Goal: Task Accomplishment & Management: Manage account settings

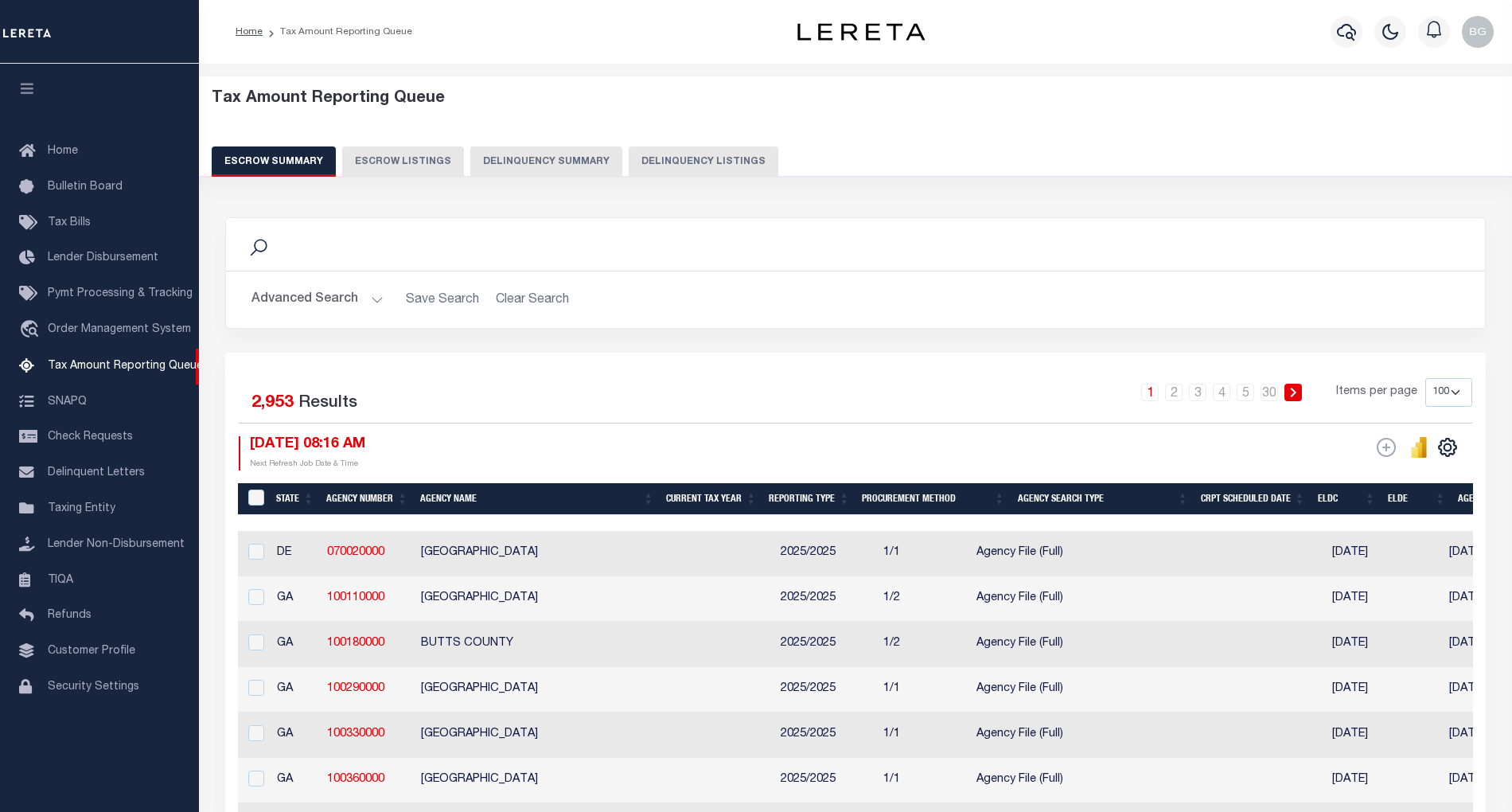
select select "100"
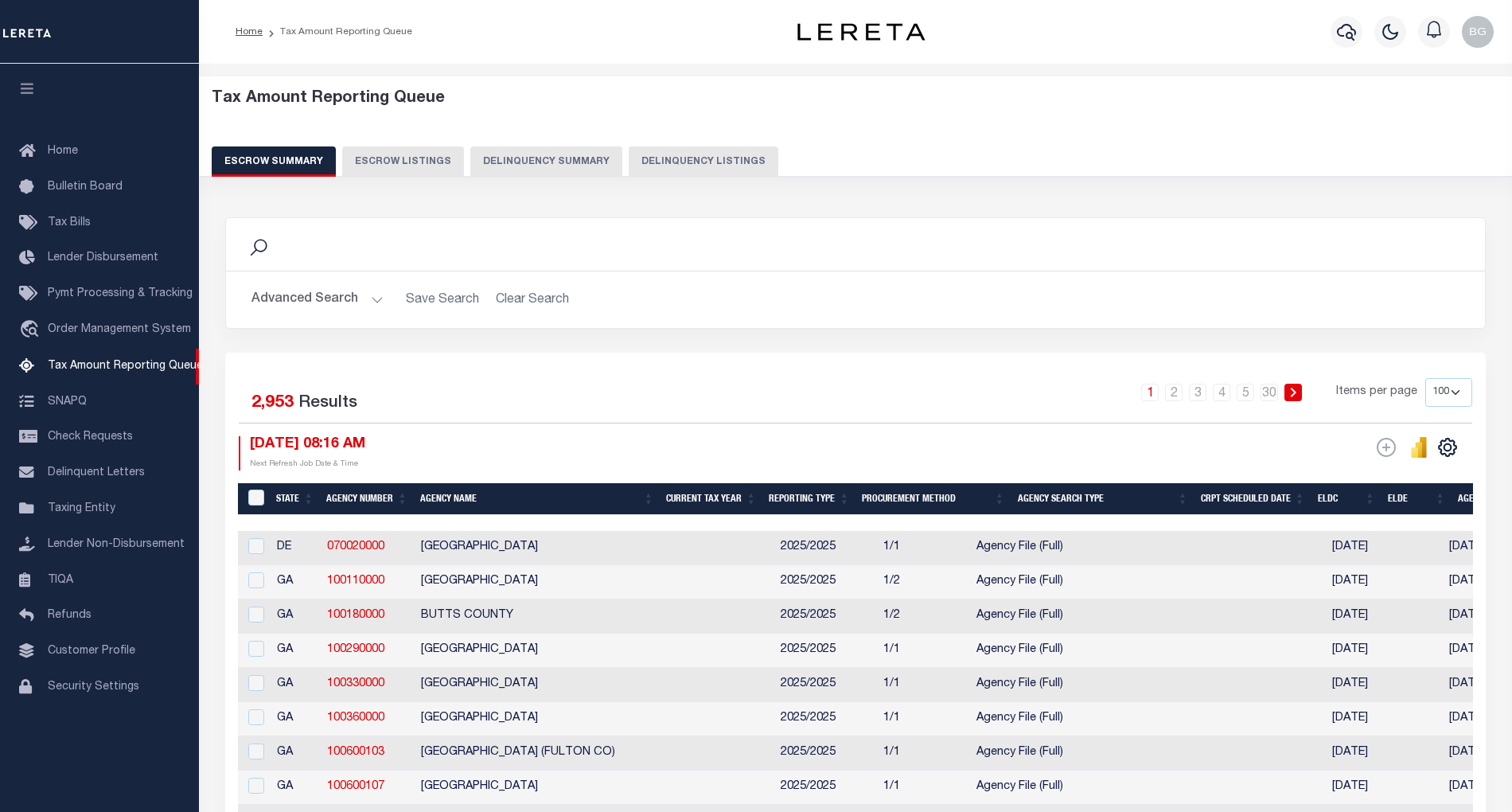
click at [687, 167] on button "Delinquency Listings" at bounding box center [703, 161] width 149 height 30
select select "100"
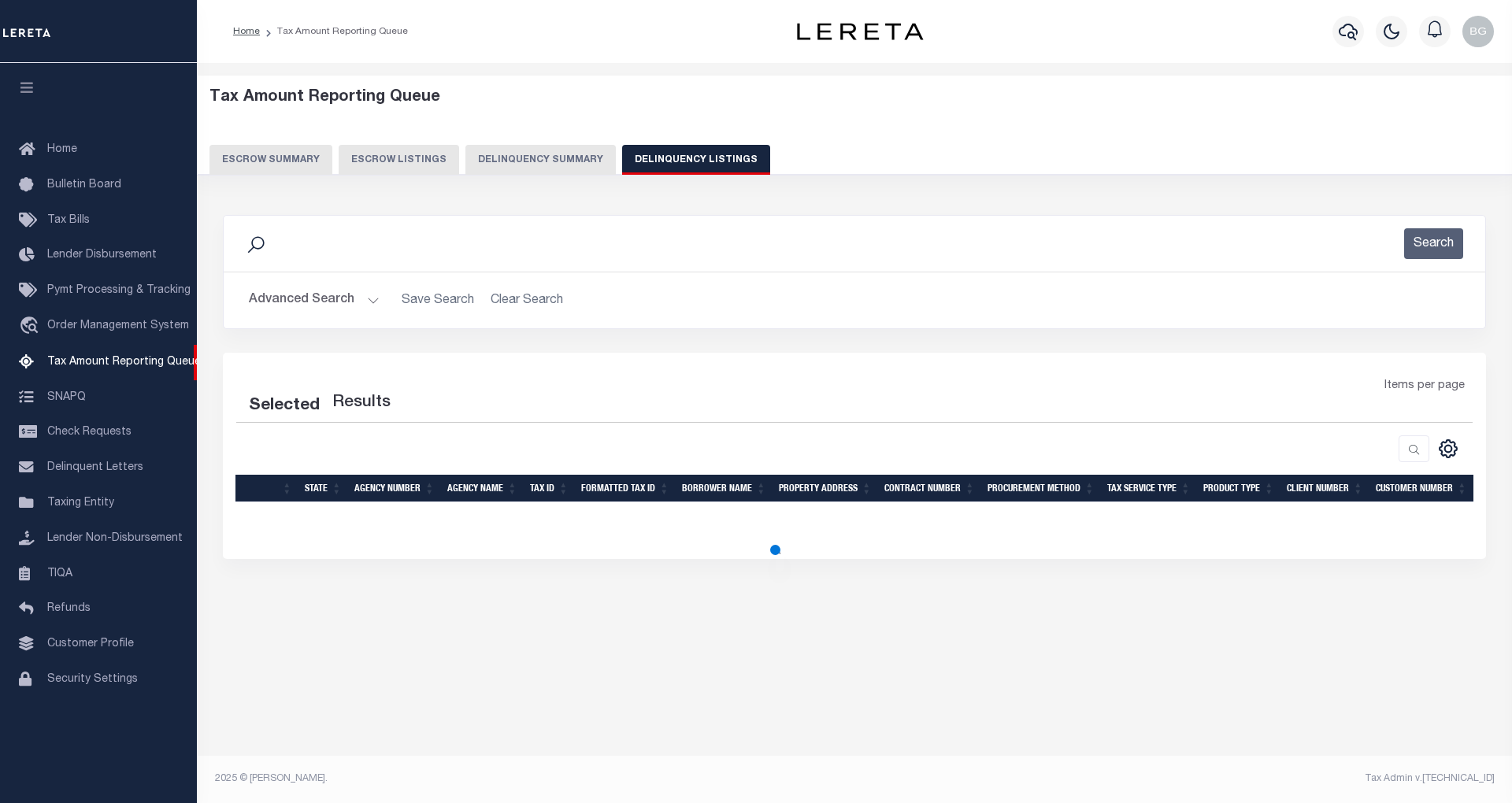
select select "100"
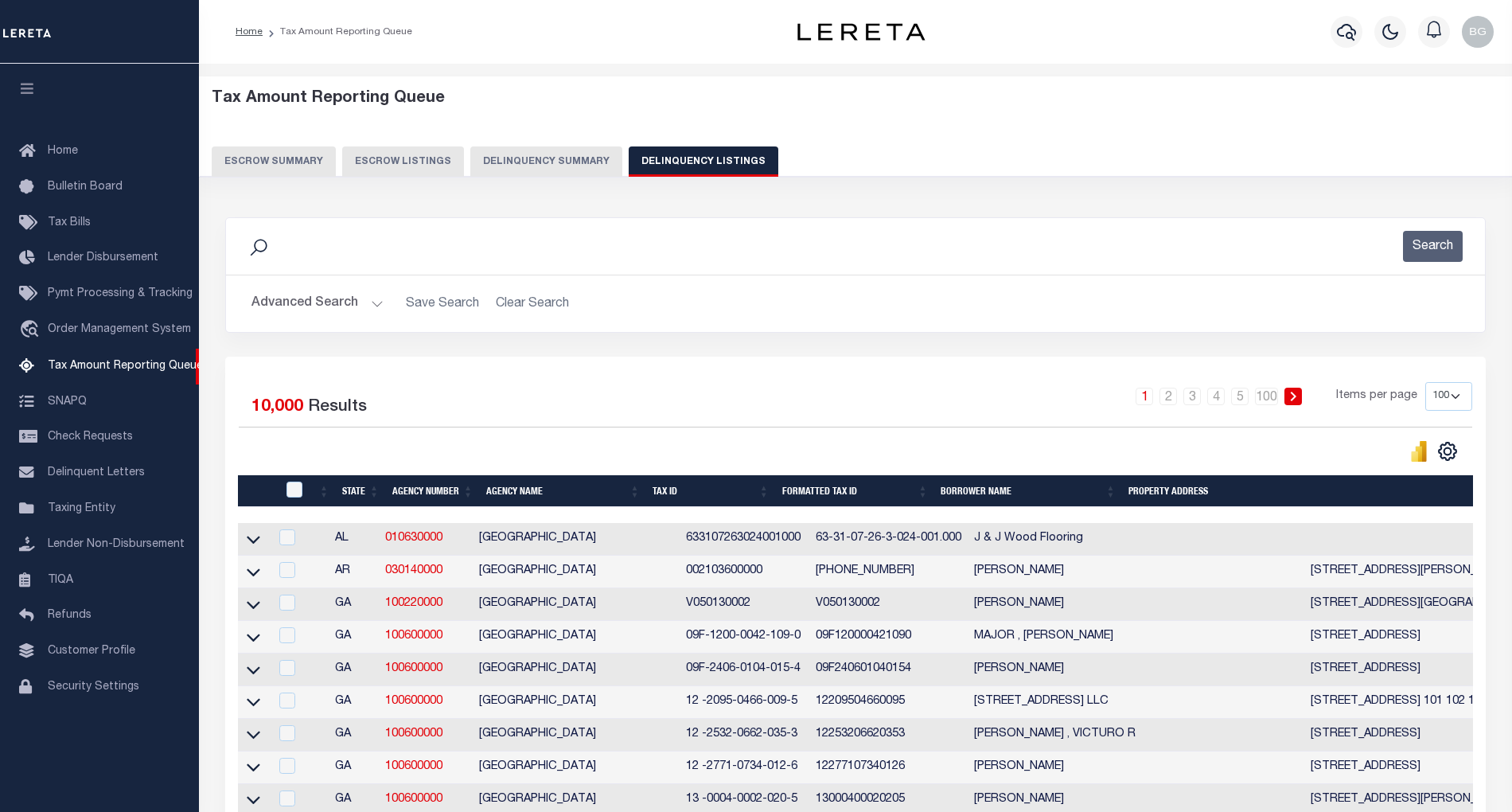
click at [373, 304] on button "Advanced Search" at bounding box center [317, 304] width 132 height 31
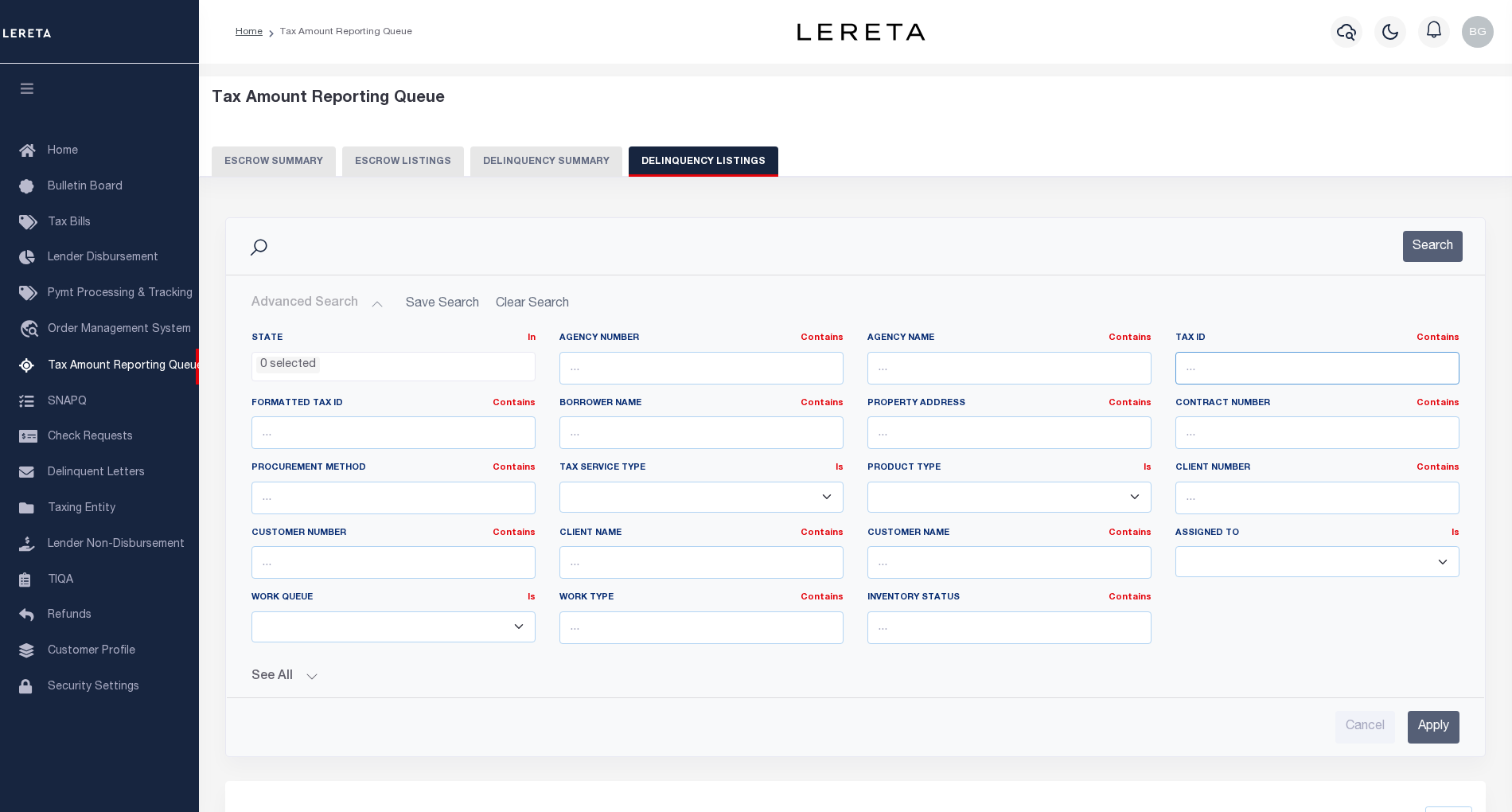
click at [1208, 366] on input "text" at bounding box center [1317, 368] width 284 height 33
paste input "066E 0004056"
type input "066E 0004056"
click at [1430, 739] on input "Apply" at bounding box center [1434, 727] width 52 height 33
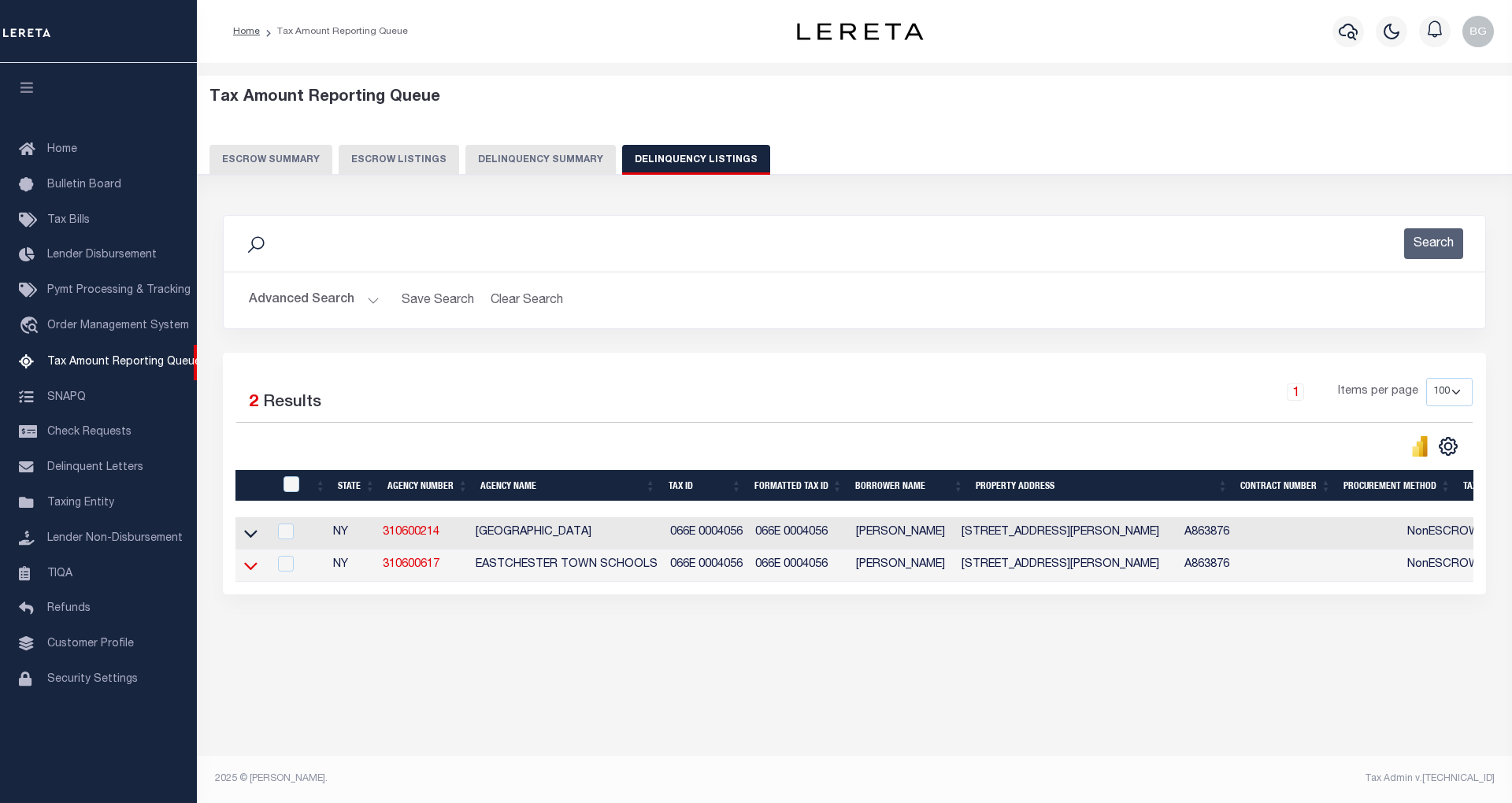
click at [250, 574] on icon at bounding box center [251, 565] width 14 height 16
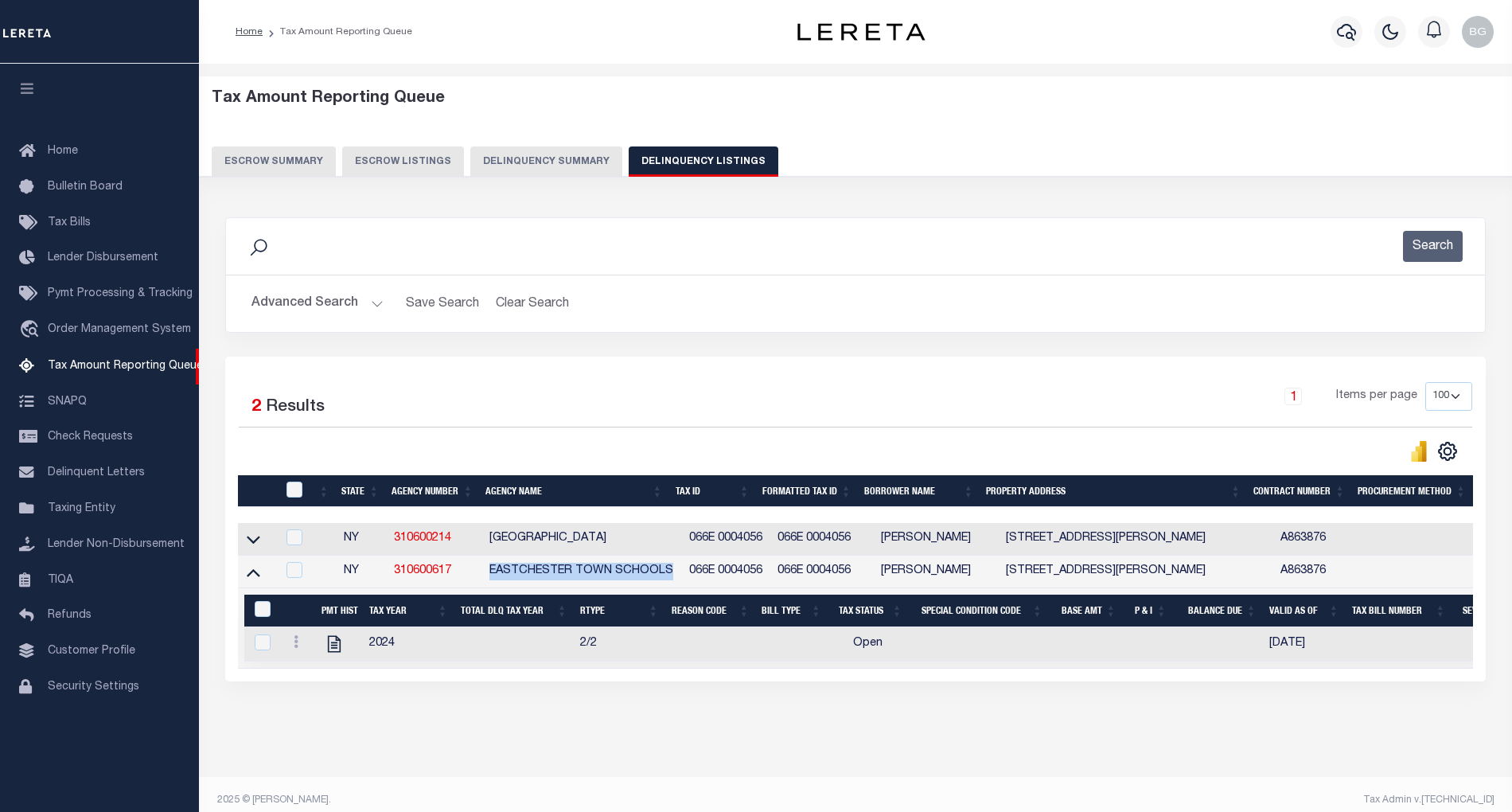
drag, startPoint x: 491, startPoint y: 578, endPoint x: 672, endPoint y: 574, distance: 181.0
click at [672, 574] on td "EASTCHESTER TOWN SCHOOLS" at bounding box center [583, 572] width 200 height 33
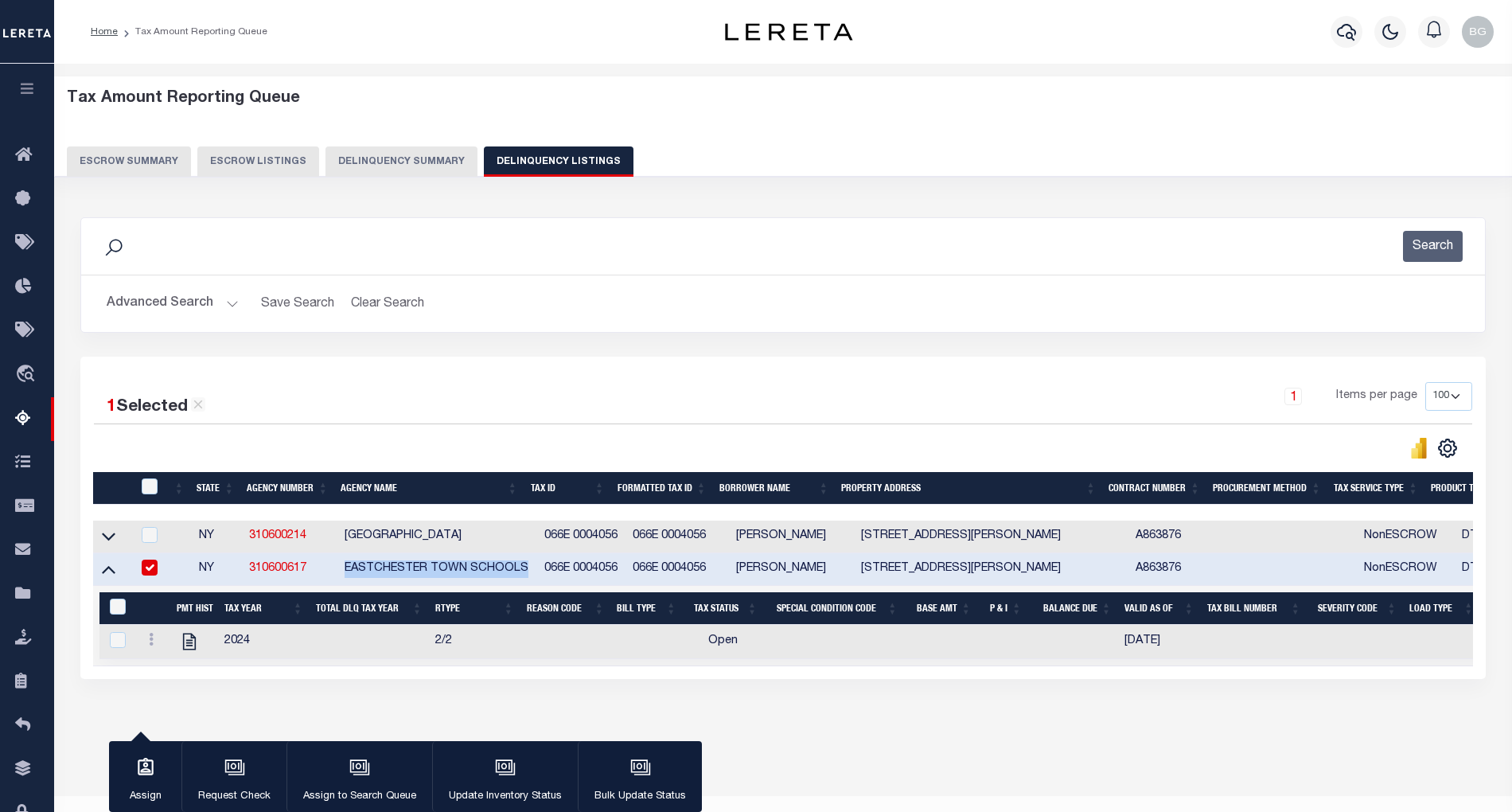
copy td "EASTCHESTER TOWN SCHOOLS"
click at [791, 723] on div "Data sync process is currently running, you may face some response delays. Sear…" at bounding box center [783, 463] width 1427 height 526
click at [147, 576] on input "checkbox" at bounding box center [149, 568] width 16 height 16
checkbox input "false"
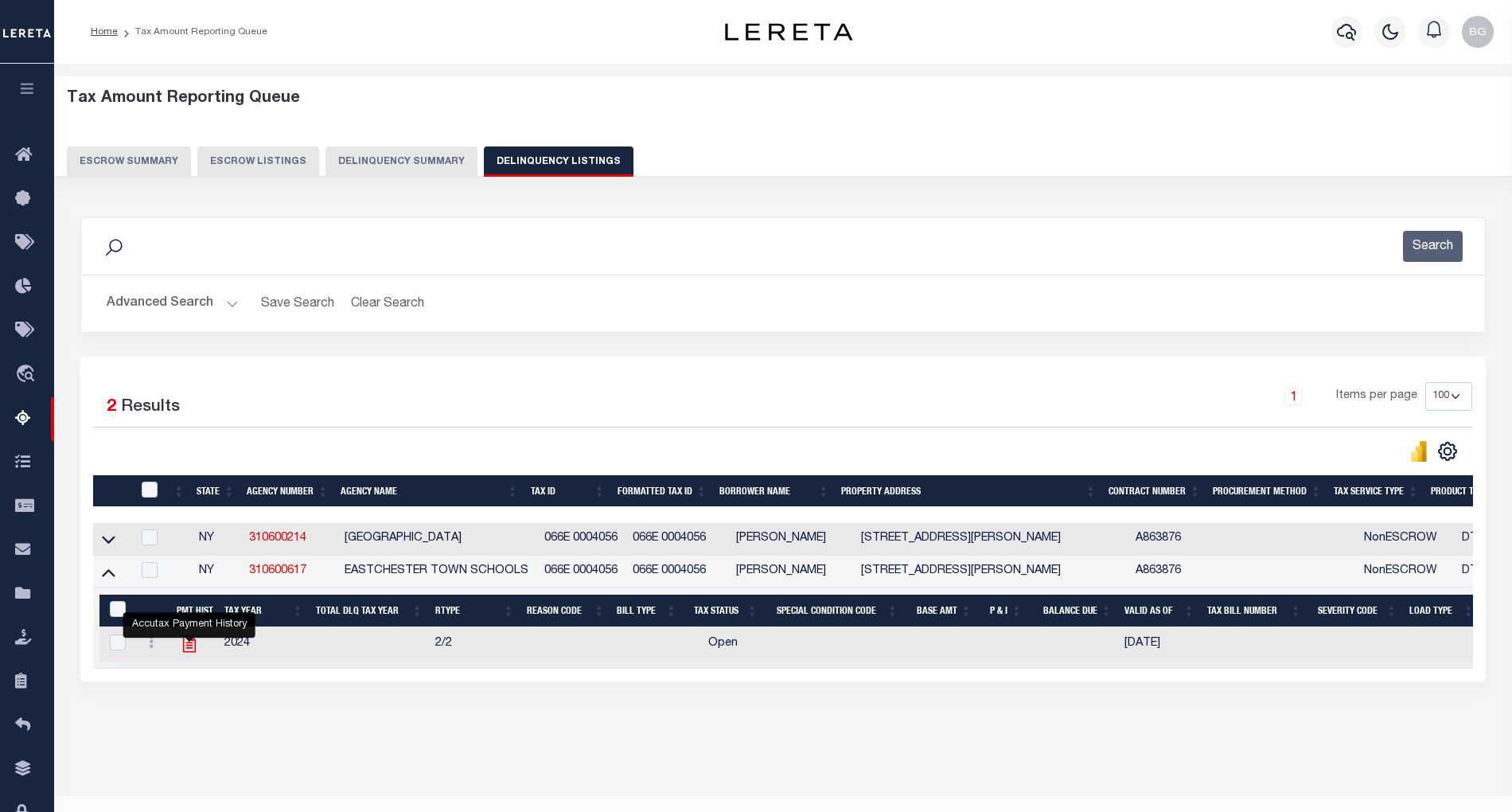
click at [188, 647] on icon "" at bounding box center [190, 645] width 21 height 21
checkbox input "true"
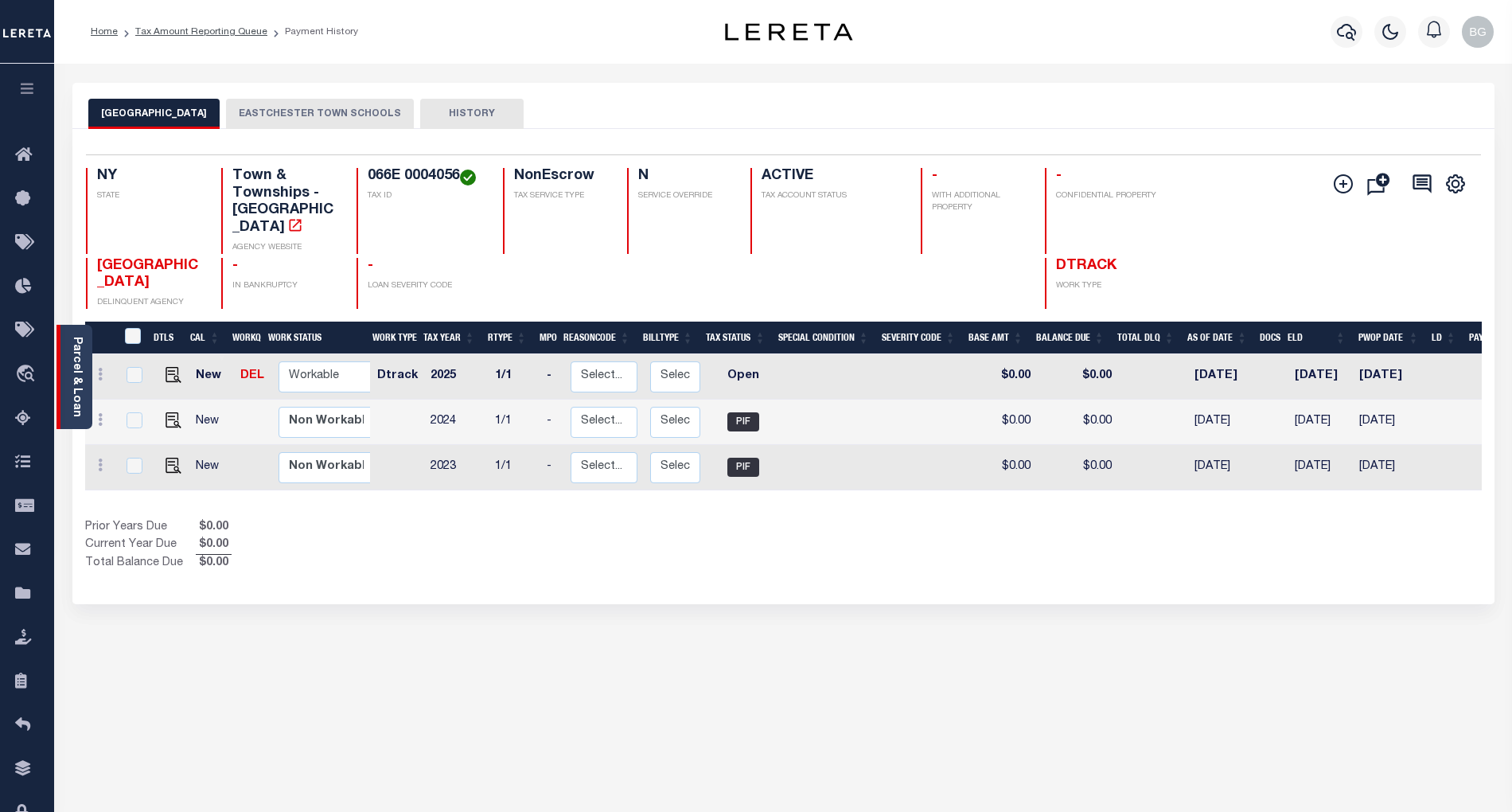
click at [75, 384] on link "Parcel & Loan" at bounding box center [76, 376] width 11 height 80
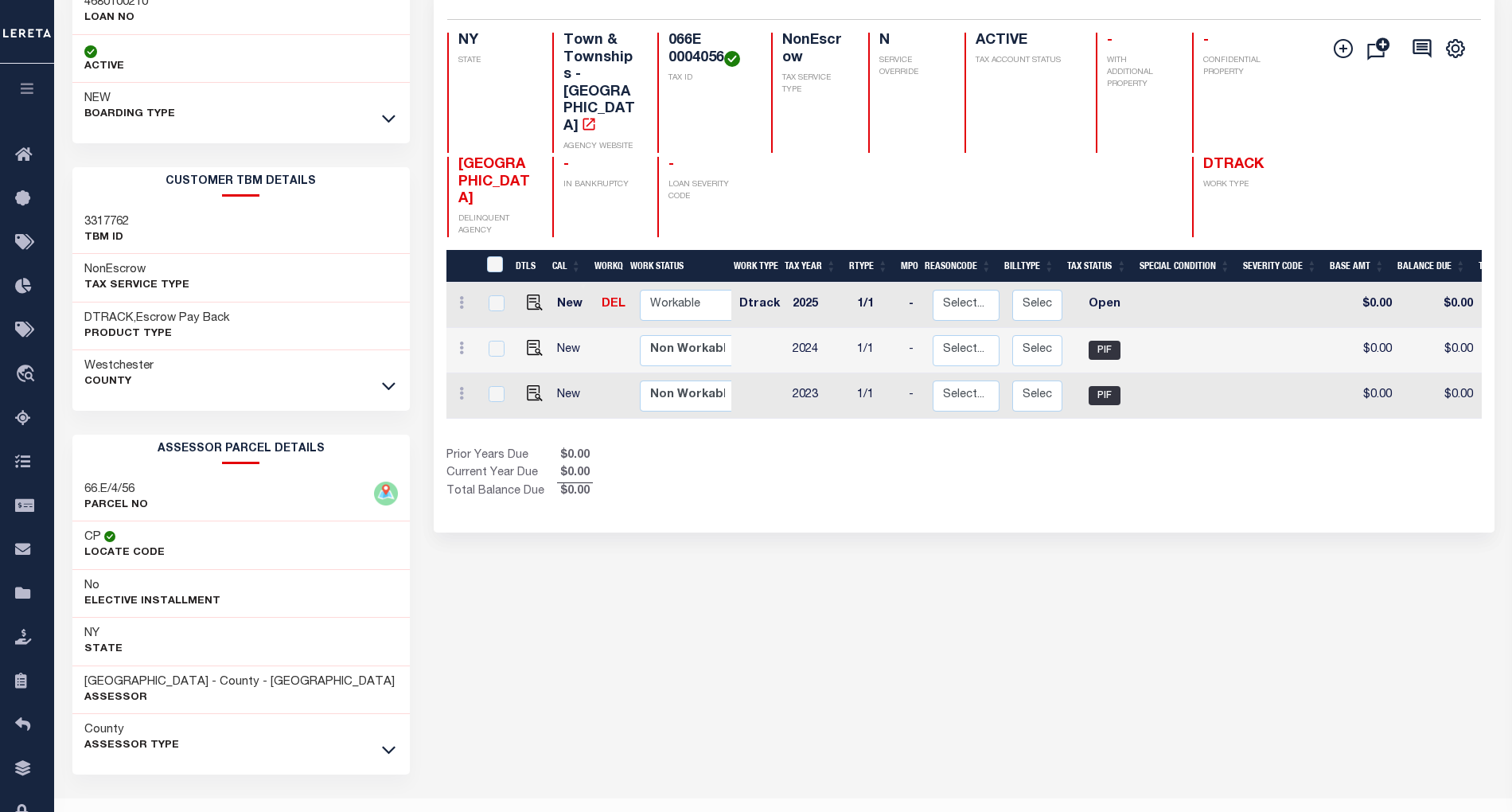
scroll to position [175, 0]
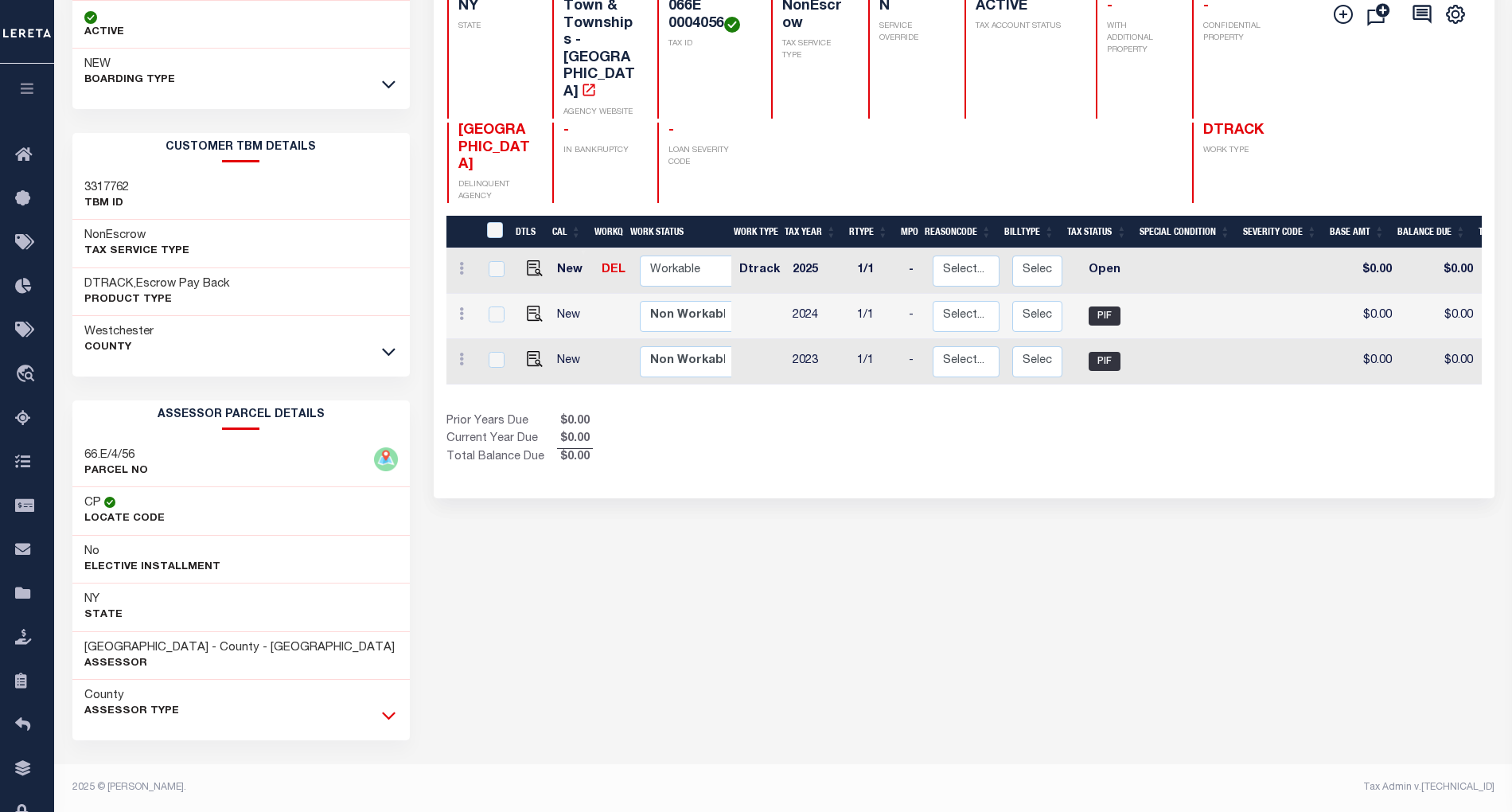
click at [389, 716] on icon at bounding box center [389, 714] width 14 height 16
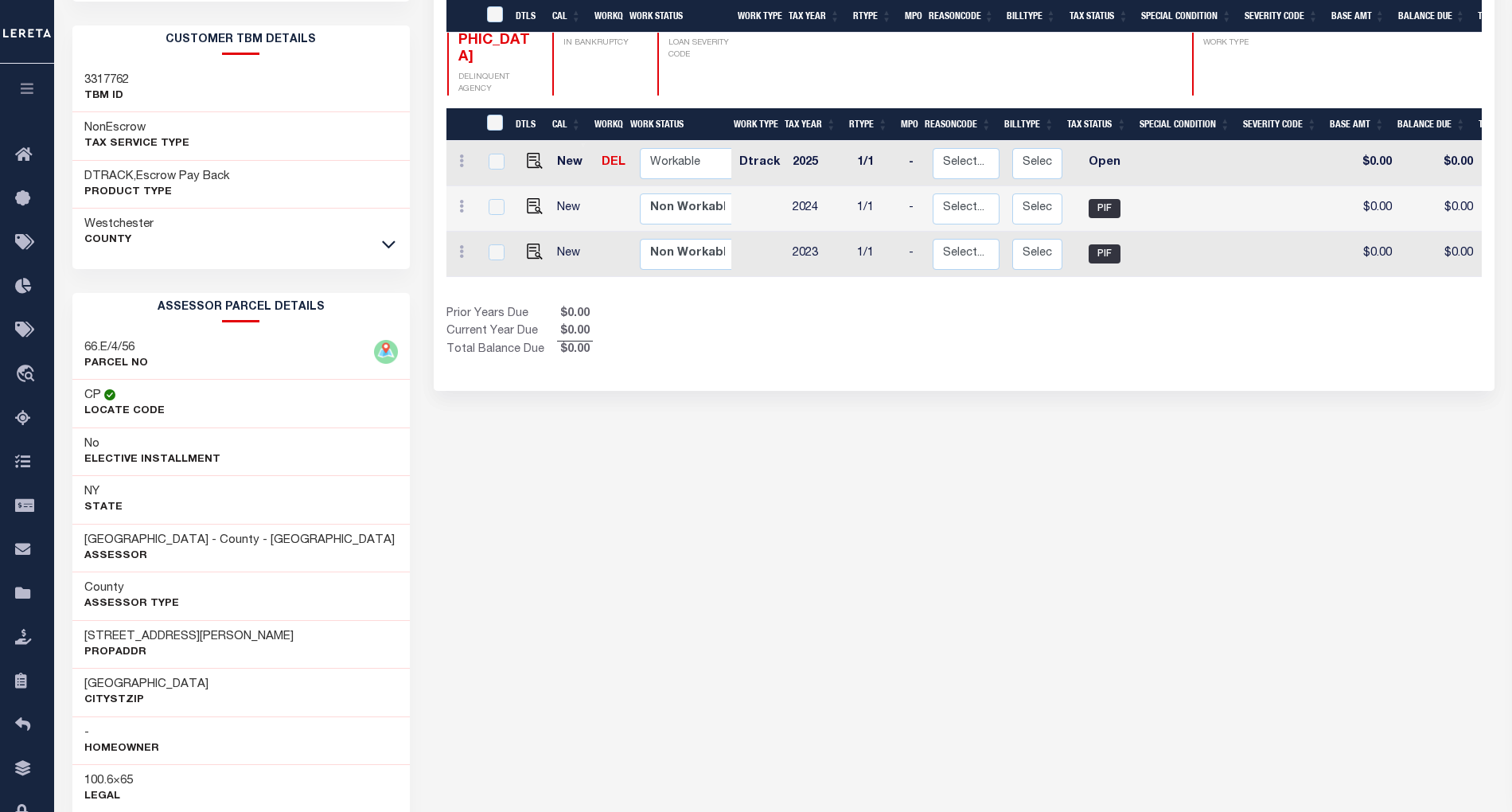
scroll to position [387, 0]
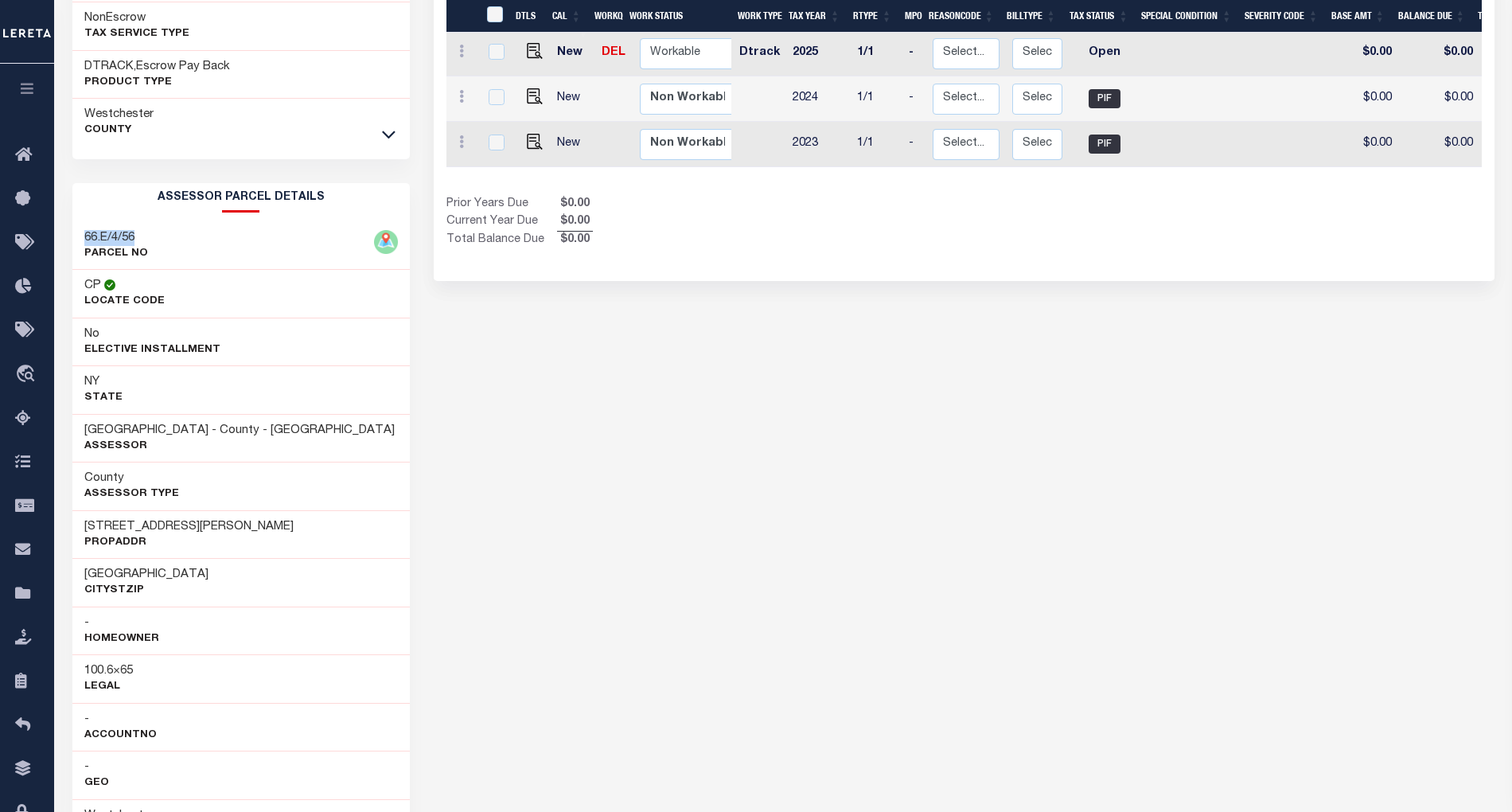
drag, startPoint x: 84, startPoint y: 237, endPoint x: 145, endPoint y: 240, distance: 61.1
click at [145, 240] on div "66.E/4/56 PARCEL NO" at bounding box center [241, 246] width 337 height 48
copy h3 "66.E/4/56"
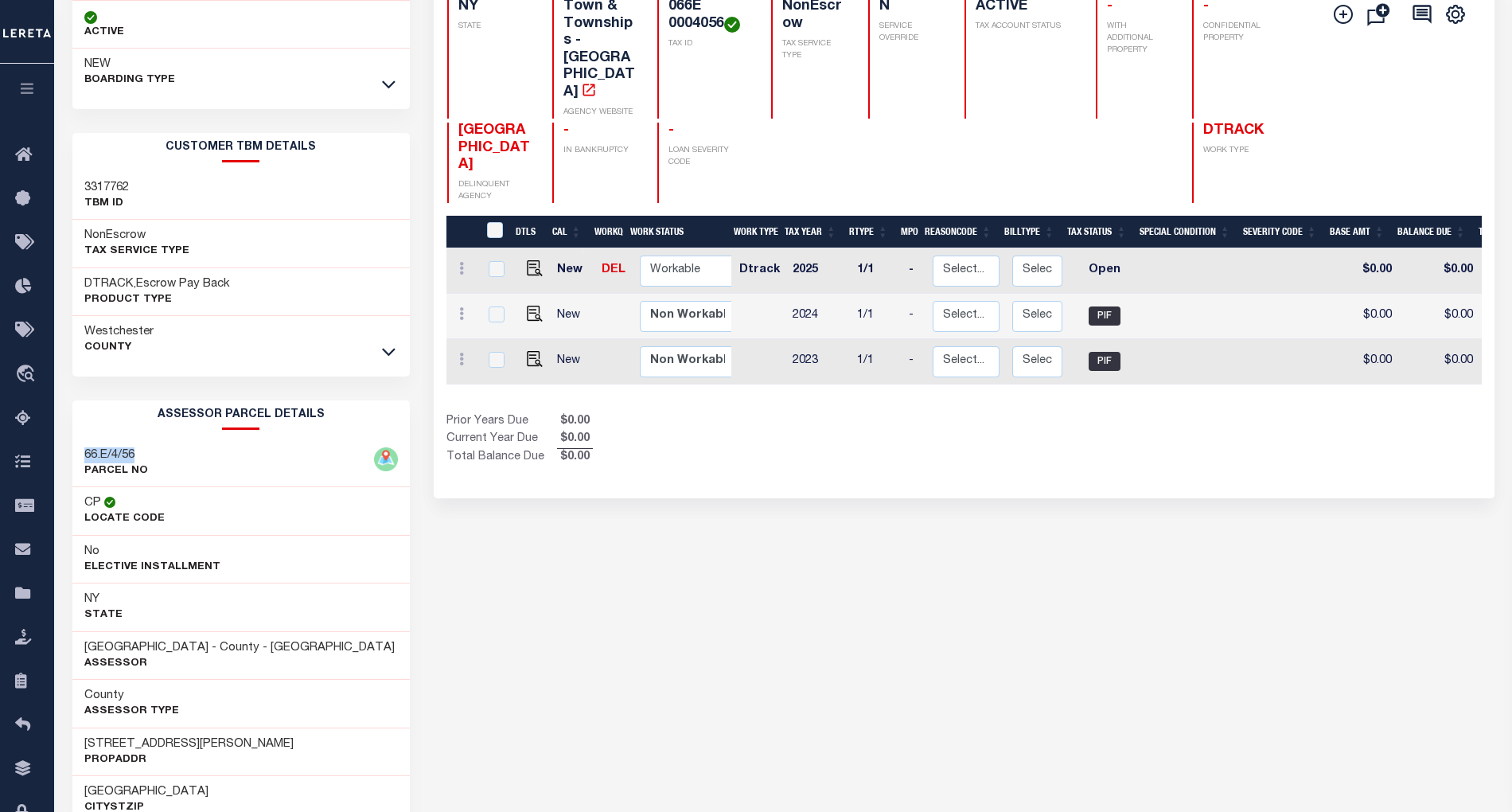
scroll to position [68, 0]
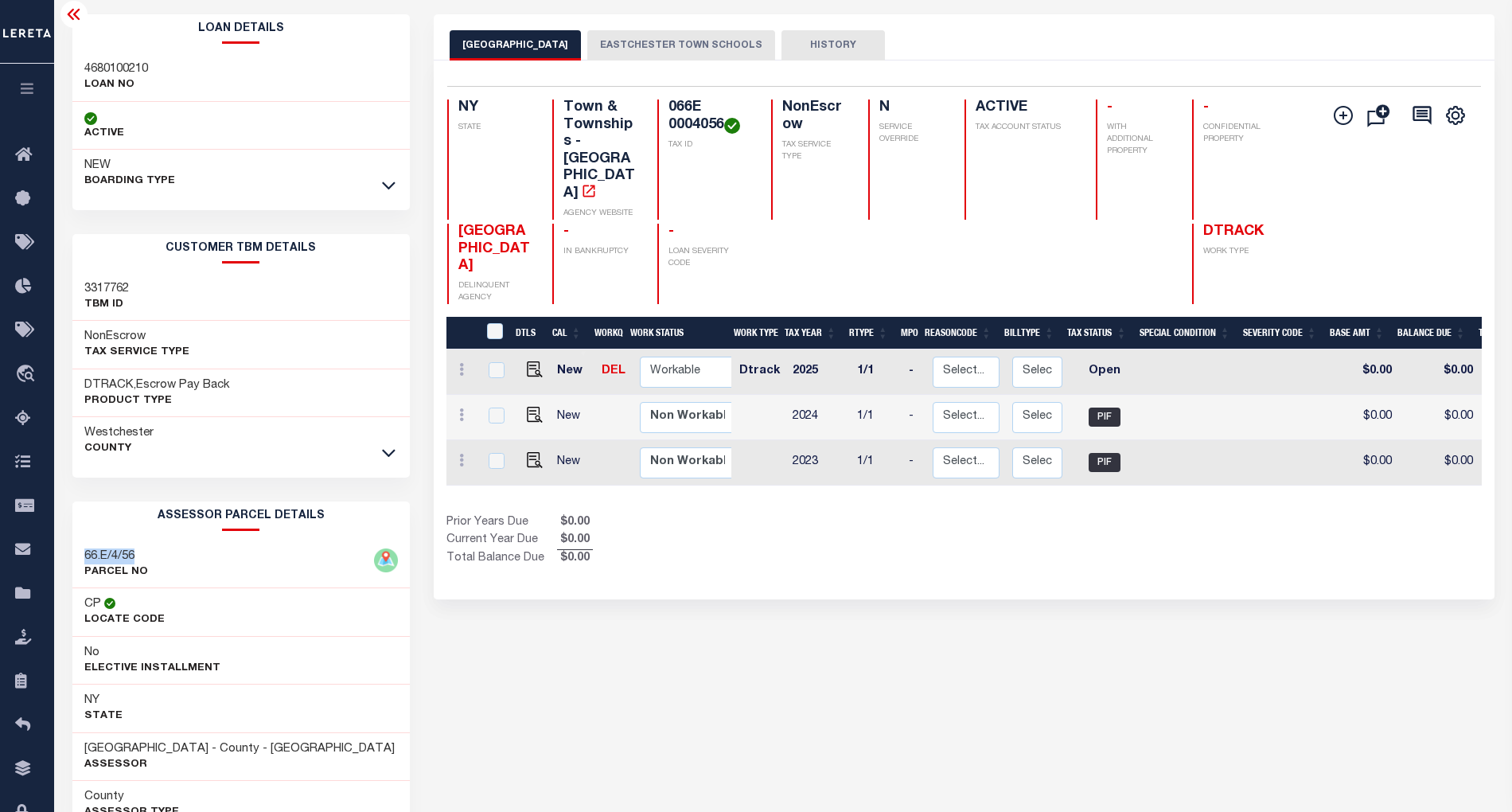
click at [681, 43] on button "EASTCHESTER TOWN SCHOOLS" at bounding box center [681, 45] width 188 height 30
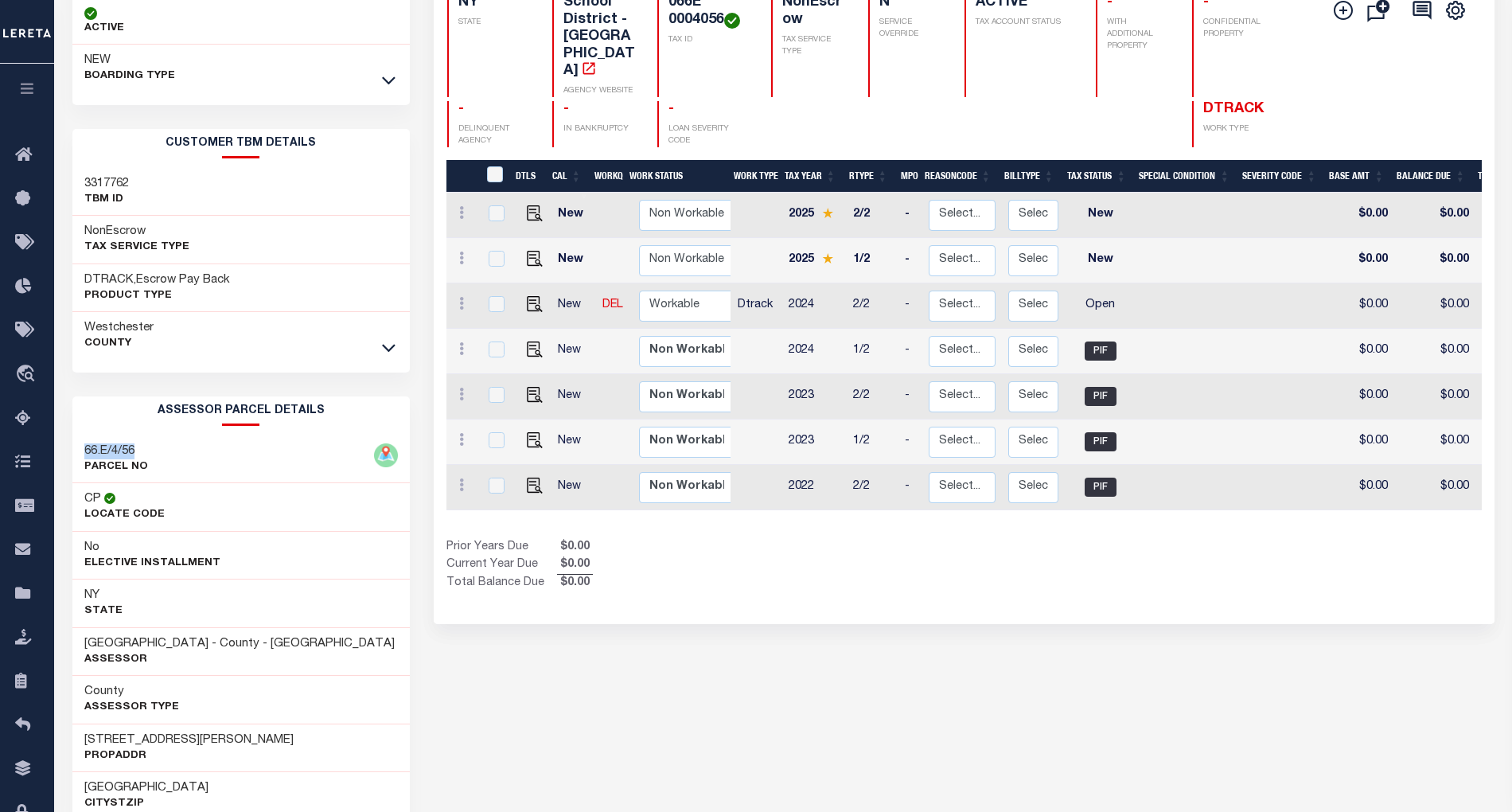
scroll to position [175, 0]
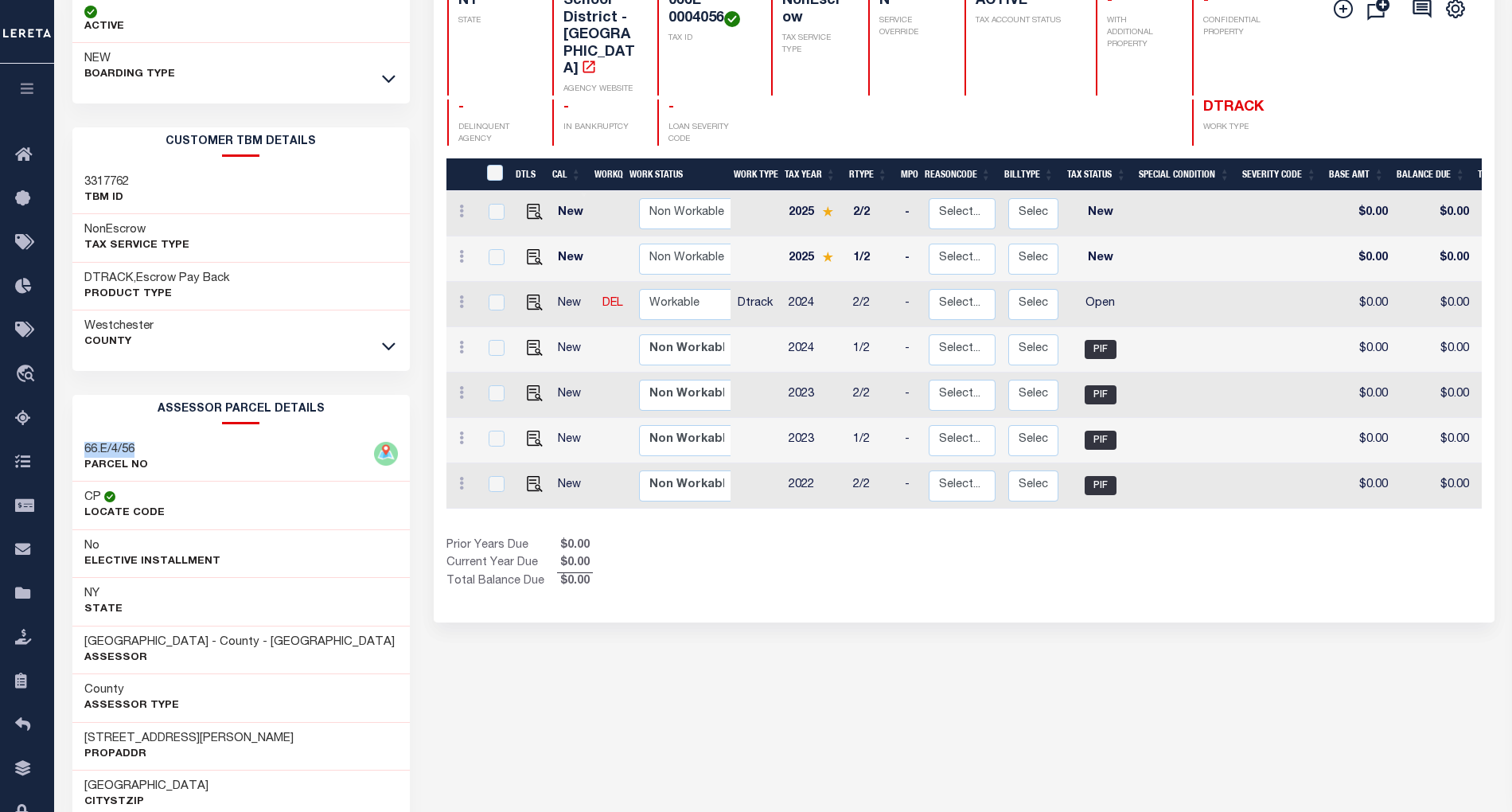
copy h3 "66.E/4/56"
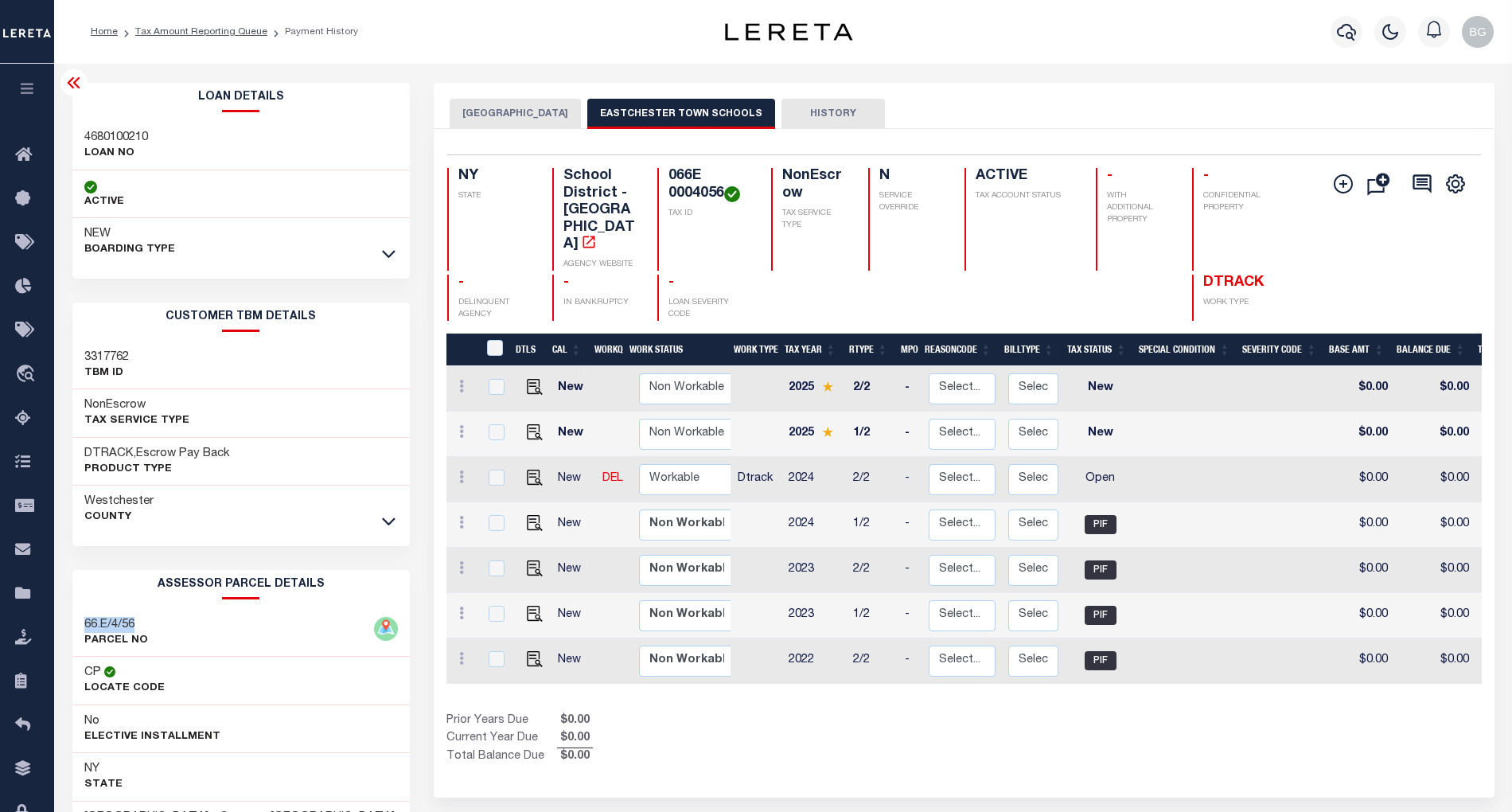
scroll to position [6, 0]
copy h3 "66.E/4/56"
click at [180, 30] on link "Tax Amount Reporting Queue" at bounding box center [201, 31] width 132 height 9
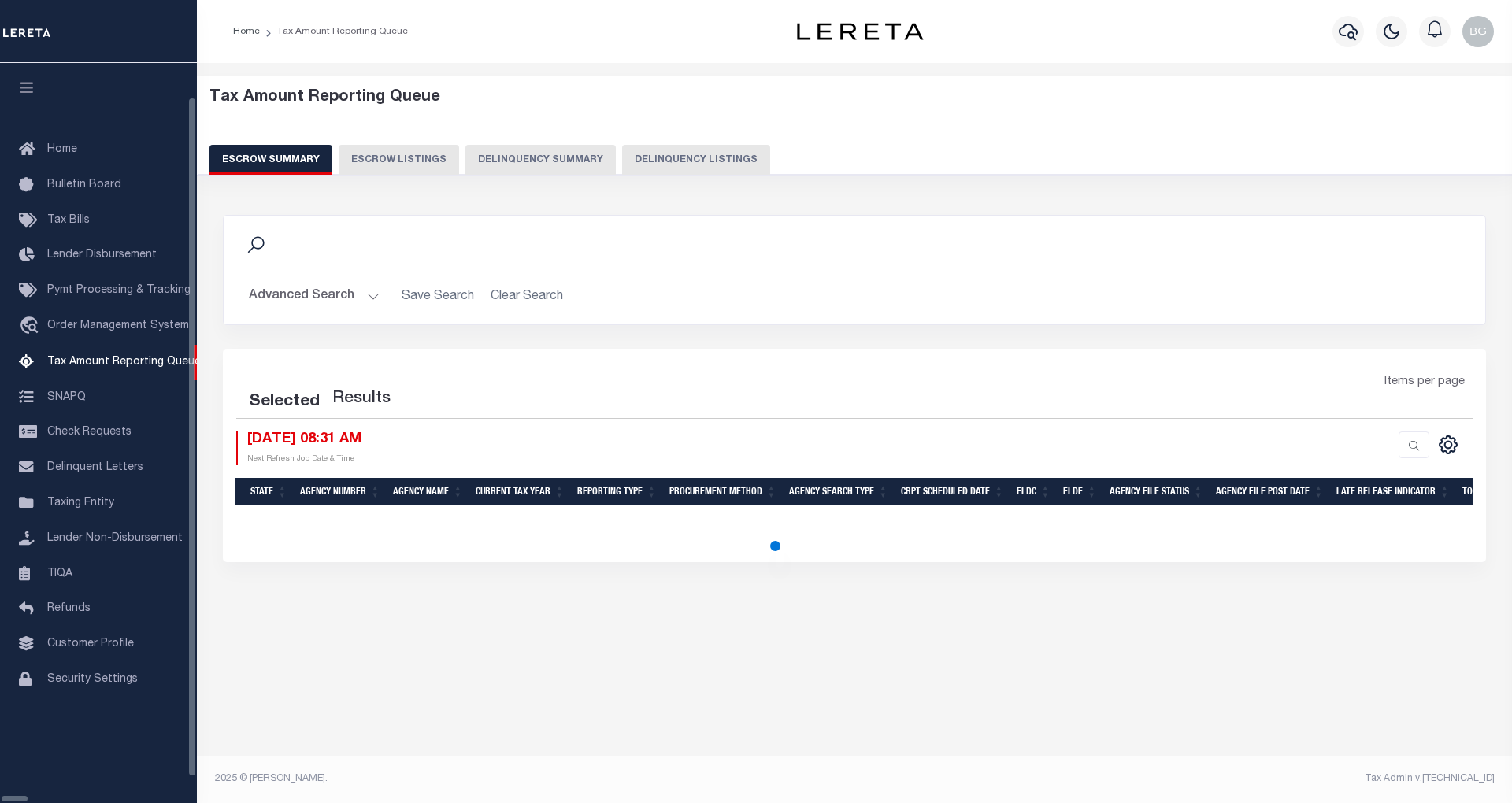
select select "100"
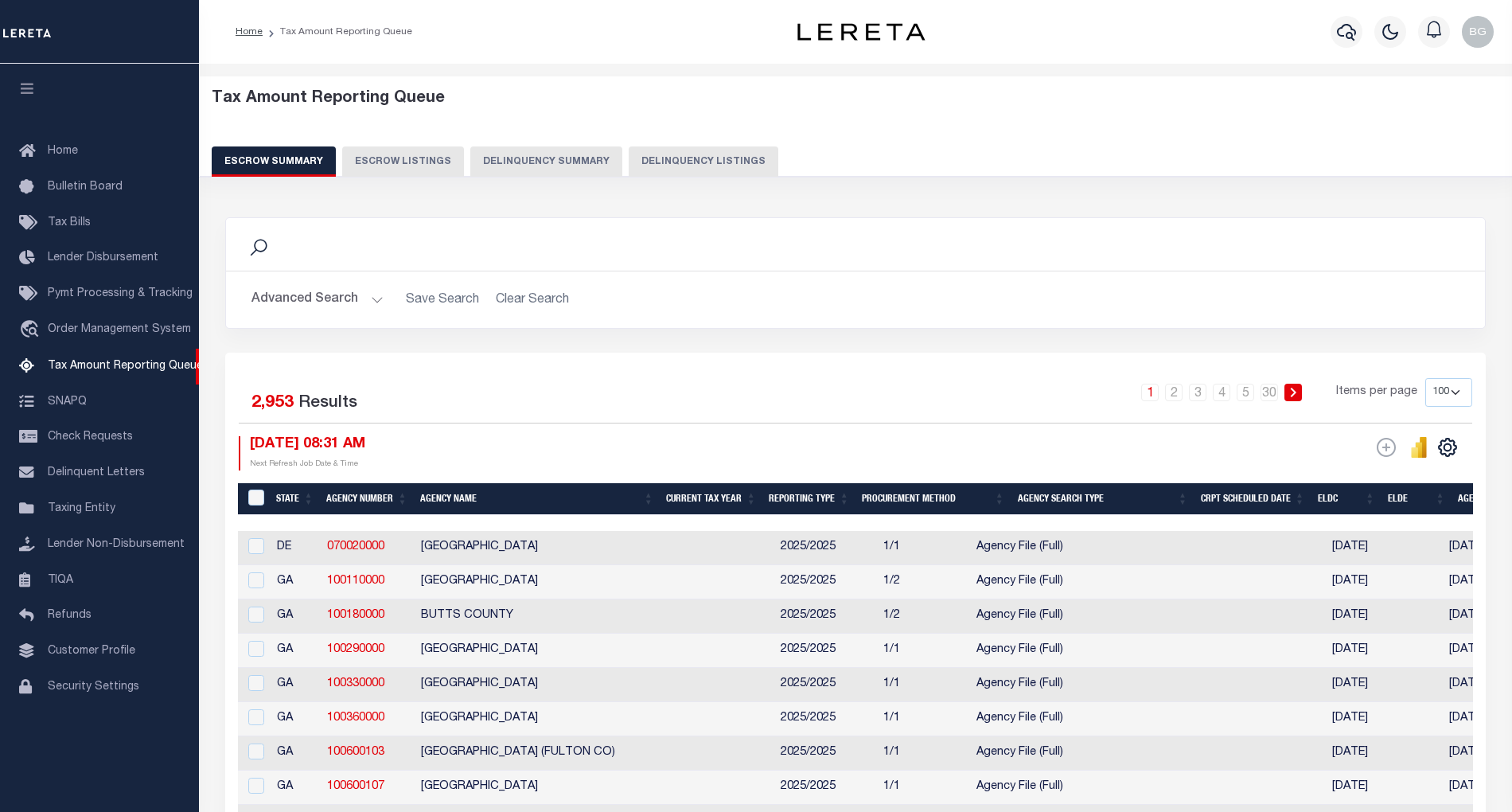
click at [675, 160] on button "Delinquency Listings" at bounding box center [703, 161] width 149 height 30
select select "100"
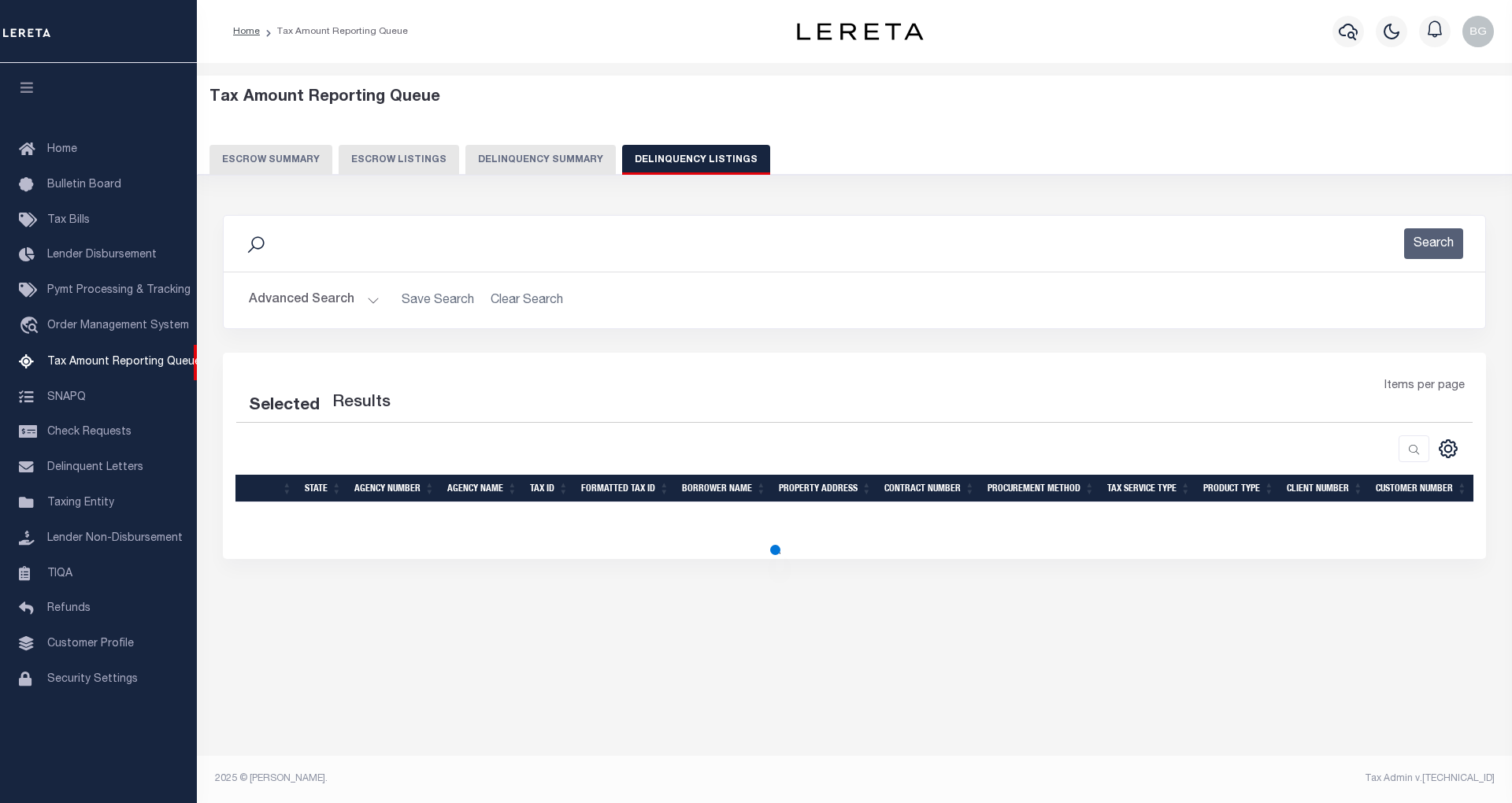
select select "100"
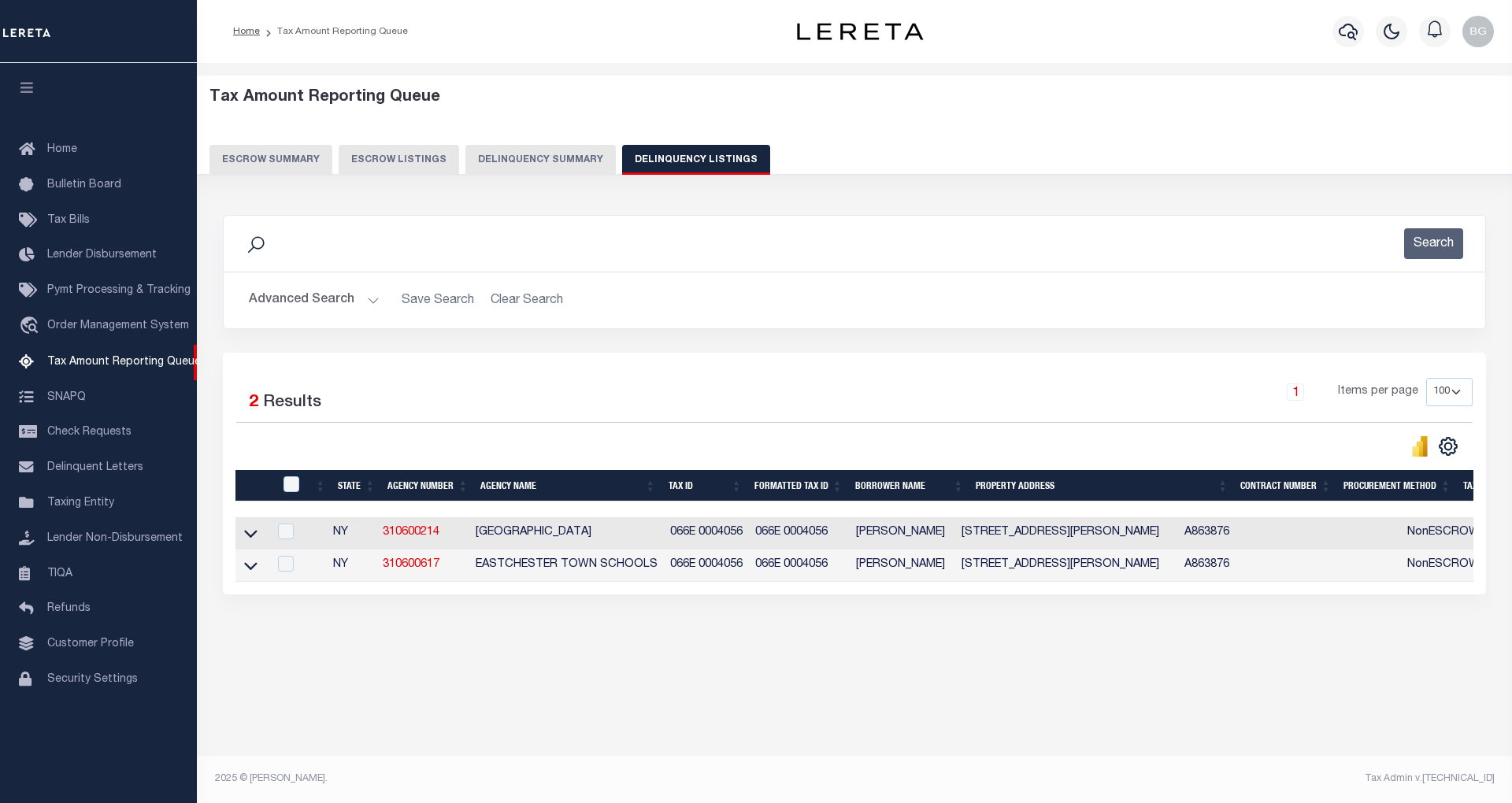
click at [370, 298] on button "Advanced Search" at bounding box center [314, 300] width 131 height 31
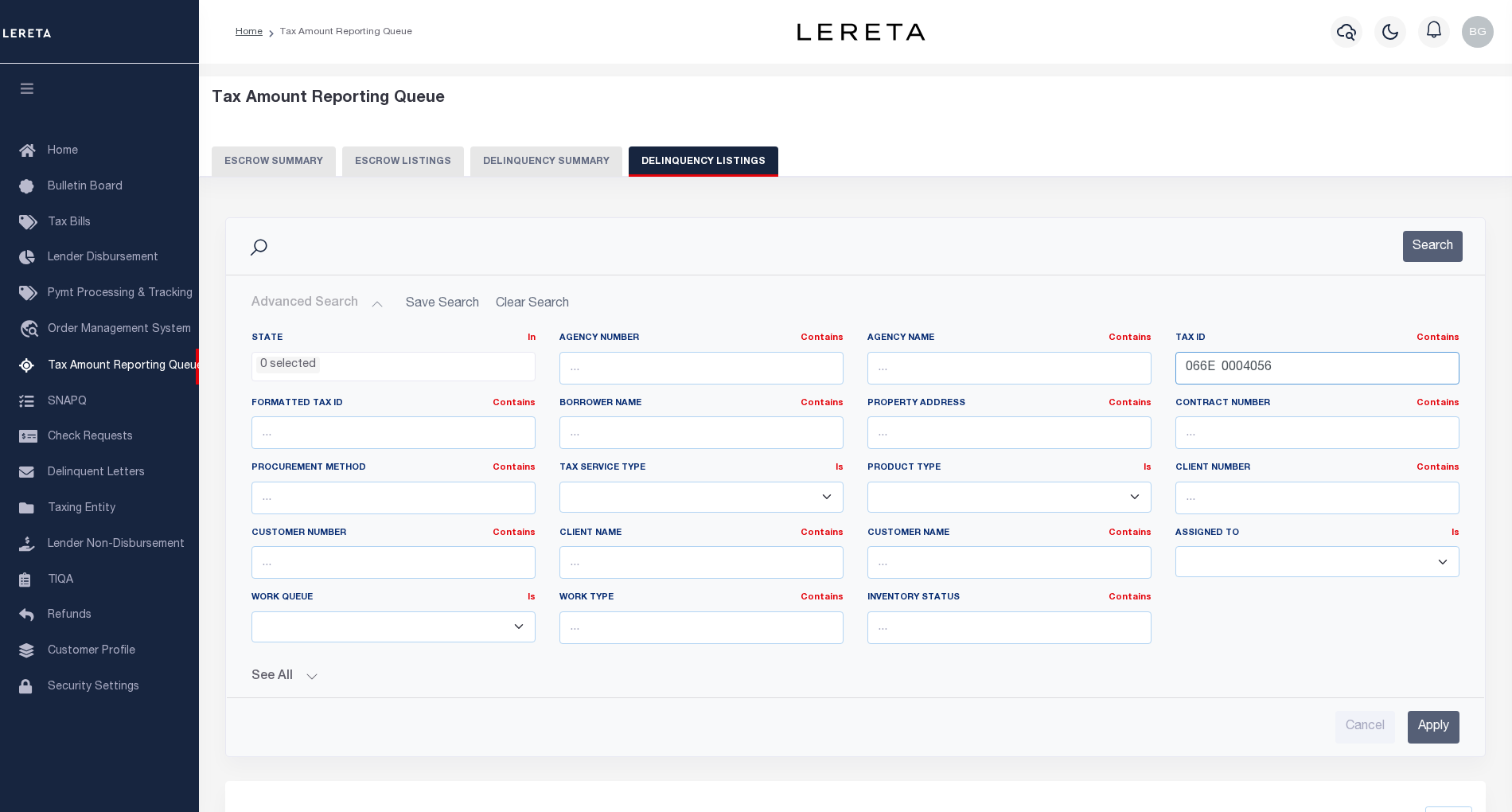
click at [1226, 366] on input "066E 0004056" at bounding box center [1317, 368] width 284 height 33
paste input "43689-55.011-4-21"
type input "043689-55.011-4-21"
click at [1436, 736] on input "Apply" at bounding box center [1434, 727] width 52 height 33
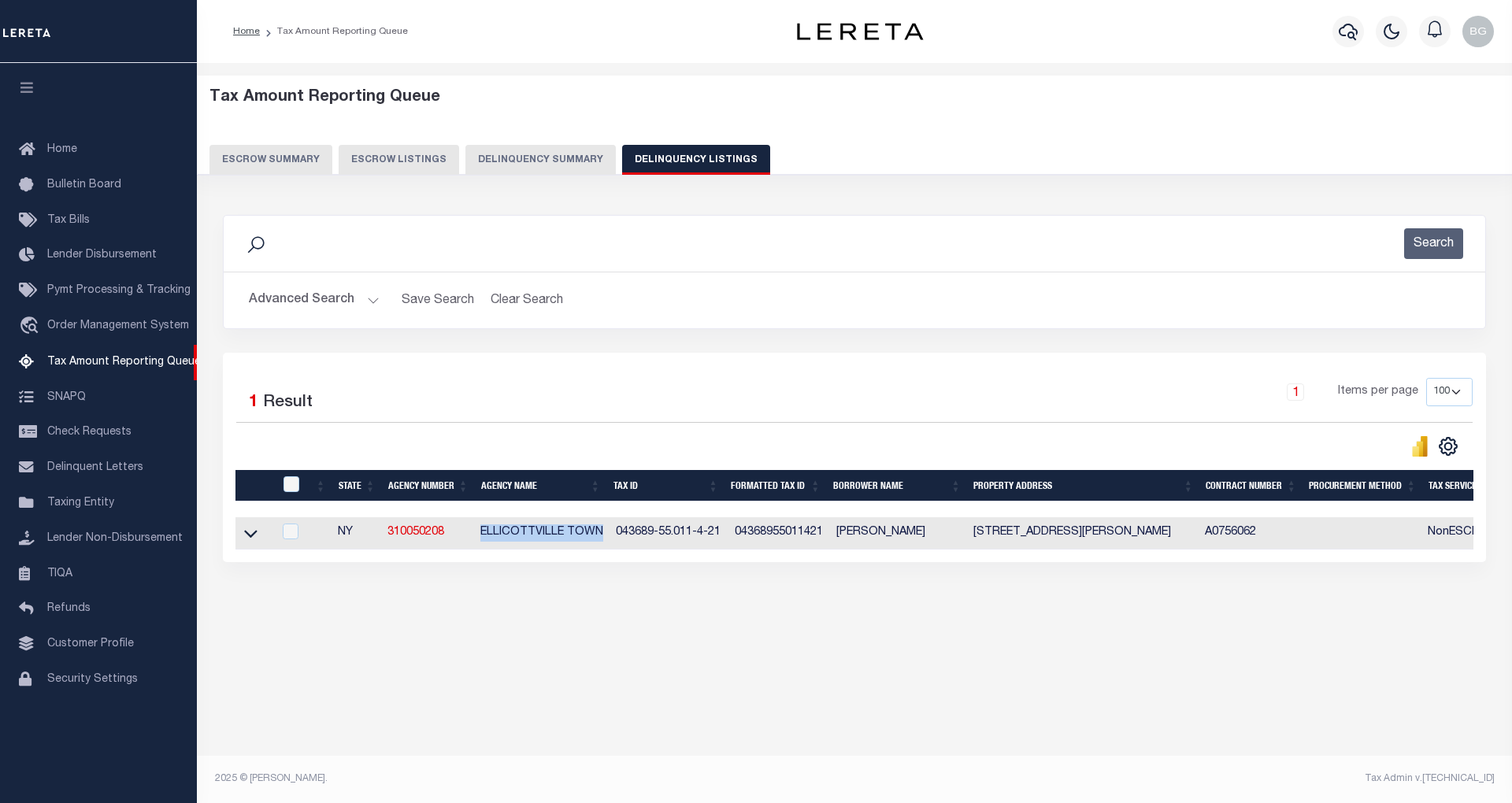
drag, startPoint x: 479, startPoint y: 538, endPoint x: 602, endPoint y: 538, distance: 123.0
click at [602, 538] on td "ELLICOTTVILLE TOWN" at bounding box center [541, 533] width 136 height 32
checkbox input "true"
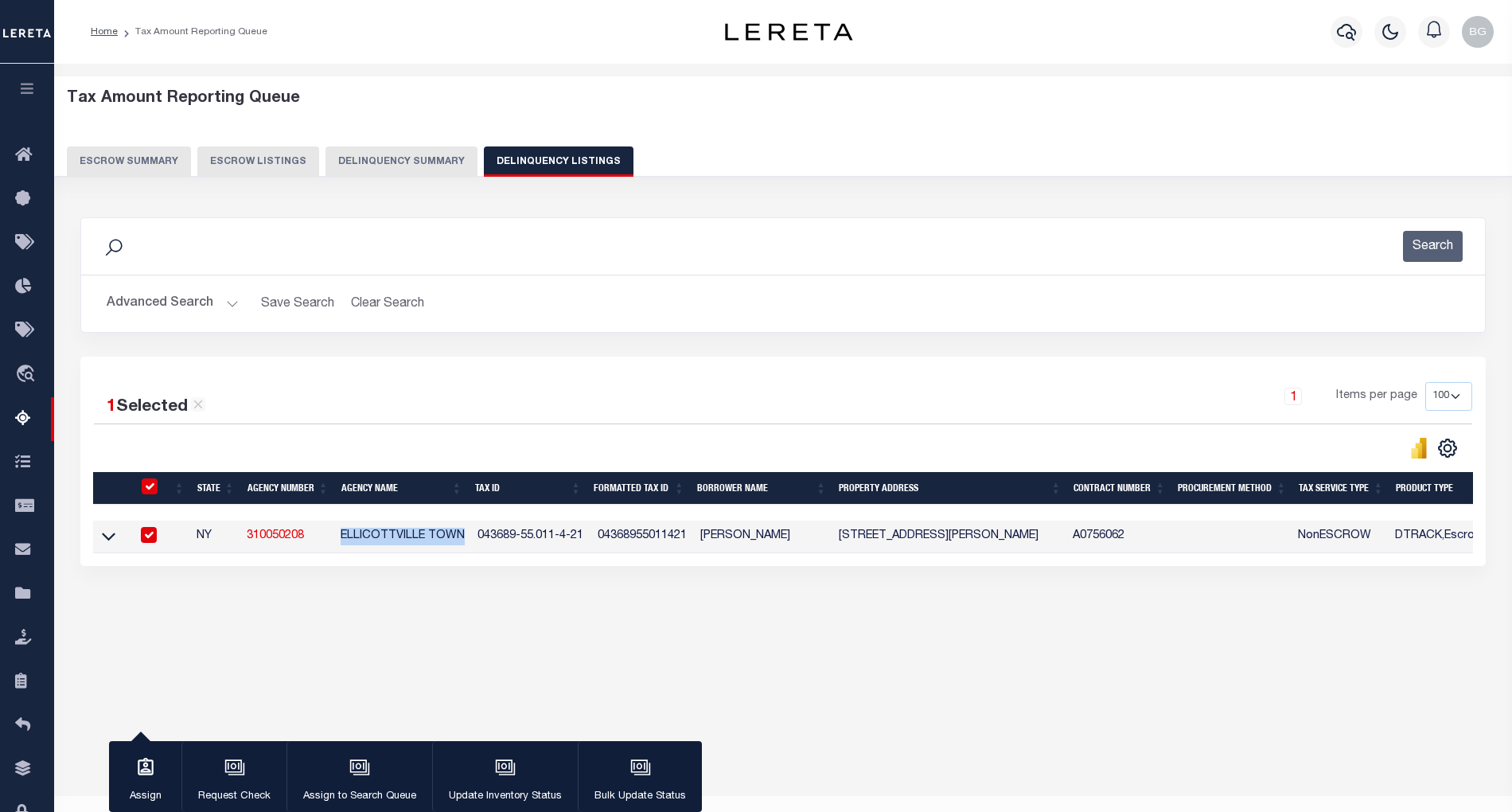
copy td "ELLICOTTVILLE TOWN"
click at [415, 614] on div "Data sync process is currently running, you may face some response delays. Sear…" at bounding box center [783, 407] width 1427 height 412
drag, startPoint x: 474, startPoint y: 541, endPoint x: 580, endPoint y: 541, distance: 106.0
click at [580, 541] on td "043689-55.011-4-21" at bounding box center [530, 537] width 120 height 33
checkbox input "false"
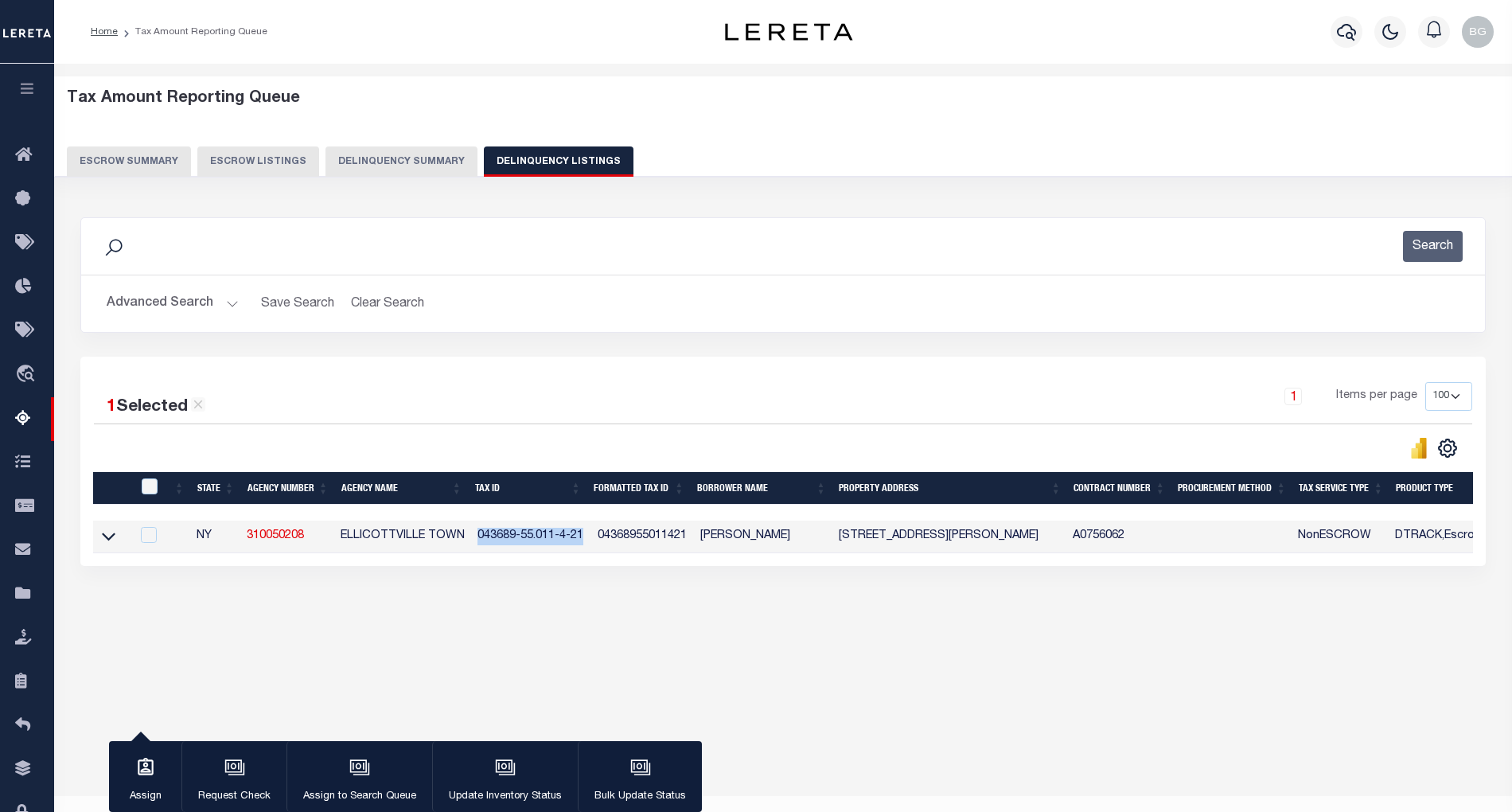
checkbox input "false"
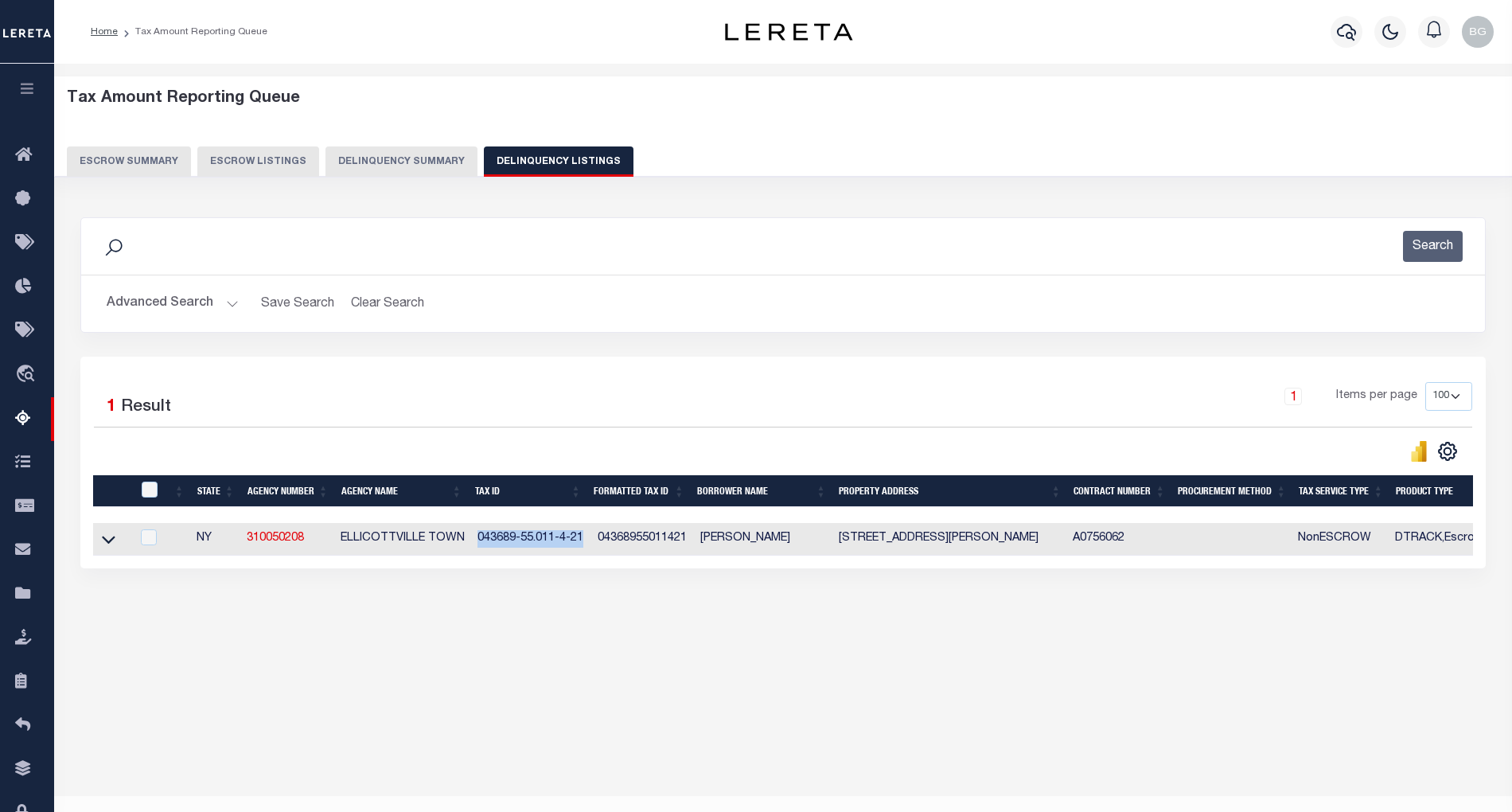
copy td "043689-55.011-4-21"
click at [108, 548] on icon at bounding box center [109, 538] width 14 height 16
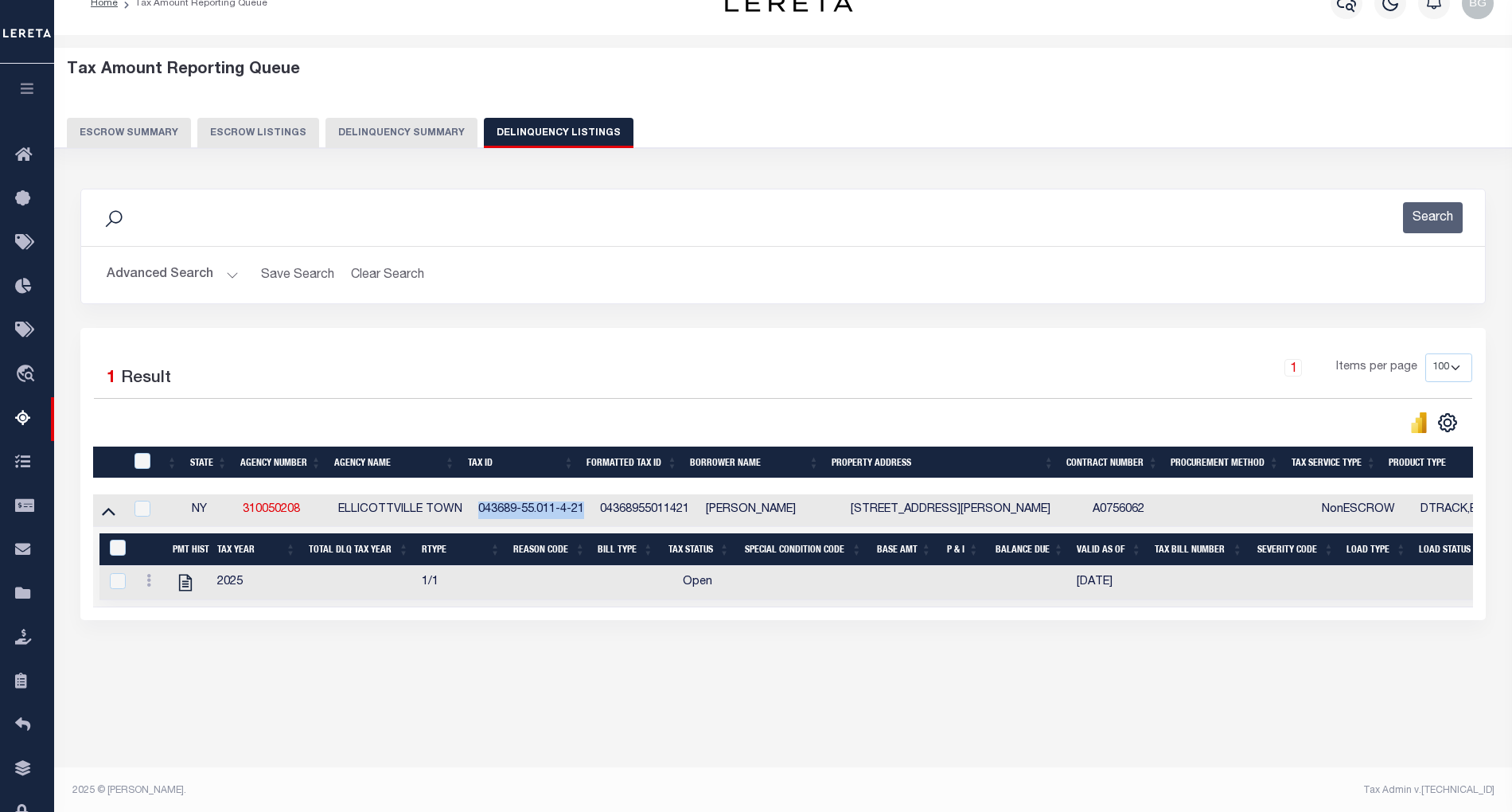
scroll to position [32, 0]
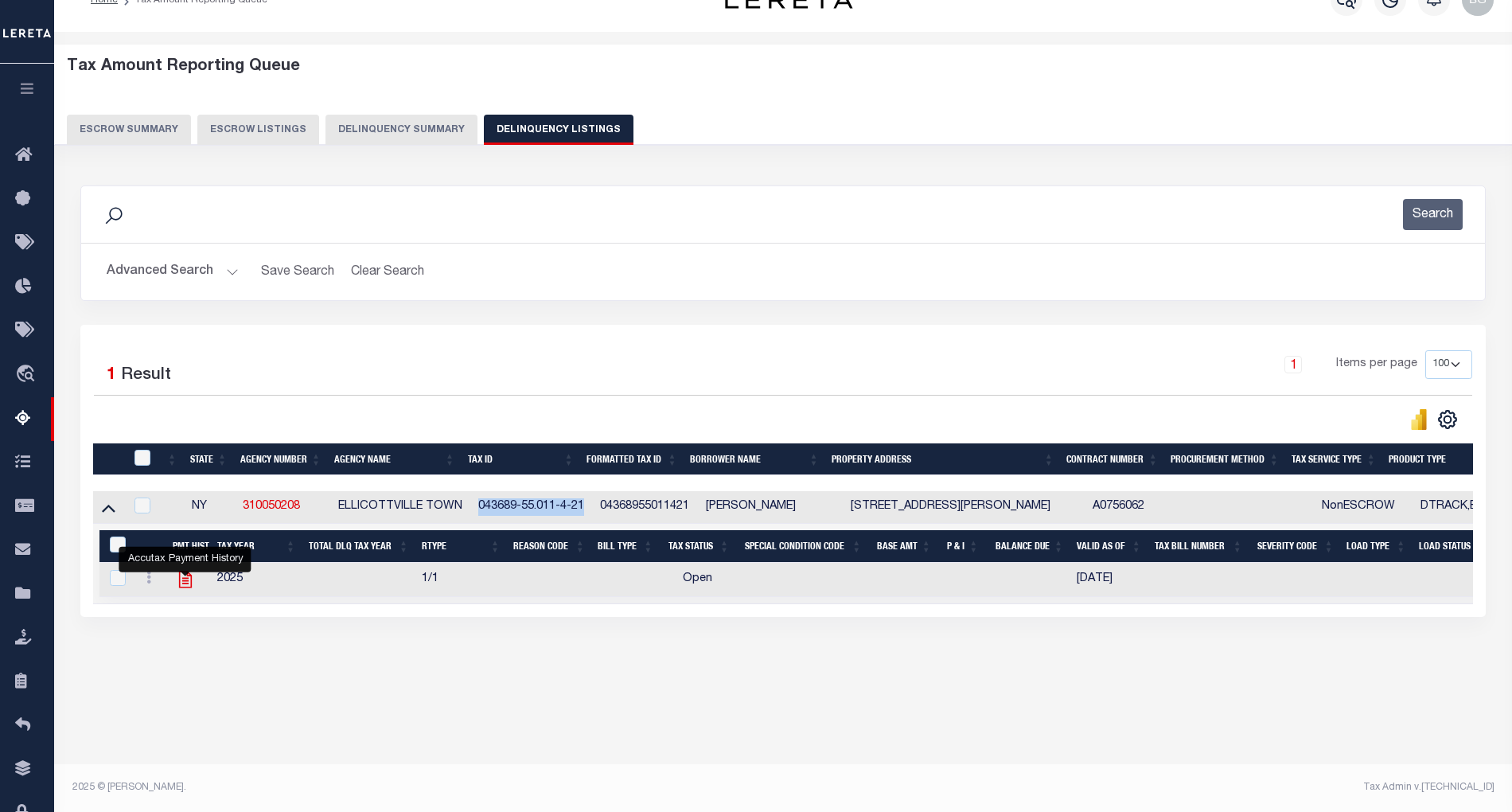
click at [186, 588] on icon "" at bounding box center [185, 580] width 13 height 16
checkbox input "true"
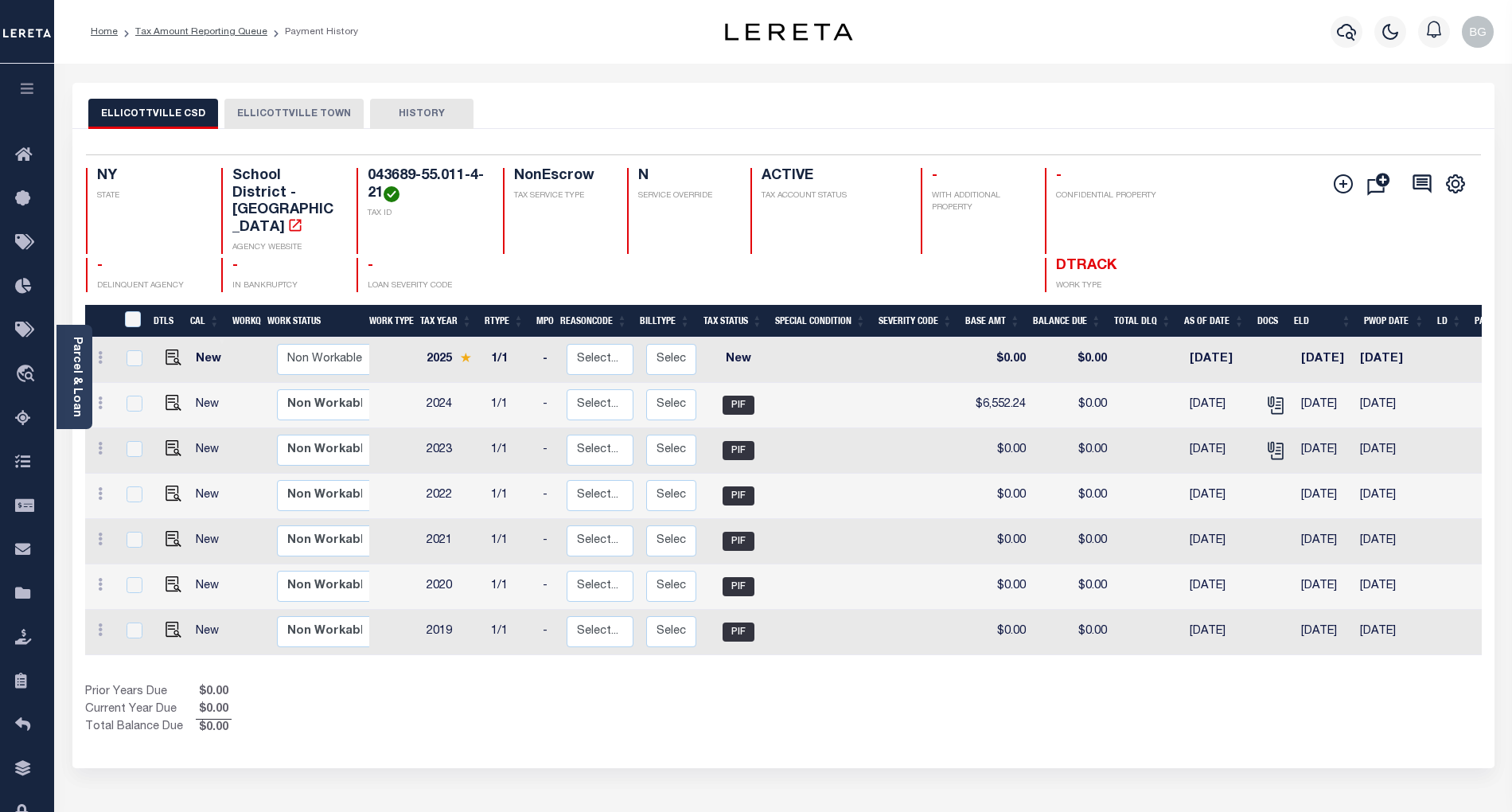
click at [292, 110] on button "ELLICOTTVILLE TOWN" at bounding box center [293, 113] width 139 height 30
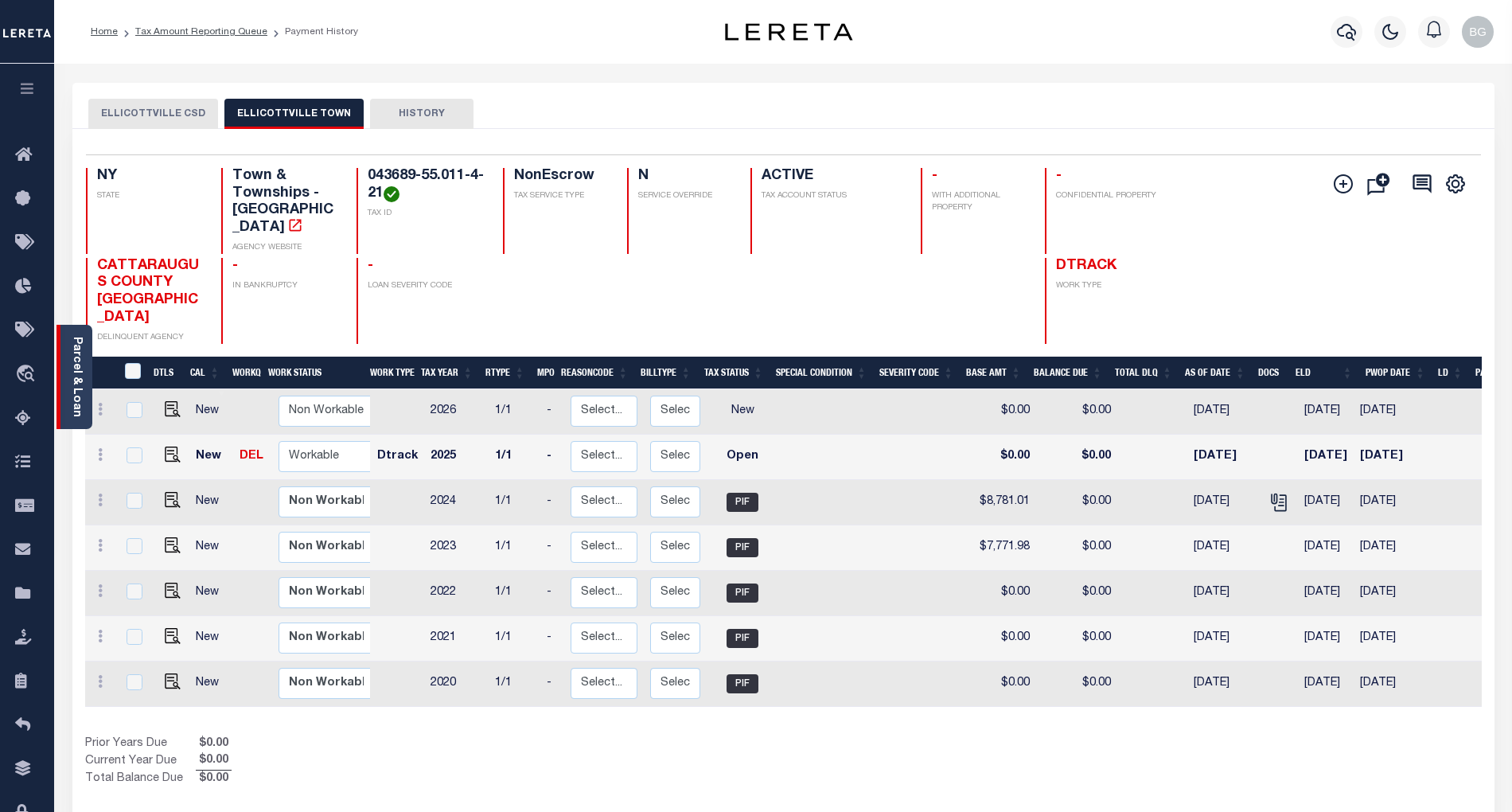
click at [77, 383] on link "Parcel & Loan" at bounding box center [76, 376] width 11 height 80
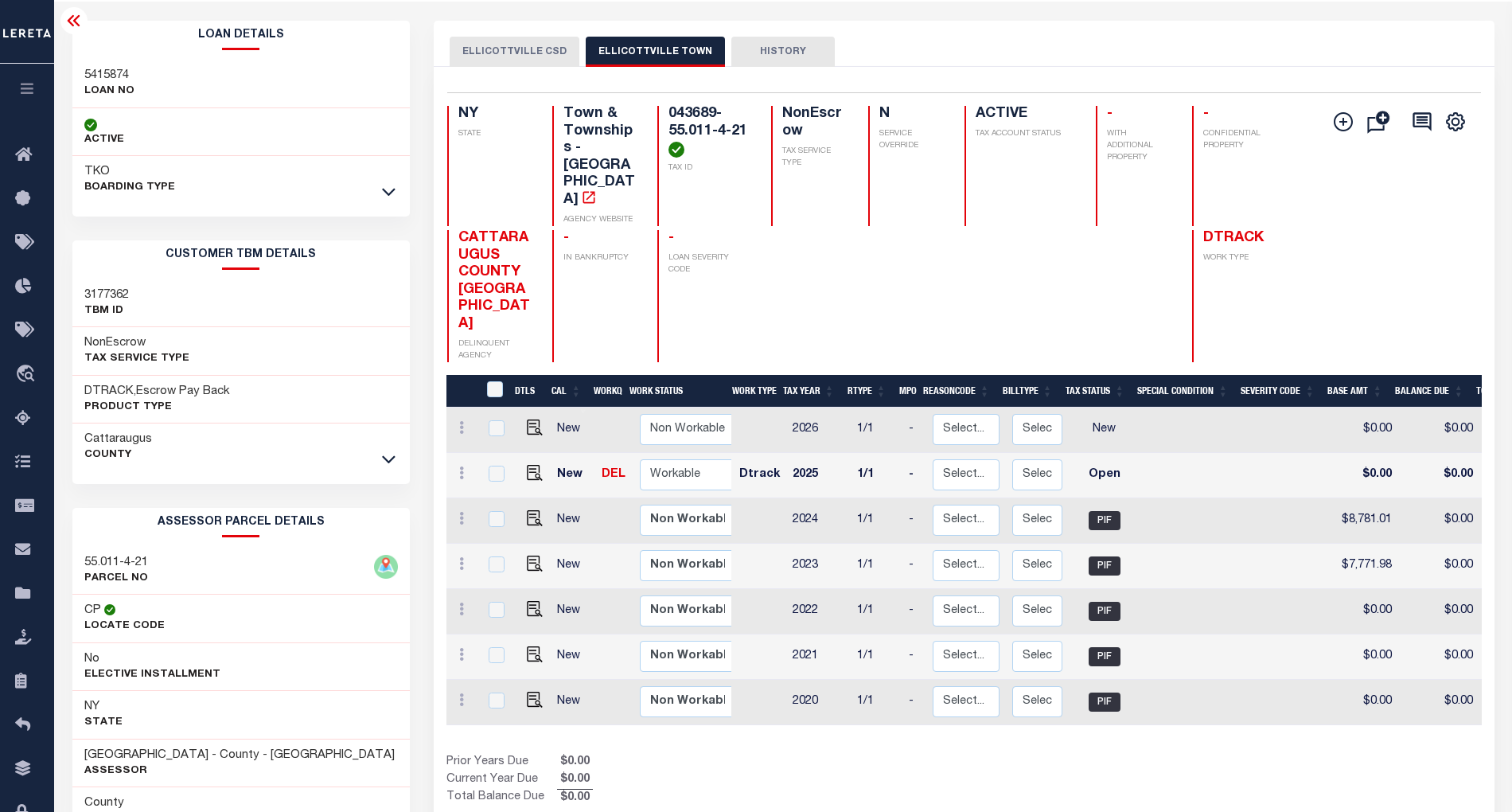
scroll to position [175, 0]
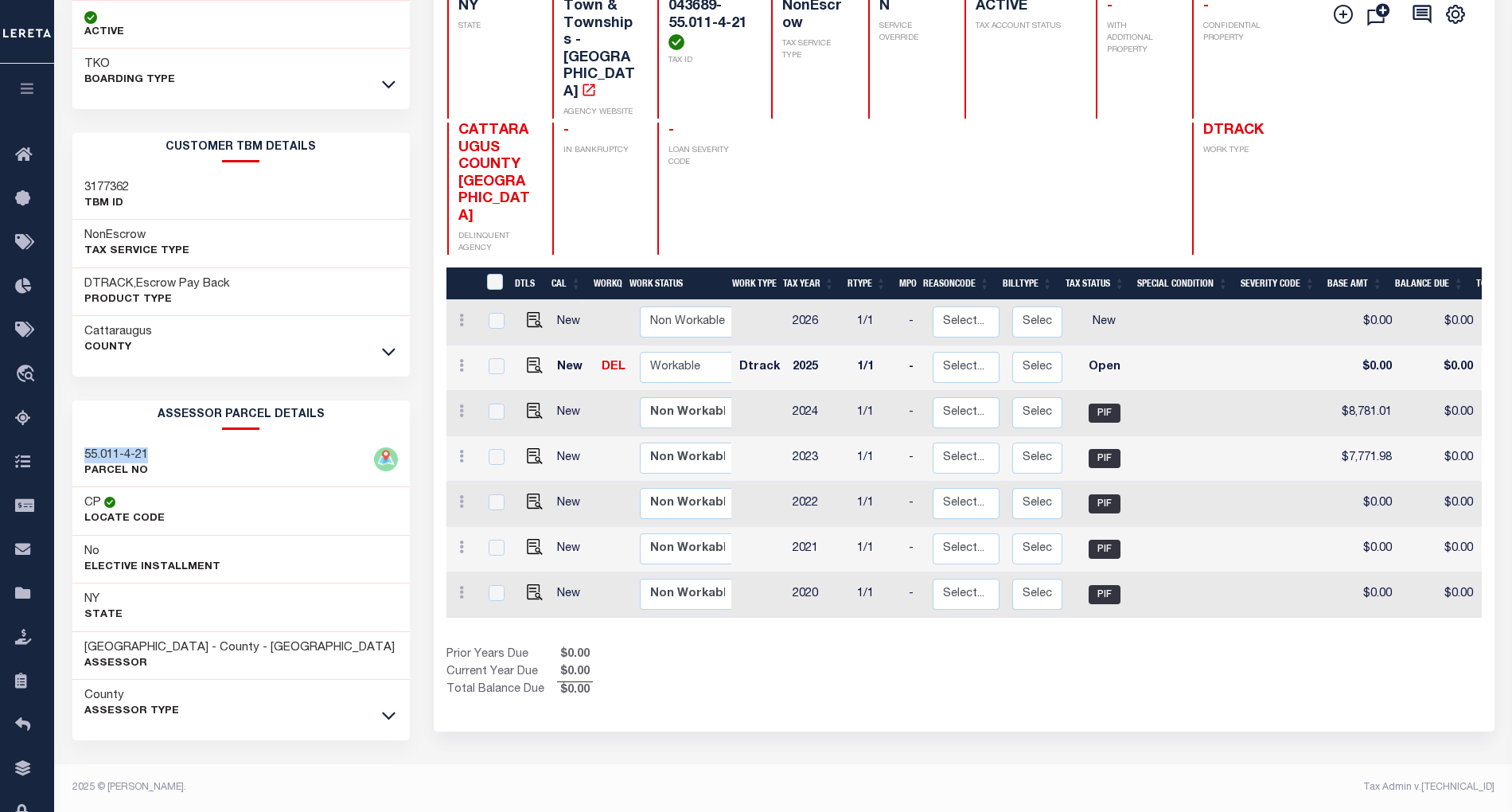
drag, startPoint x: 93, startPoint y: 450, endPoint x: 156, endPoint y: 450, distance: 63.0
click at [156, 450] on div "55.011-4-21 PARCEL NO" at bounding box center [241, 463] width 337 height 48
copy h3 "55.011-4-21"
click at [389, 718] on icon at bounding box center [389, 716] width 14 height 8
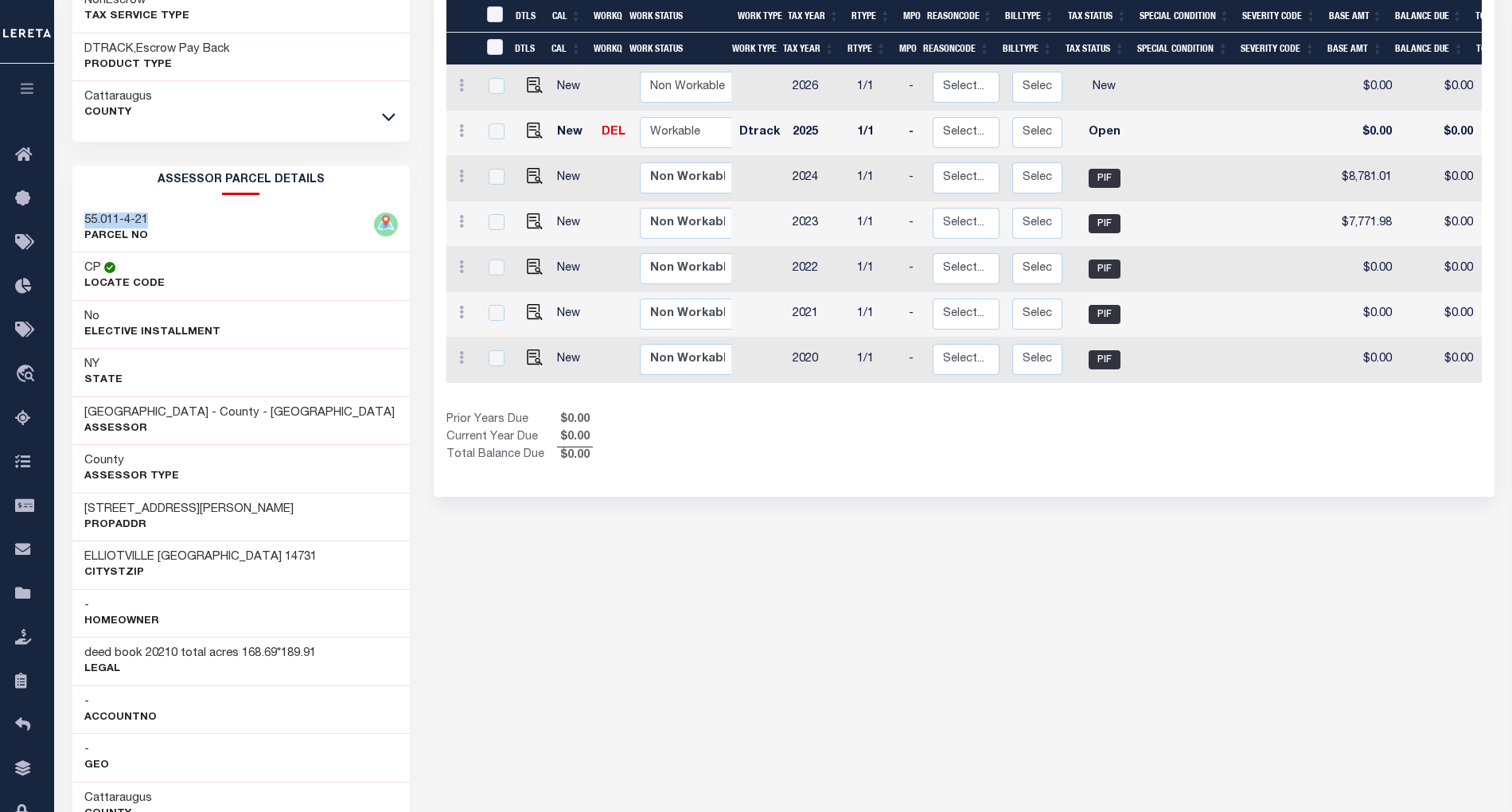
scroll to position [494, 0]
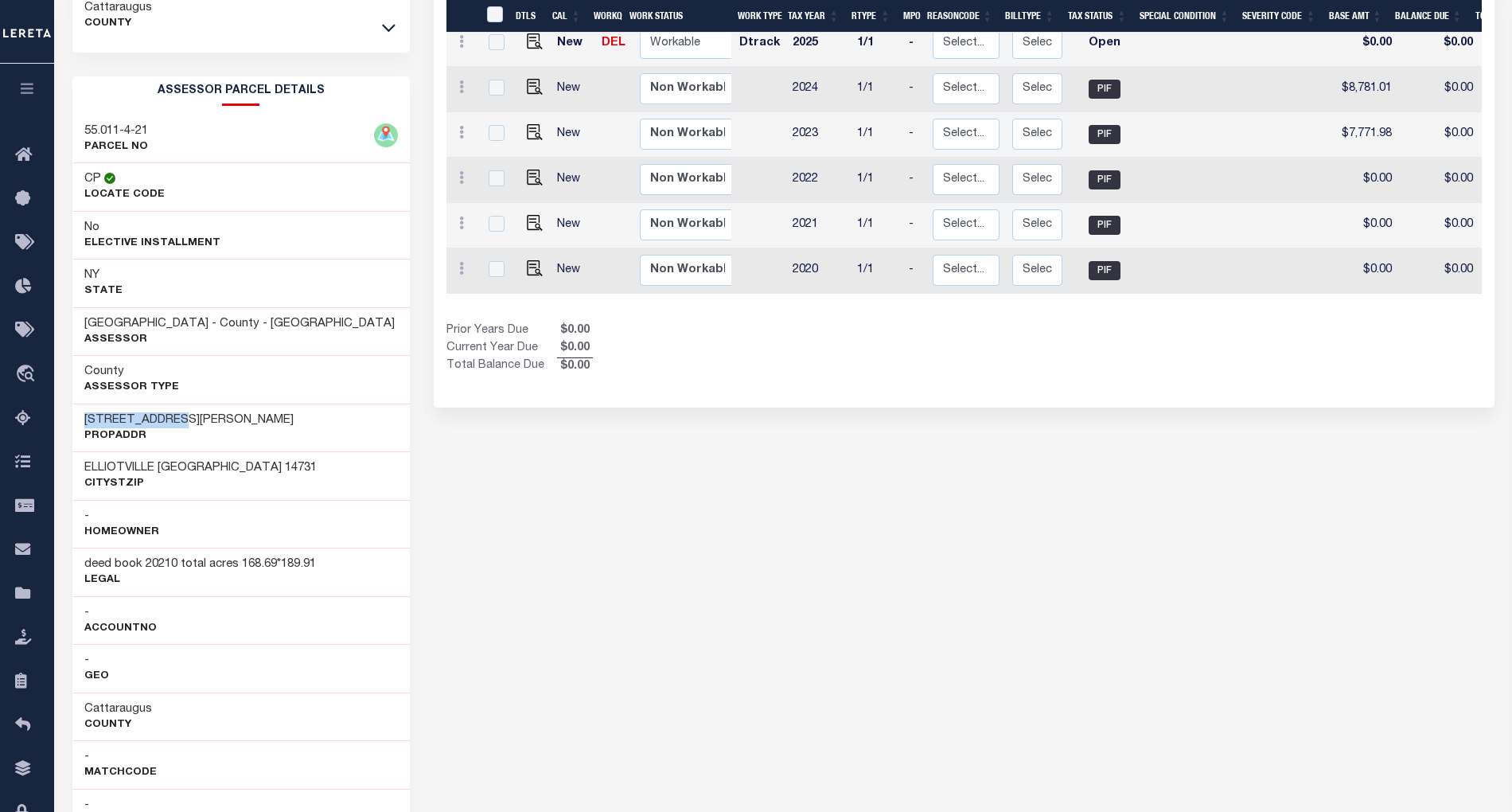
drag, startPoint x: 87, startPoint y: 427, endPoint x: 204, endPoint y: 427, distance: 117.0
click at [204, 427] on div "6817 BUCHAN RD PropAddr" at bounding box center [241, 428] width 337 height 48
copy h3 "6817 BUCHAN RD"
drag, startPoint x: 83, startPoint y: 129, endPoint x: 157, endPoint y: 129, distance: 74.0
click at [153, 129] on div "55.011-4-21 PARCEL NO" at bounding box center [241, 140] width 337 height 48
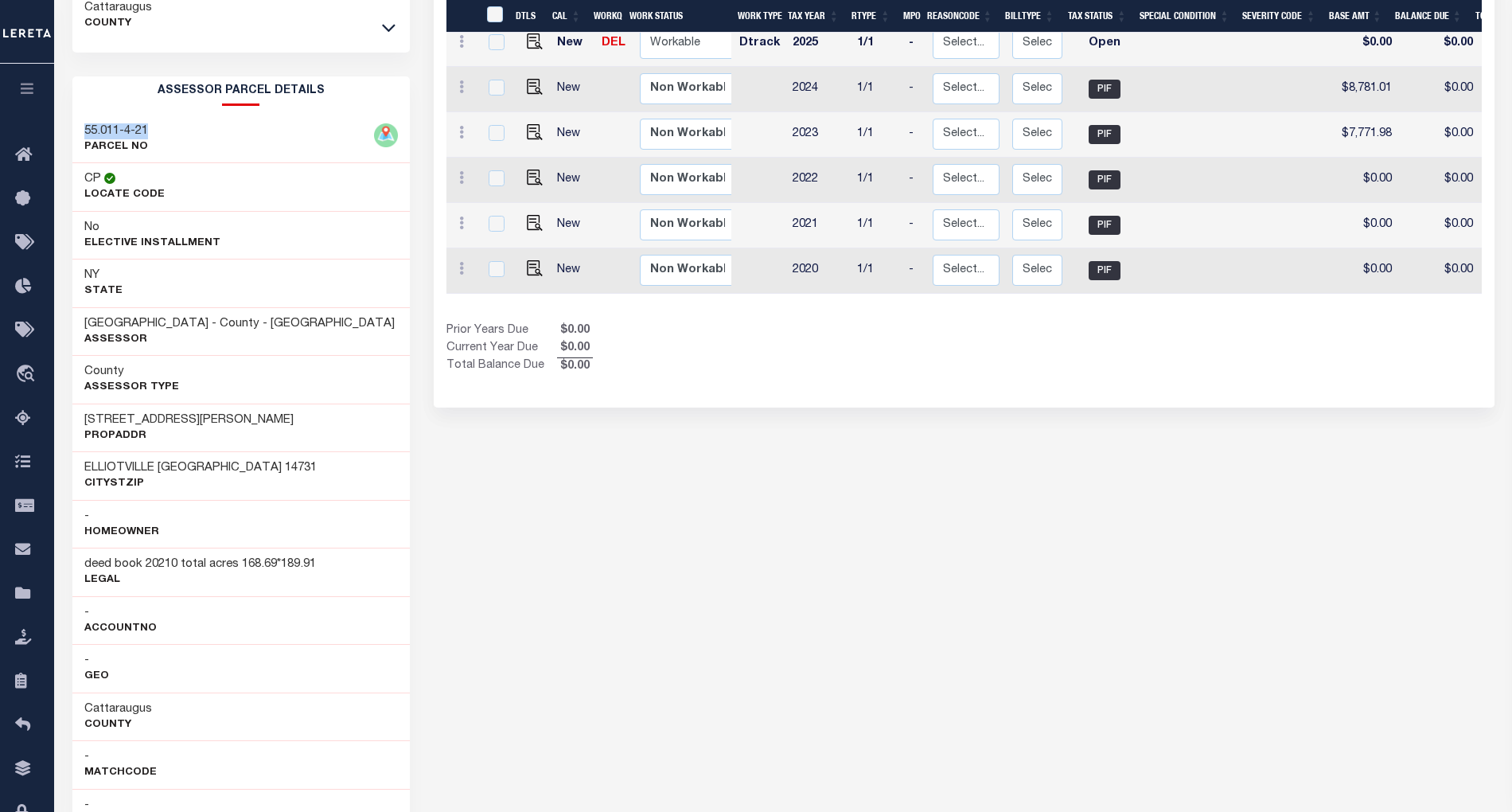
copy h3 "55.011-4-21"
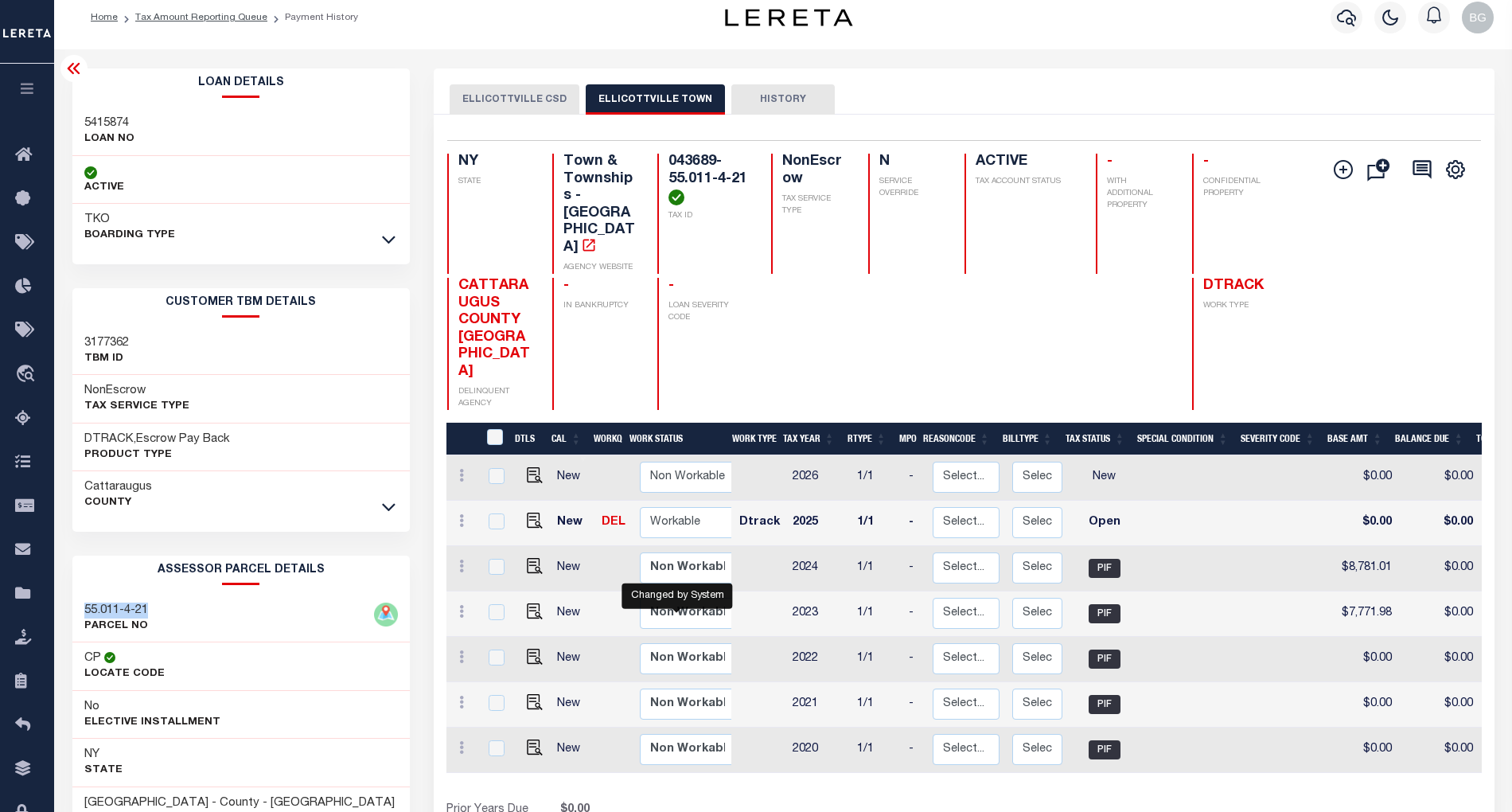
scroll to position [0, 0]
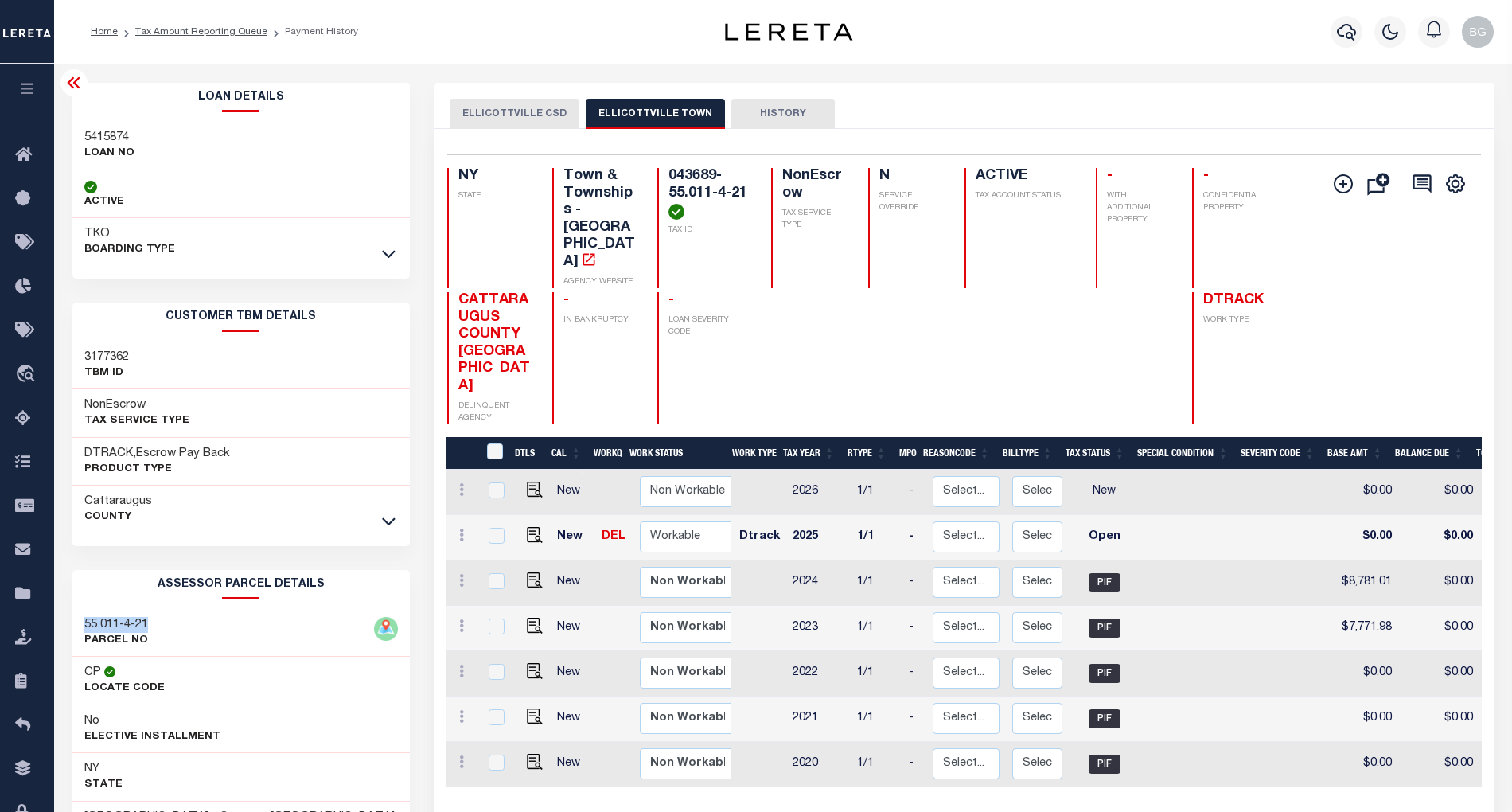
click at [78, 84] on icon at bounding box center [74, 83] width 19 height 19
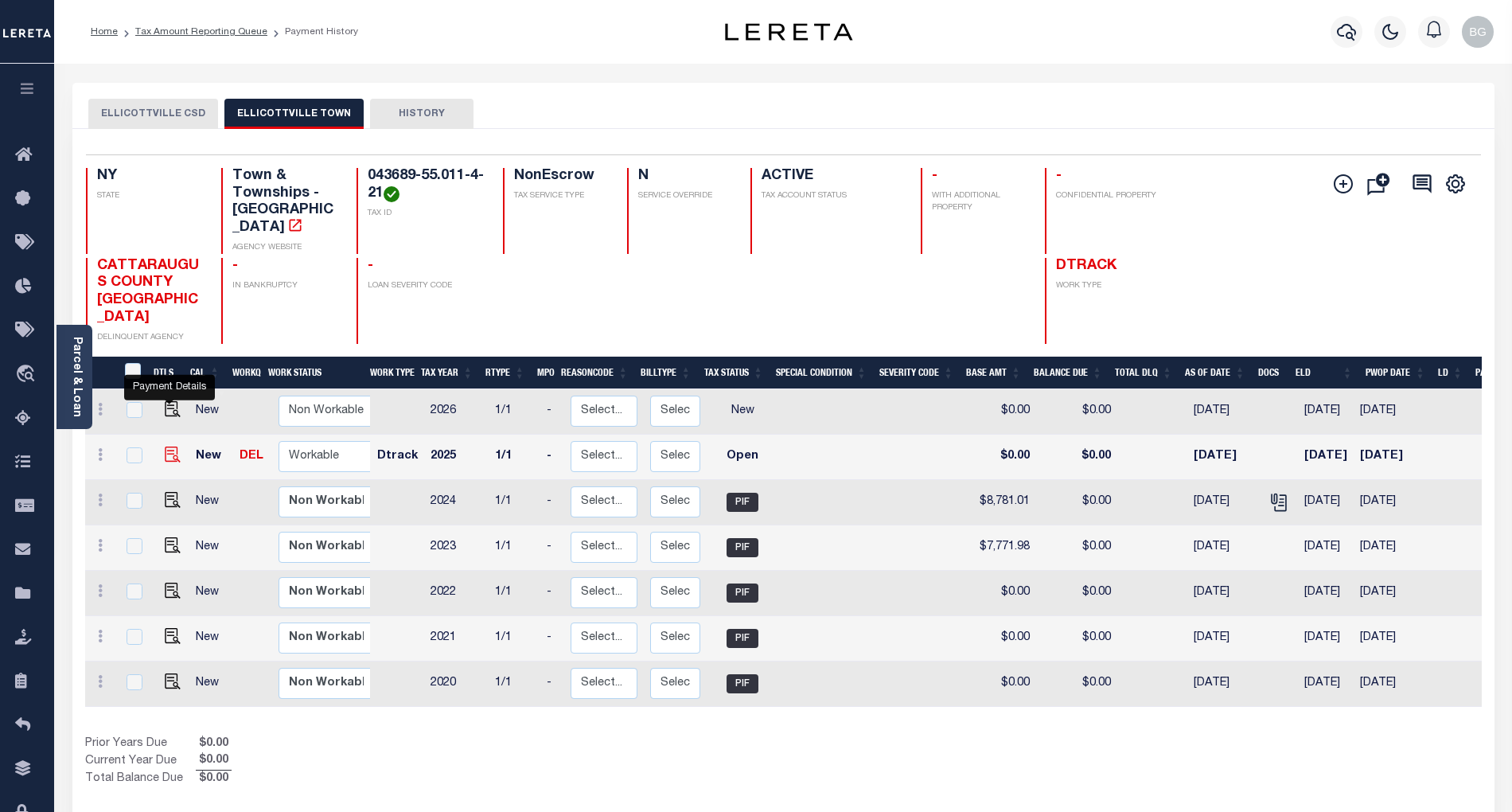
click at [166, 447] on img "" at bounding box center [173, 455] width 16 height 16
checkbox input "true"
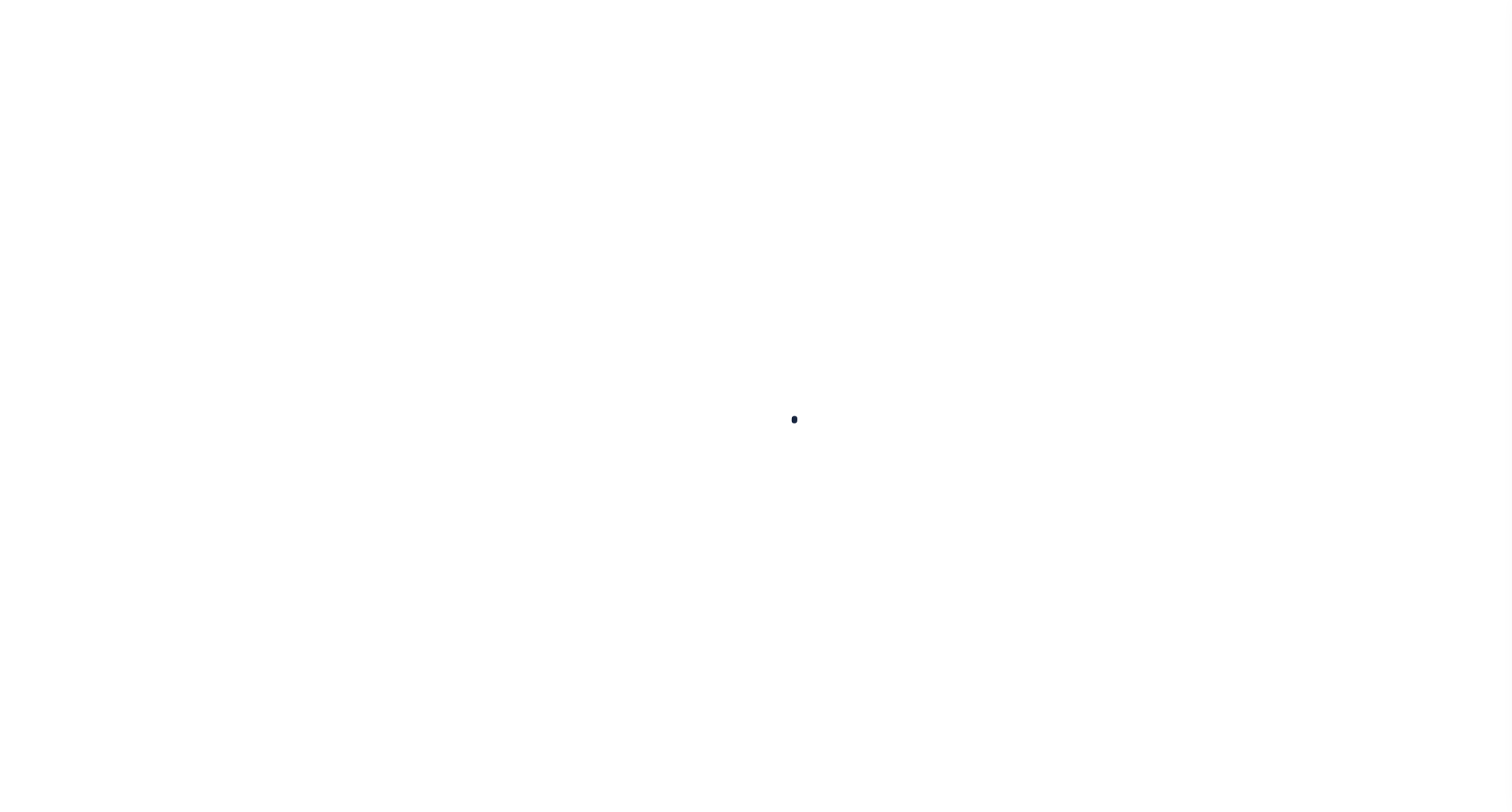
checkbox input "false"
type input "[DATE]"
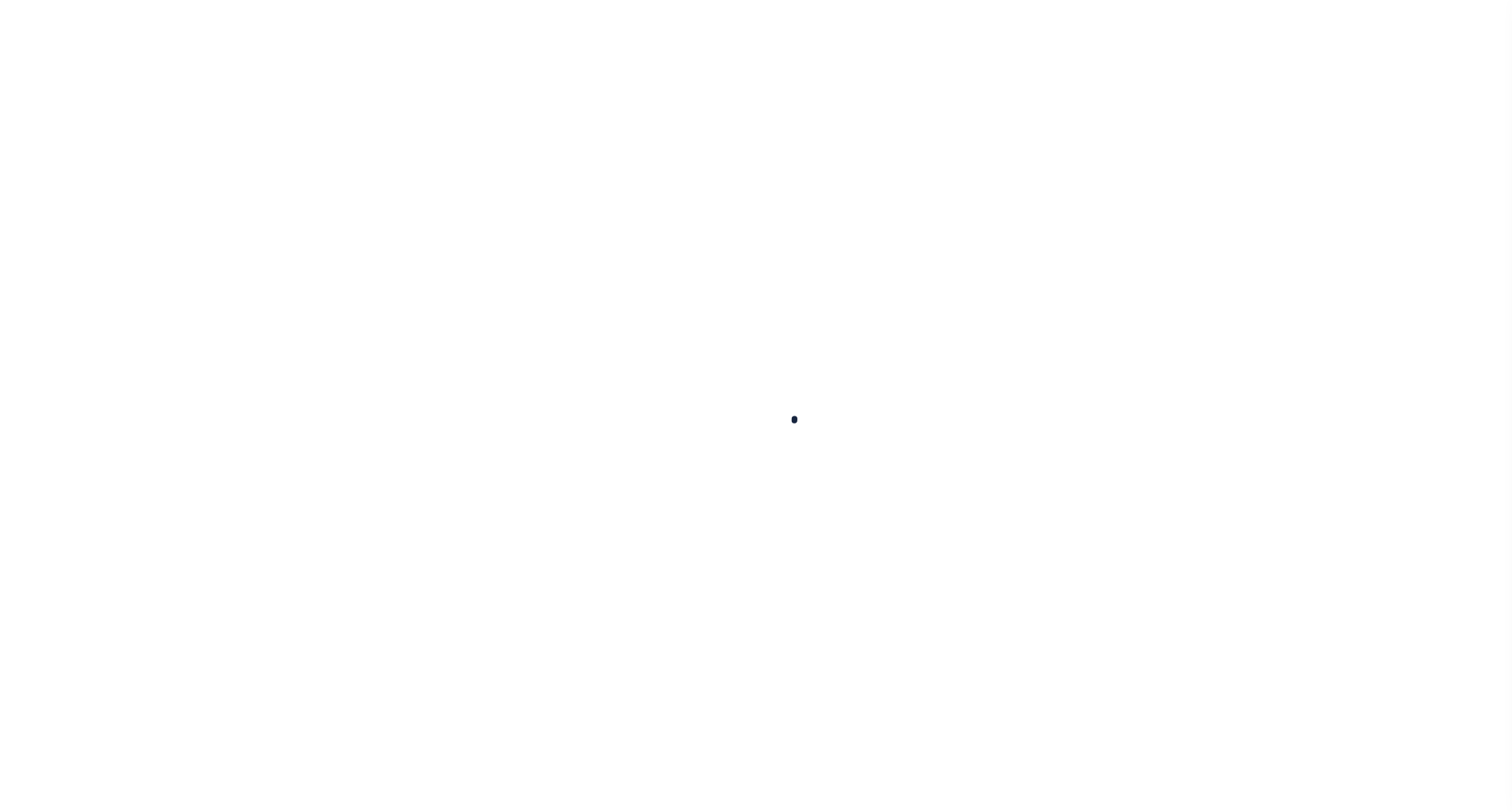
select select "OP2"
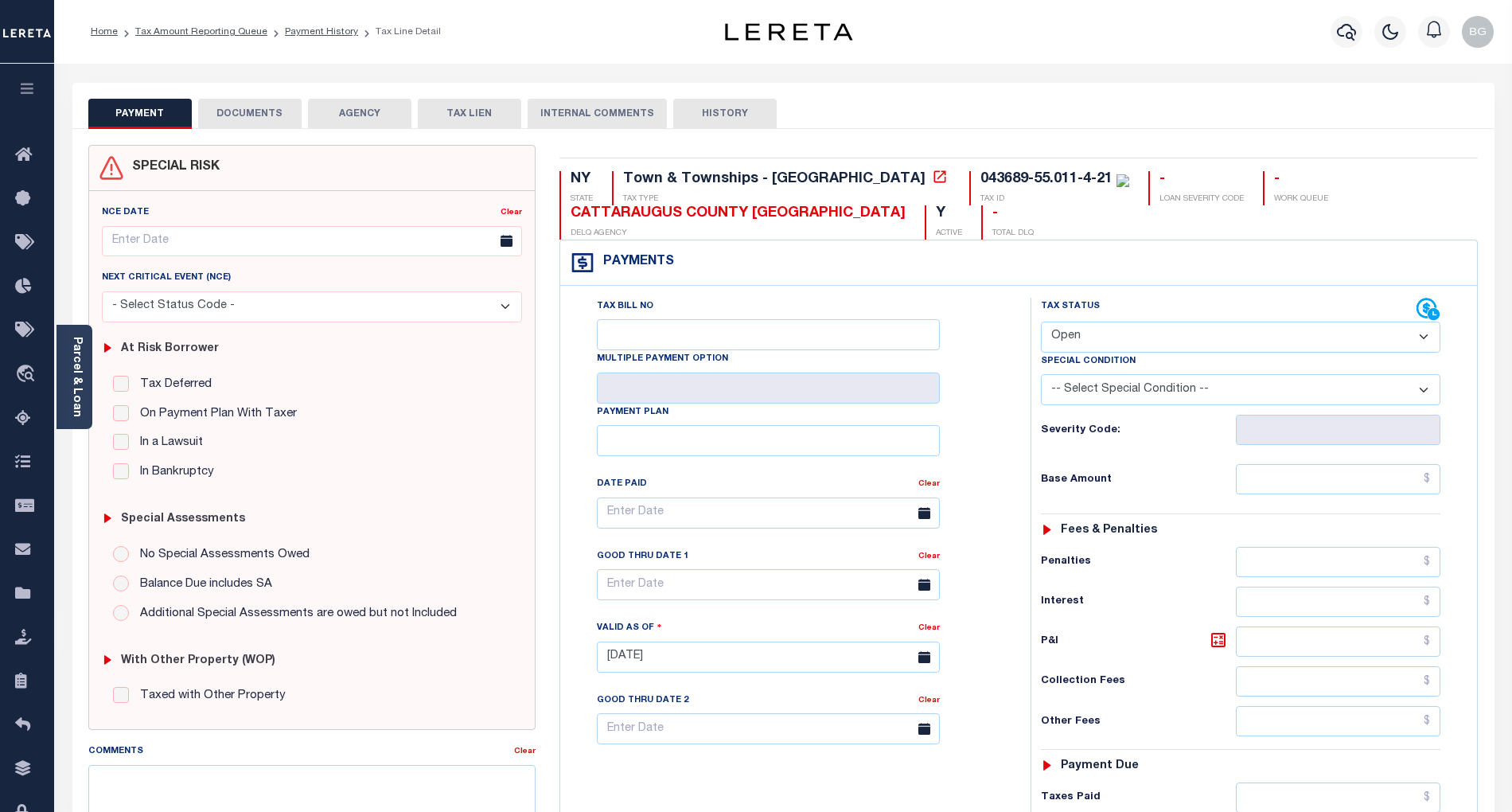
click at [246, 107] on button "DOCUMENTS" at bounding box center [250, 113] width 104 height 30
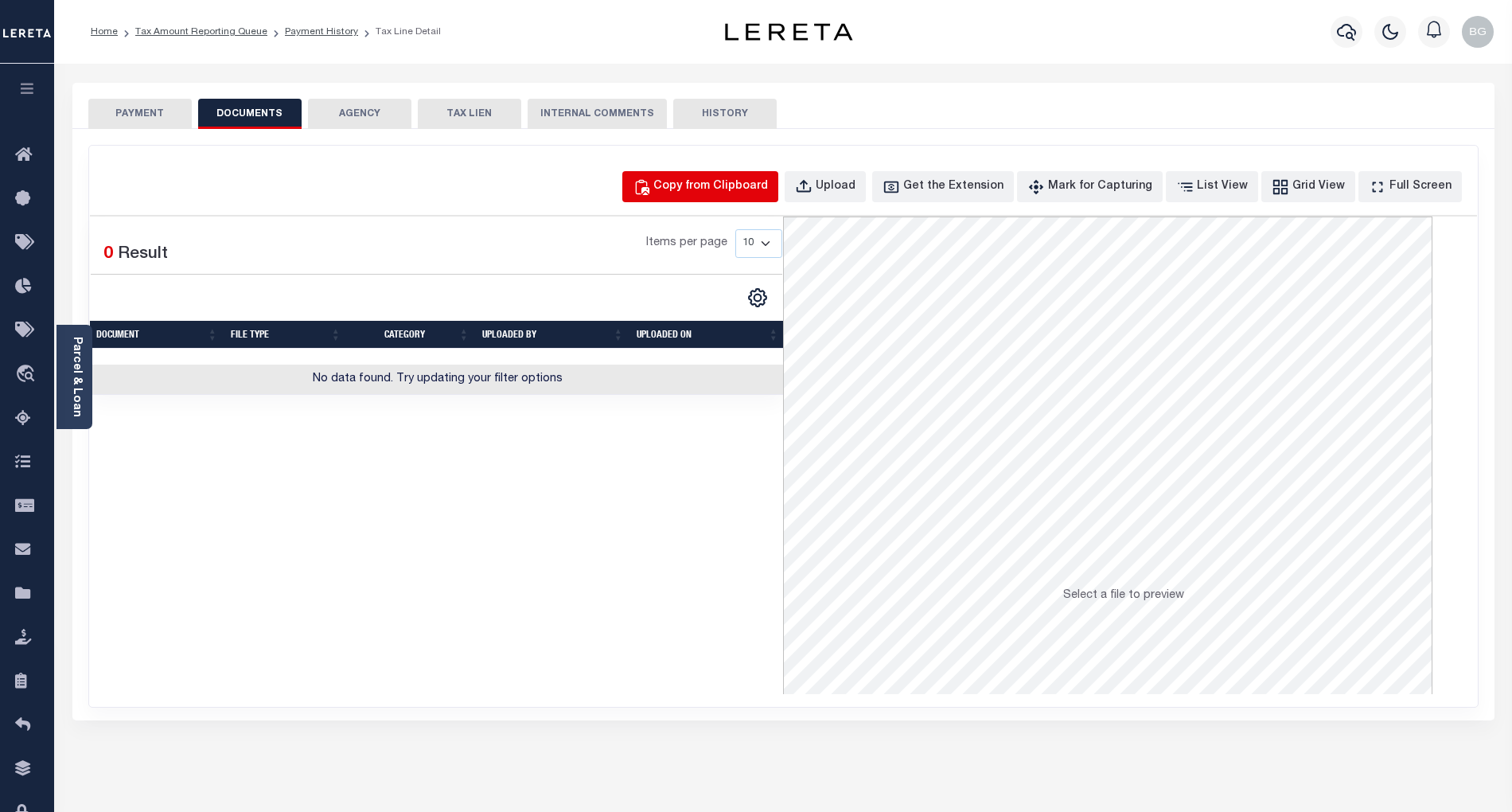
click at [733, 183] on div "Copy from Clipboard" at bounding box center [711, 187] width 115 height 17
select select "POP"
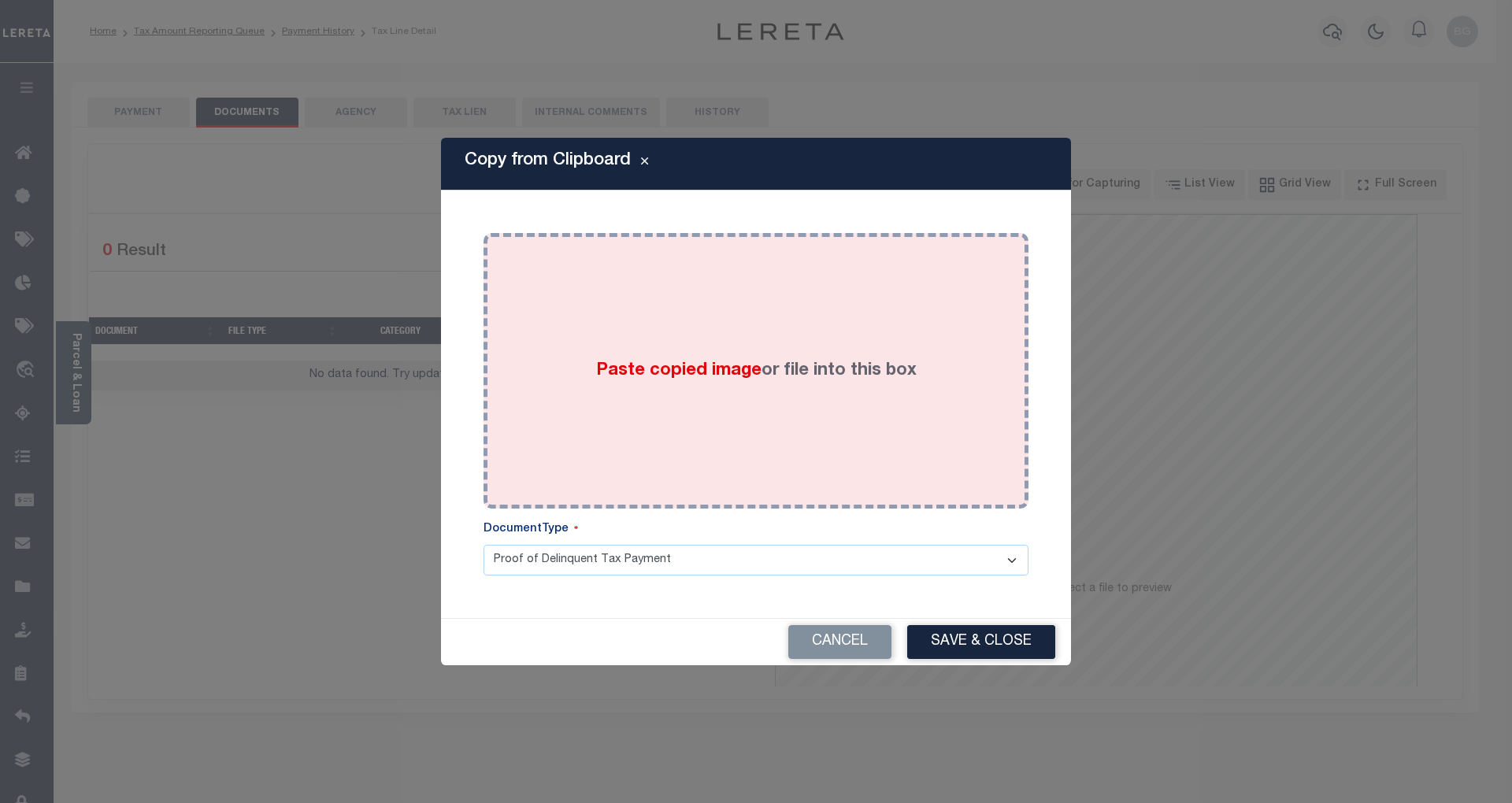
click at [671, 369] on span "Paste copied image" at bounding box center [679, 370] width 166 height 17
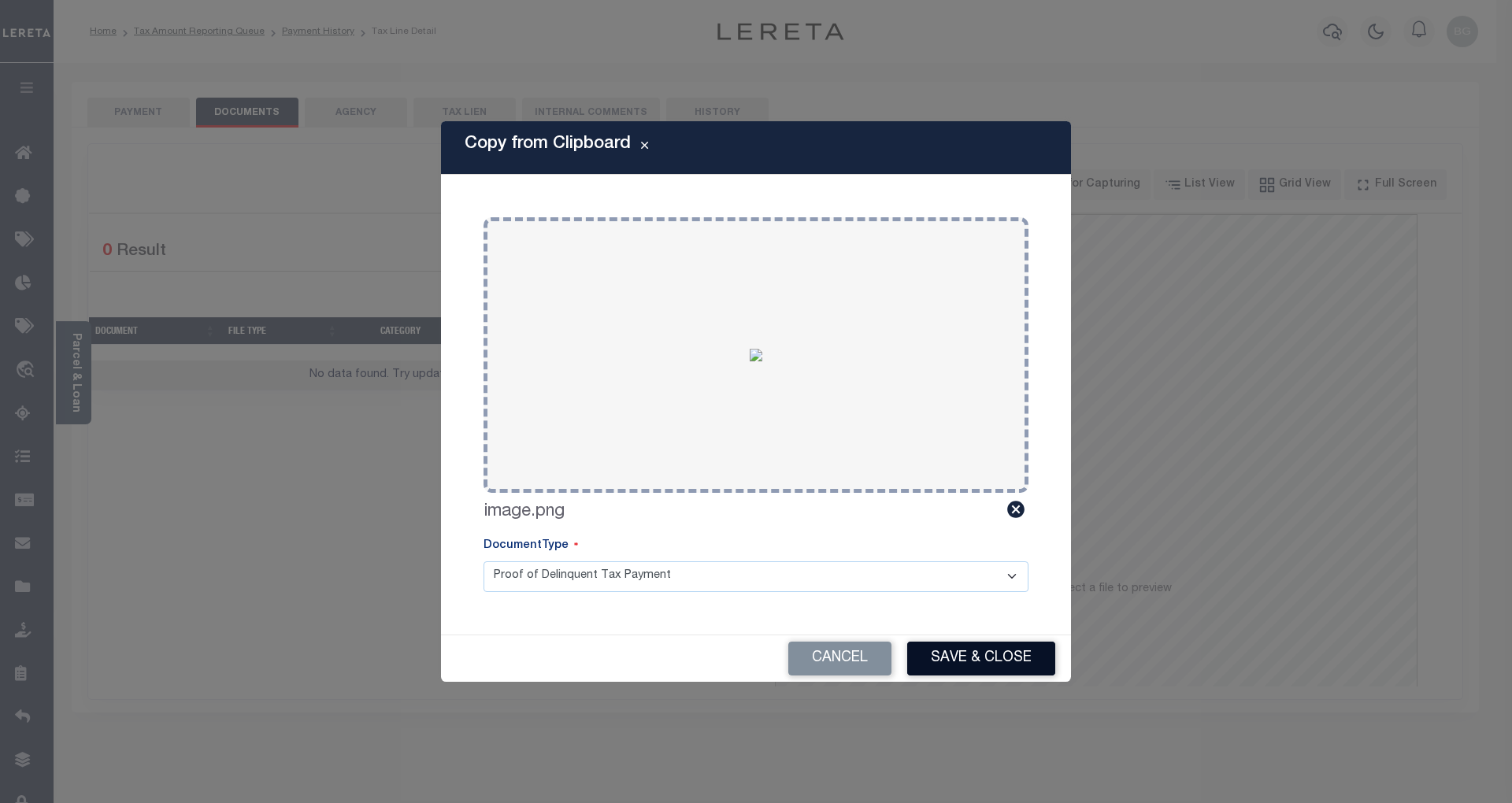
click at [1017, 663] on button "Save & Close" at bounding box center [980, 659] width 148 height 34
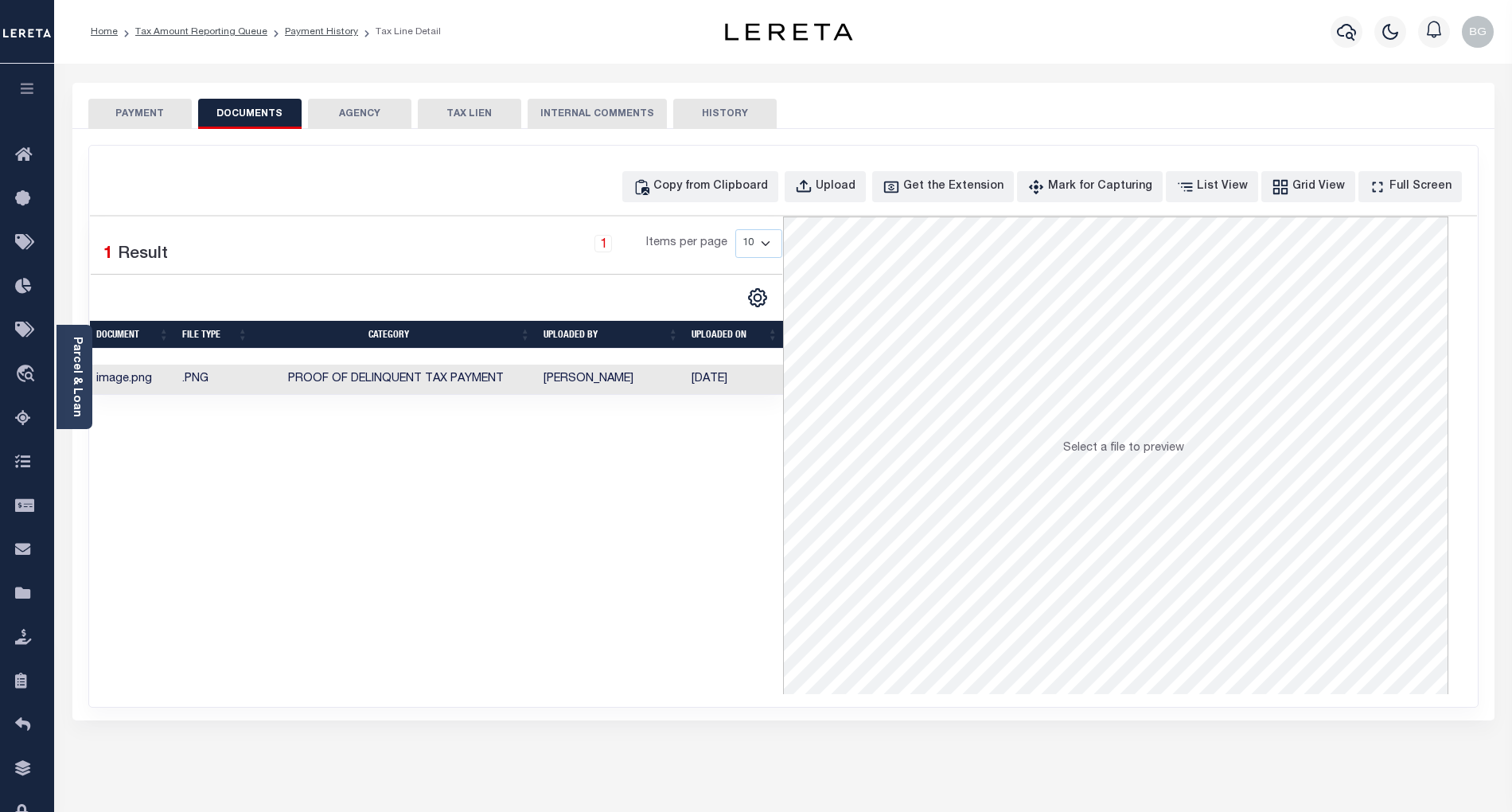
click at [141, 113] on button "PAYMENT" at bounding box center [140, 113] width 104 height 30
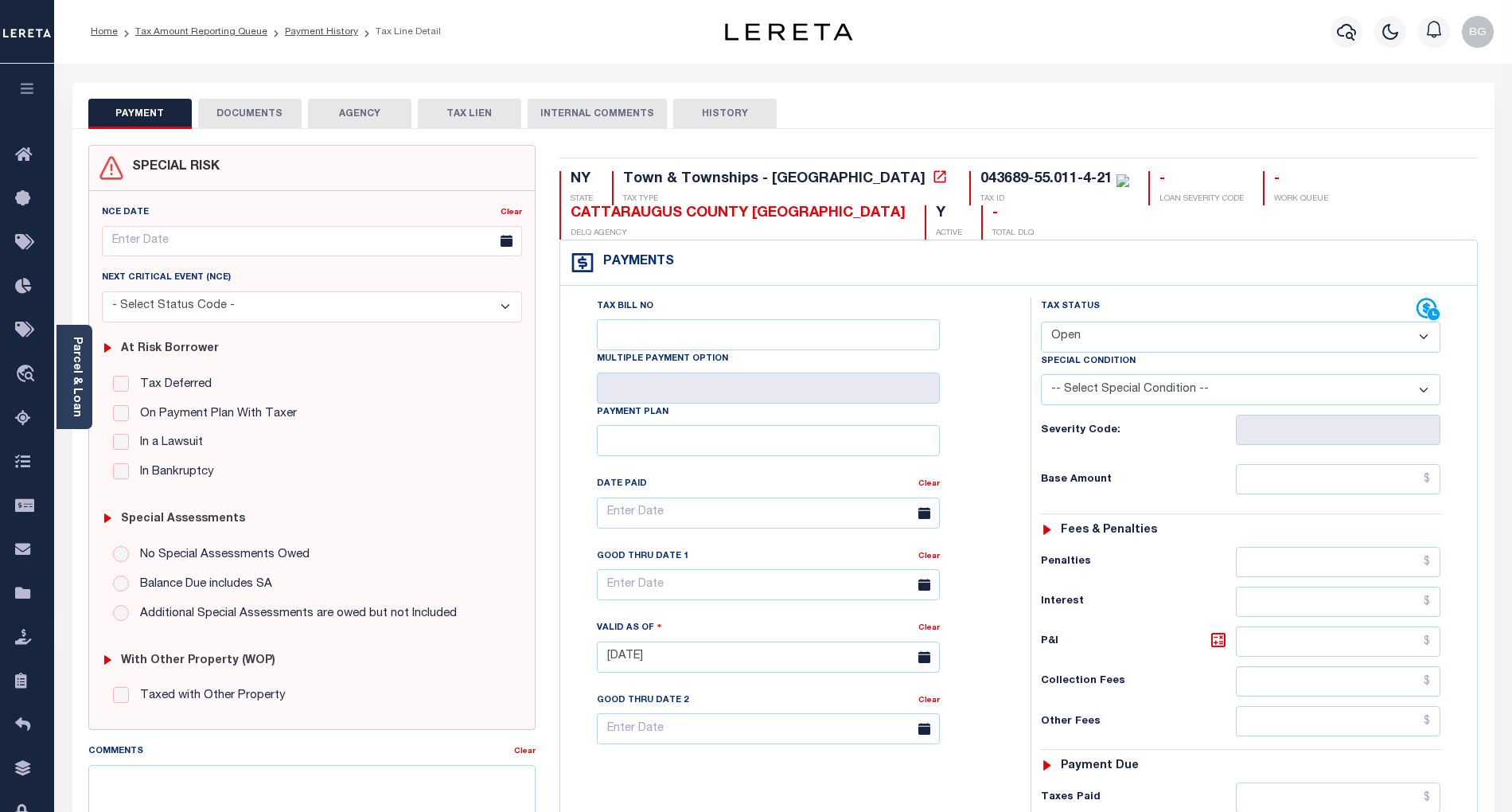
click at [1083, 337] on select "- Select Status Code - Open Due/Unpaid Paid Incomplete No Tax Due Internal Refu…" at bounding box center [1240, 337] width 399 height 31
select select "PYD"
click at [1041, 324] on select "- Select Status Code - Open Due/Unpaid Paid Incomplete No Tax Due Internal Refu…" at bounding box center [1240, 337] width 399 height 31
type input "[DATE]"
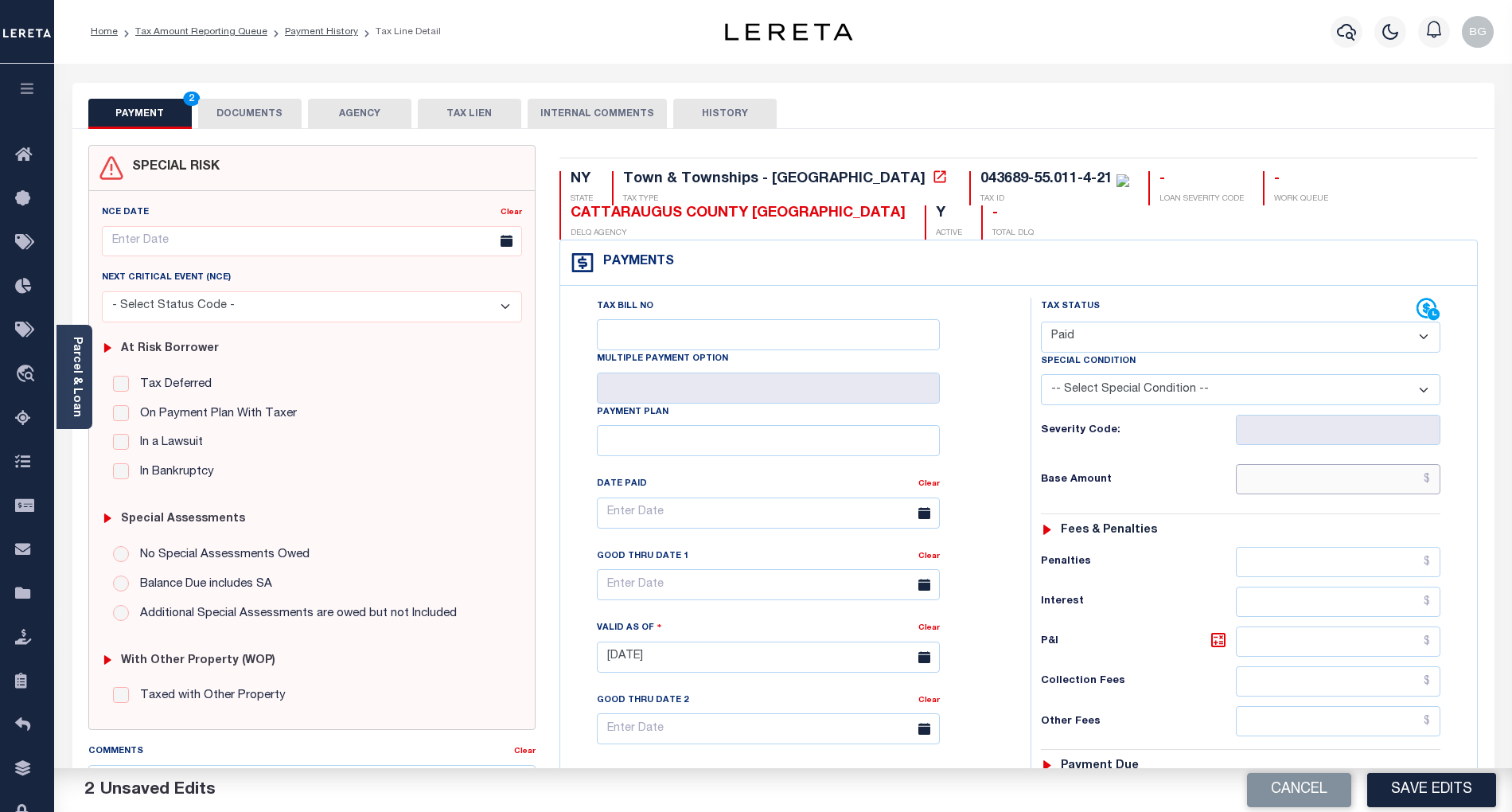
click at [1415, 486] on input "text" at bounding box center [1339, 479] width 205 height 30
paste input "7,212.67"
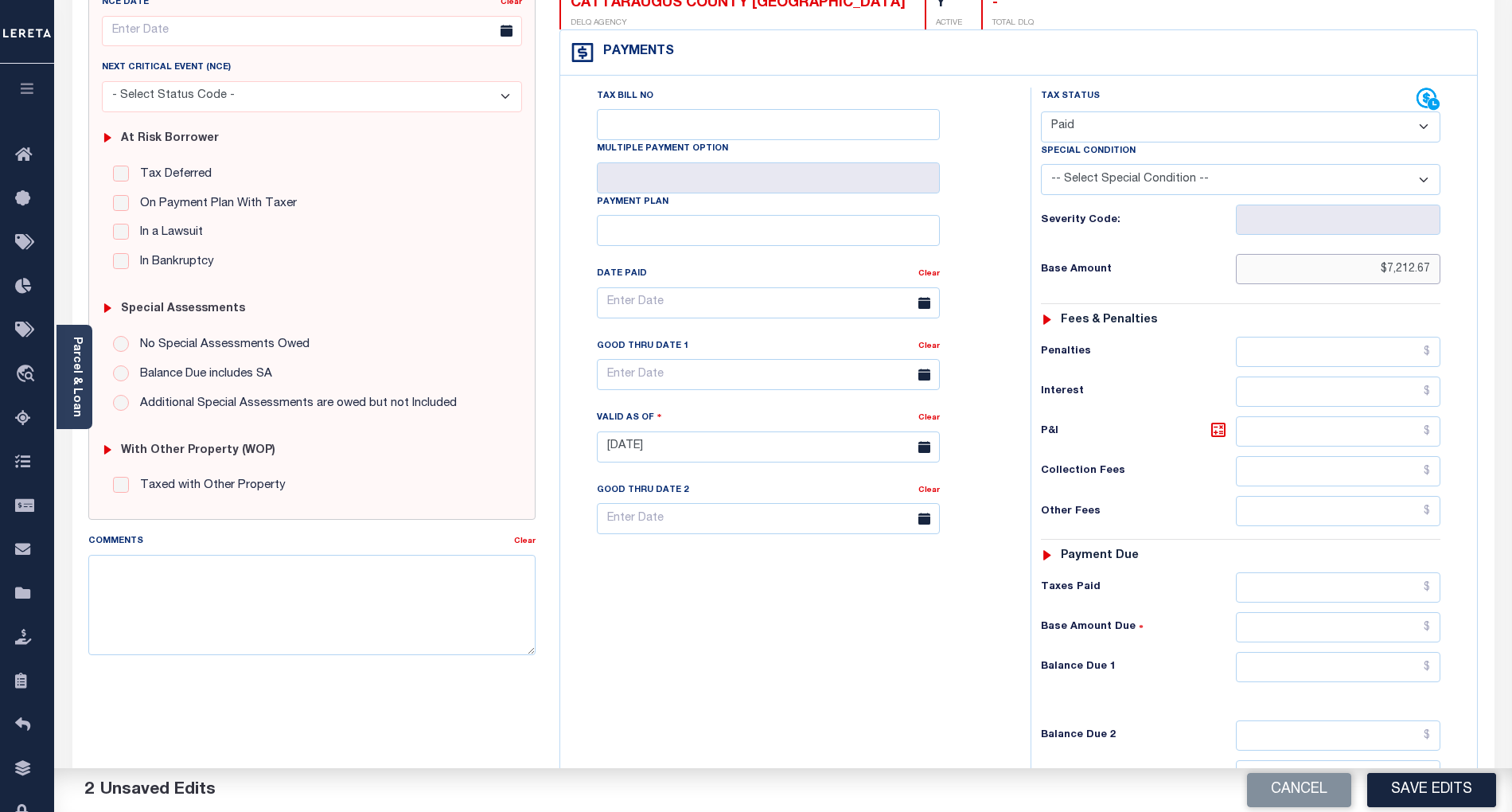
scroll to position [318, 0]
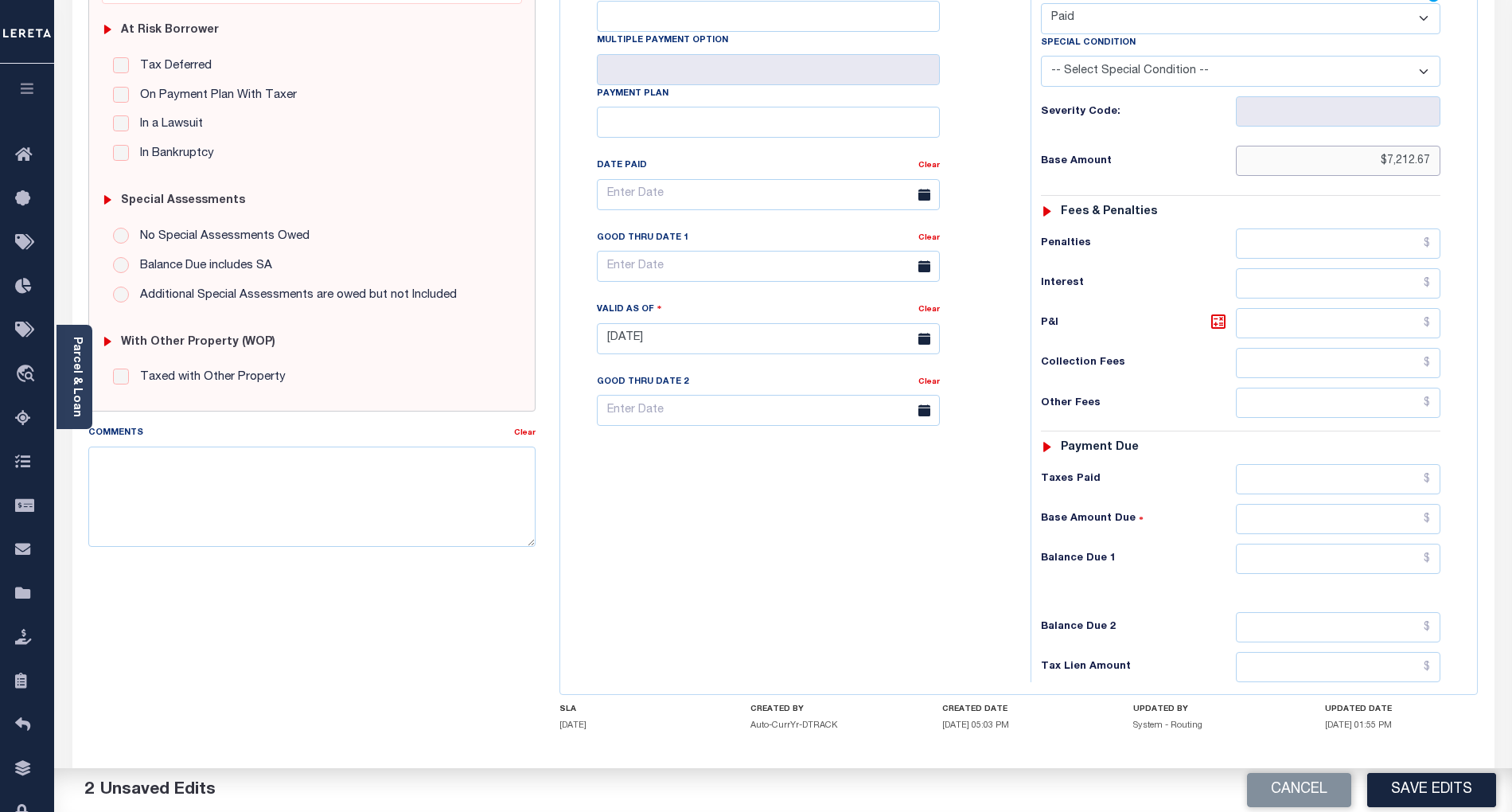
type input "$7,212.67"
click at [1407, 573] on input "text" at bounding box center [1339, 558] width 205 height 30
type input "$0.00"
click at [991, 565] on div "Tax Bill No Multiple Payment Option Payment Plan Clear" at bounding box center [791, 330] width 455 height 703
click at [1474, 795] on button "Save Edits" at bounding box center [1431, 790] width 129 height 35
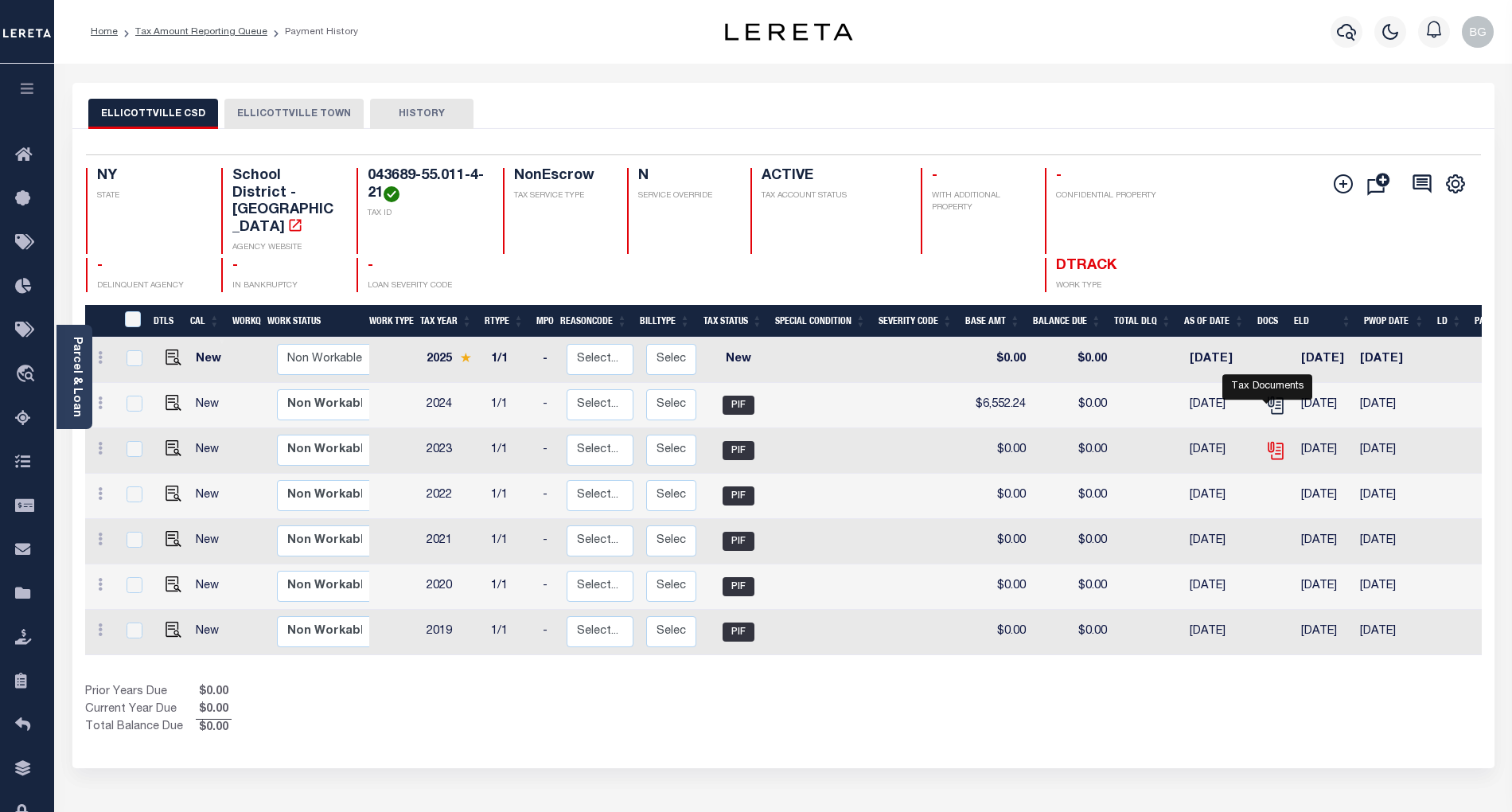
click at [1271, 441] on icon "" at bounding box center [1274, 447] width 13 height 13
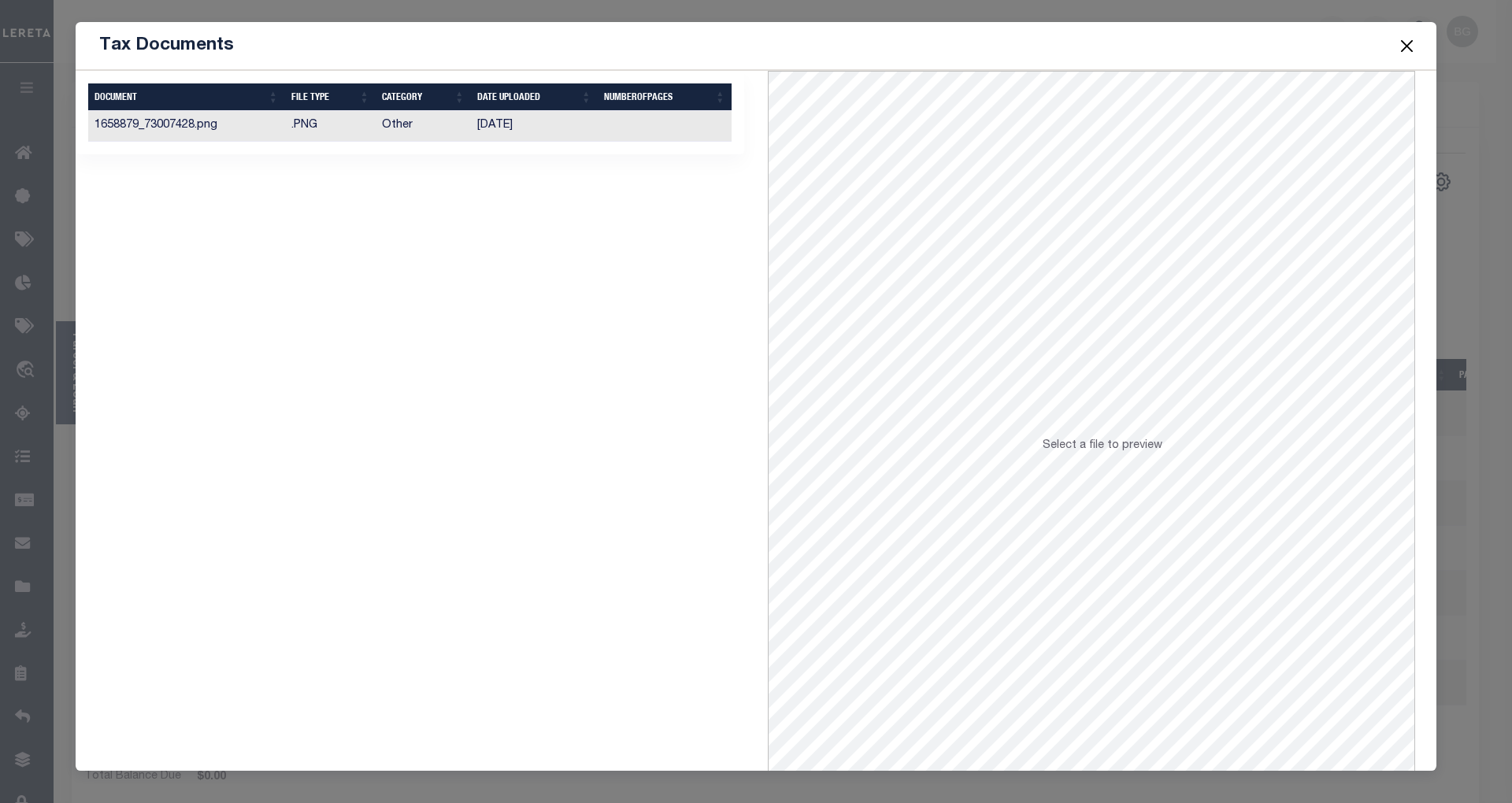
click at [504, 127] on td "[DATE]" at bounding box center [534, 126] width 127 height 31
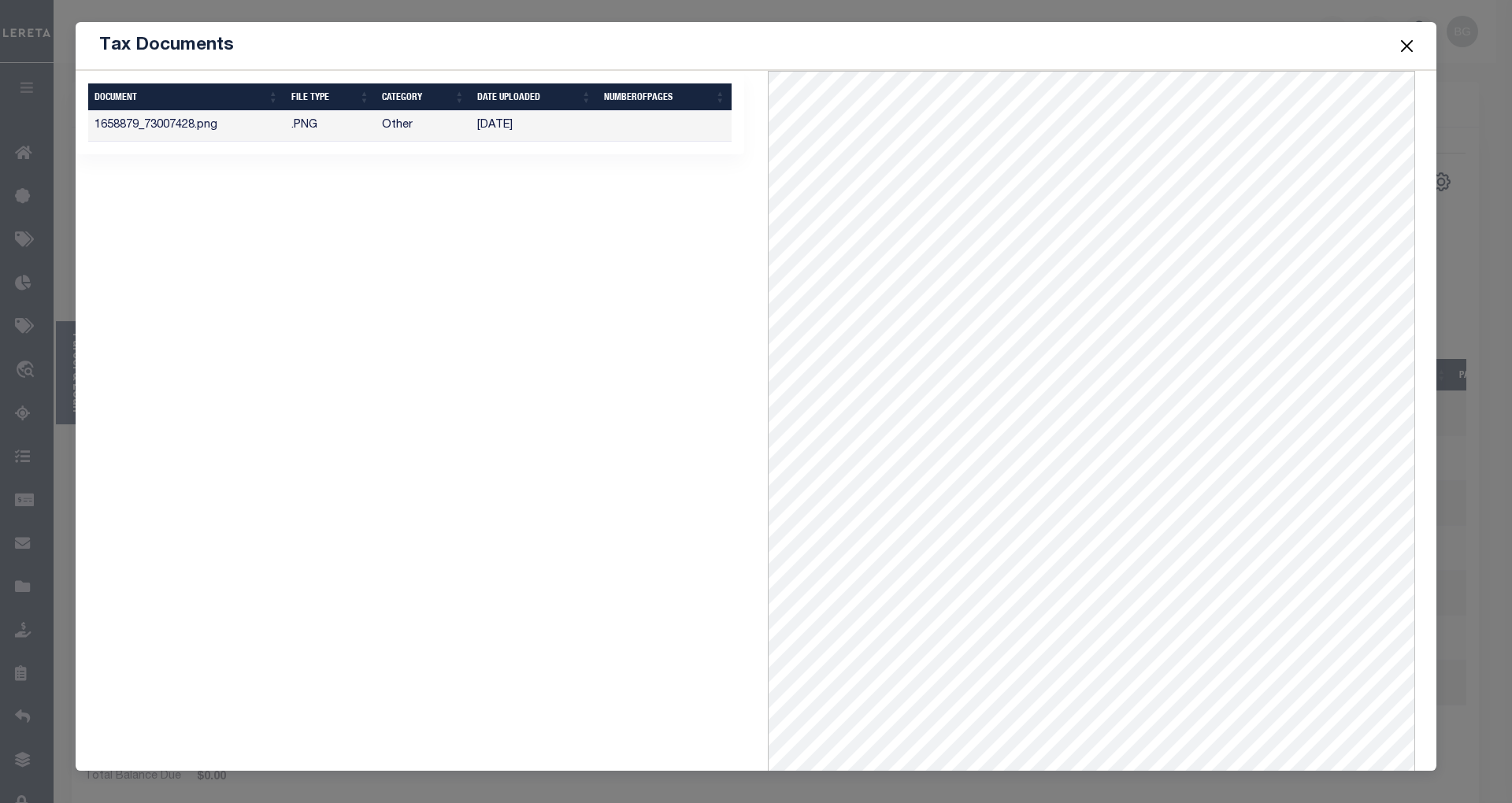
click at [1408, 48] on button "Close" at bounding box center [1407, 46] width 20 height 20
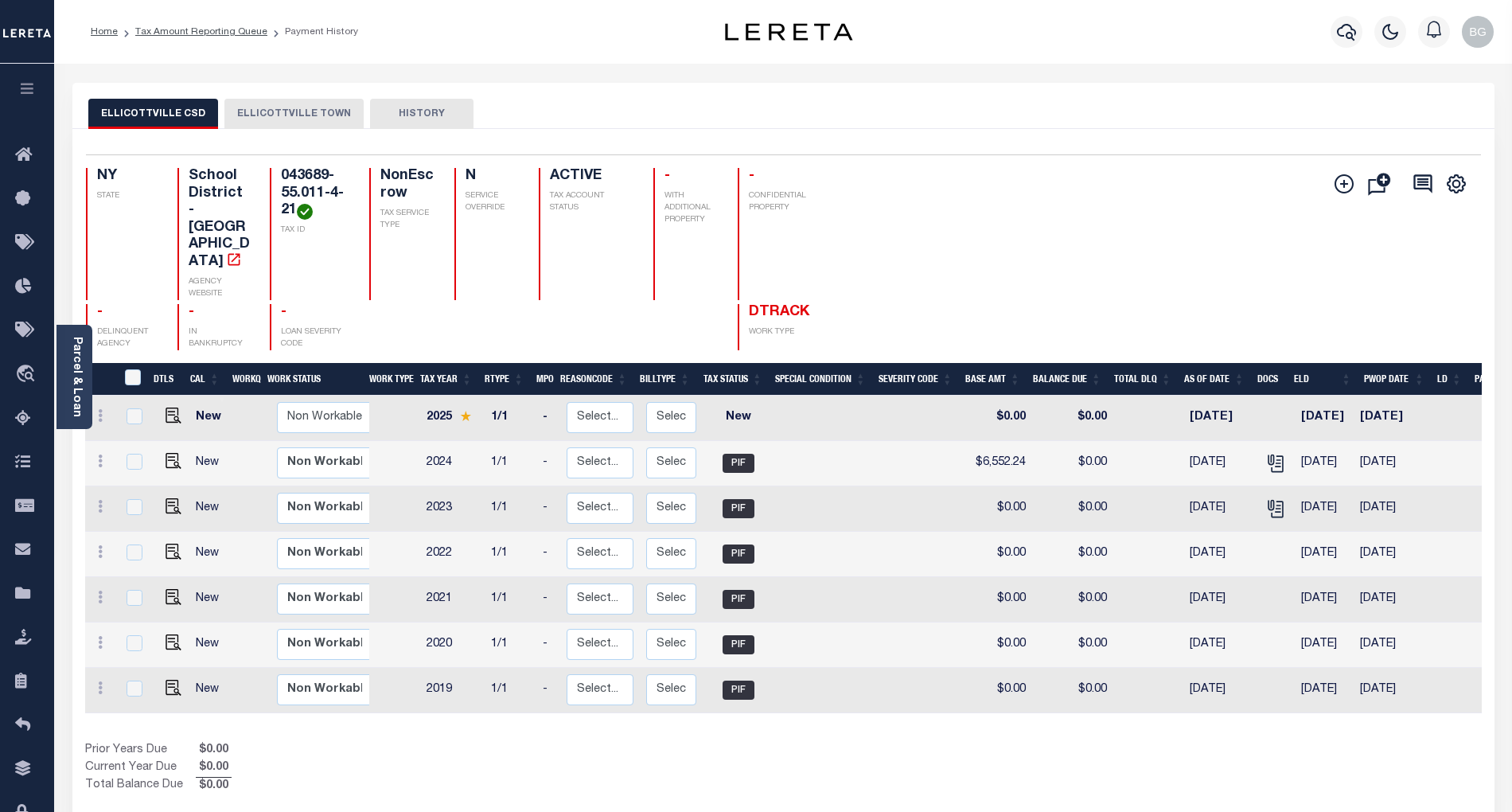
click at [269, 108] on button "ELLICOTTVILLE TOWN" at bounding box center [293, 113] width 139 height 30
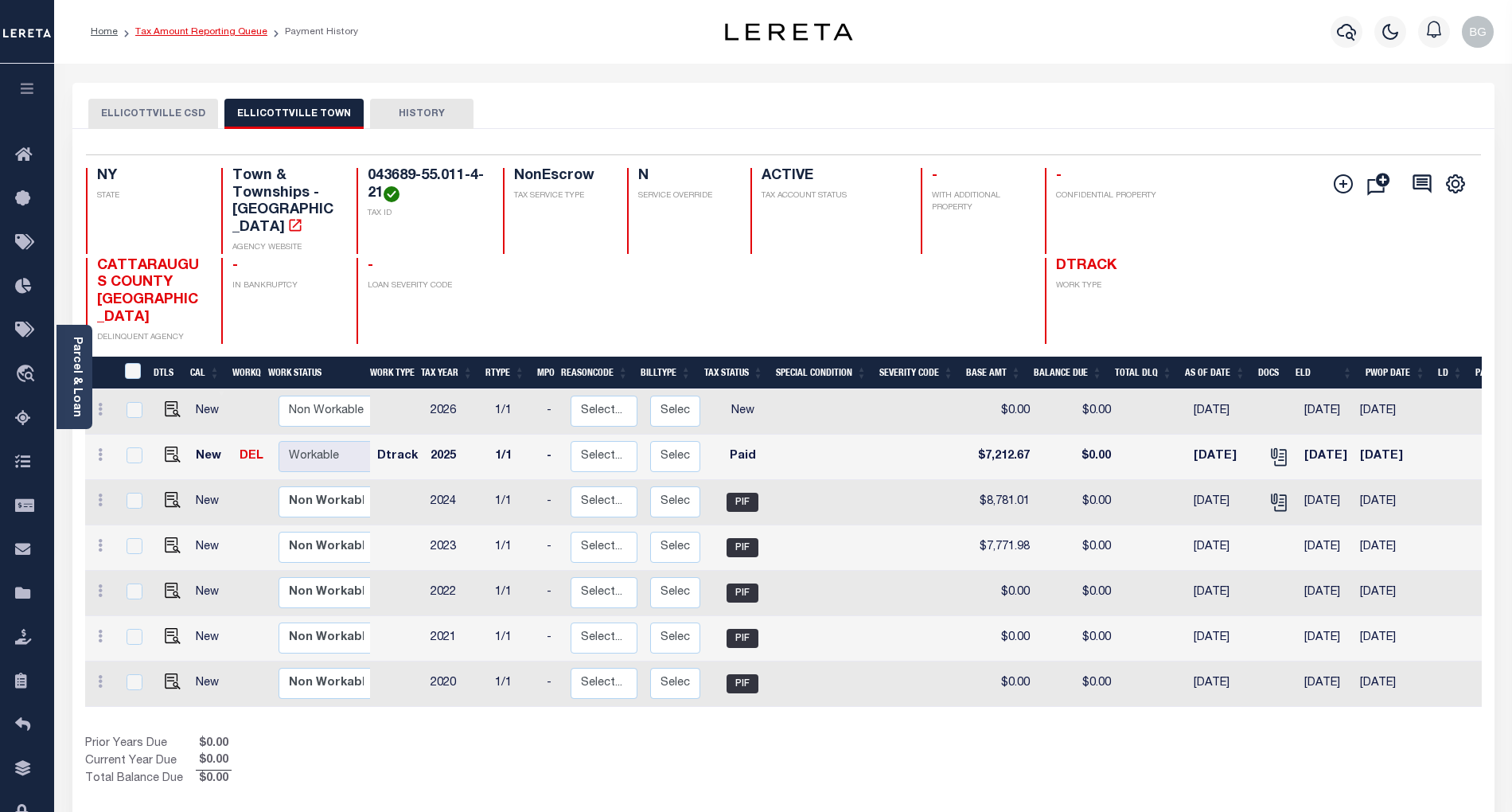
click at [185, 30] on link "Tax Amount Reporting Queue" at bounding box center [201, 31] width 132 height 9
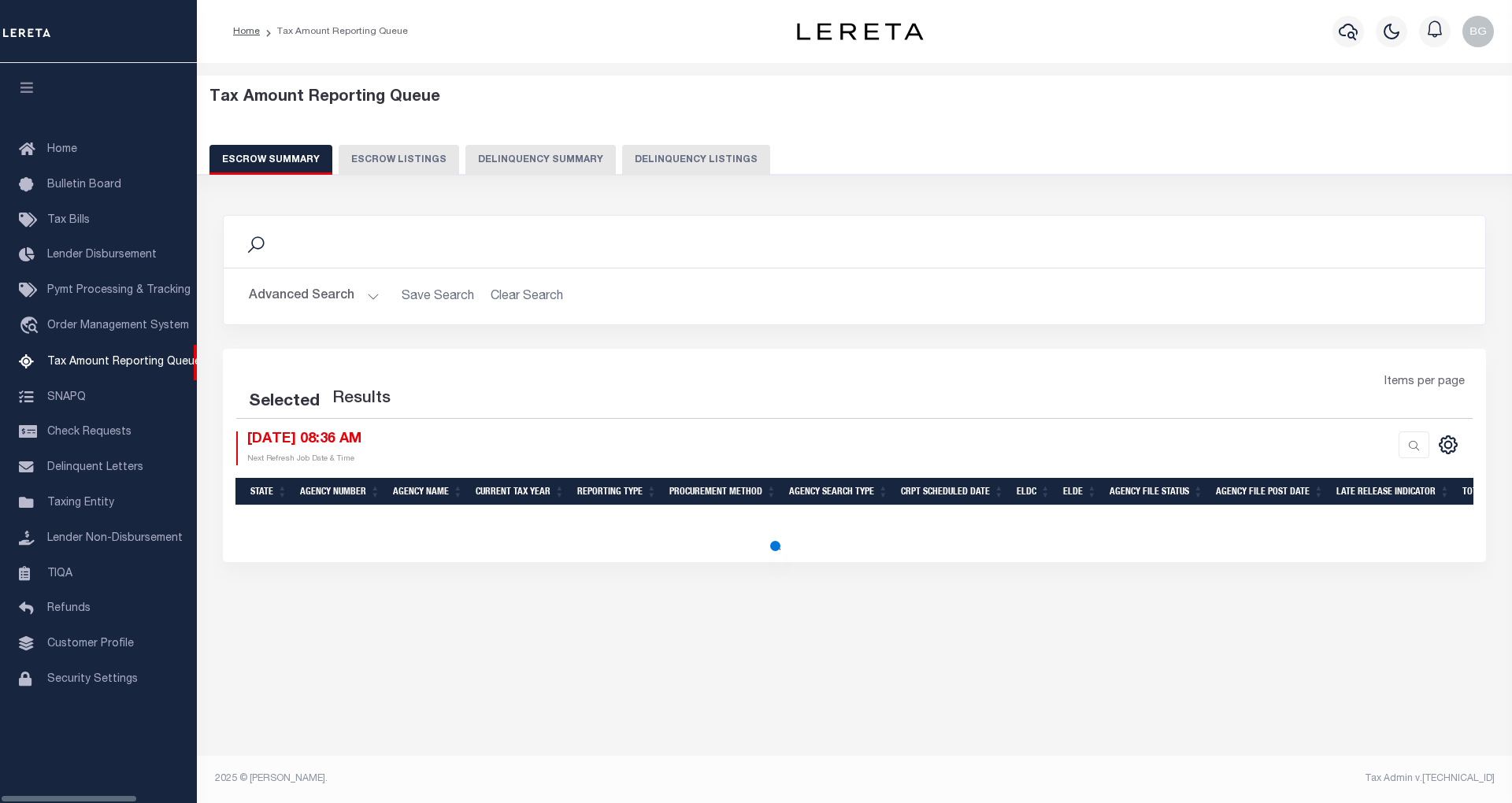
click at [687, 158] on button "Delinquency Listings" at bounding box center [695, 160] width 148 height 30
select select "100"
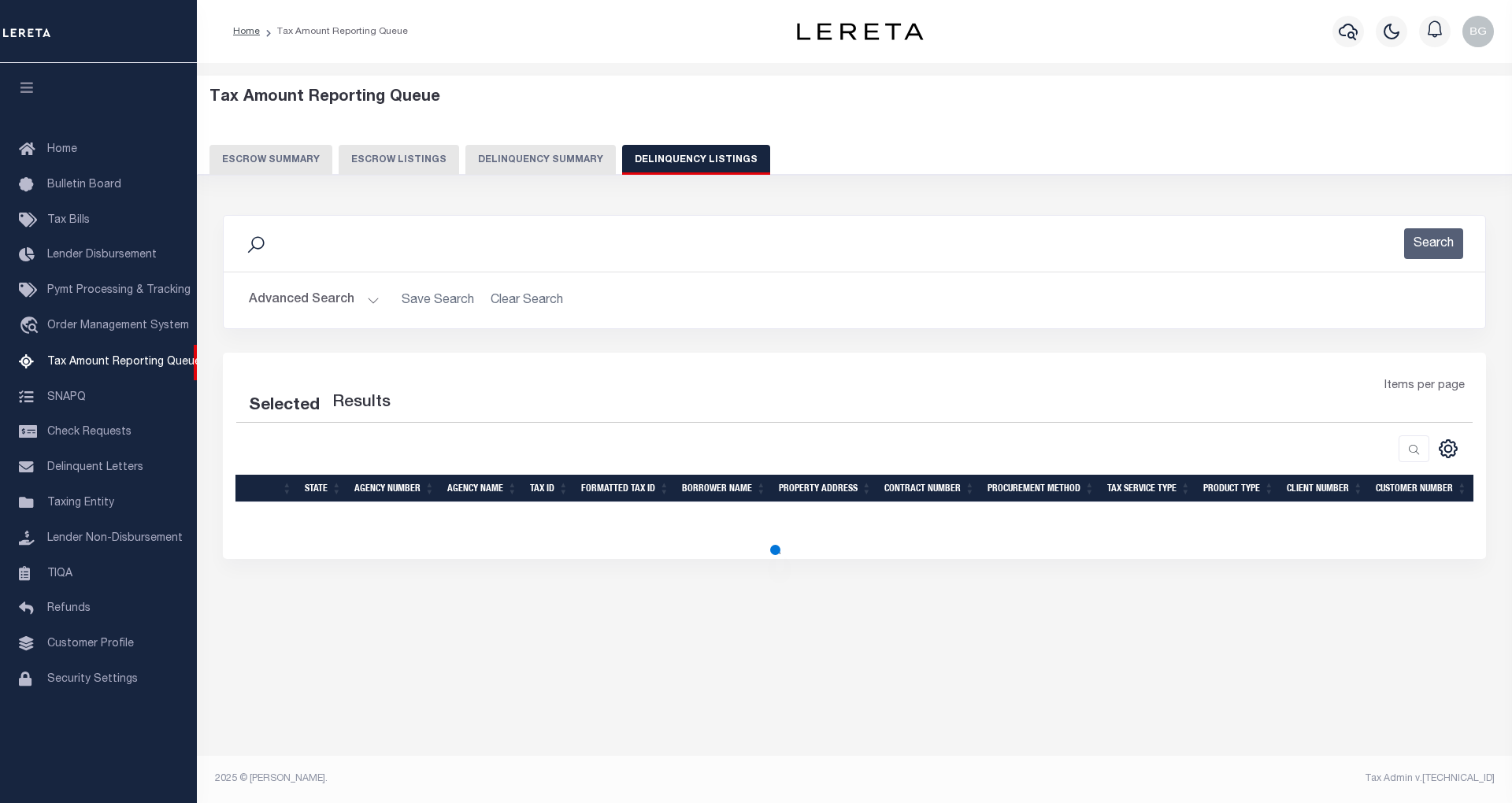
select select "100"
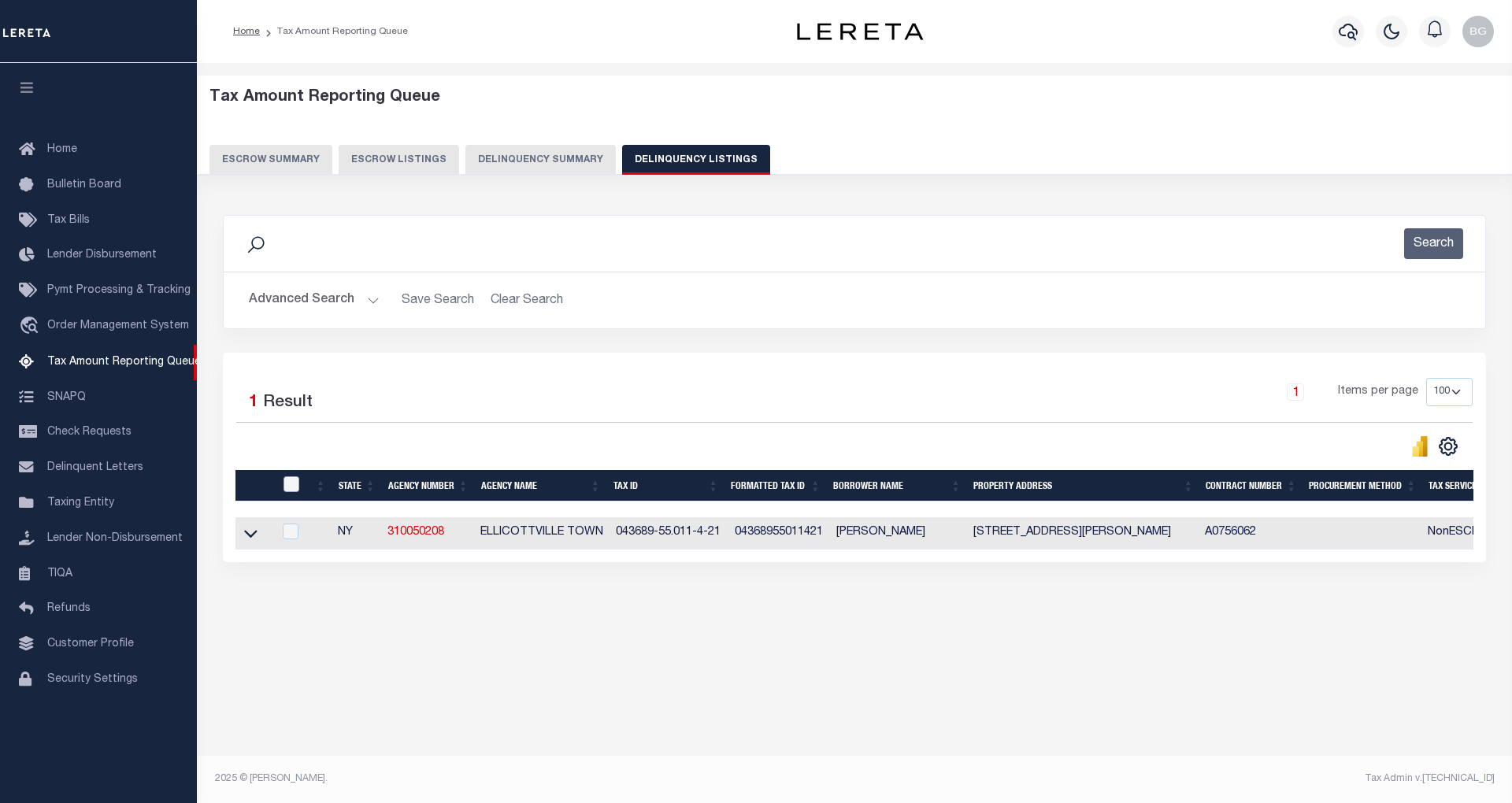
click at [291, 486] on input "checkbox" at bounding box center [291, 484] width 15 height 15
checkbox input "true"
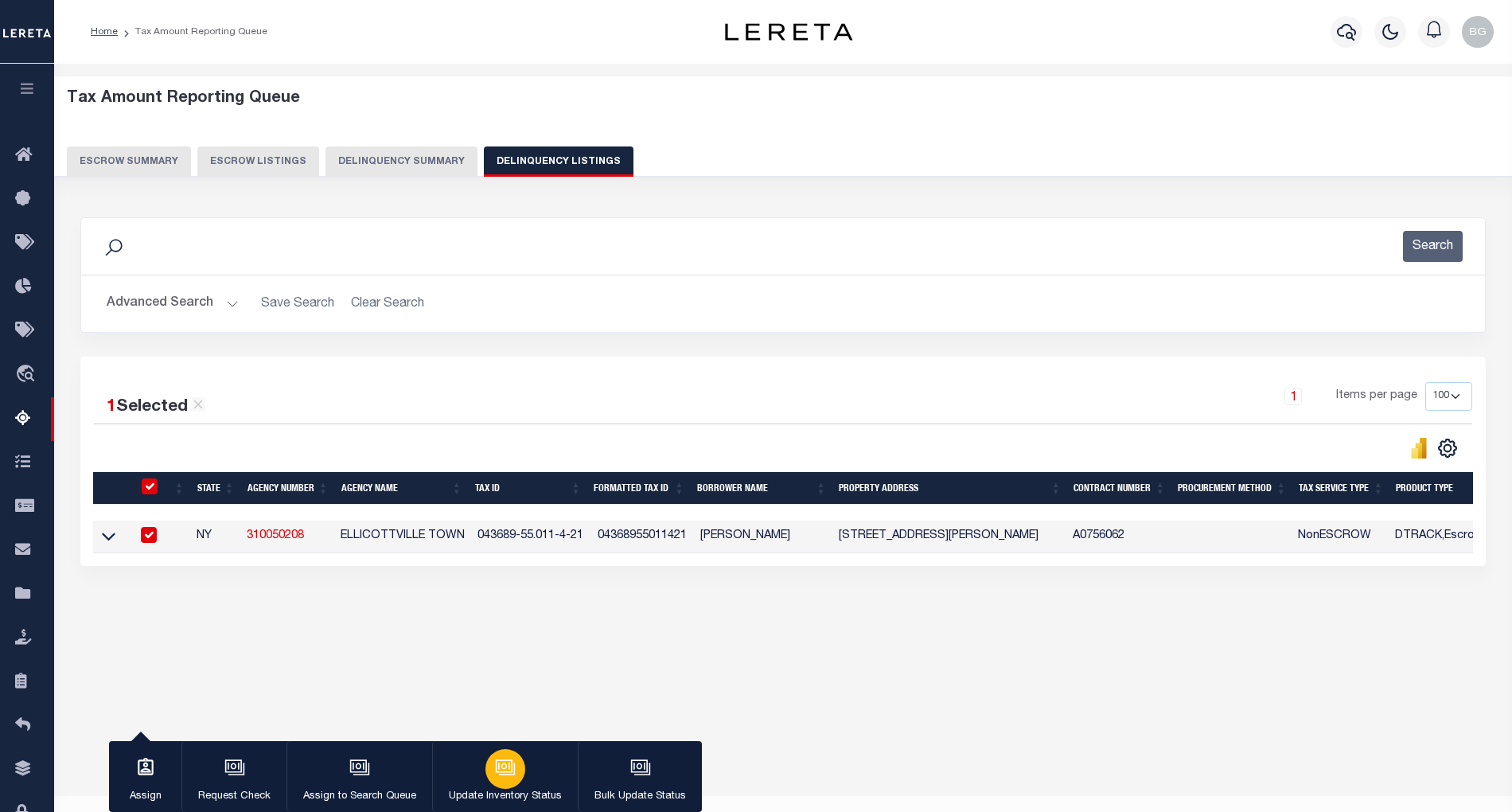
click at [501, 772] on icon "button" at bounding box center [504, 765] width 16 height 13
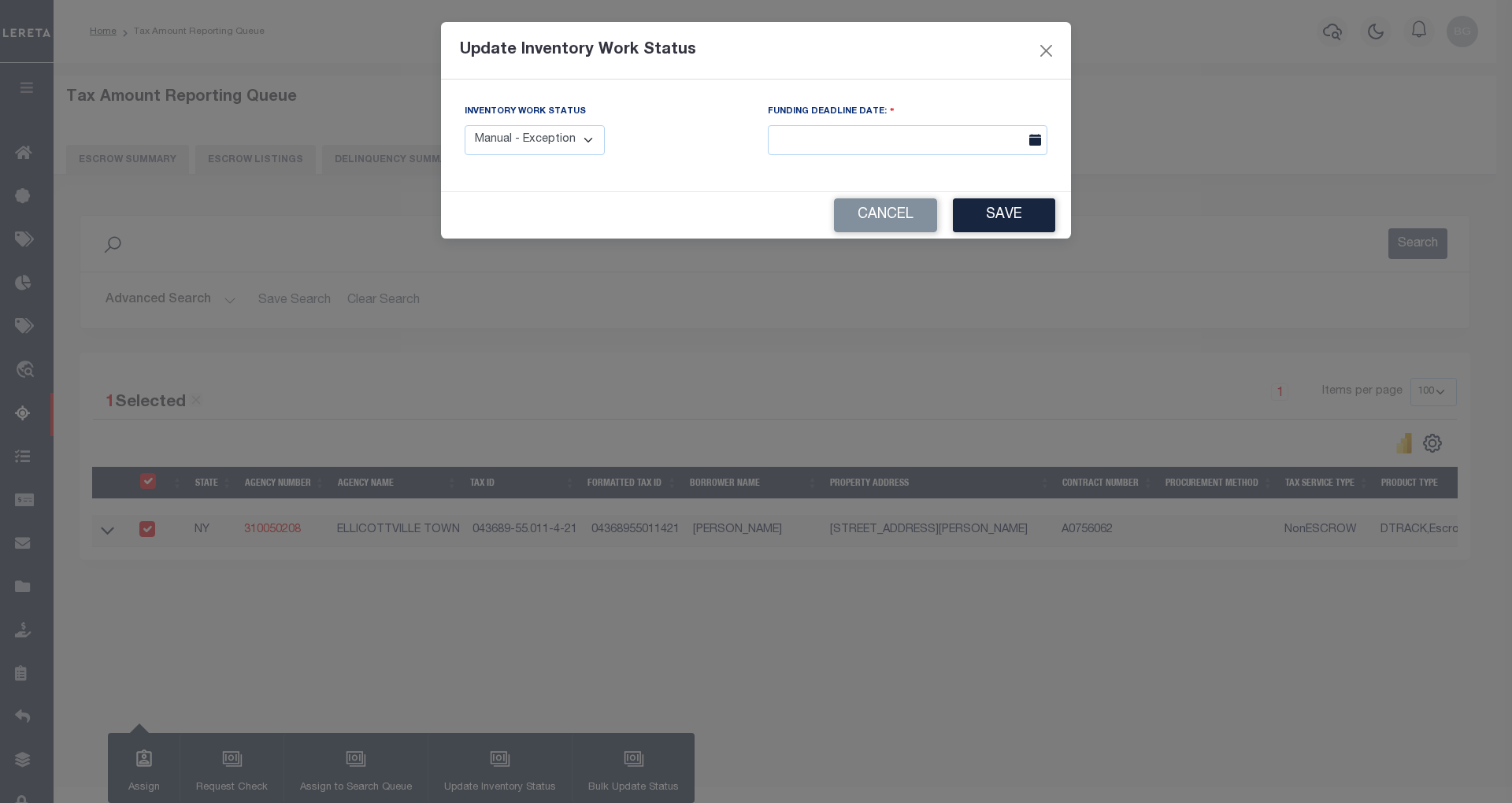
click at [545, 147] on select "Manual - Exception Pended - Awaiting Search Late Add Exception Completed" at bounding box center [534, 141] width 140 height 31
select select "4"
click at [464, 125] on select "Manual - Exception Pended - Awaiting Search Late Add Exception Completed" at bounding box center [534, 141] width 140 height 31
click at [995, 218] on button "Save" at bounding box center [1004, 216] width 102 height 34
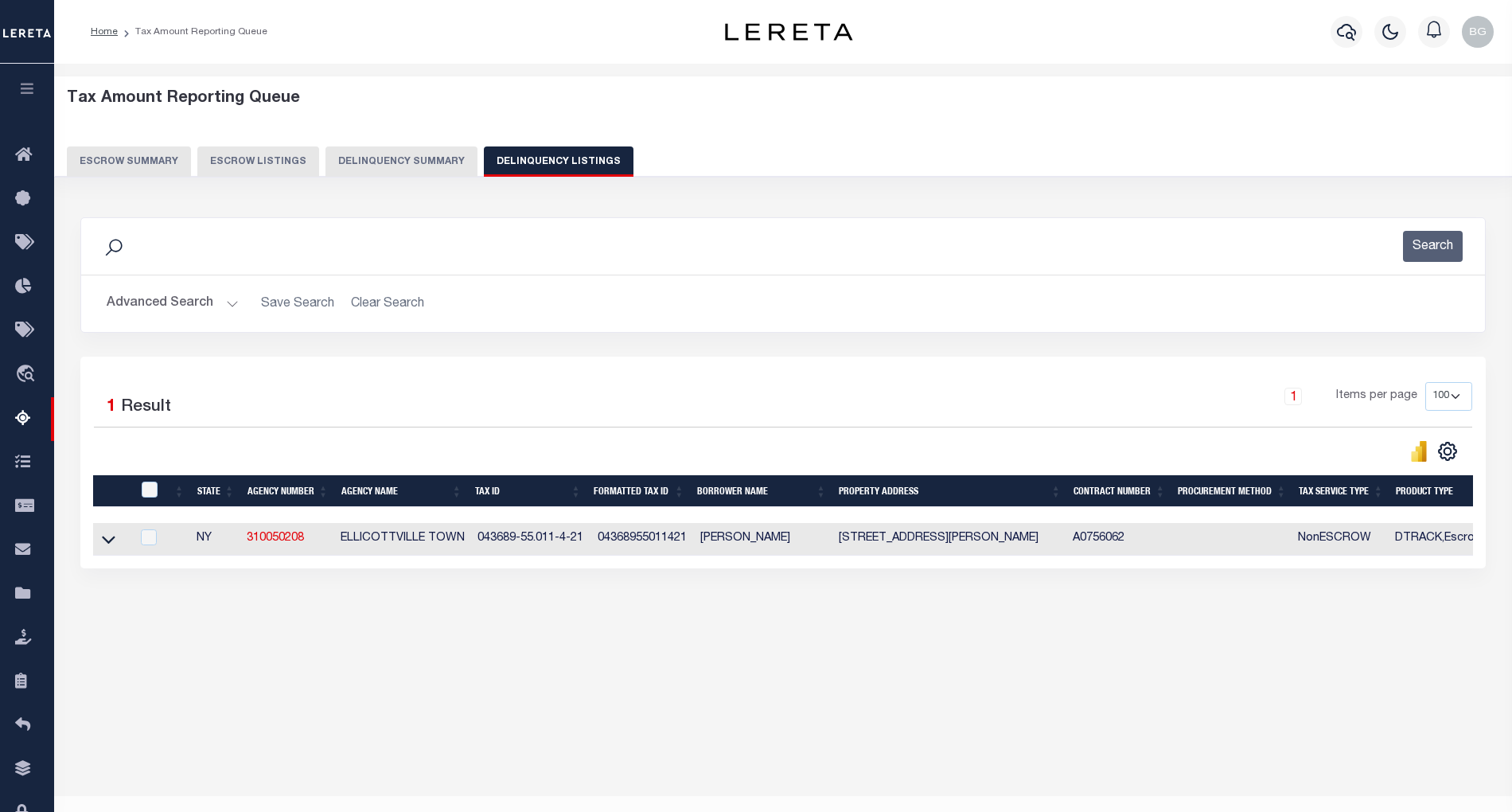
click at [231, 301] on button "Advanced Search" at bounding box center [173, 304] width 132 height 31
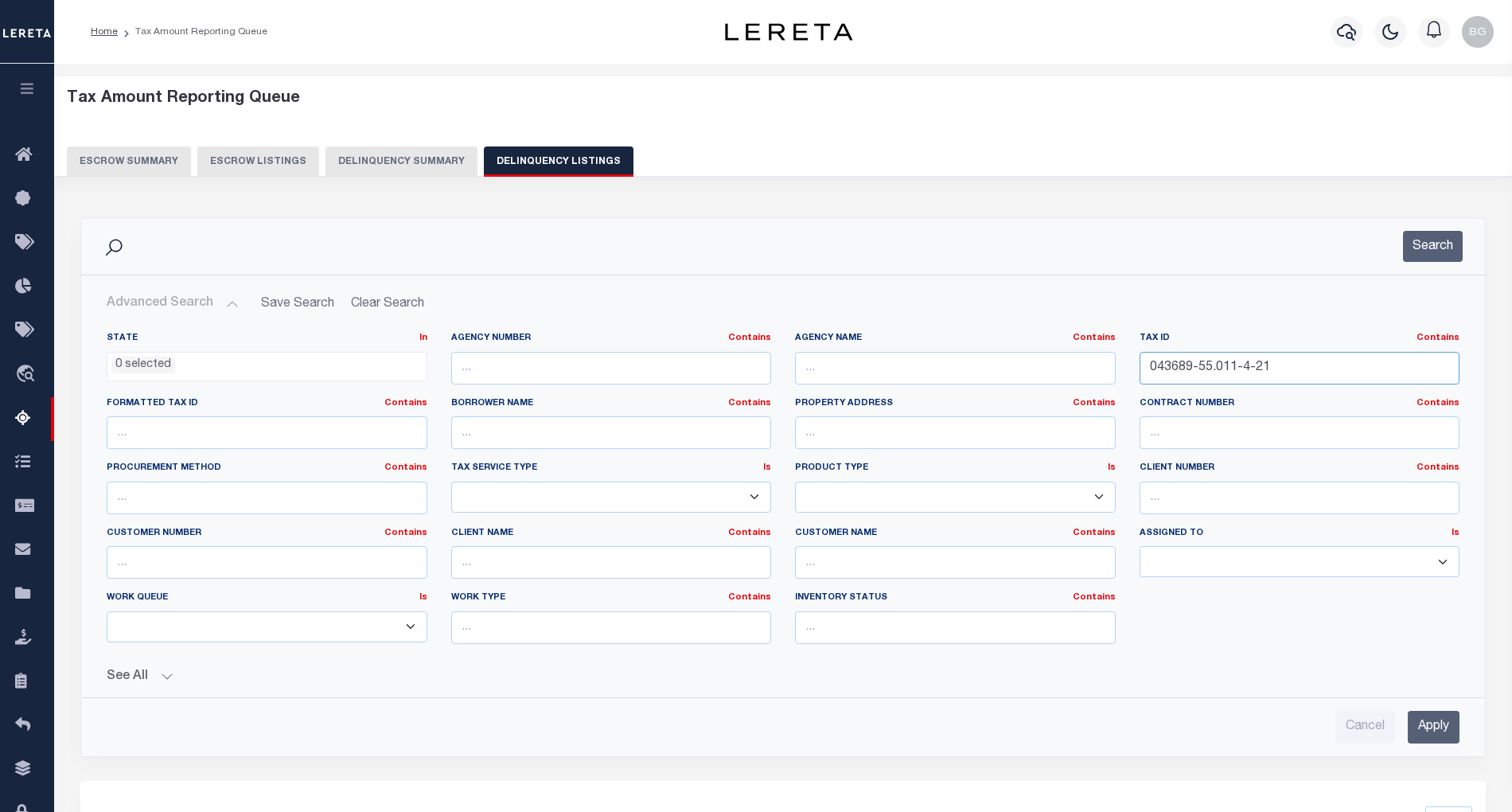
click at [1204, 373] on input "043689-55.011-4-21" at bounding box center [1300, 368] width 321 height 33
paste input "223401-123.26-1-1"
type input "223401-123.26-1-11"
click at [1440, 737] on input "Apply" at bounding box center [1434, 727] width 52 height 33
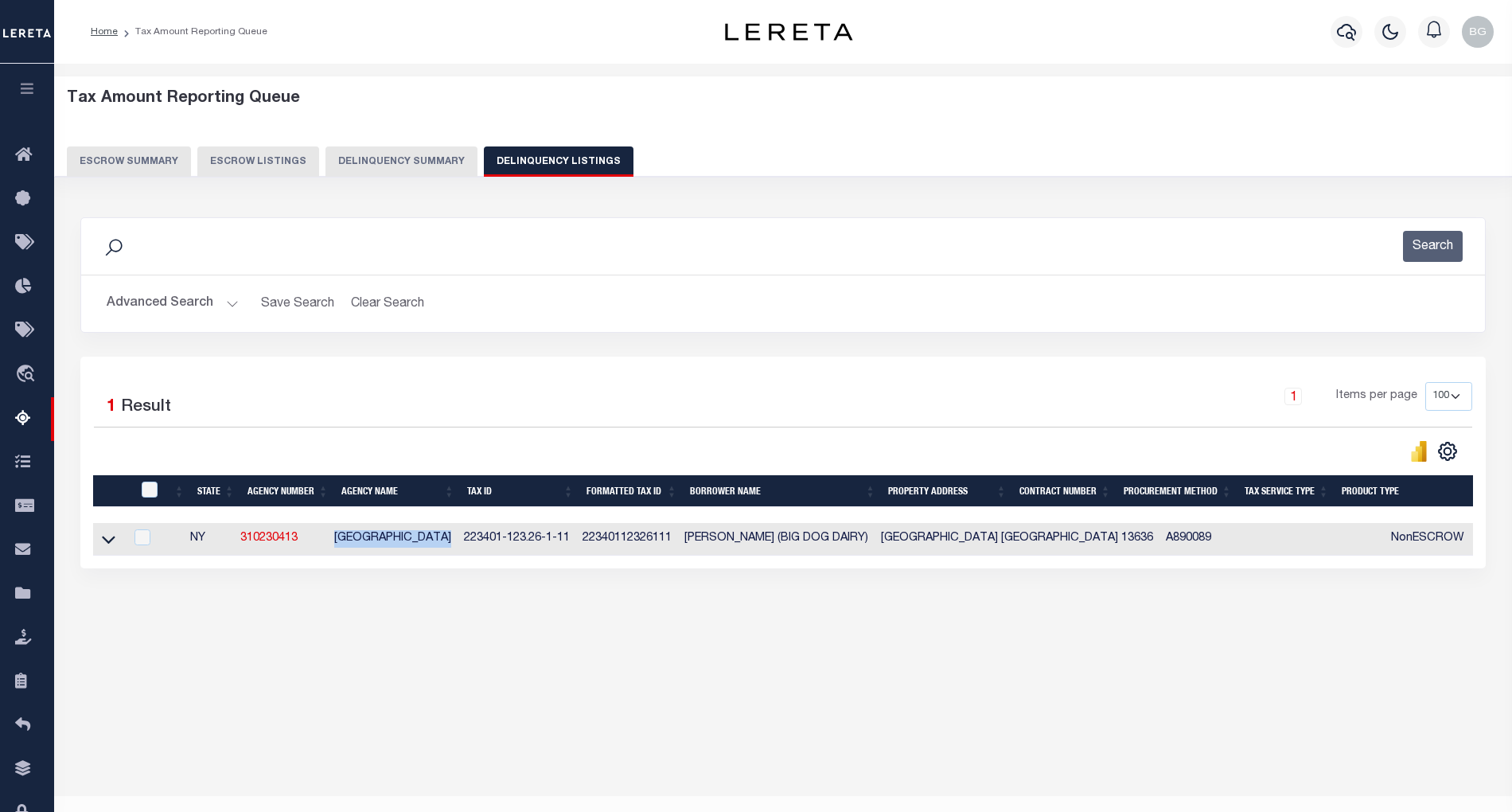
drag, startPoint x: 341, startPoint y: 543, endPoint x: 452, endPoint y: 542, distance: 111.0
click at [452, 542] on td "[GEOGRAPHIC_DATA]" at bounding box center [392, 539] width 129 height 33
checkbox input "true"
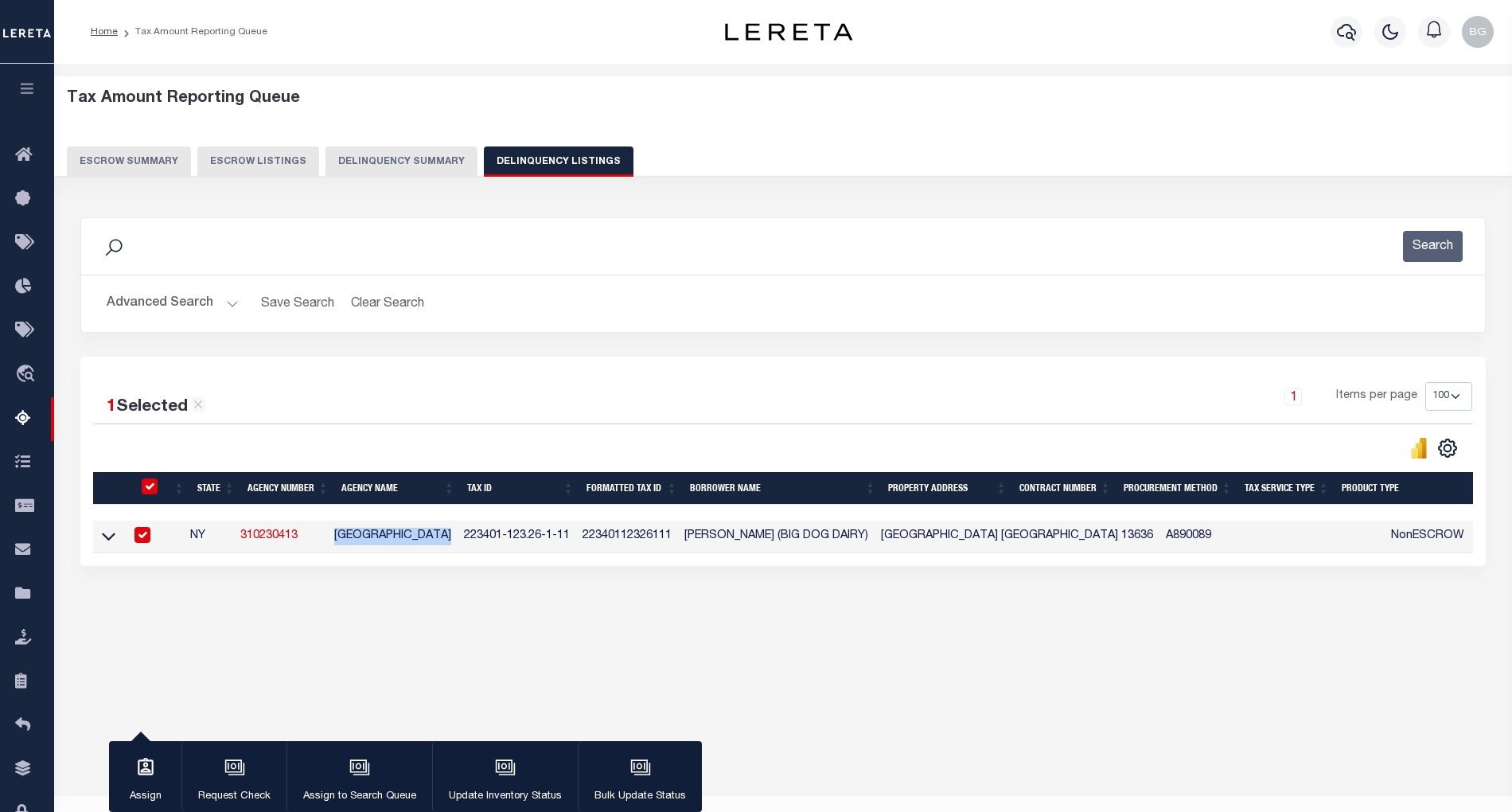
copy td "[GEOGRAPHIC_DATA]"
drag, startPoint x: 468, startPoint y: 541, endPoint x: 574, endPoint y: 540, distance: 106.0
click at [574, 540] on td "223401-123.26-1-11" at bounding box center [517, 537] width 118 height 33
checkbox input "false"
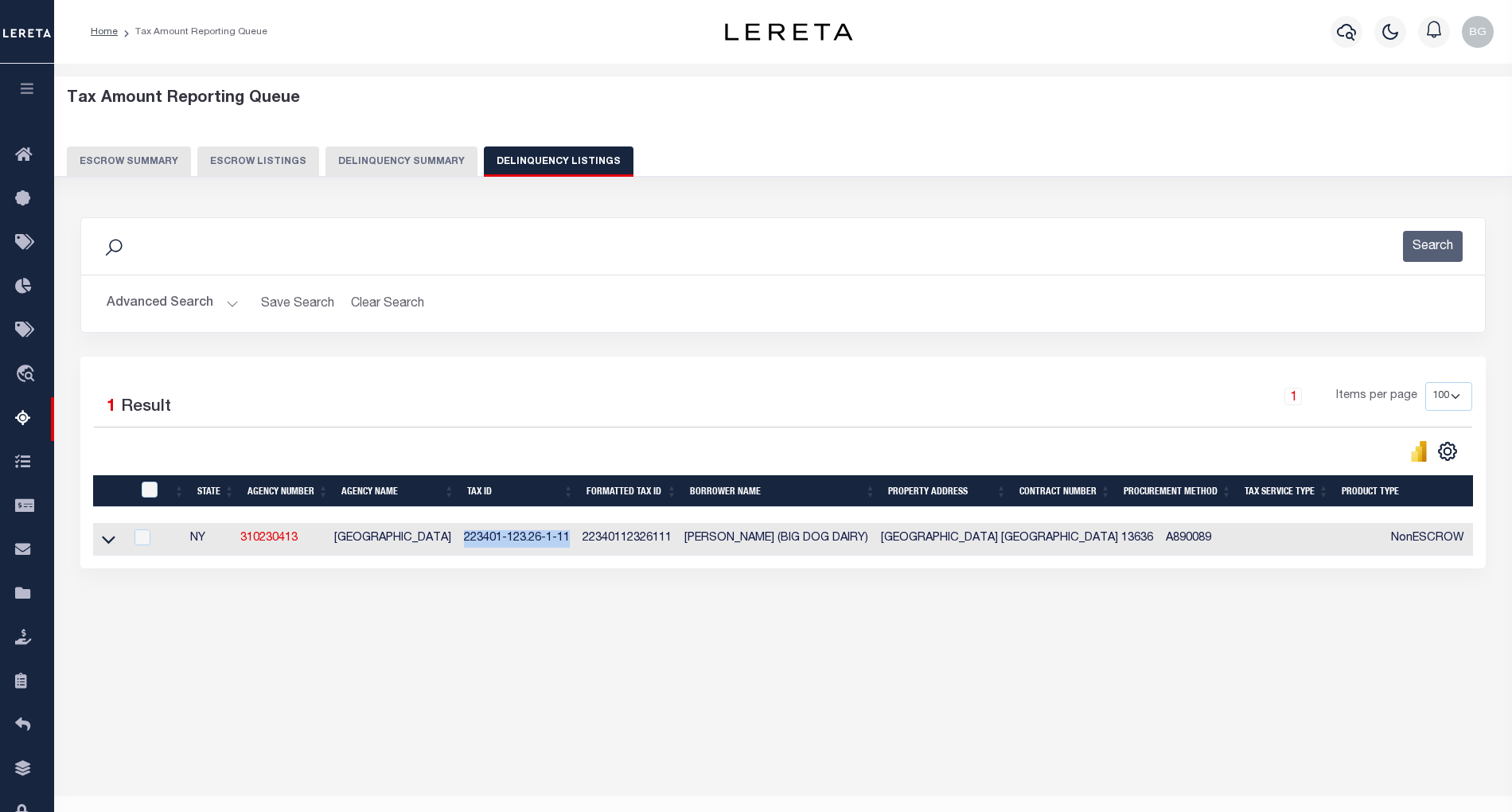
copy td "223401-123.26-1-11"
click at [106, 544] on icon at bounding box center [109, 540] width 14 height 8
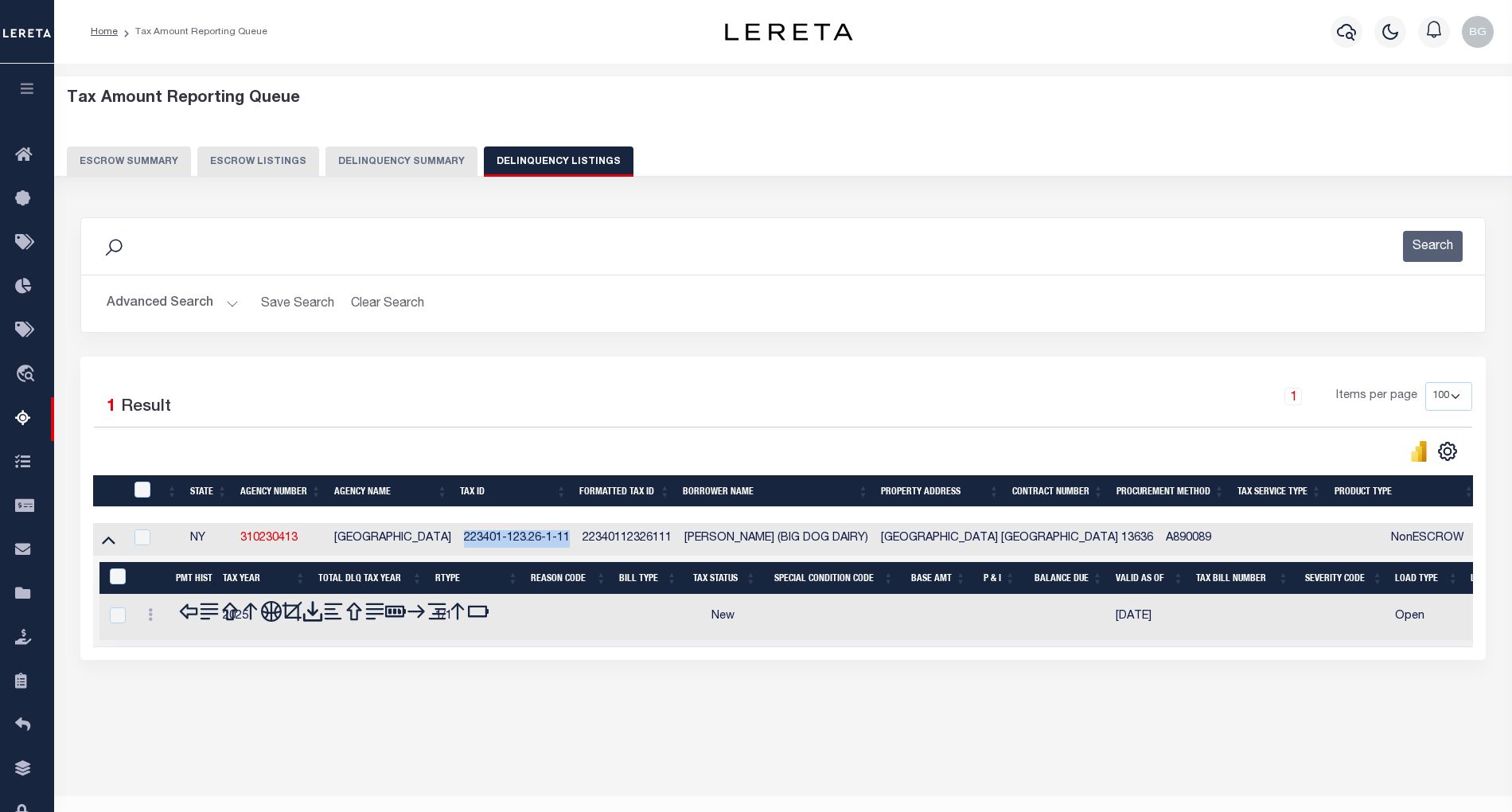
scroll to position [32, 0]
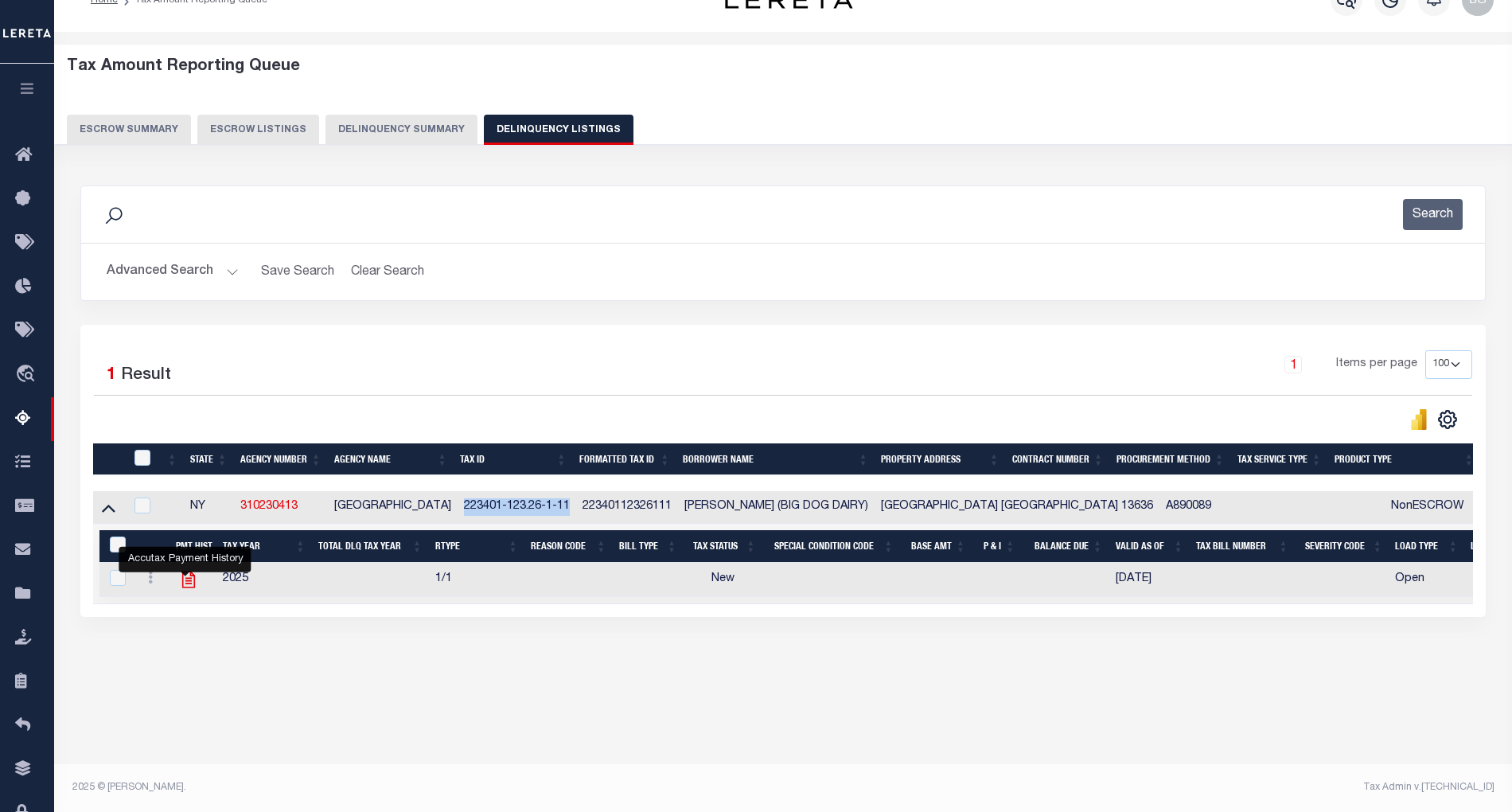
click at [183, 587] on icon "" at bounding box center [187, 580] width 13 height 16
checkbox input "true"
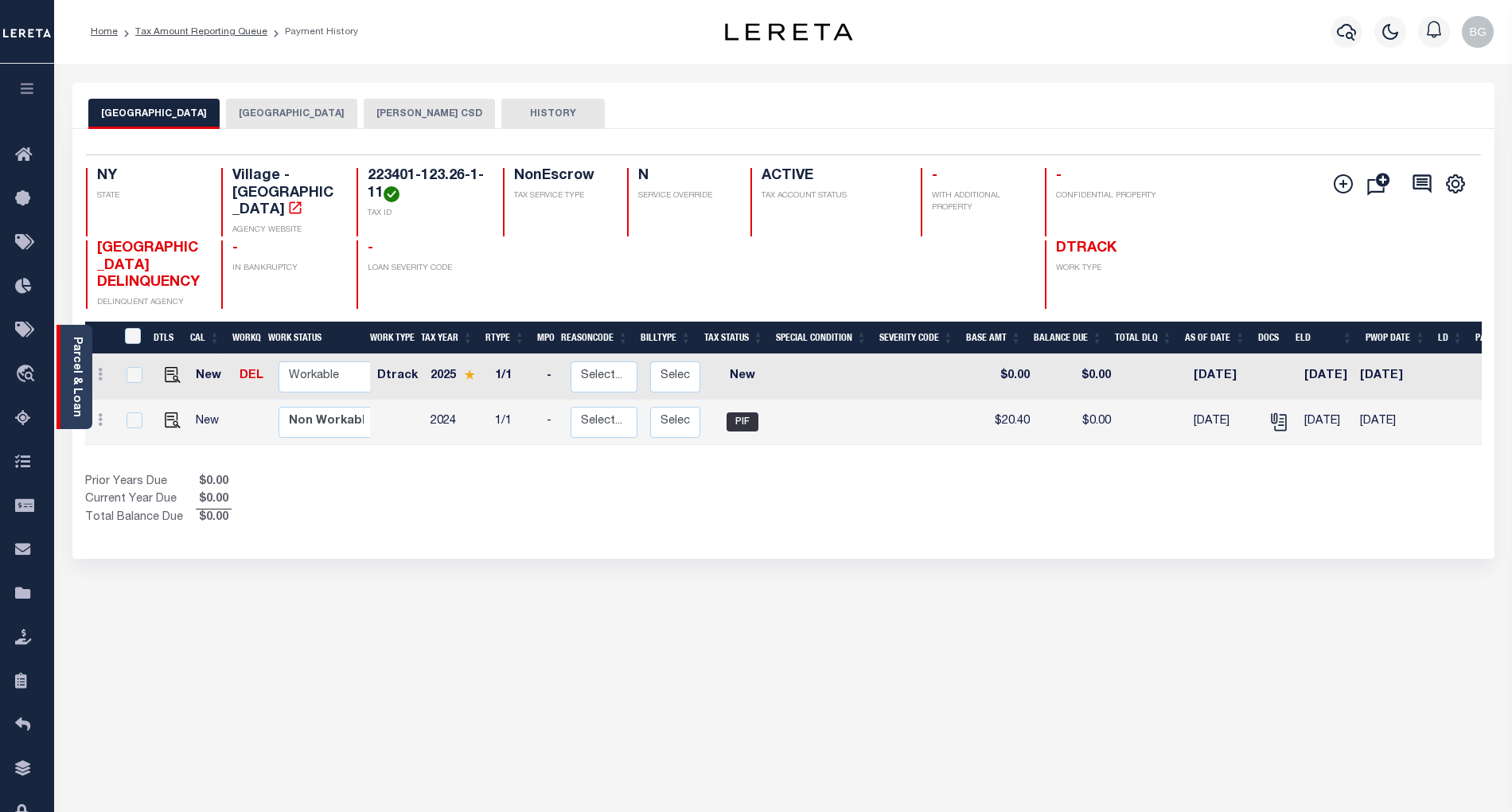
click at [75, 364] on link "Parcel & Loan" at bounding box center [76, 376] width 11 height 80
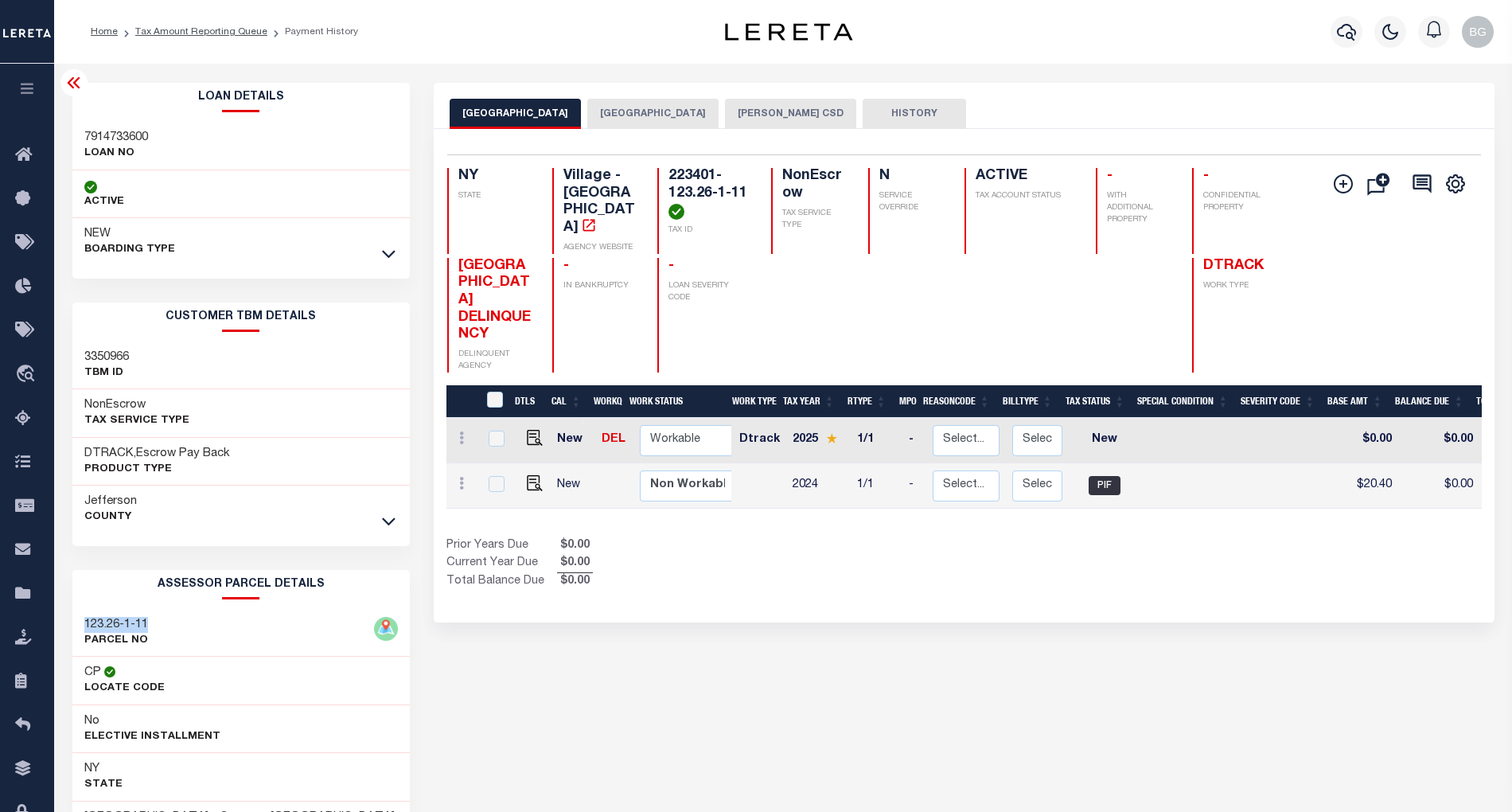
drag, startPoint x: 85, startPoint y: 624, endPoint x: 154, endPoint y: 621, distance: 69.1
click at [154, 621] on div "123.26-1-11 PARCEL NO" at bounding box center [241, 633] width 337 height 48
copy h3 "123.26-1-11"
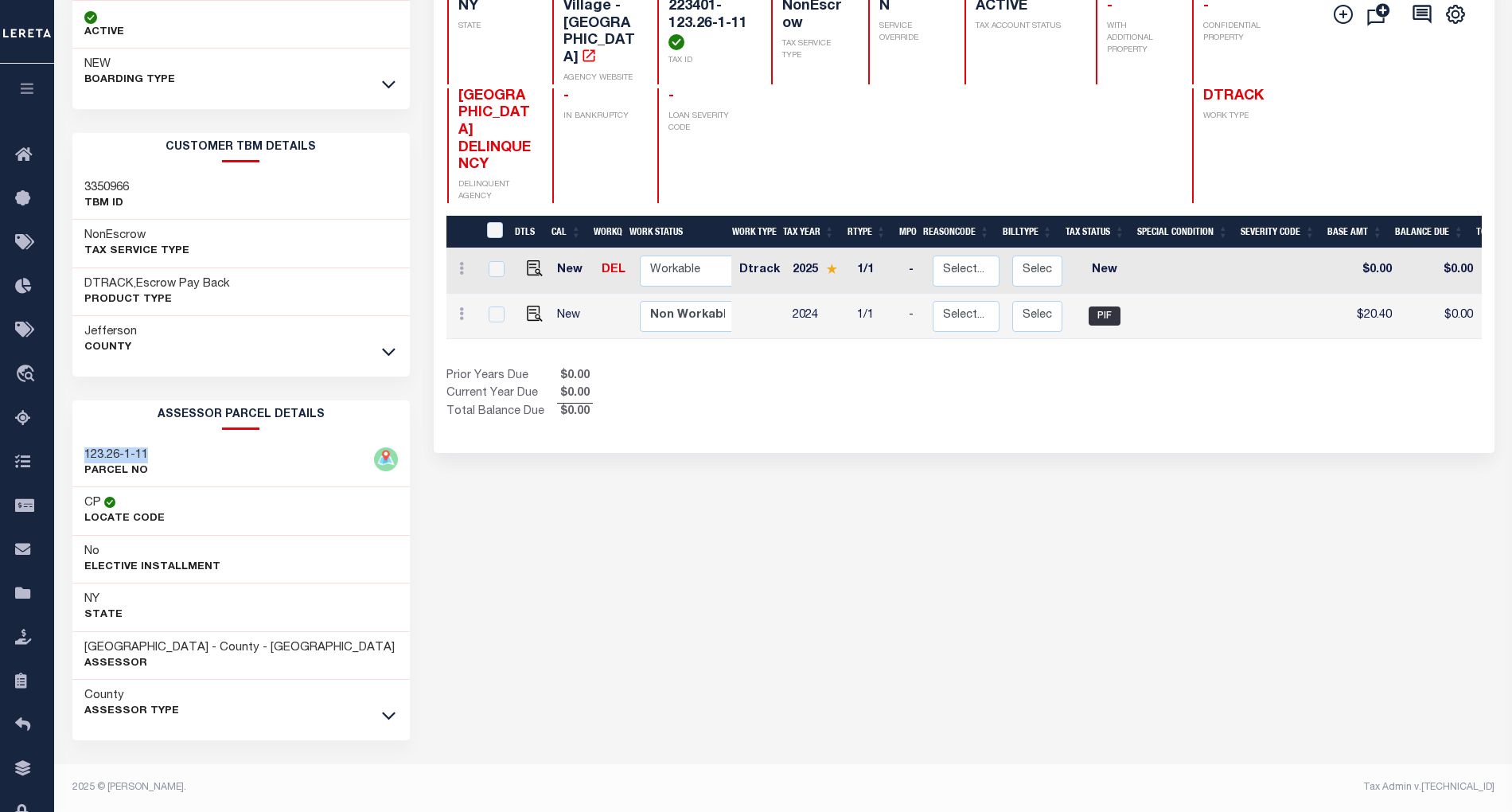
scroll to position [175, 0]
click at [388, 714] on icon at bounding box center [389, 714] width 14 height 16
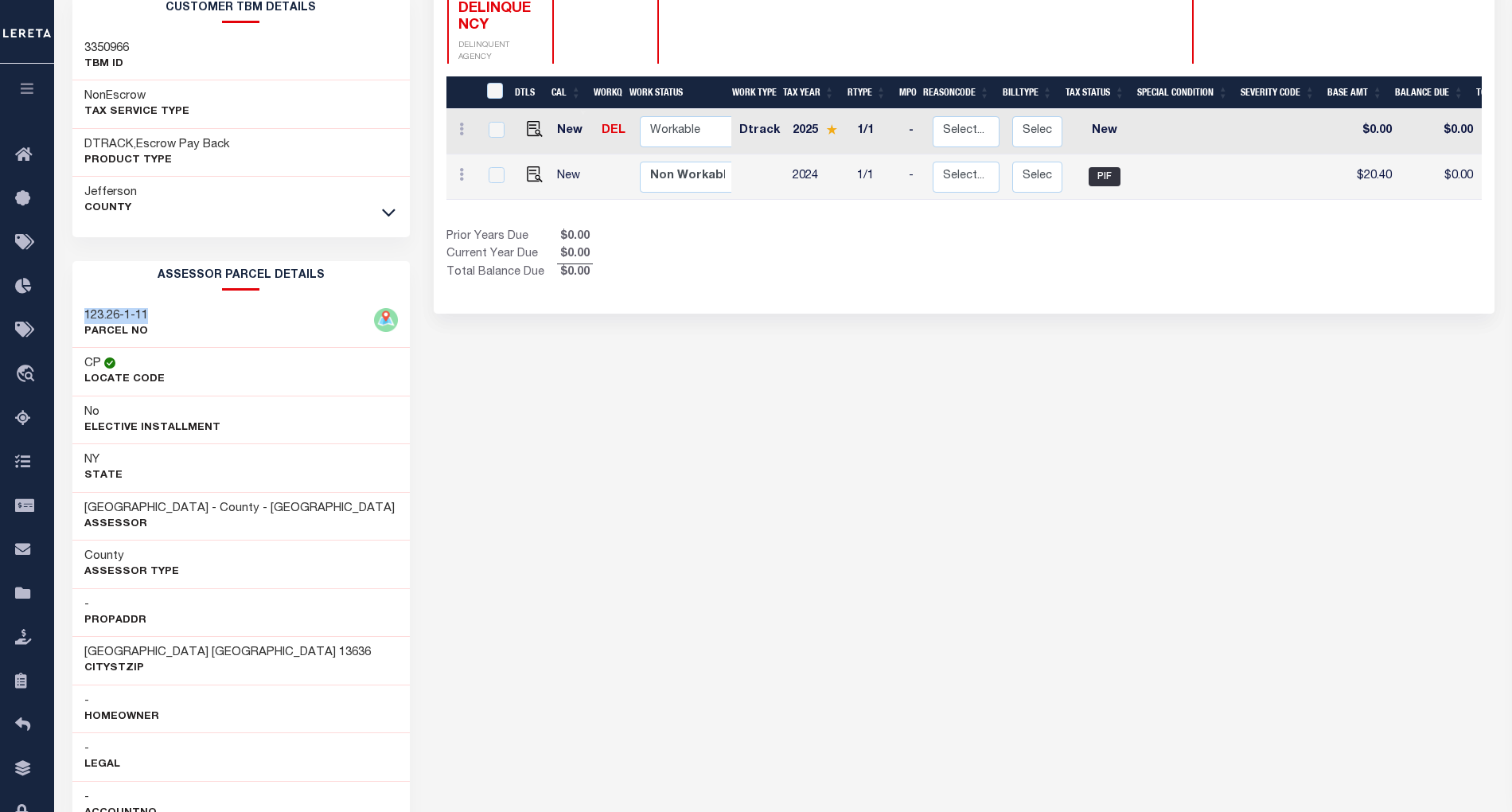
scroll to position [0, 0]
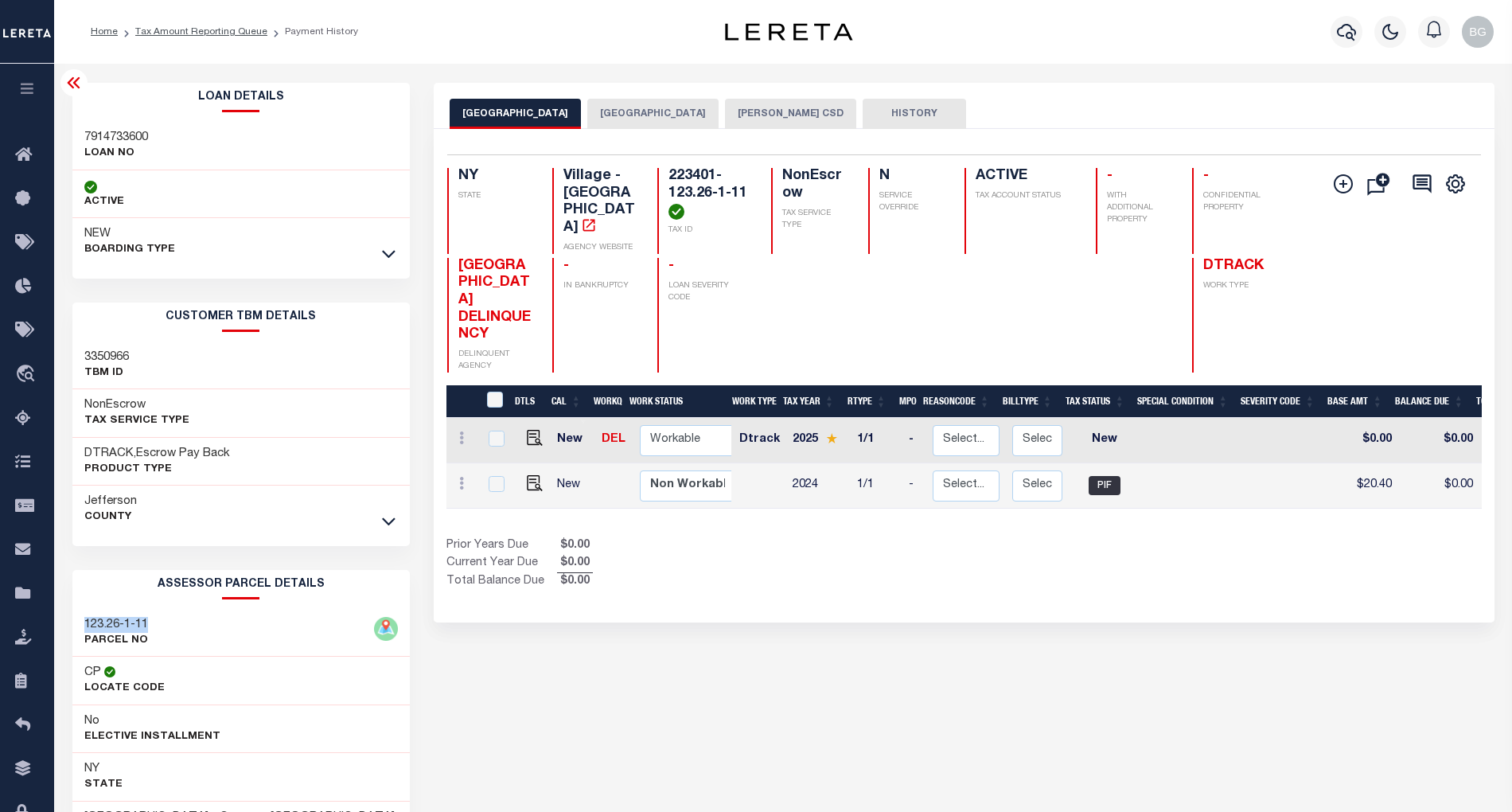
click at [78, 86] on icon at bounding box center [74, 83] width 19 height 19
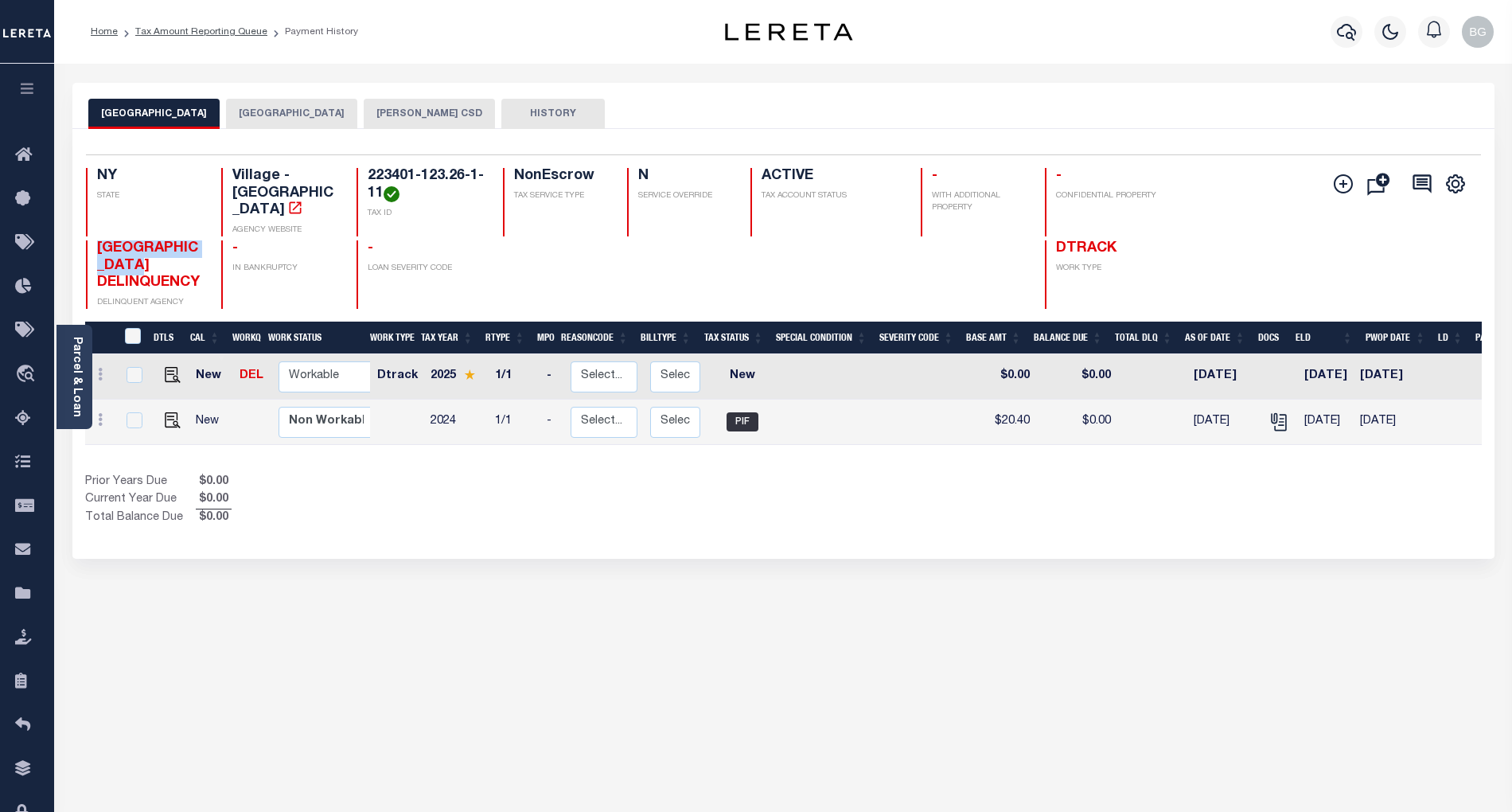
drag, startPoint x: 97, startPoint y: 234, endPoint x: 181, endPoint y: 260, distance: 87.9
click at [181, 260] on span "JEFFERSON COUNTY DELINQUENCY" at bounding box center [148, 266] width 103 height 48
copy span "JEFFERSON COUNTY"
click at [181, 28] on link "Tax Amount Reporting Queue" at bounding box center [201, 31] width 132 height 9
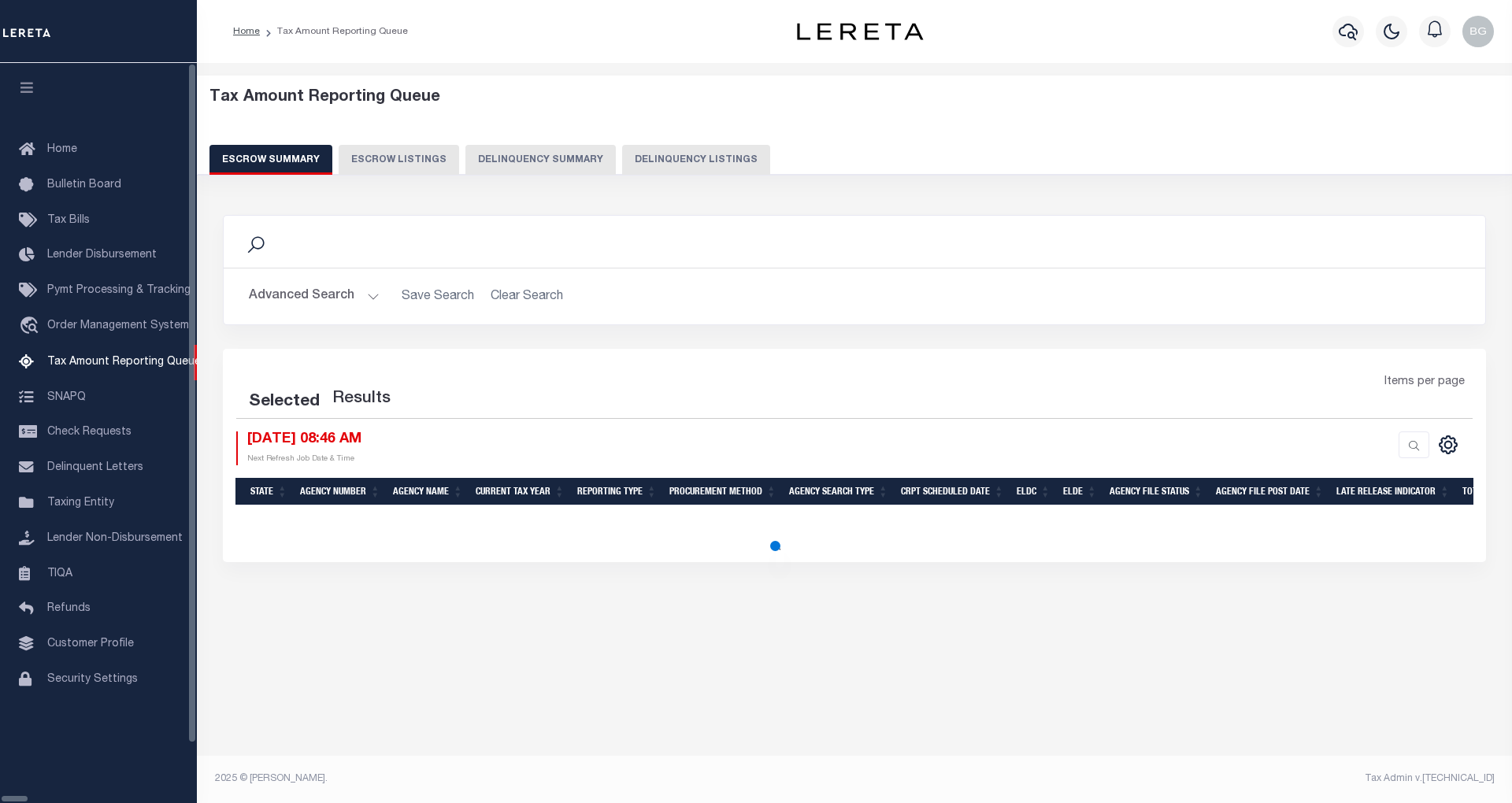
select select "100"
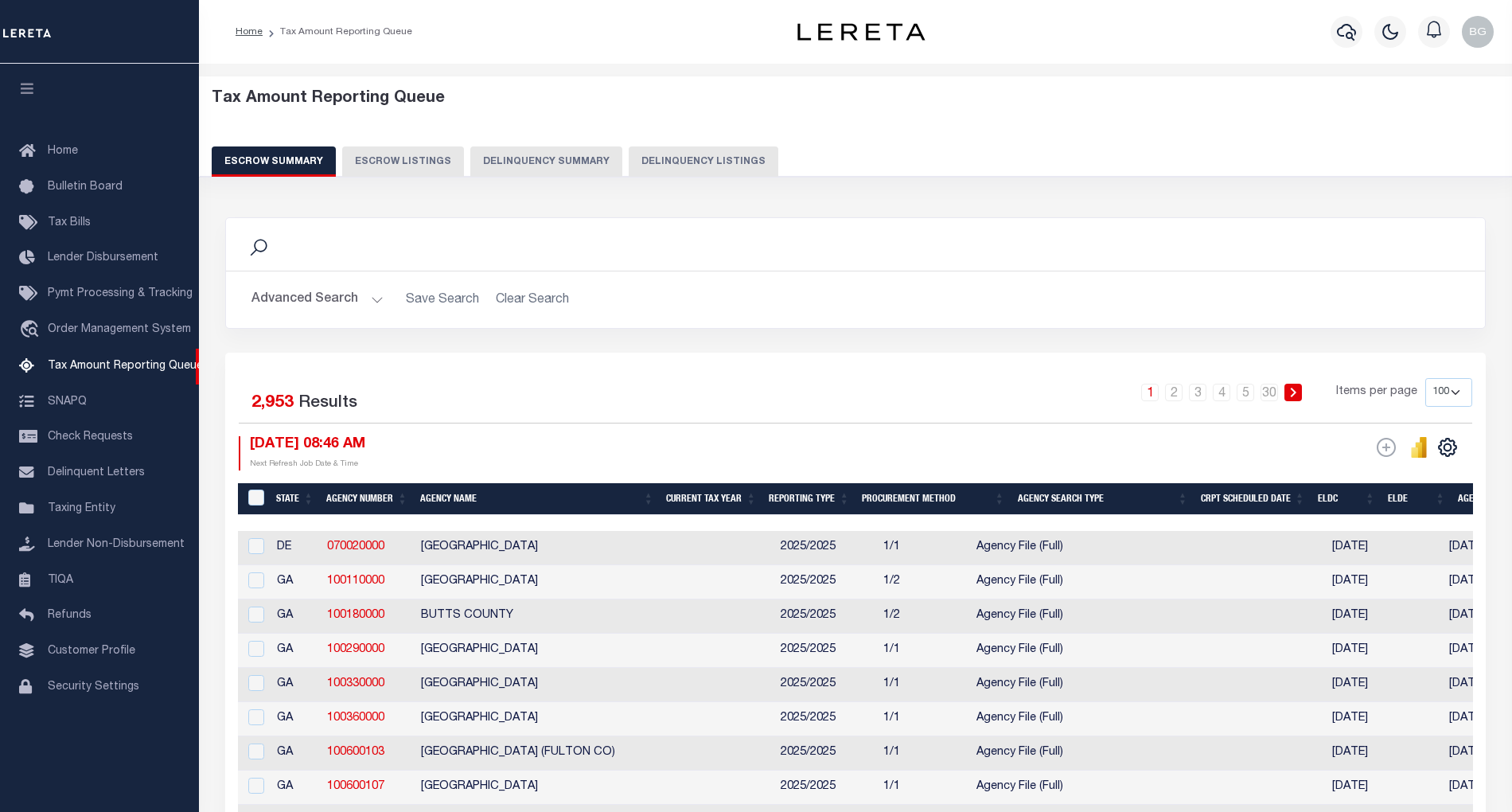
click at [644, 162] on button "Delinquency Listings" at bounding box center [703, 161] width 149 height 30
select select "100"
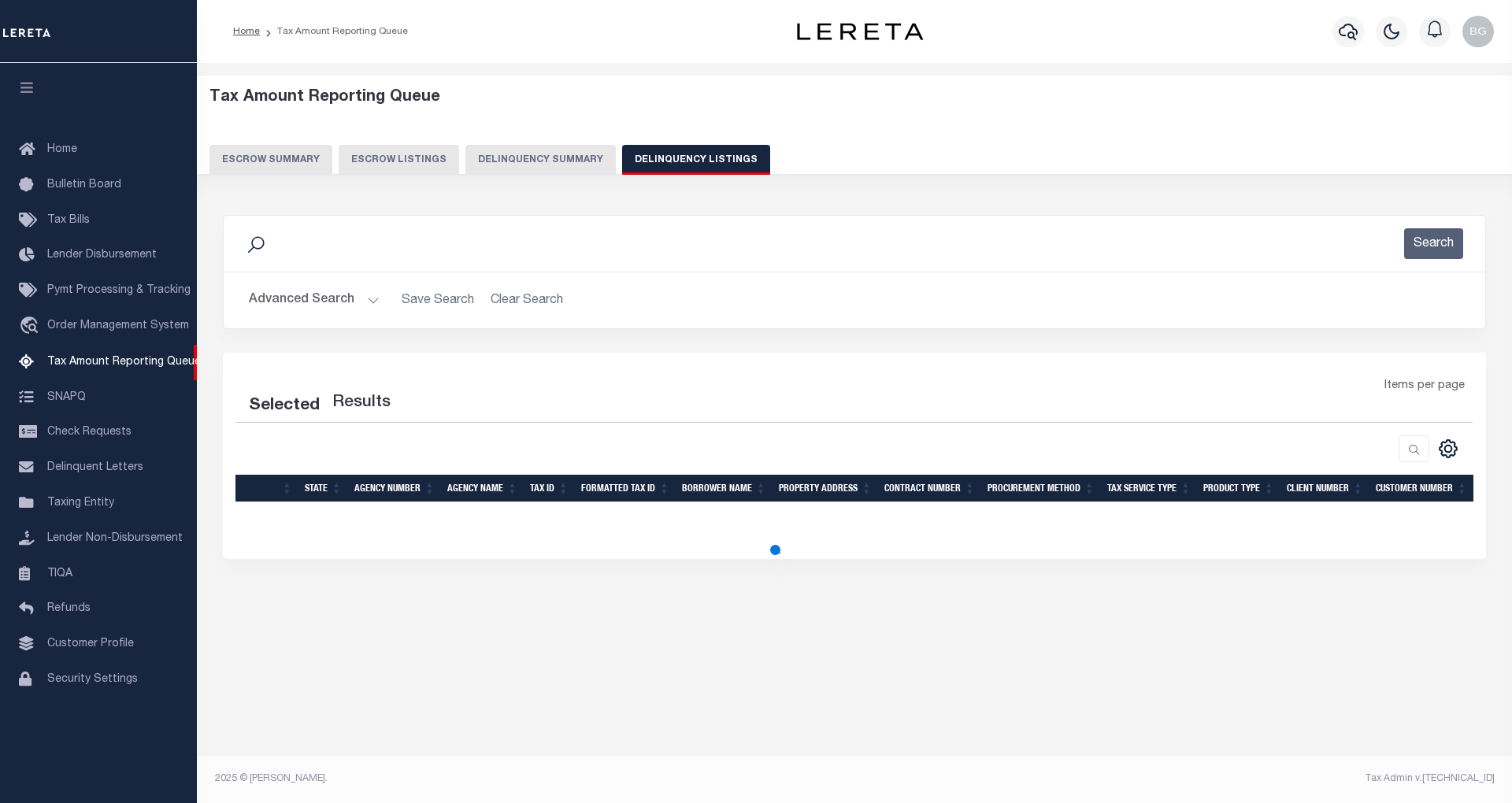
select select "100"
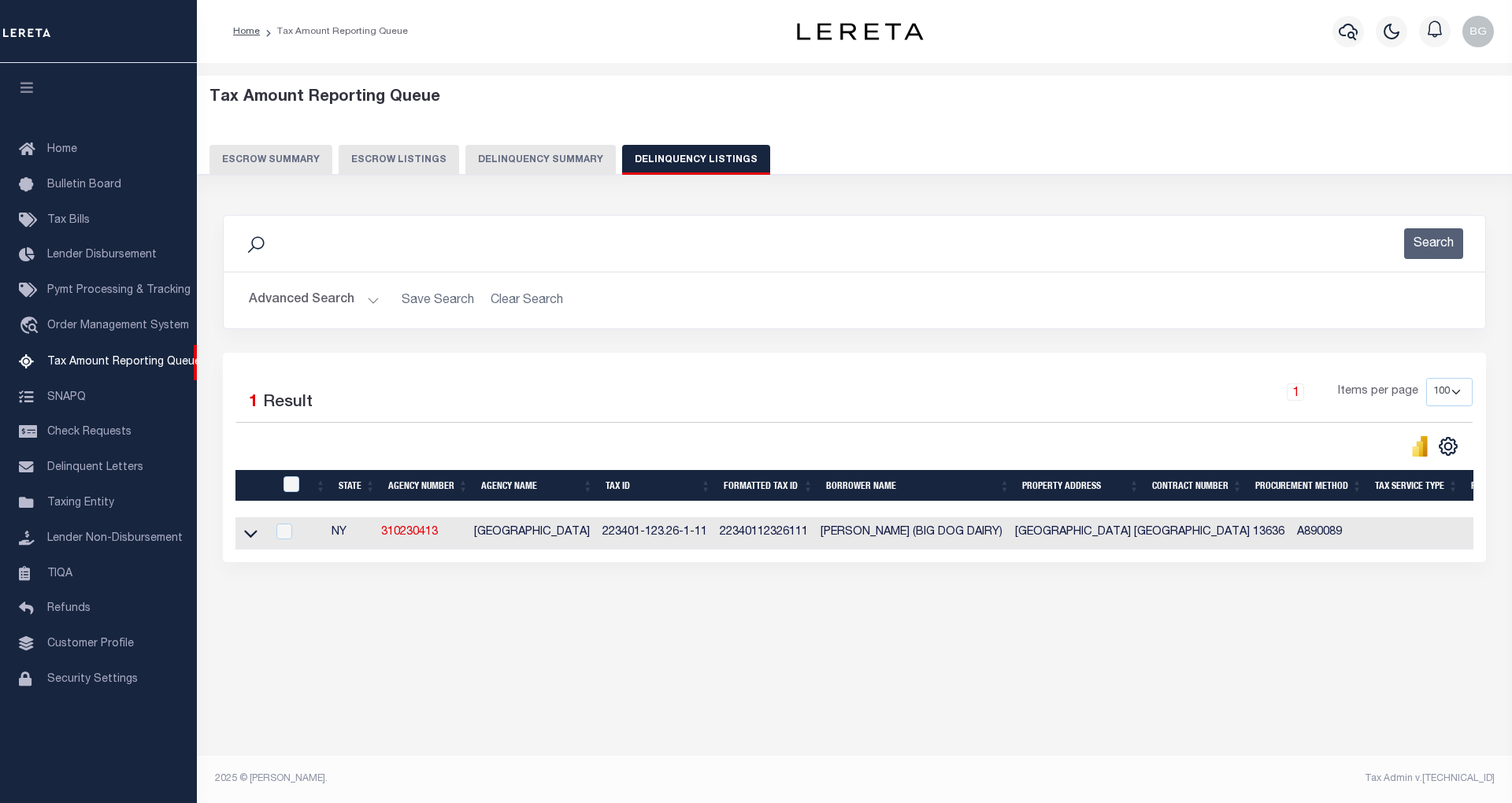
click at [372, 300] on button "Advanced Search" at bounding box center [314, 300] width 131 height 31
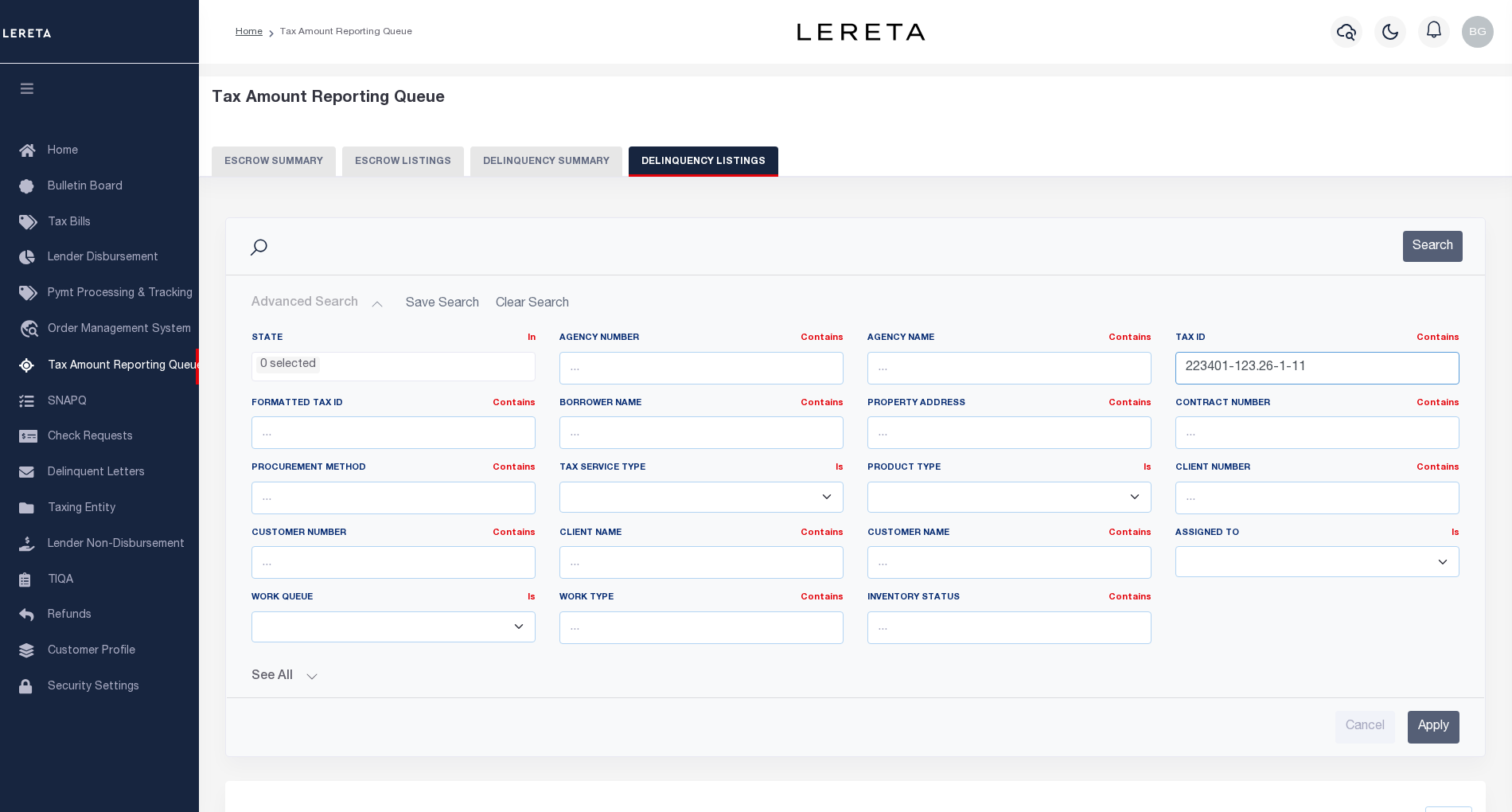
click at [1256, 368] on input "223401-123.26-1-11" at bounding box center [1317, 368] width 284 height 33
paste input "066E 0004056"
type input "066E 0004056"
click at [1449, 740] on input "Apply" at bounding box center [1434, 727] width 52 height 33
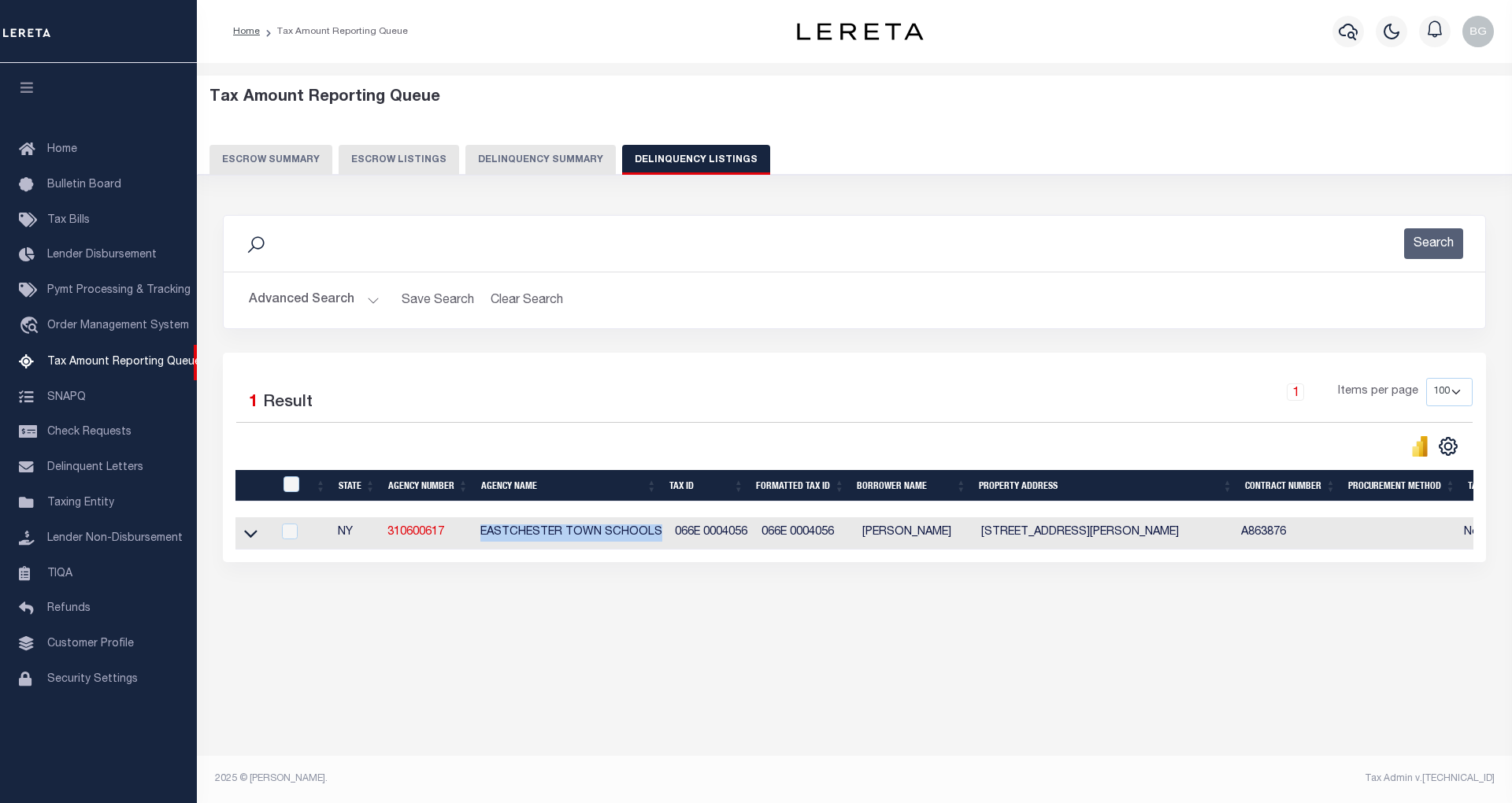
drag, startPoint x: 480, startPoint y: 542, endPoint x: 655, endPoint y: 533, distance: 175.2
click at [655, 533] on td "EASTCHESTER TOWN SCHOOLS" at bounding box center [571, 533] width 195 height 32
checkbox input "true"
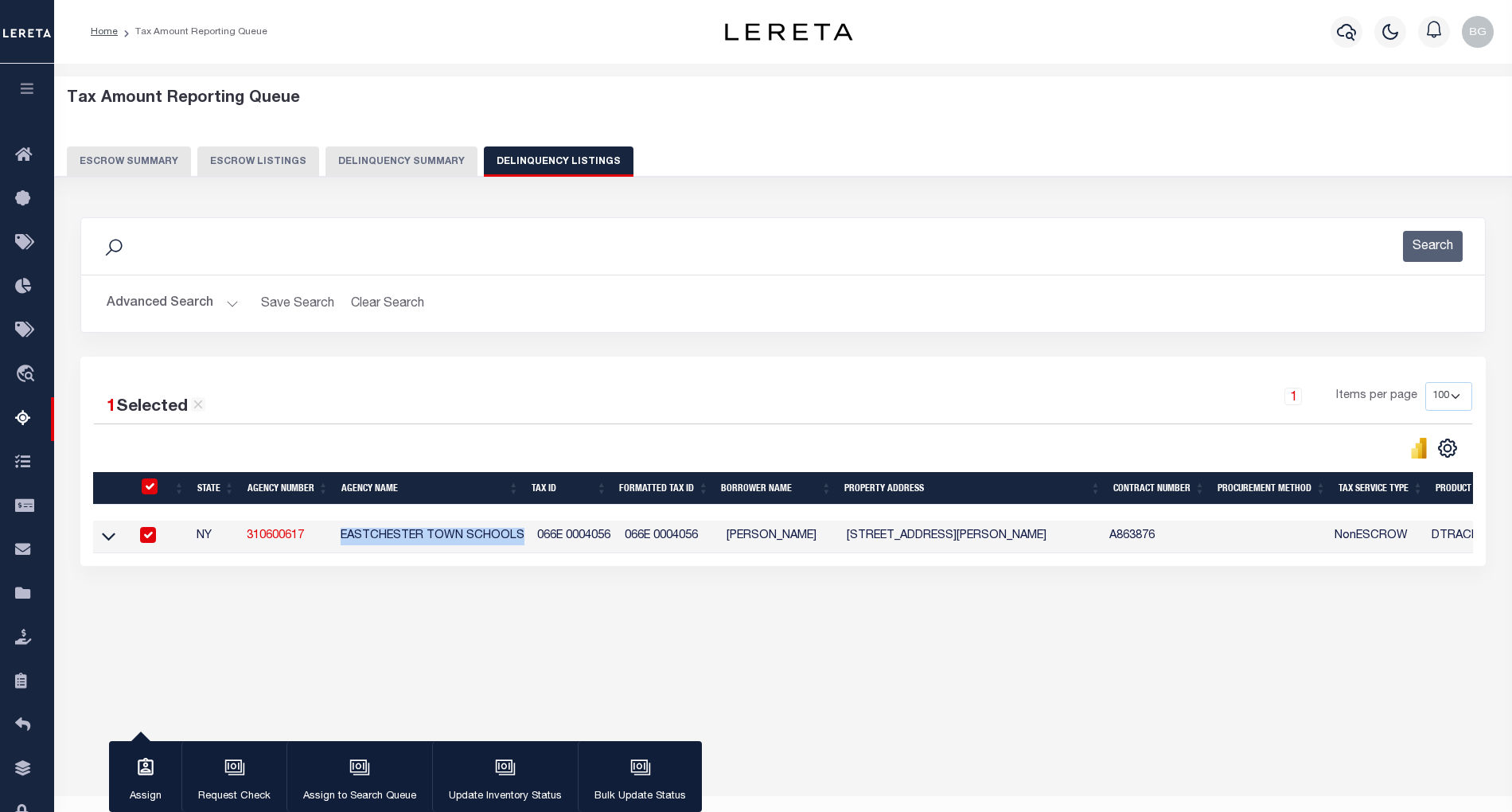
copy td "EASTCHESTER TOWN SCHOOLS"
click at [106, 544] on icon at bounding box center [109, 536] width 14 height 16
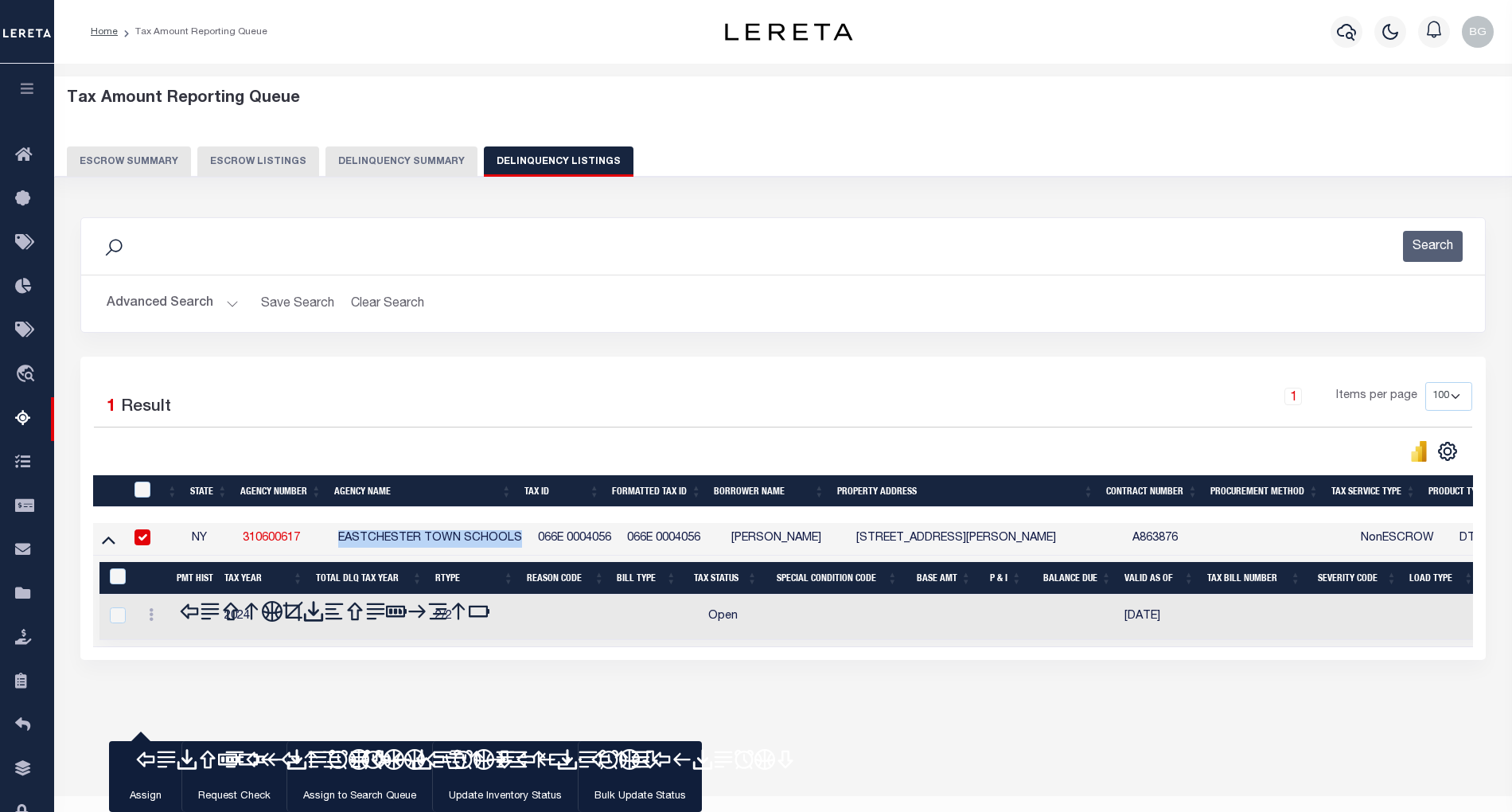
scroll to position [32, 0]
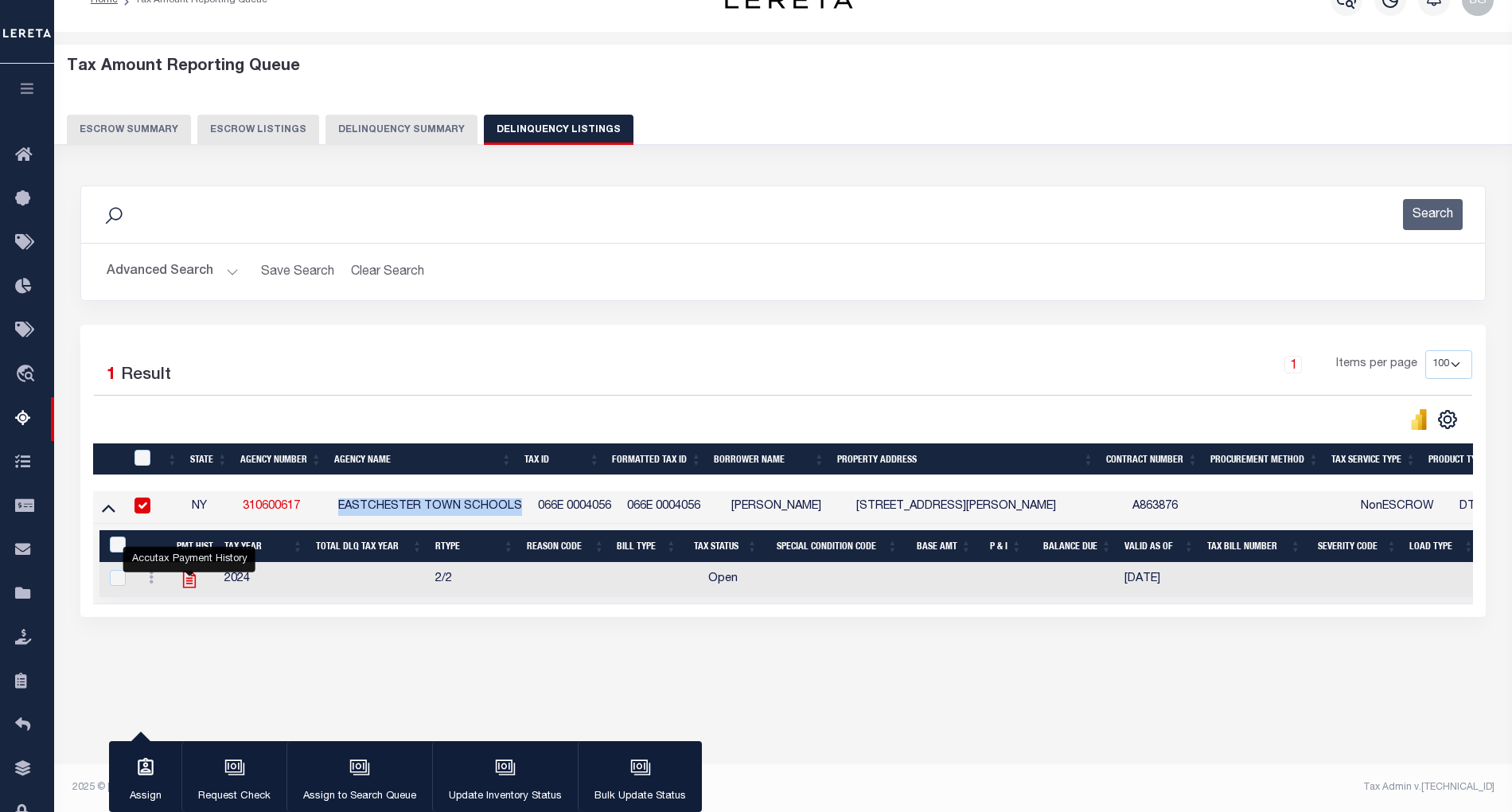
click at [188, 586] on icon "" at bounding box center [190, 580] width 21 height 21
checkbox input "true"
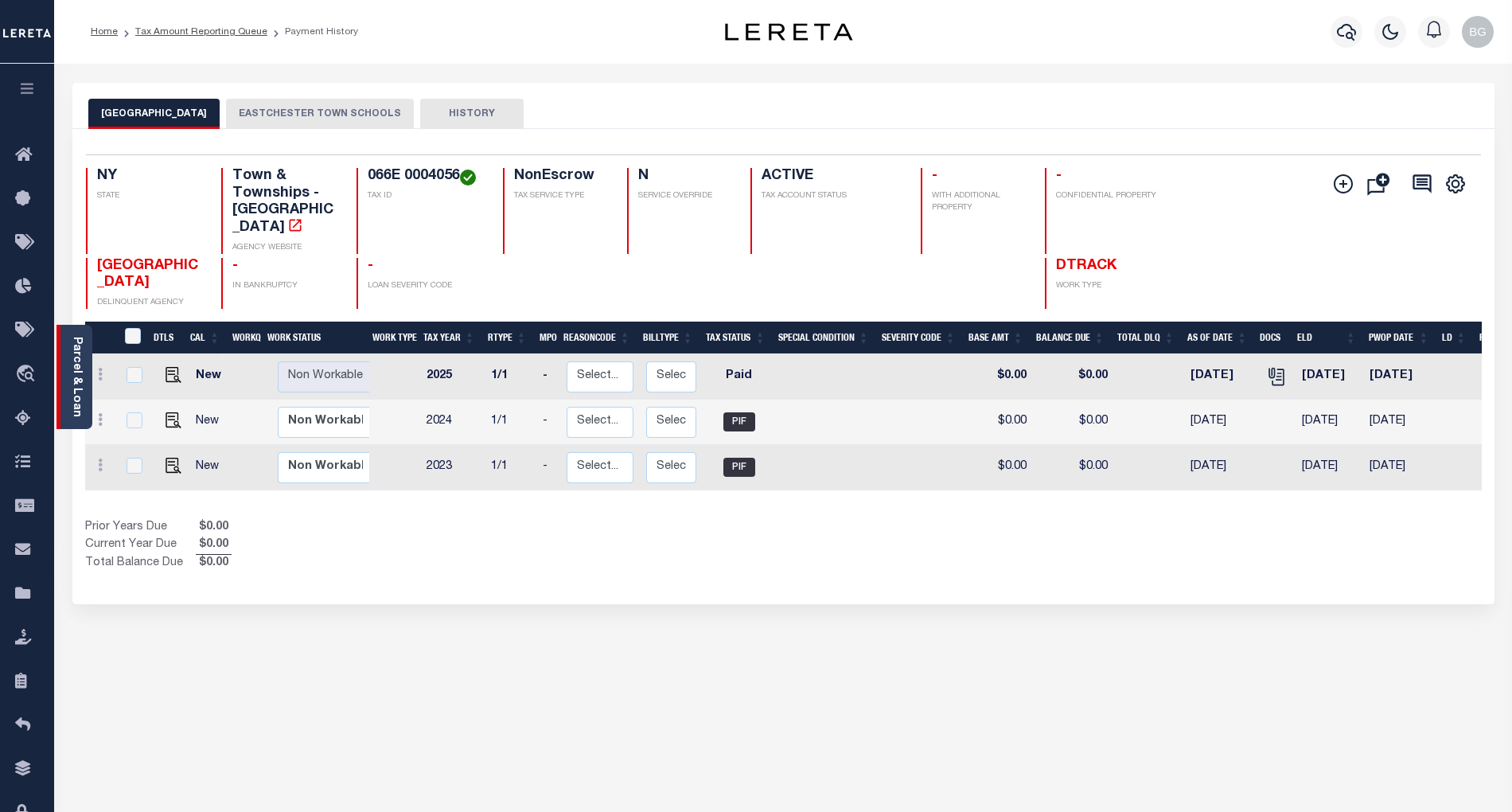
click at [78, 364] on link "Parcel & Loan" at bounding box center [76, 376] width 11 height 80
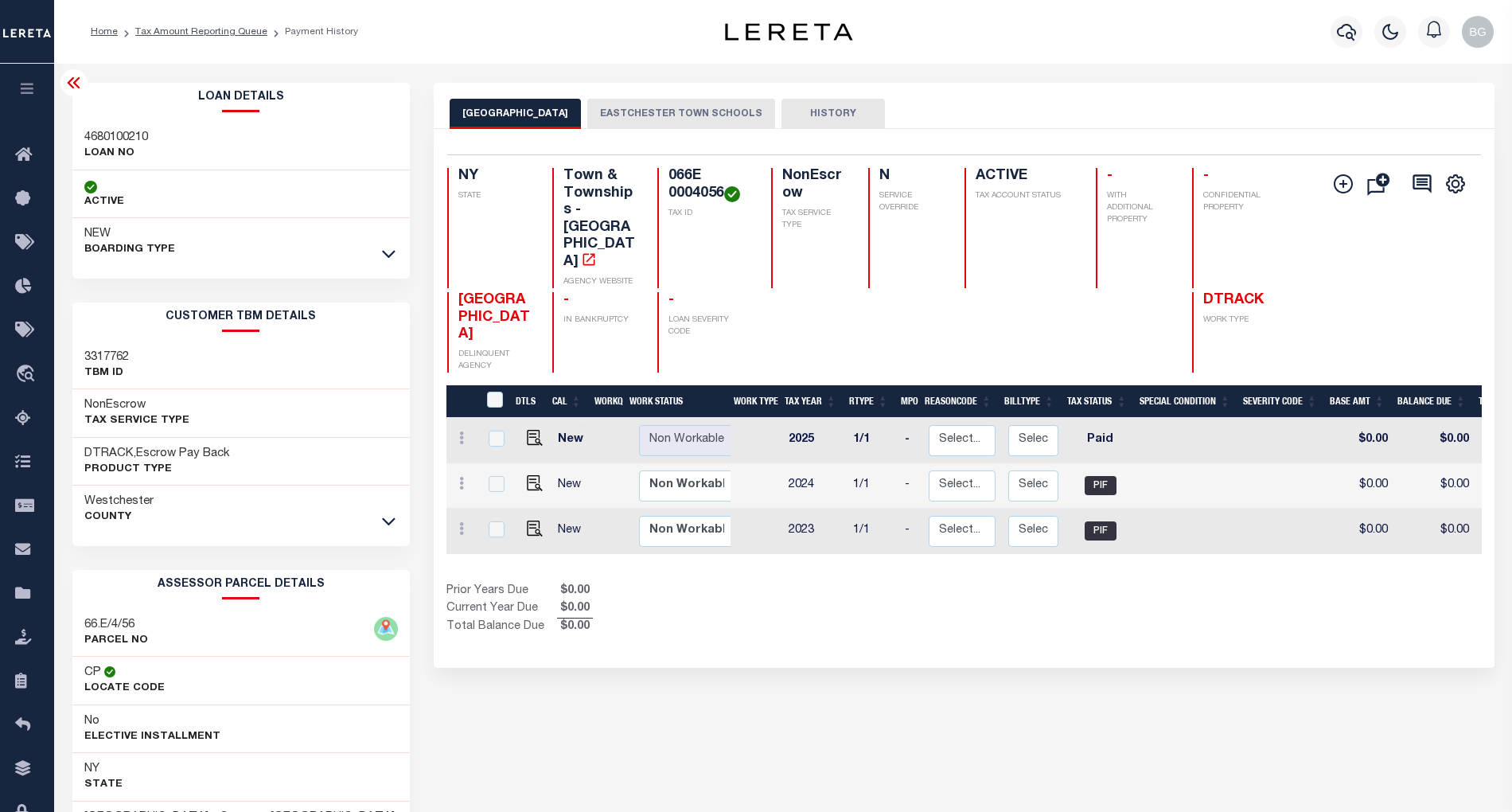
click at [685, 112] on button "EASTCHESTER TOWN SCHOOLS" at bounding box center [681, 113] width 188 height 30
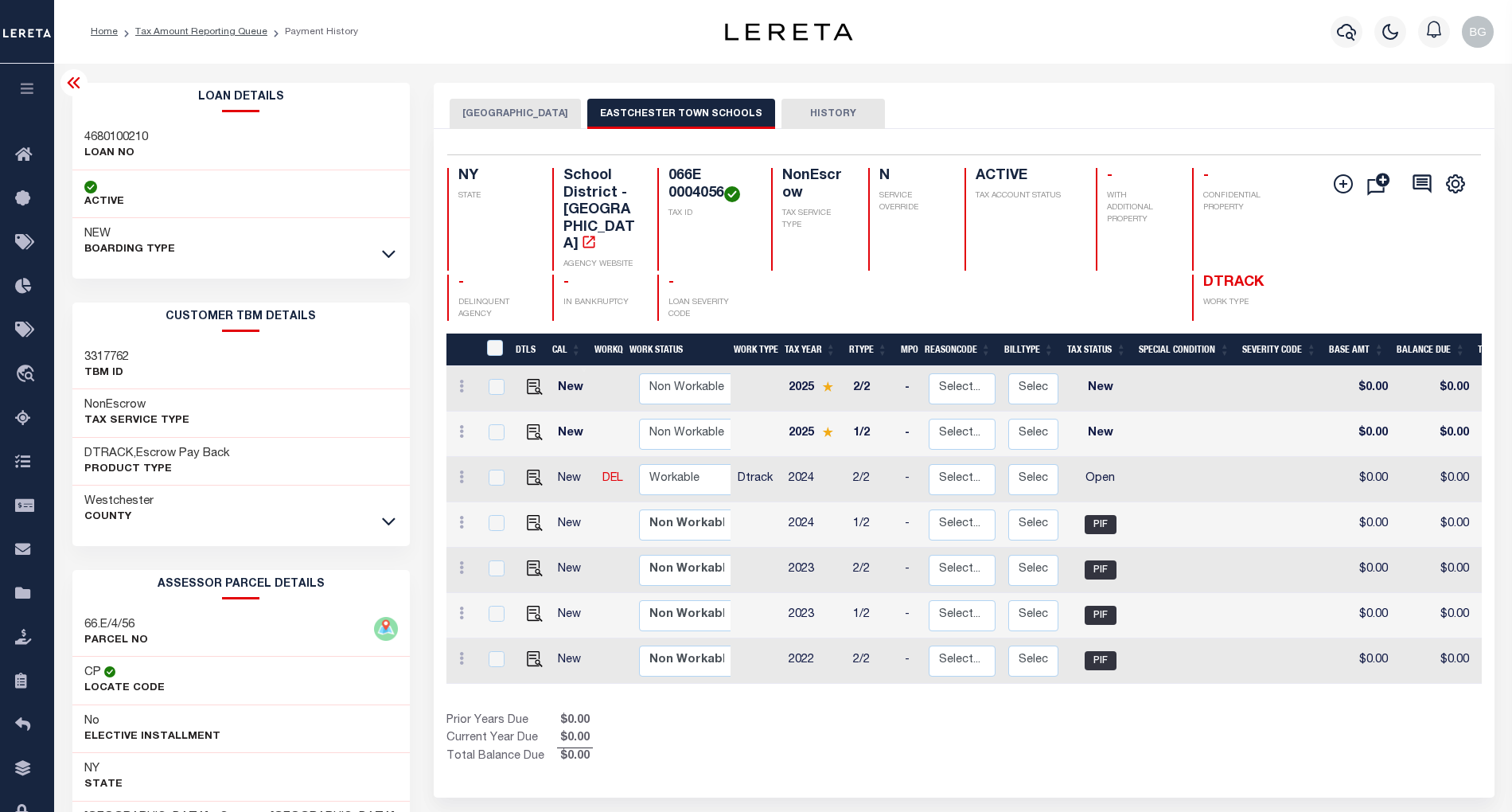
click at [72, 87] on icon at bounding box center [74, 83] width 19 height 19
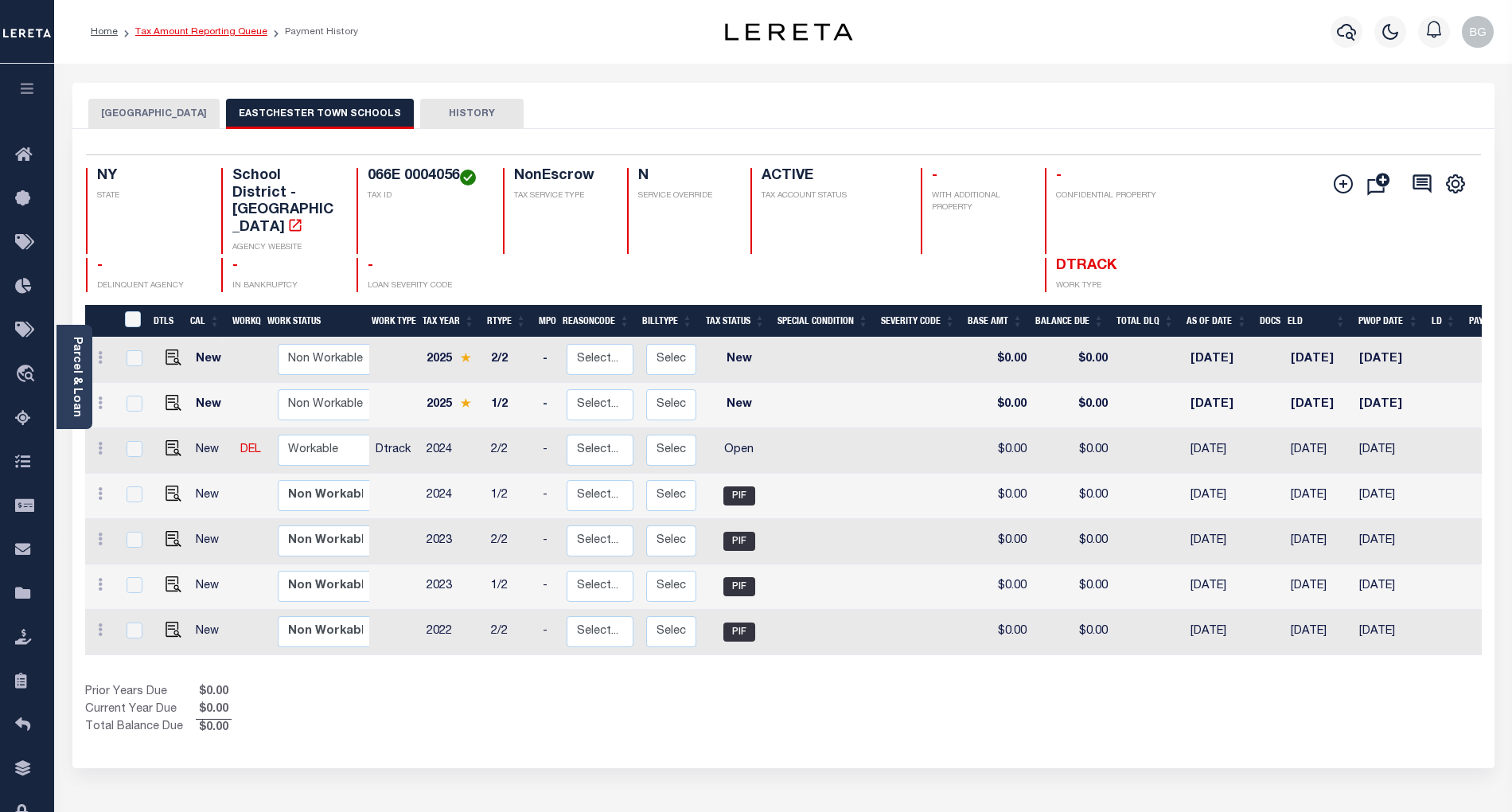
click at [173, 33] on link "Tax Amount Reporting Queue" at bounding box center [201, 31] width 132 height 9
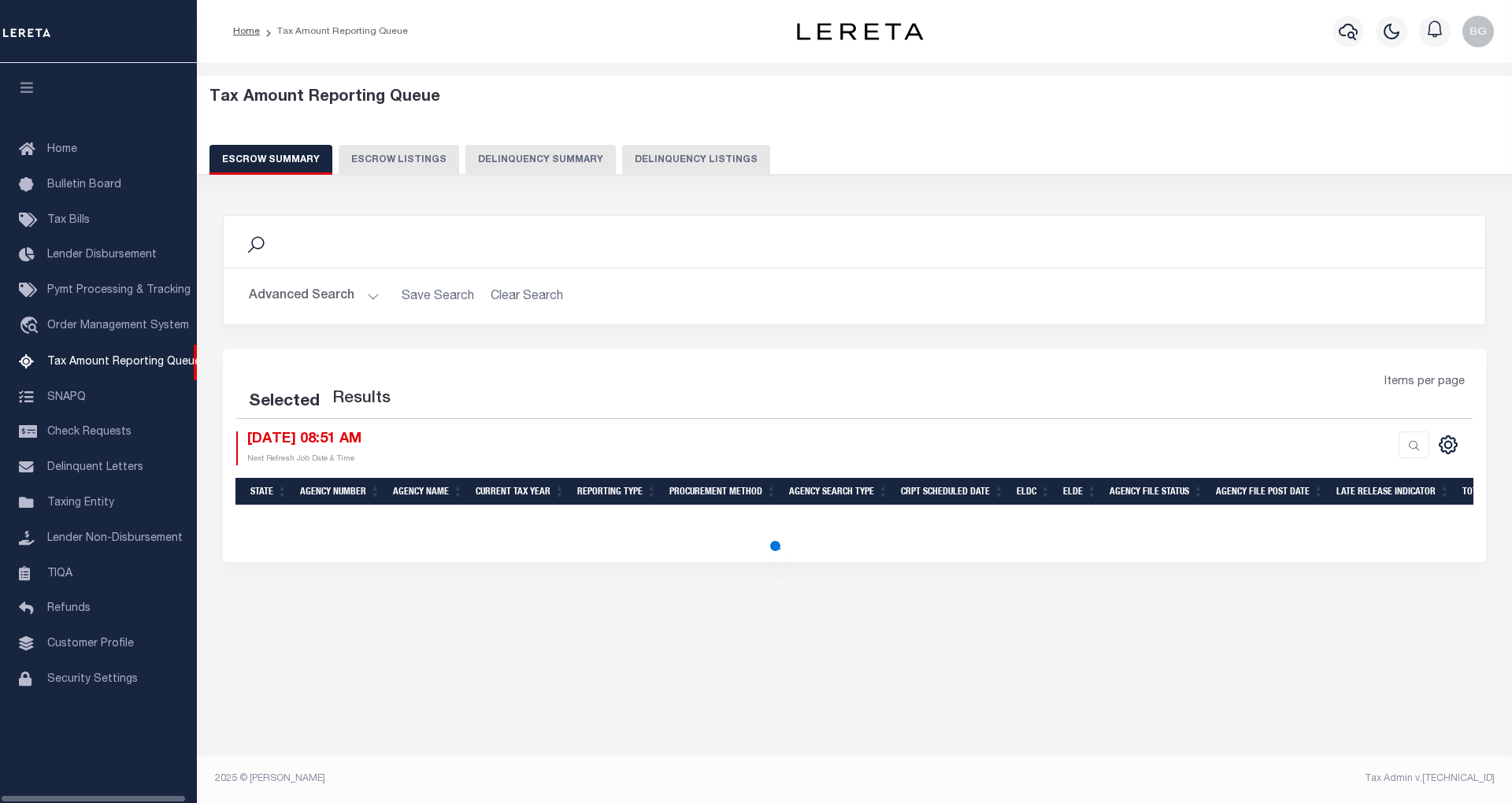
select select "100"
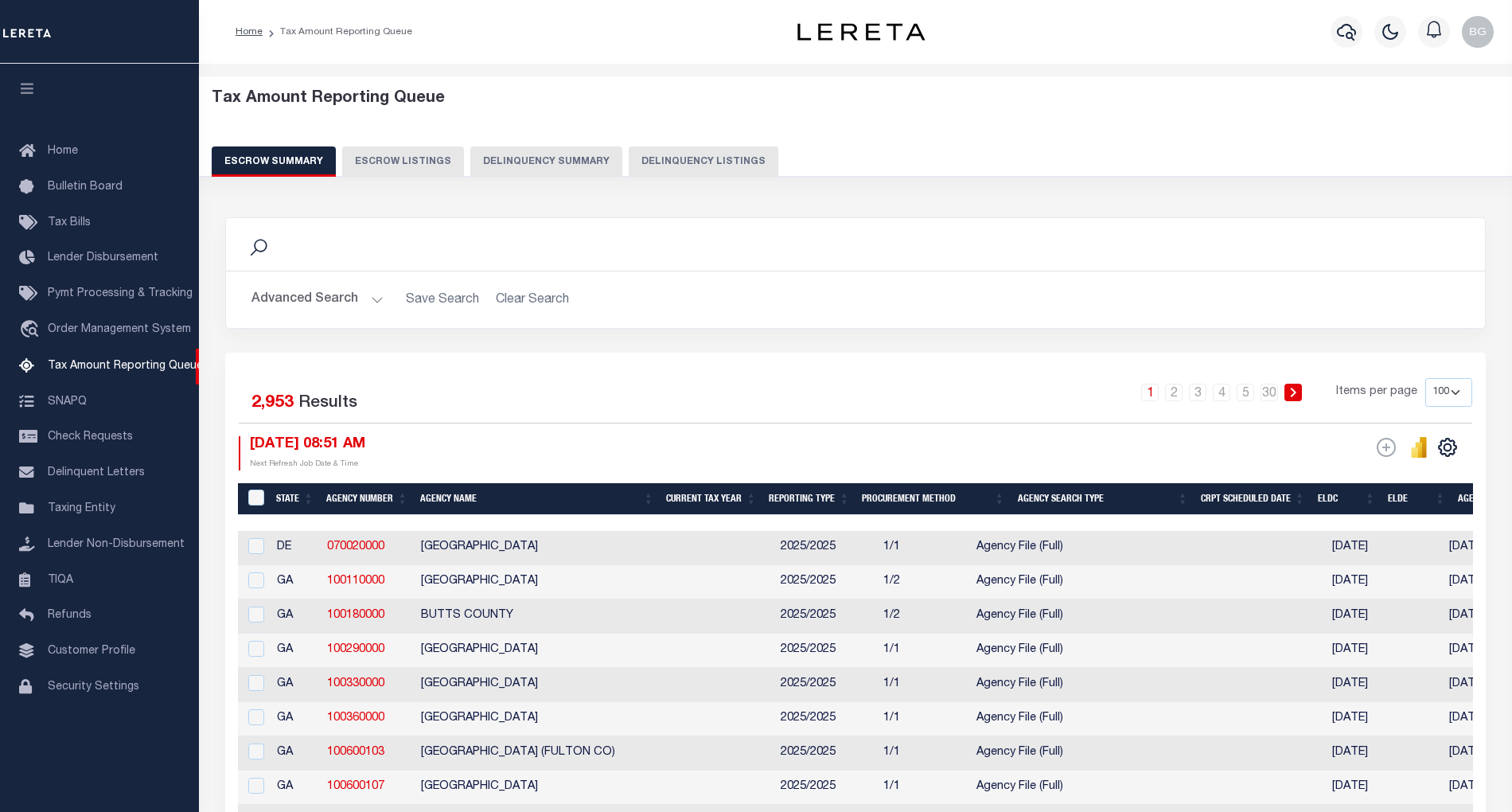
click at [694, 160] on button "Delinquency Listings" at bounding box center [703, 161] width 149 height 30
select select
select select "100"
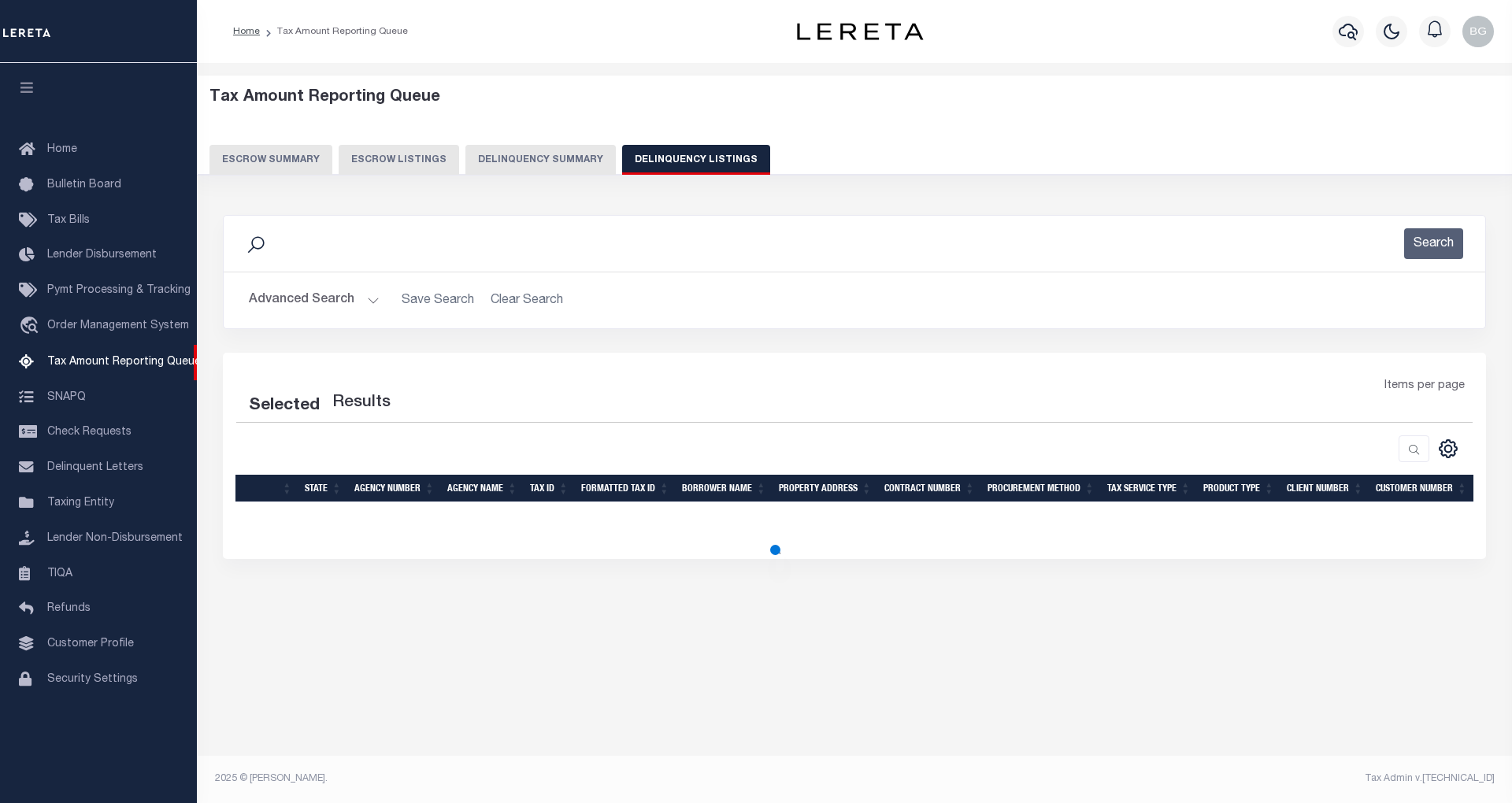
select select "100"
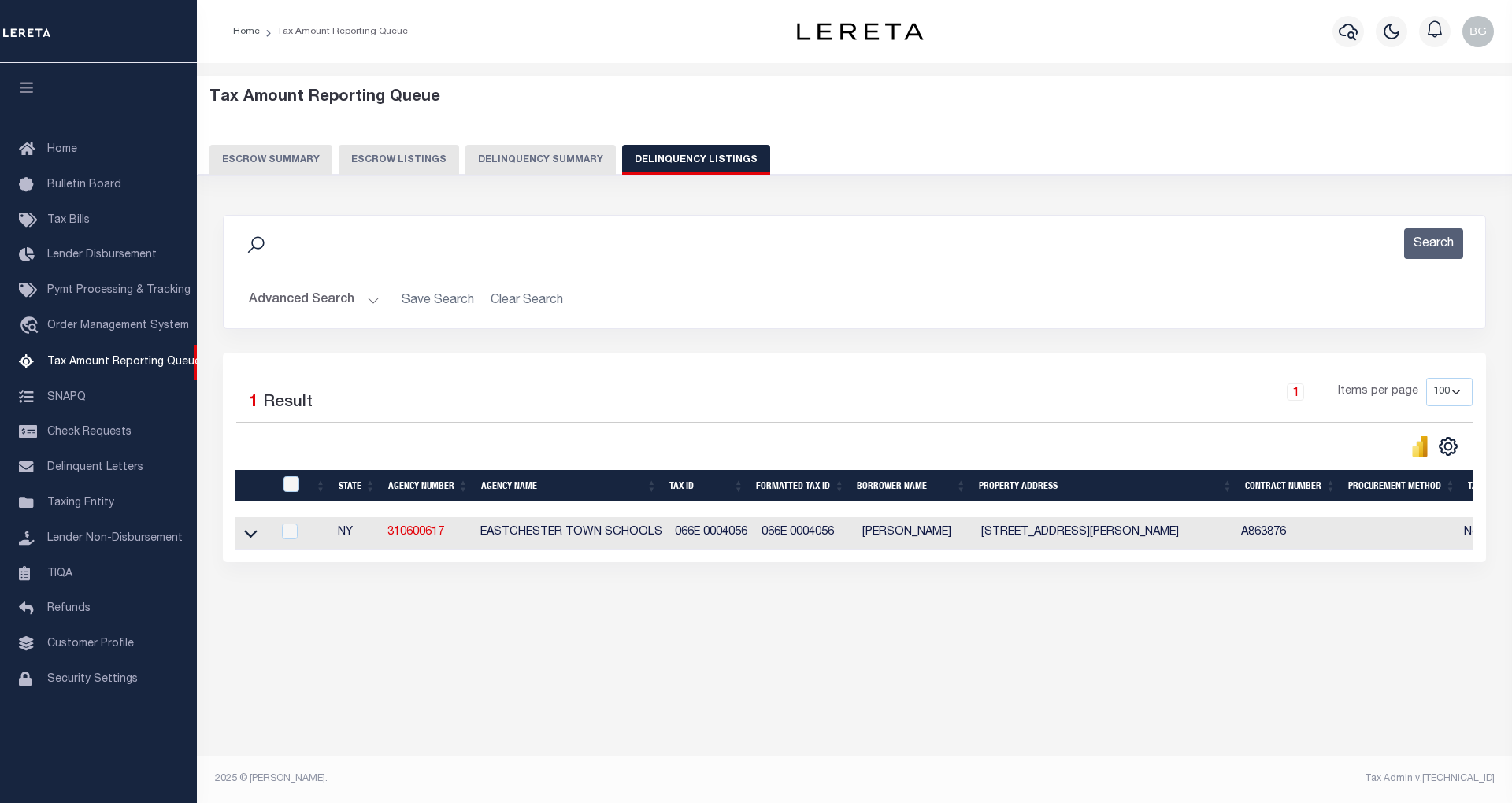
click at [372, 303] on button "Advanced Search" at bounding box center [314, 300] width 131 height 31
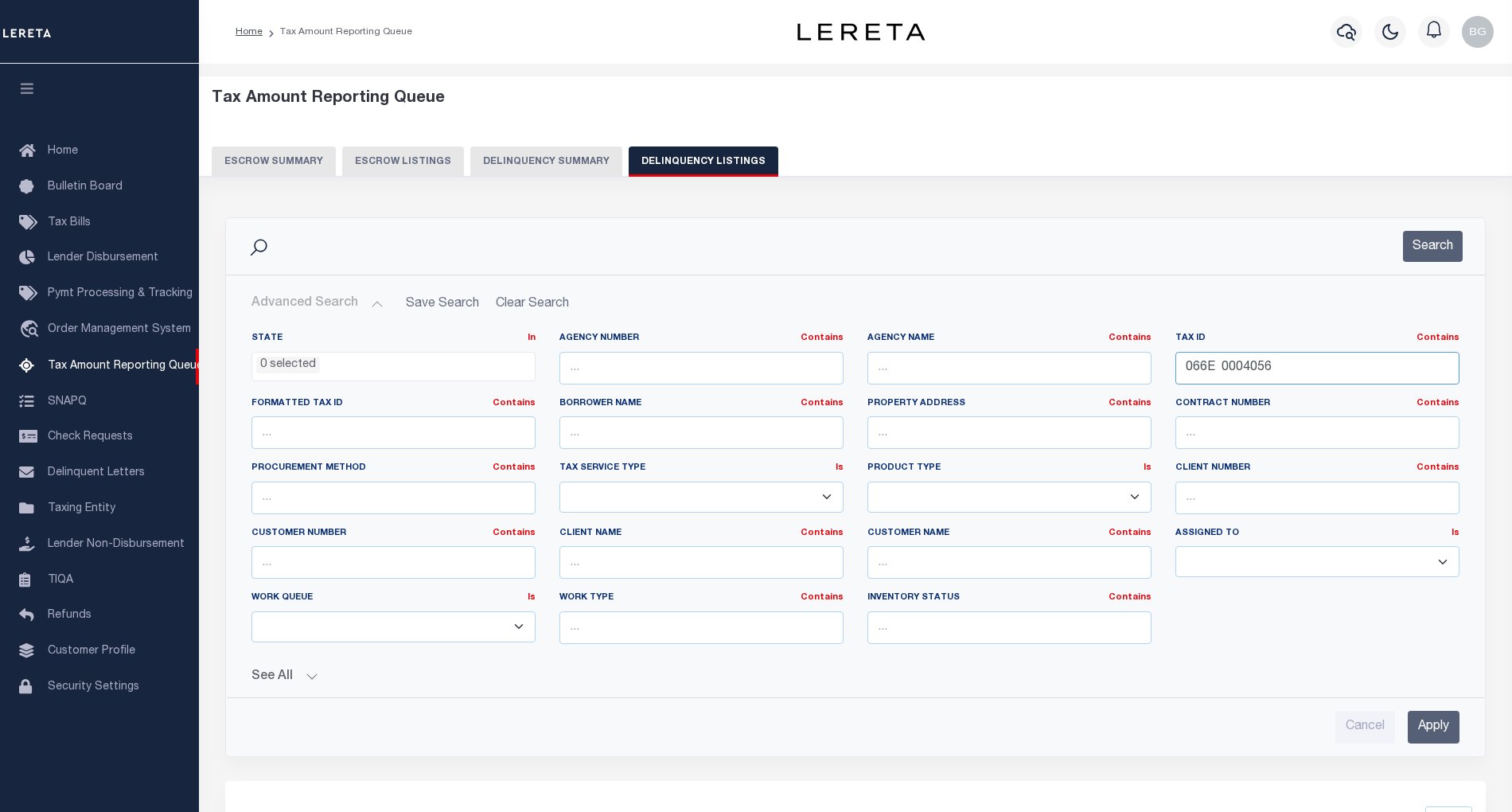
click at [1203, 376] on input "066E 0004056" at bounding box center [1317, 368] width 284 height 33
paste input "5.52605E+25"
click at [1439, 727] on input "Apply" at bounding box center [1434, 727] width 52 height 33
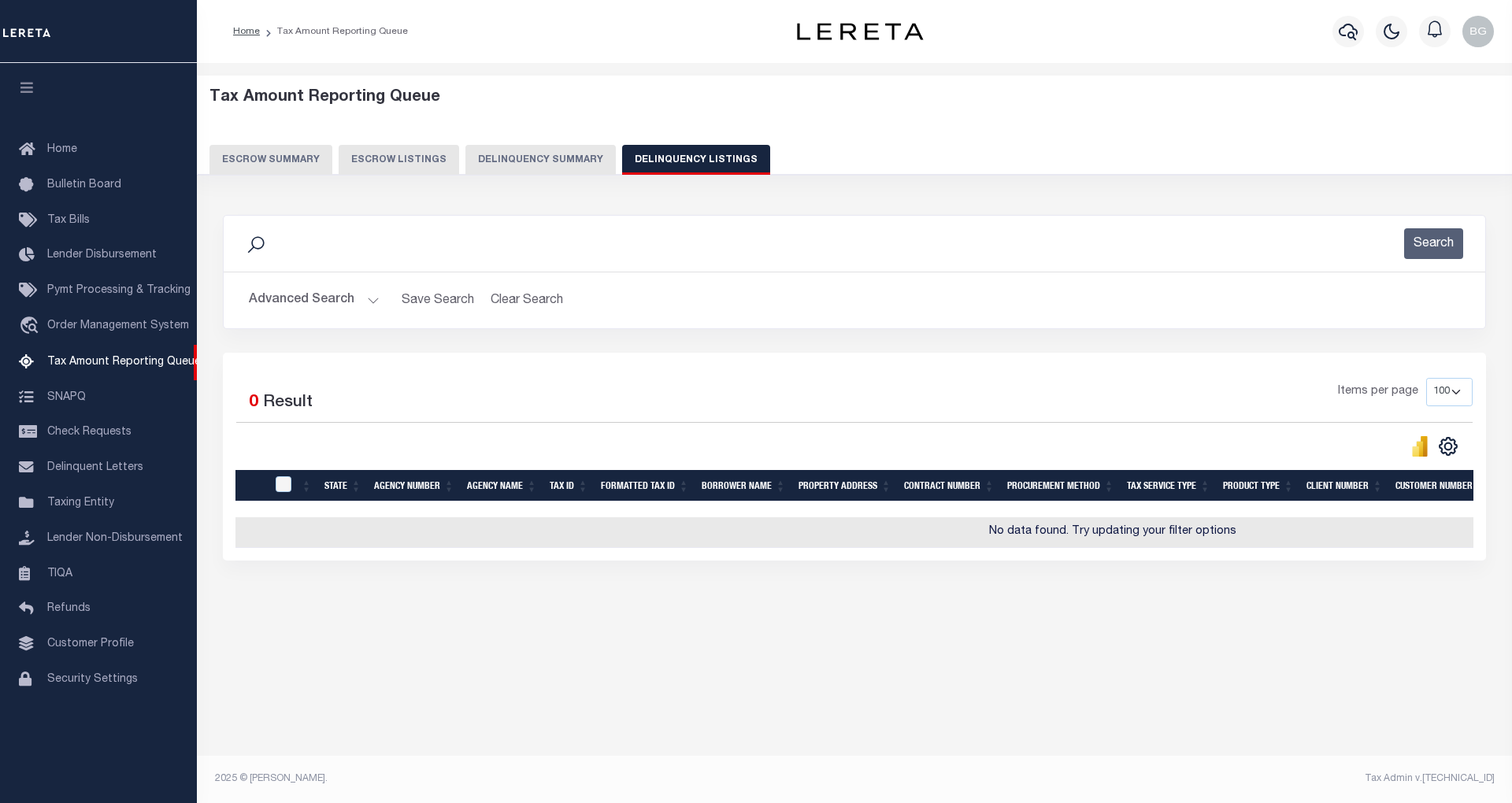
click at [372, 300] on button "Advanced Search" at bounding box center [314, 300] width 131 height 31
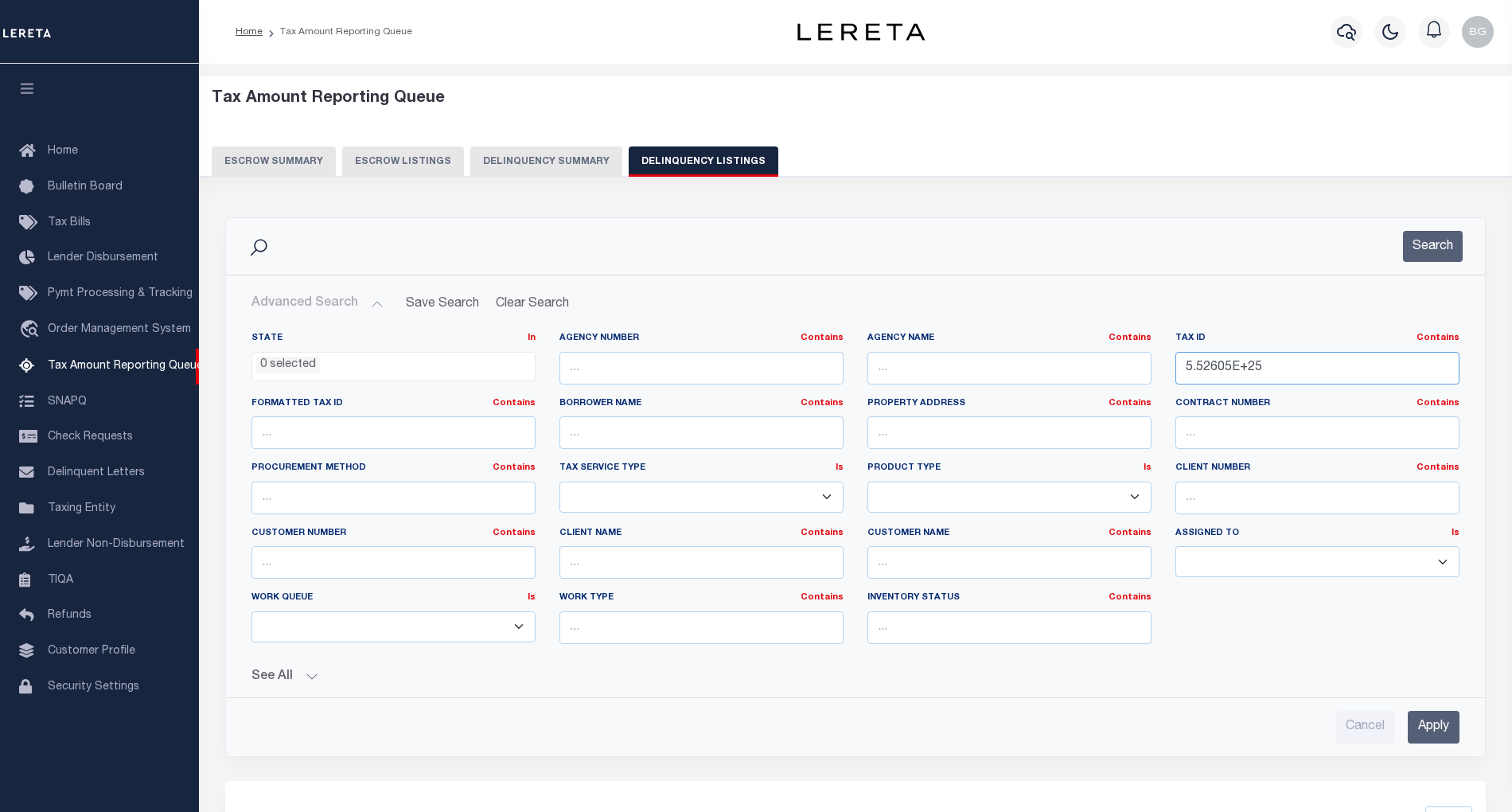
click at [1231, 368] on input "5.52605E+25" at bounding box center [1317, 368] width 284 height 33
paste input "5260500502000160020000000"
type input "55260500502000160020000000"
click at [1446, 737] on input "Apply" at bounding box center [1434, 727] width 52 height 33
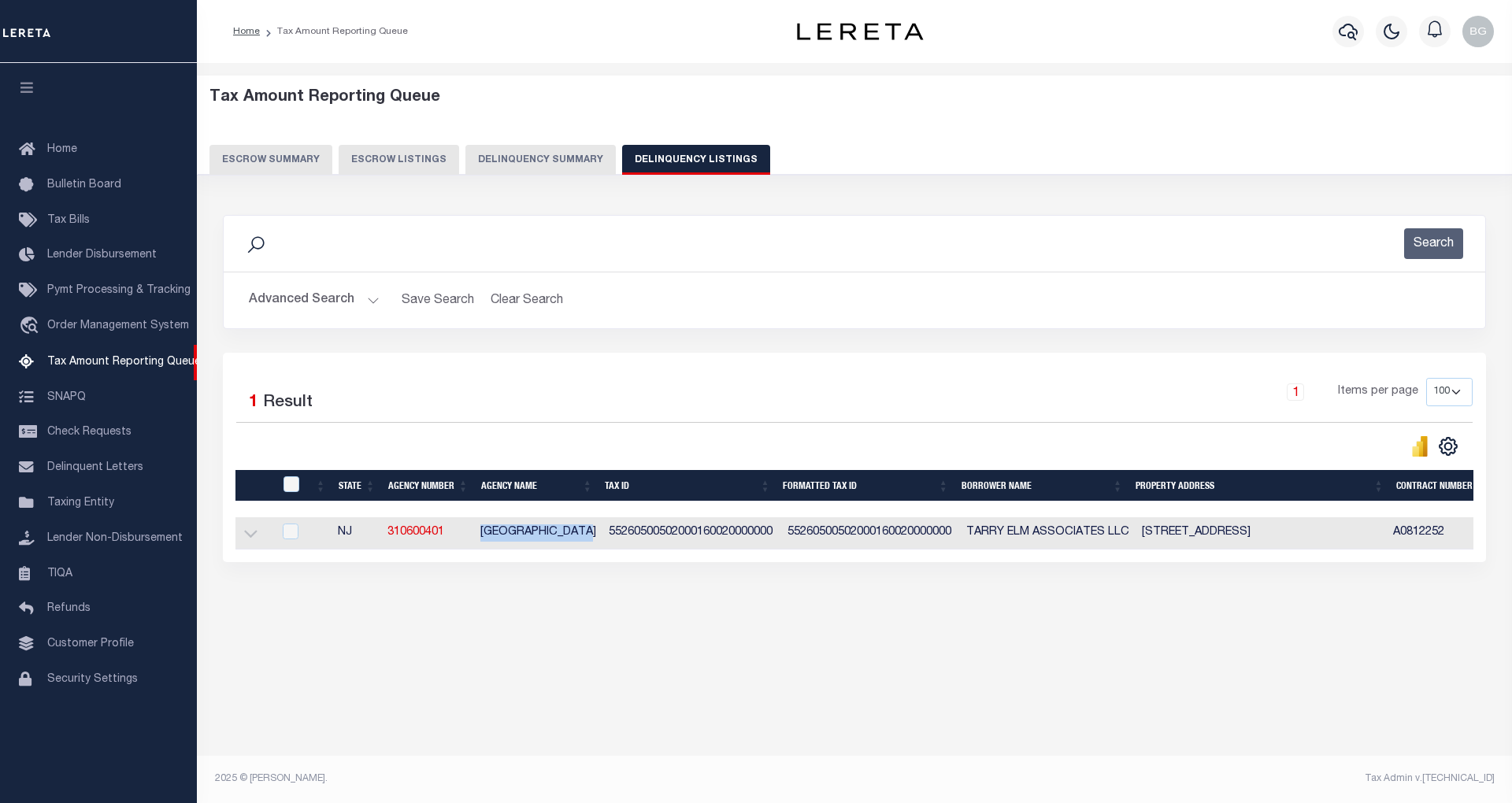
drag, startPoint x: 479, startPoint y: 537, endPoint x: 589, endPoint y: 532, distance: 110.1
click at [589, 532] on td "[GEOGRAPHIC_DATA]" at bounding box center [538, 533] width 128 height 32
checkbox input "true"
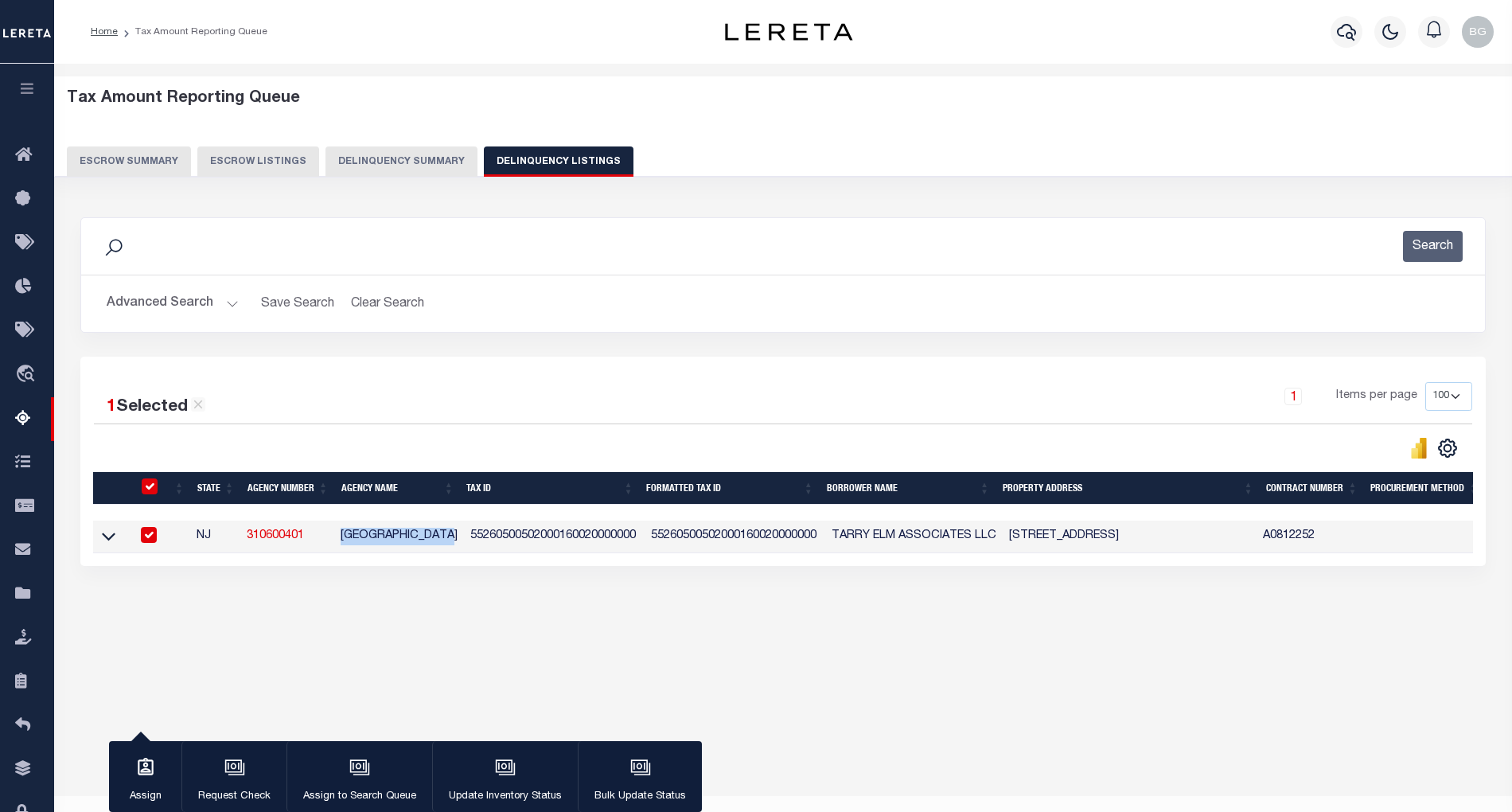
copy td "[GEOGRAPHIC_DATA]"
click at [145, 536] on input "checkbox" at bounding box center [148, 535] width 16 height 16
checkbox input "false"
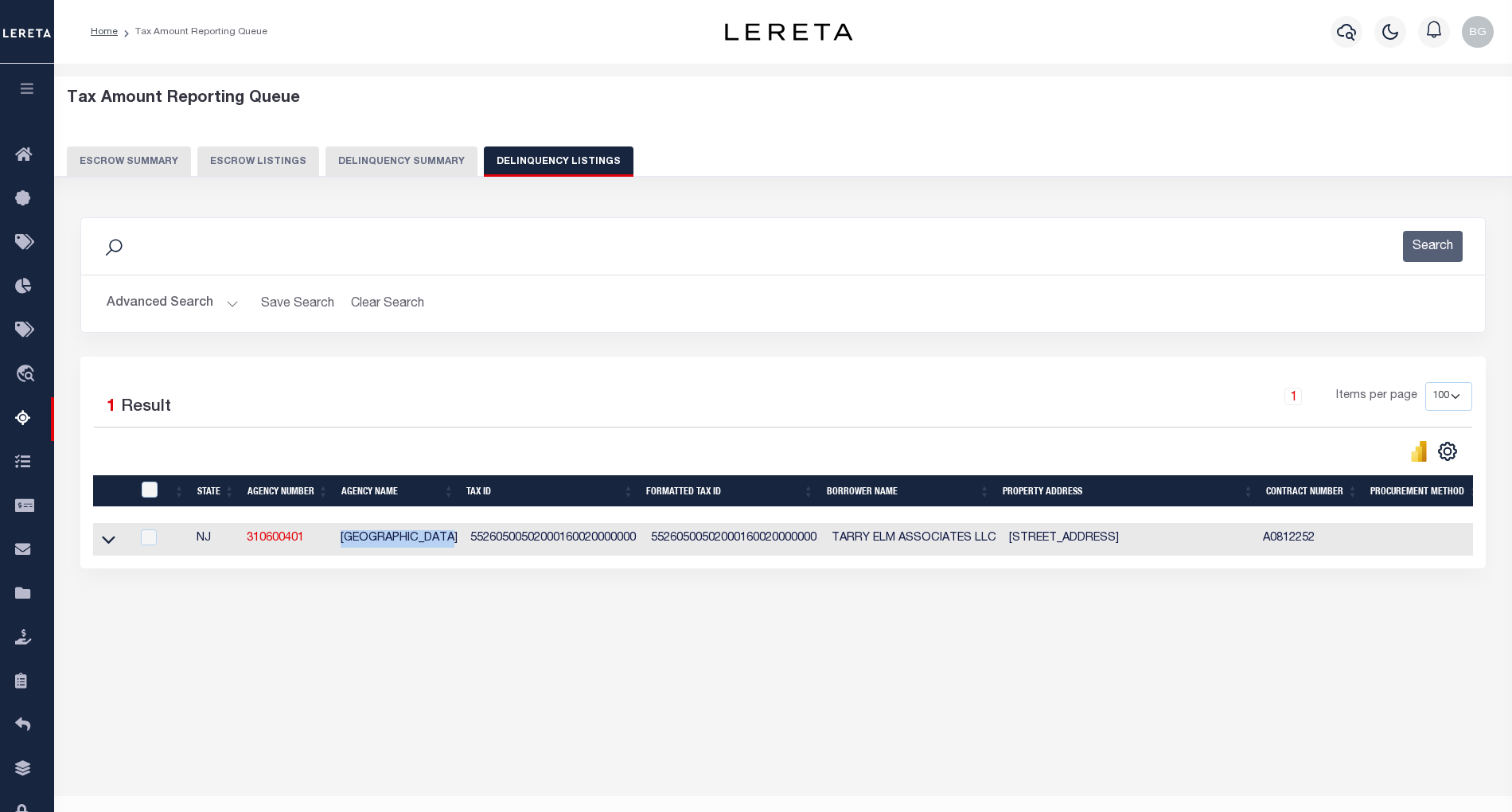
drag, startPoint x: 106, startPoint y: 546, endPoint x: 132, endPoint y: 559, distance: 29.1
click at [106, 544] on icon at bounding box center [109, 540] width 14 height 8
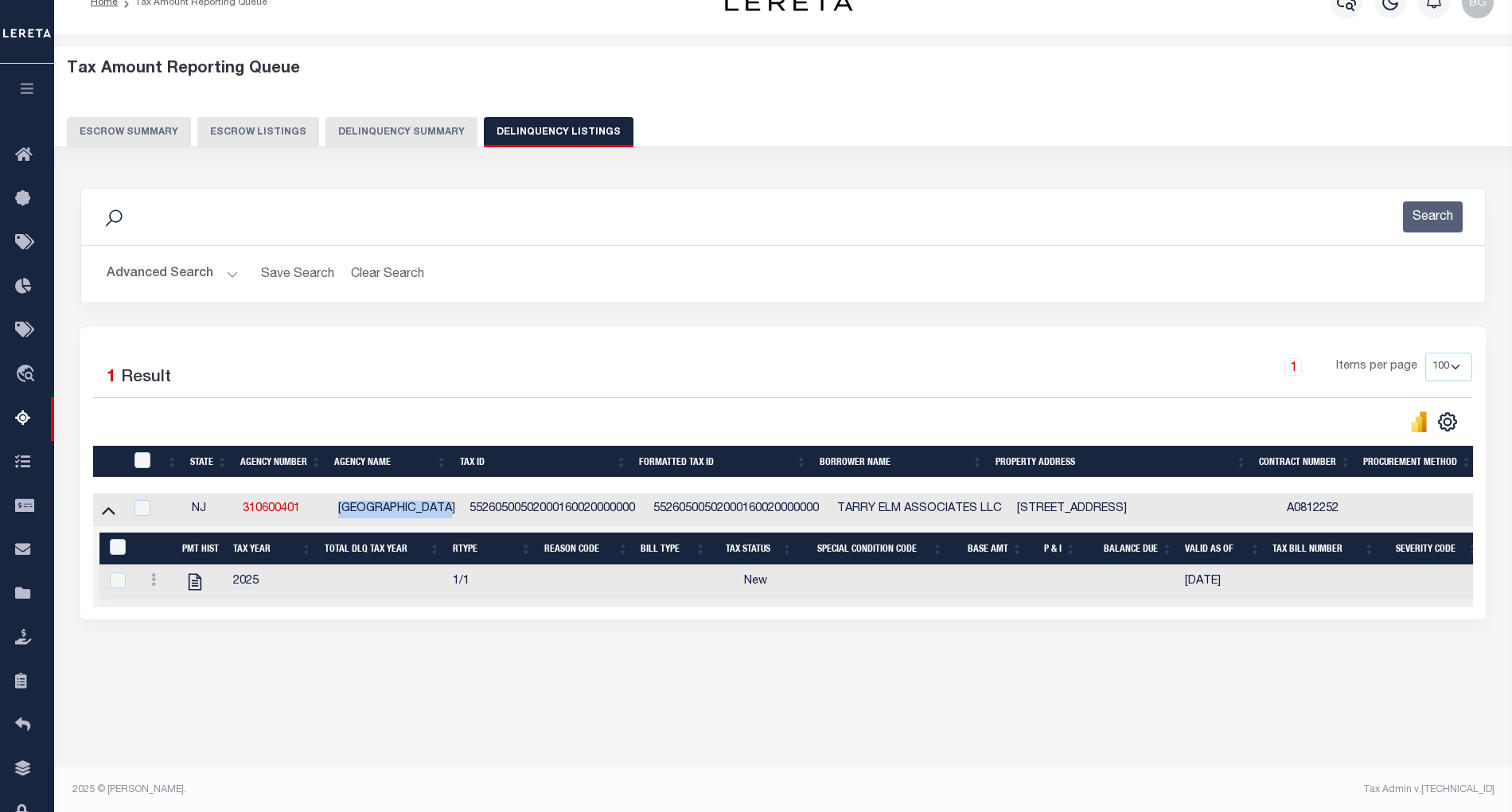
scroll to position [32, 0]
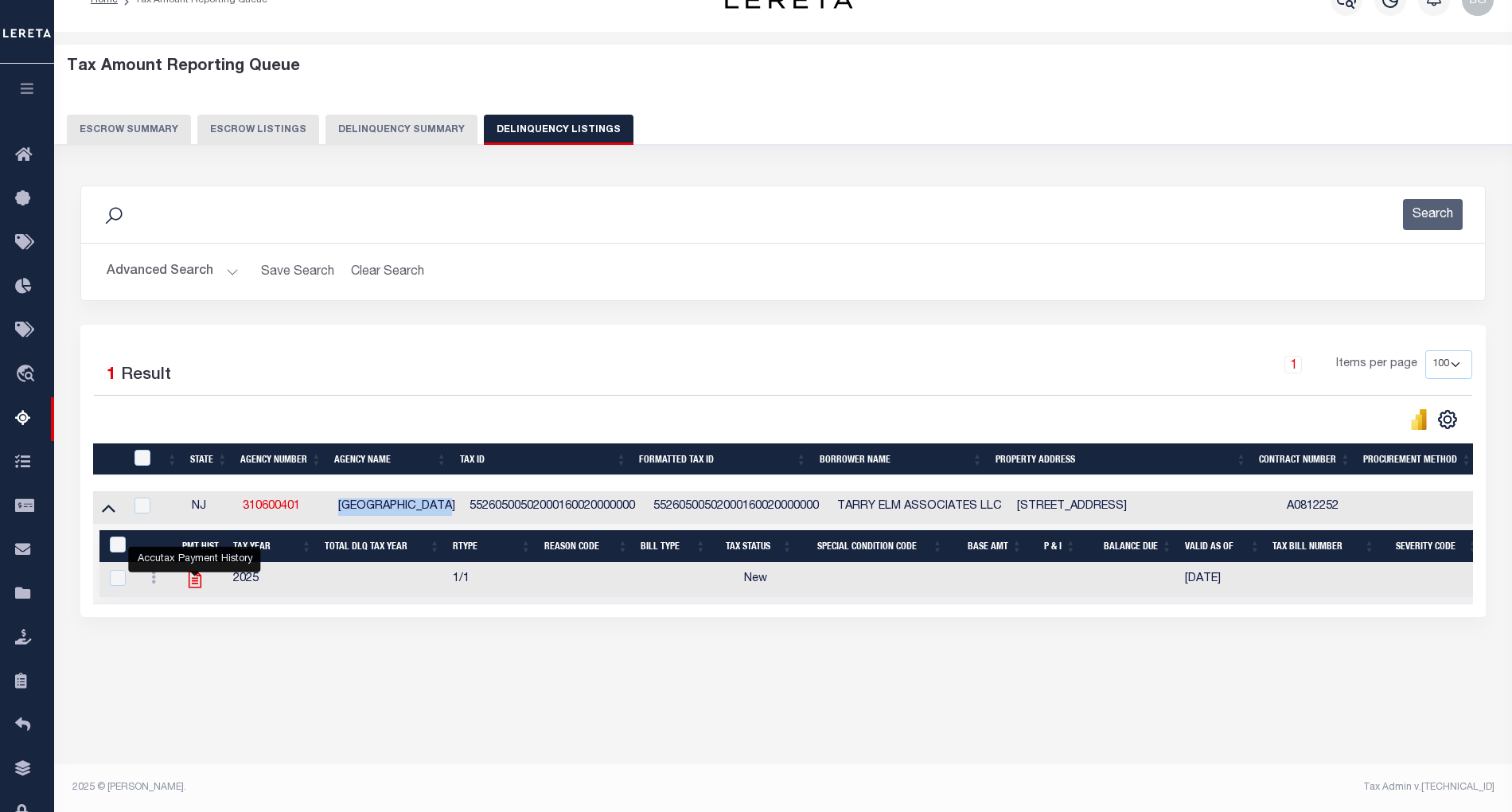
click at [198, 589] on icon "" at bounding box center [195, 580] width 21 height 21
checkbox input "true"
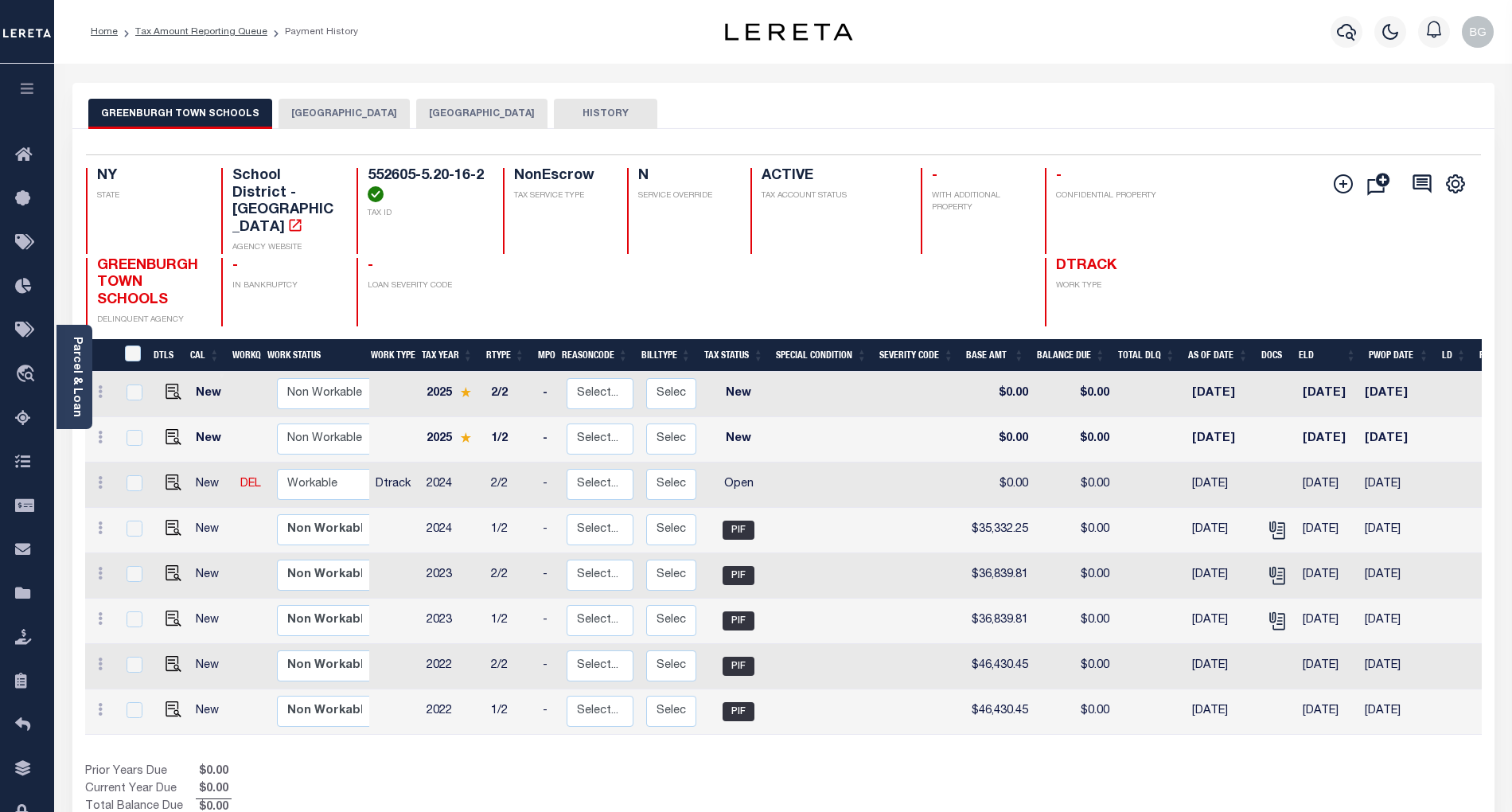
click at [460, 115] on button "[GEOGRAPHIC_DATA]" at bounding box center [482, 113] width 131 height 30
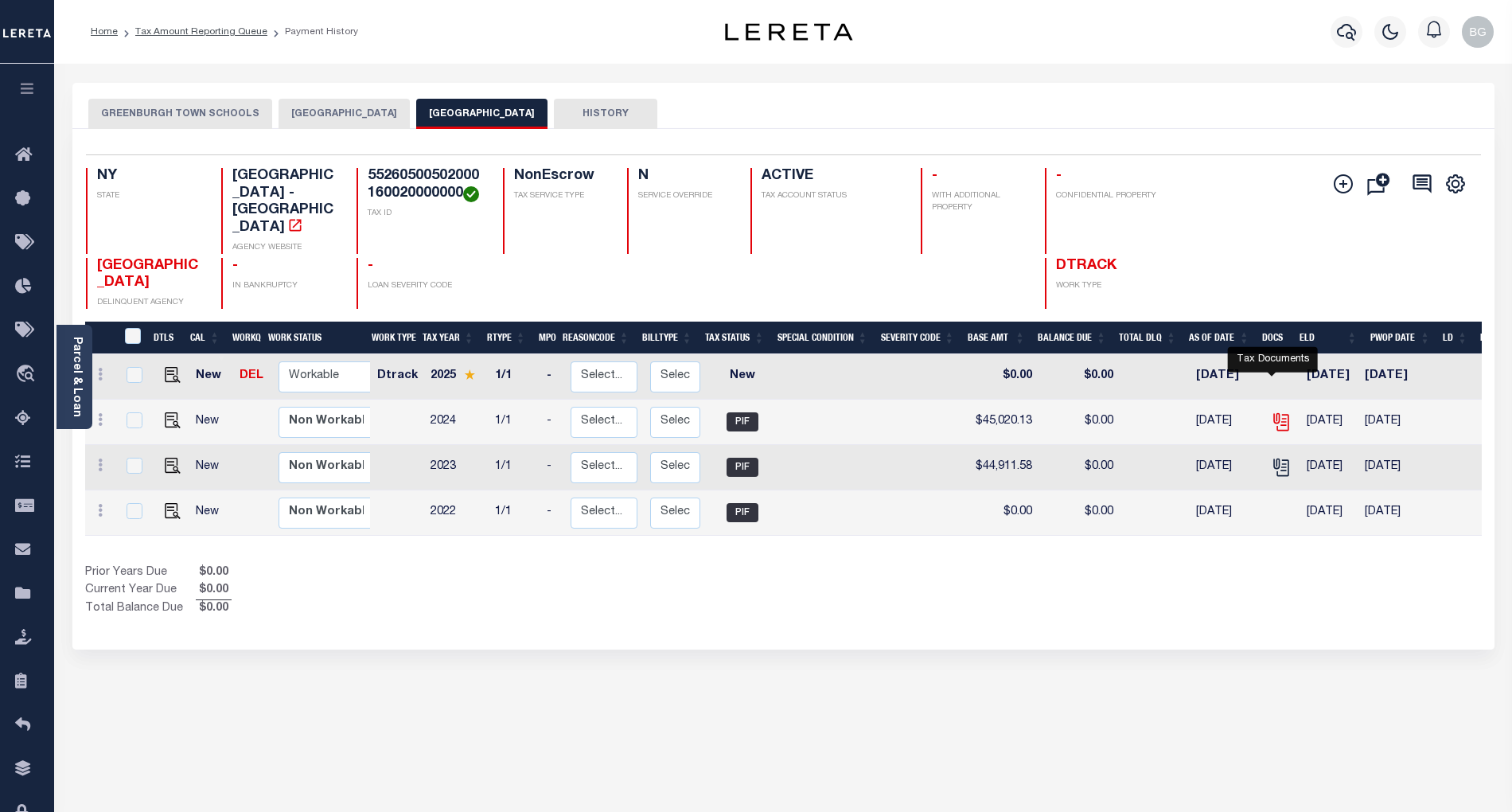
click at [1273, 412] on icon "" at bounding box center [1282, 422] width 21 height 21
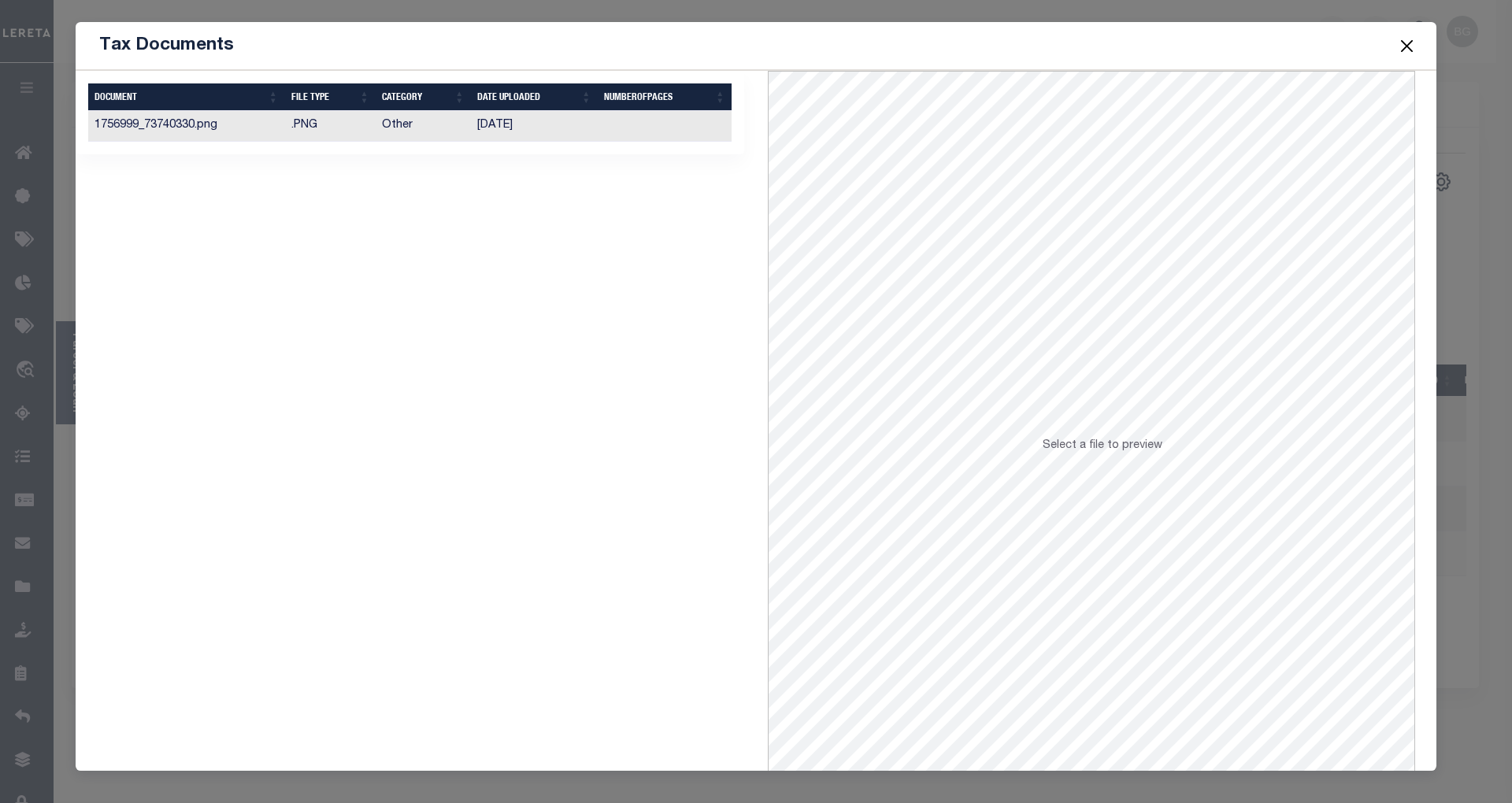
click at [499, 127] on td "[DATE]" at bounding box center [534, 126] width 127 height 31
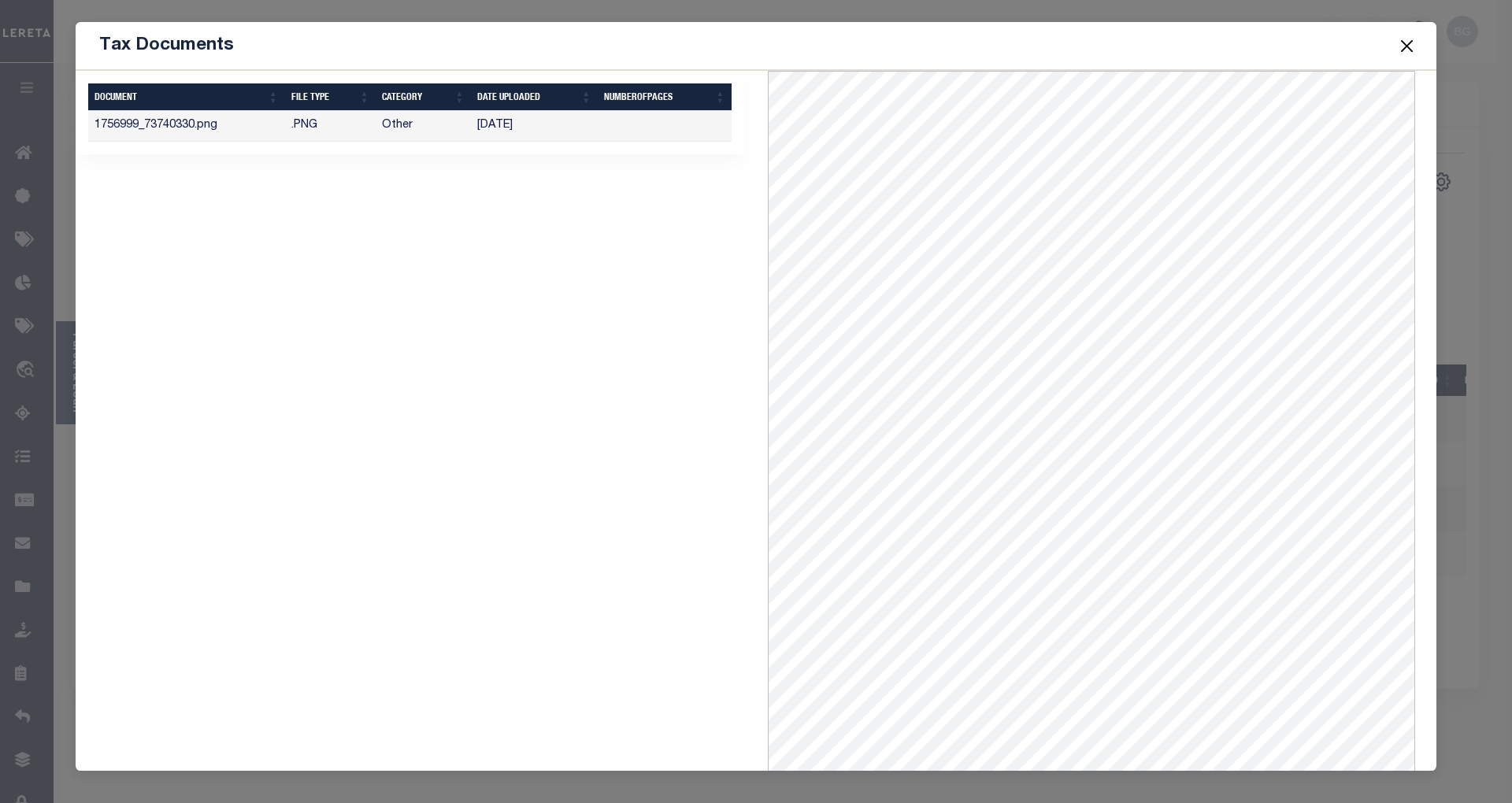
click at [1410, 47] on button "Close" at bounding box center [1407, 46] width 20 height 20
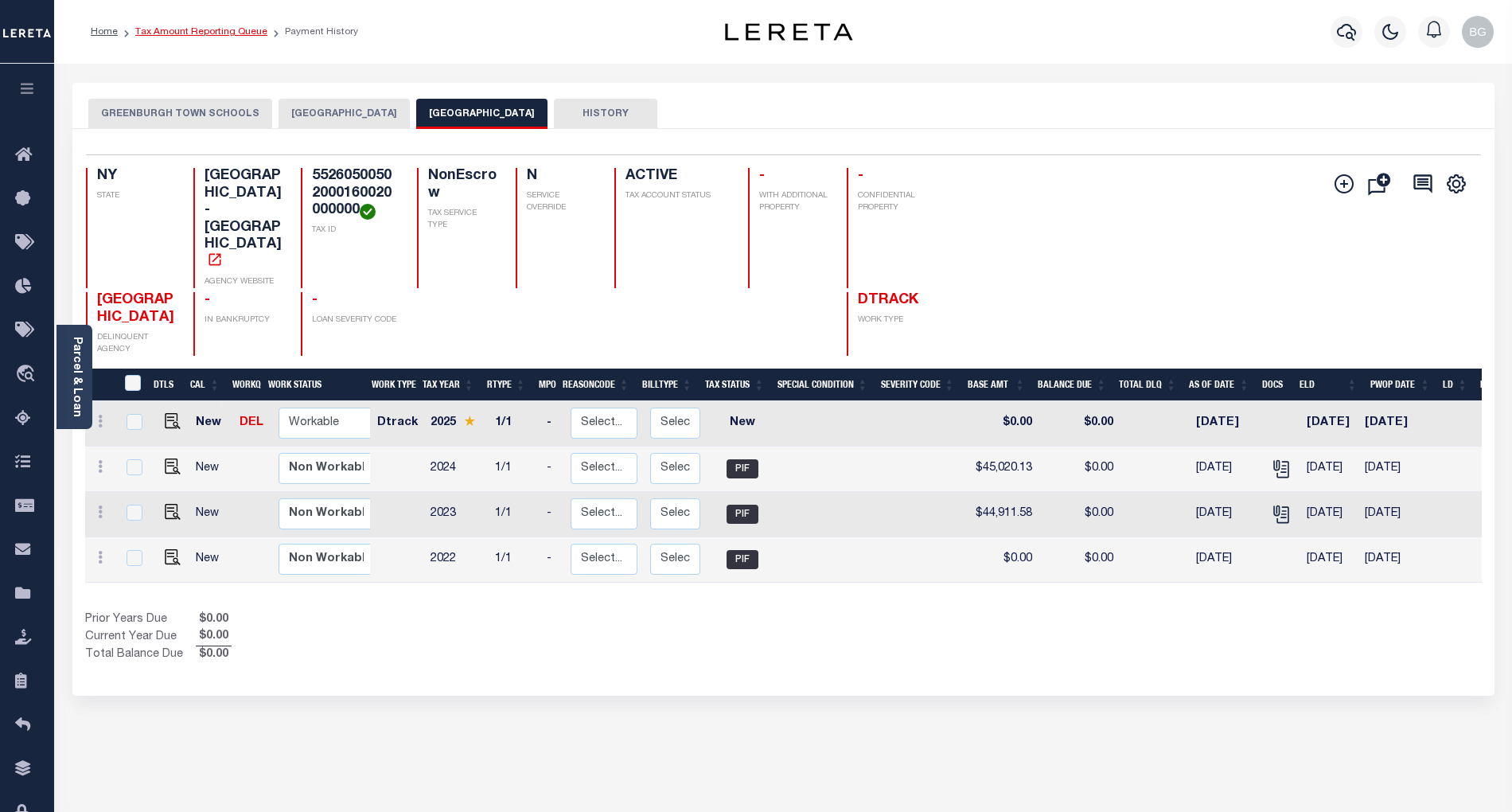
click at [185, 32] on link "Tax Amount Reporting Queue" at bounding box center [201, 31] width 132 height 9
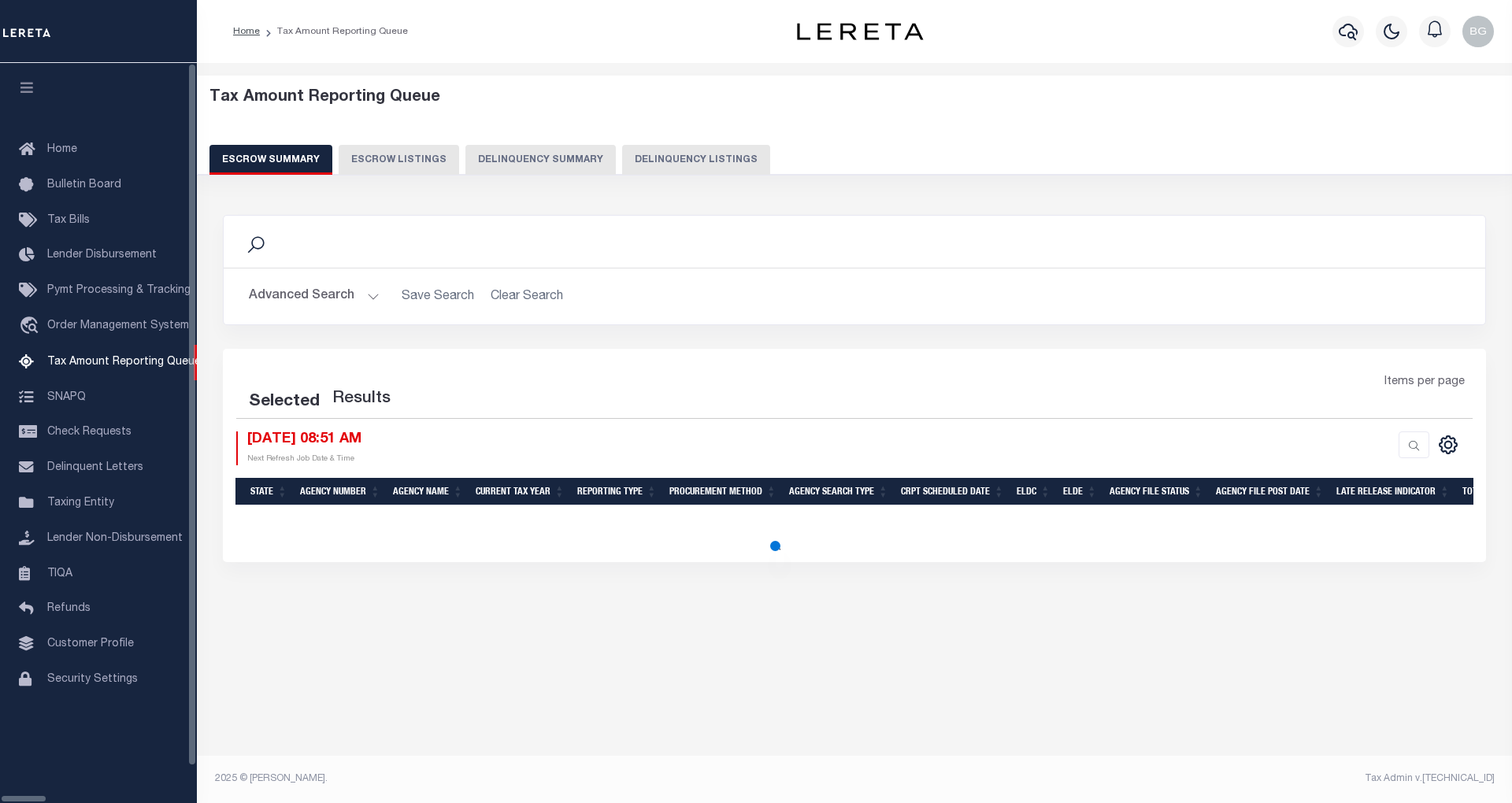
select select "100"
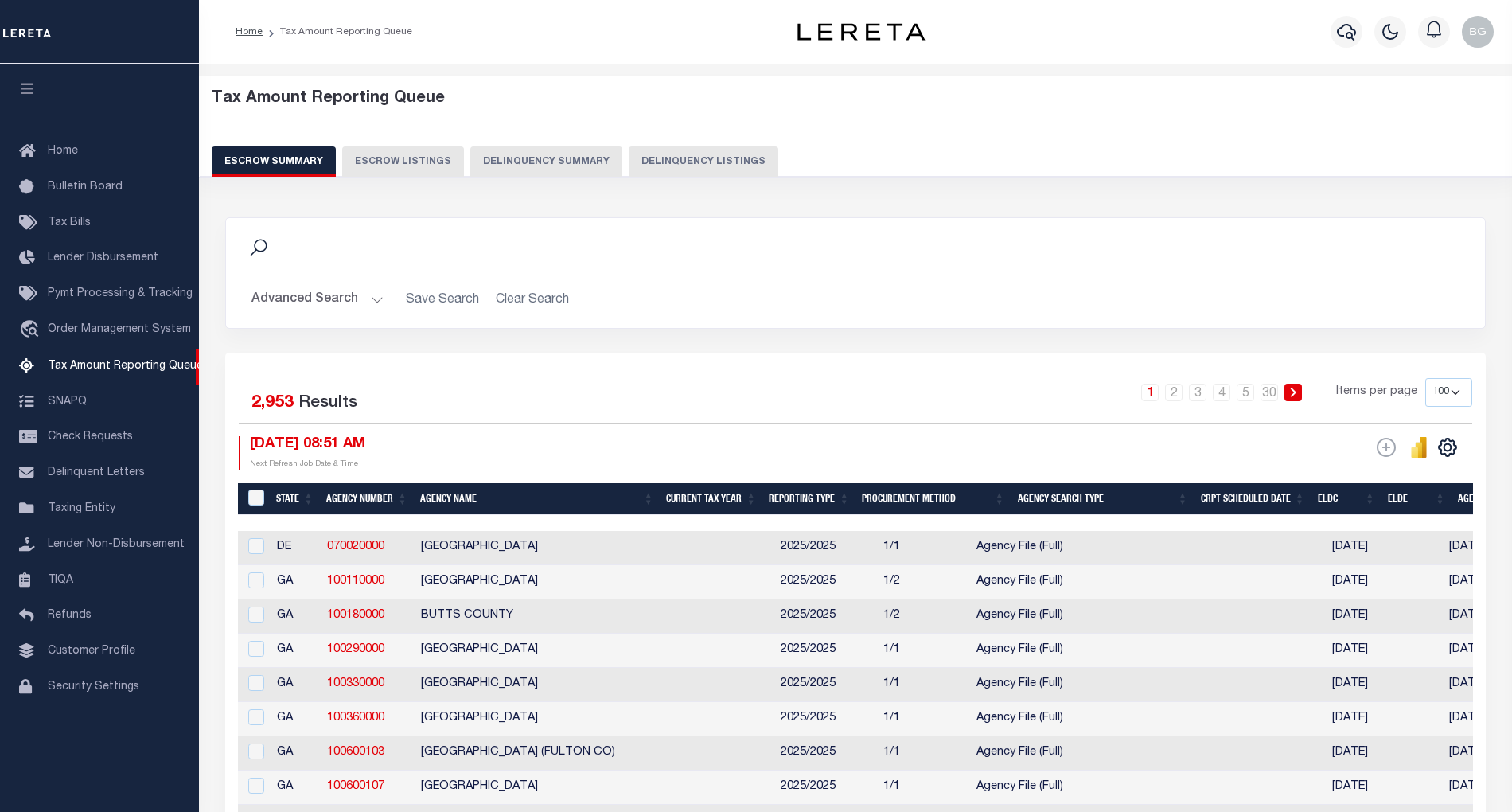
click at [702, 158] on button "Delinquency Listings" at bounding box center [703, 161] width 149 height 30
select select "100"
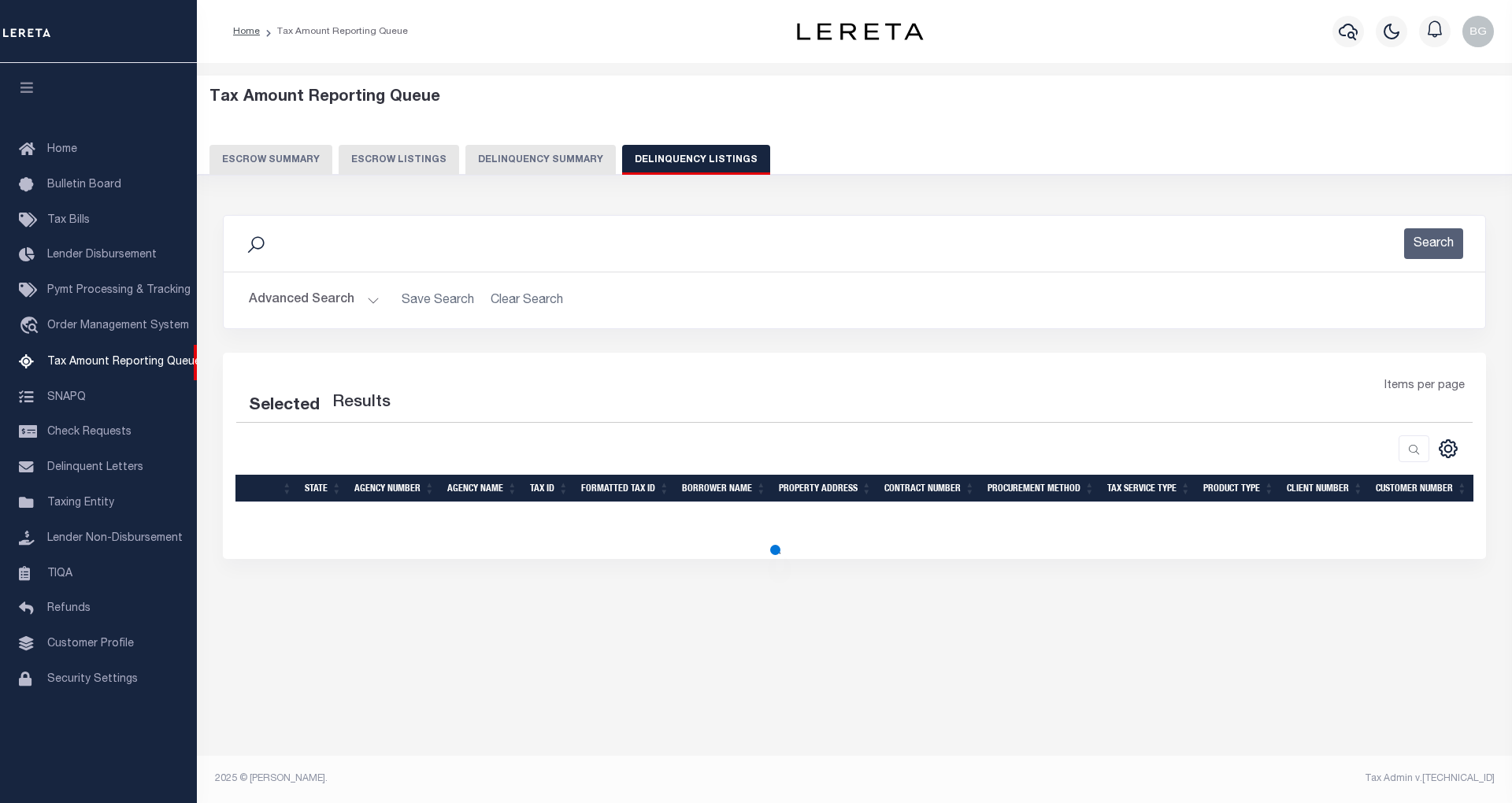
select select "100"
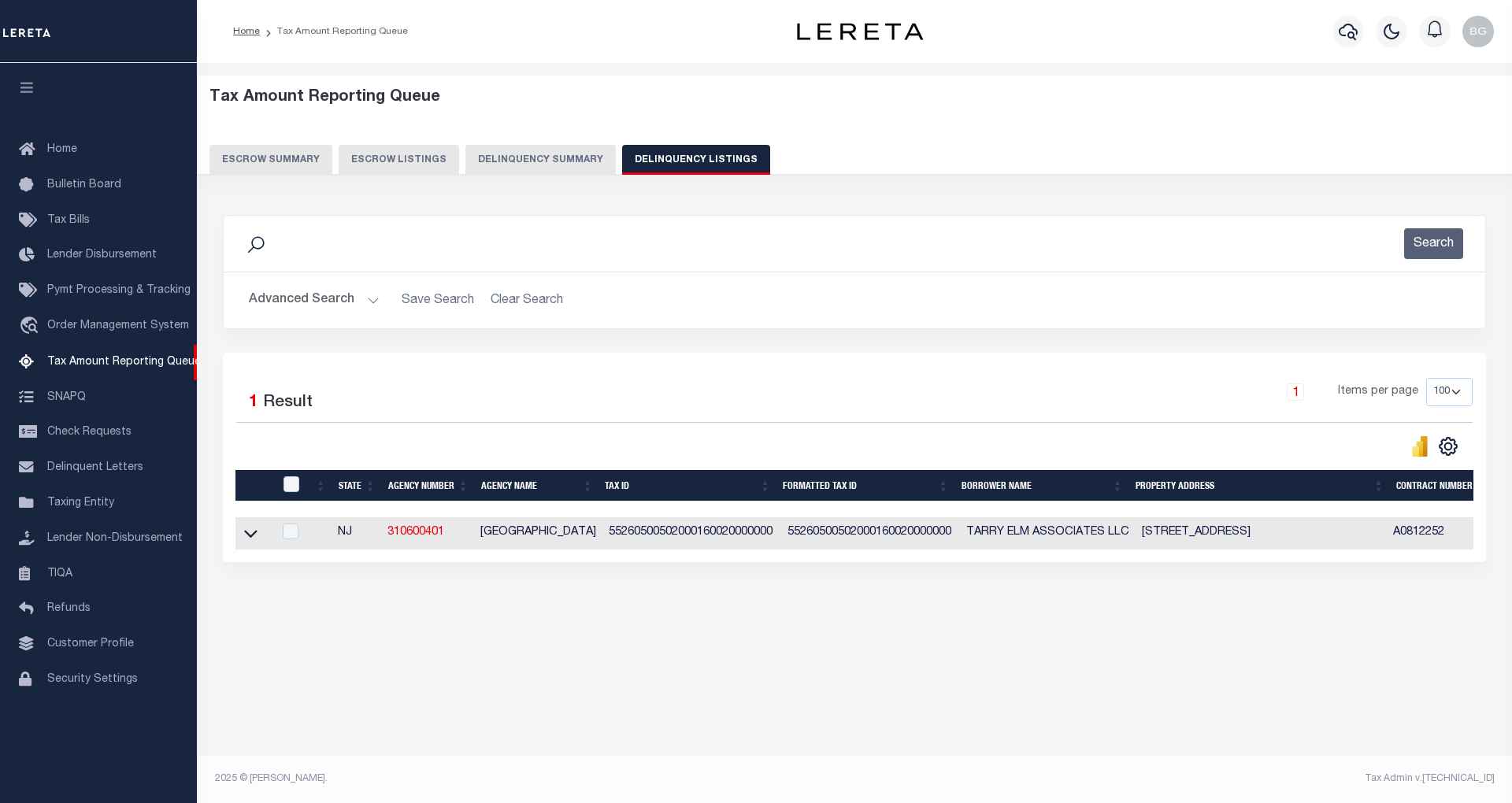
click at [369, 300] on button "Advanced Search" at bounding box center [314, 300] width 131 height 31
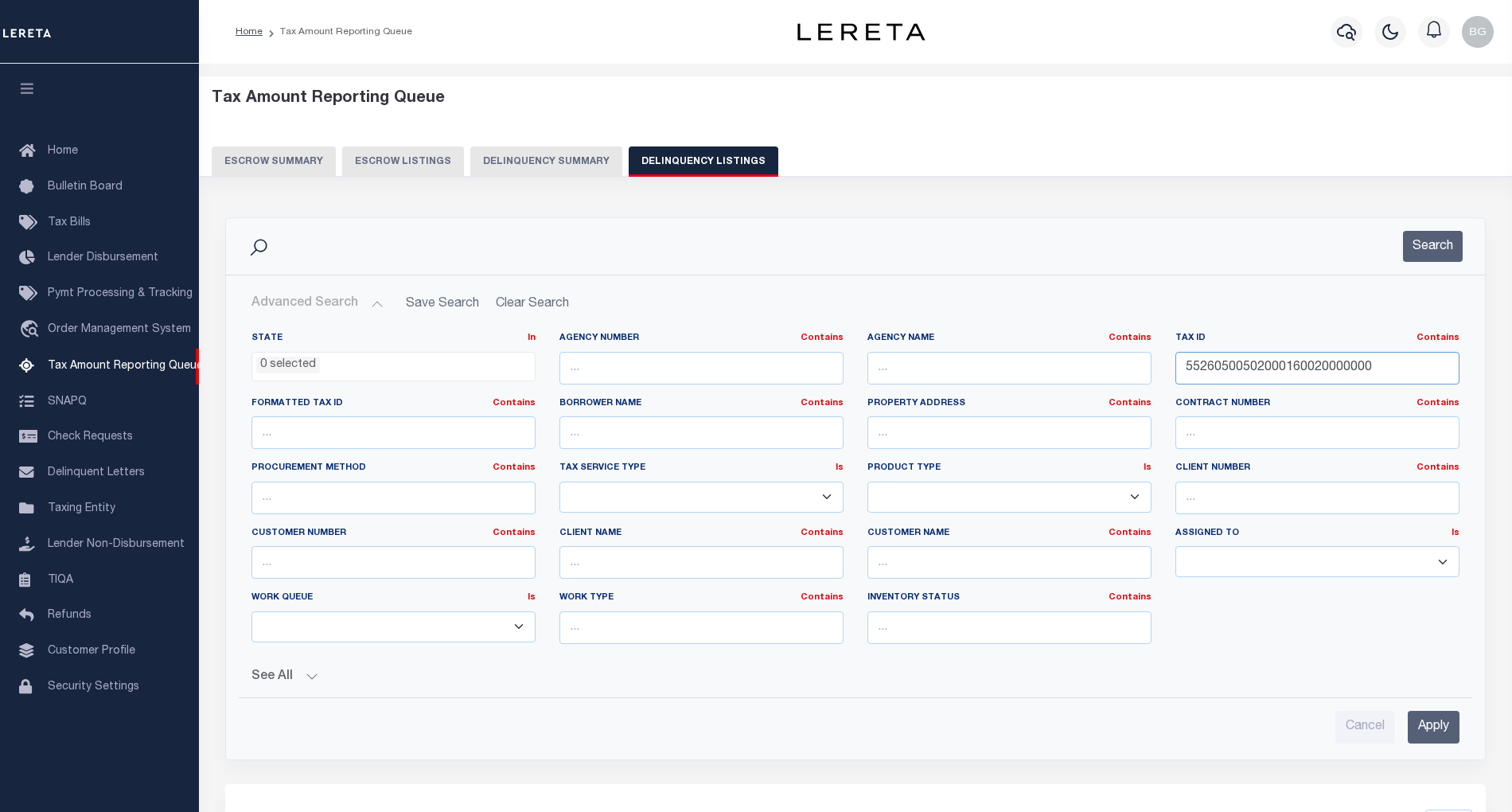
click at [1229, 367] on input "55260500502000160020000000" at bounding box center [1317, 368] width 284 height 33
paste input "16410102"
type input "164101020"
click at [1442, 731] on input "Apply" at bounding box center [1434, 727] width 52 height 33
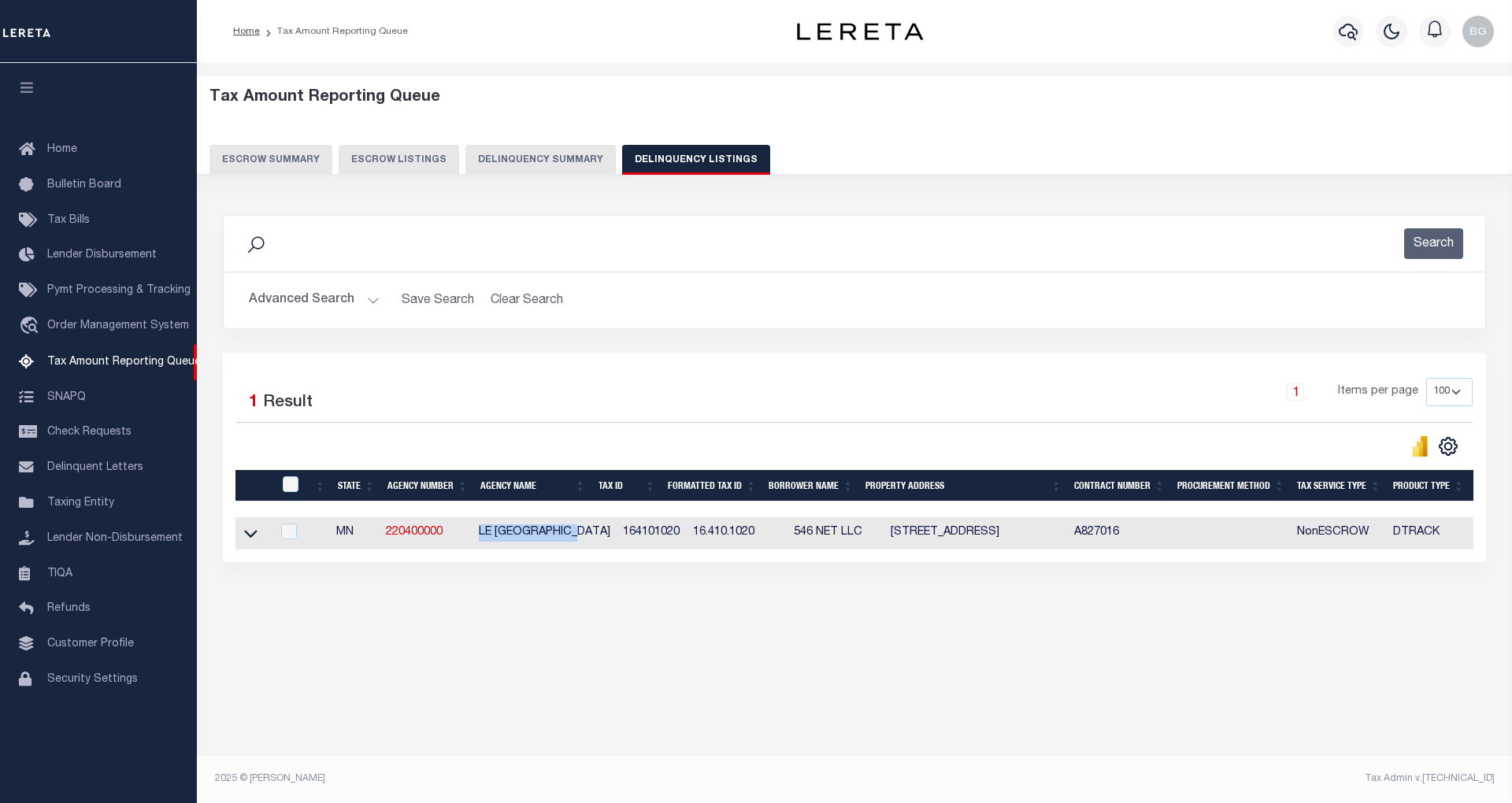
drag, startPoint x: 480, startPoint y: 540, endPoint x: 587, endPoint y: 532, distance: 107.3
click at [587, 532] on td "LE [GEOGRAPHIC_DATA]" at bounding box center [544, 533] width 144 height 32
checkbox input "true"
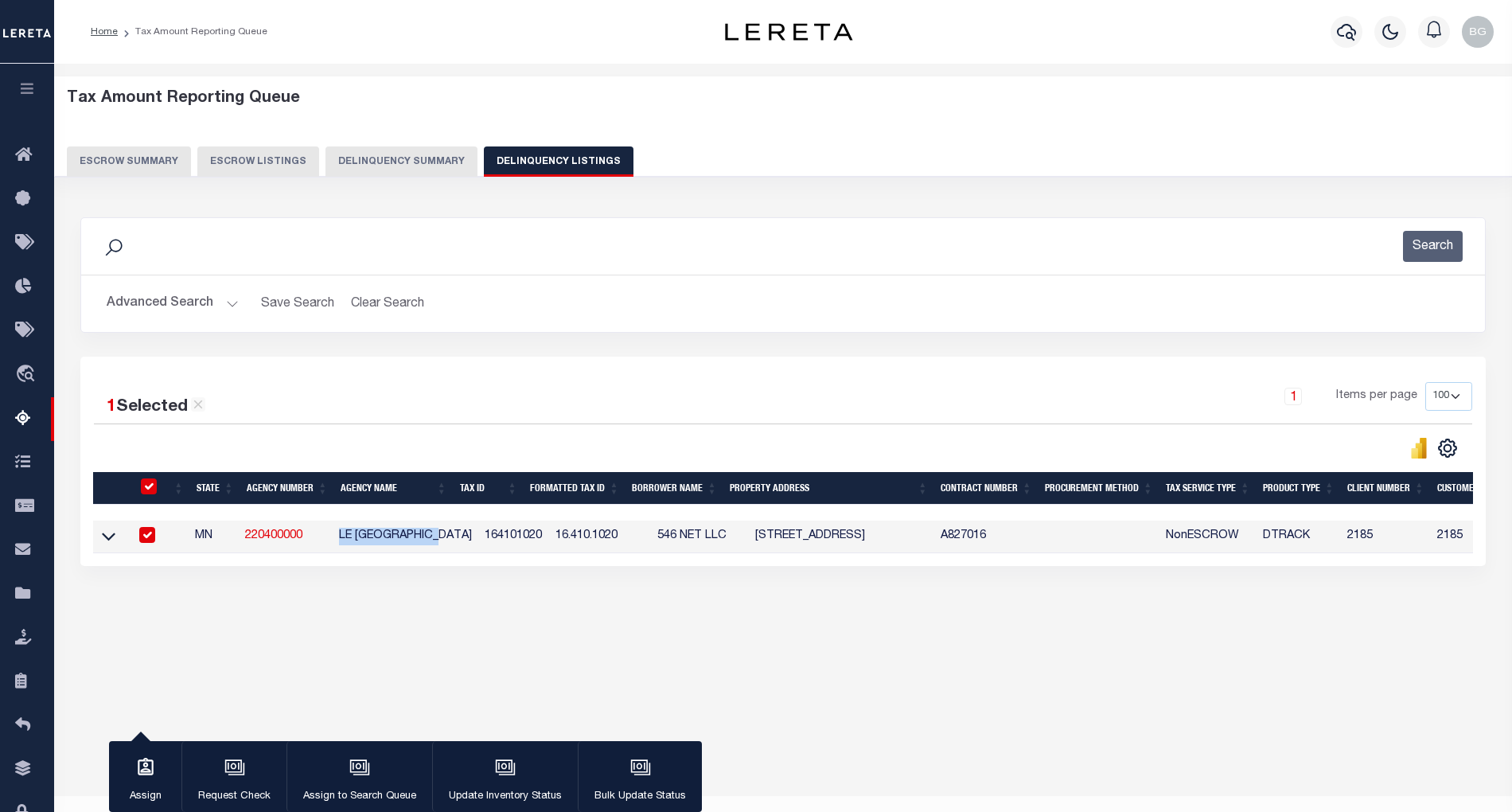
copy td "LE [GEOGRAPHIC_DATA]"
click at [140, 536] on div at bounding box center [145, 536] width 20 height 17
checkbox input "false"
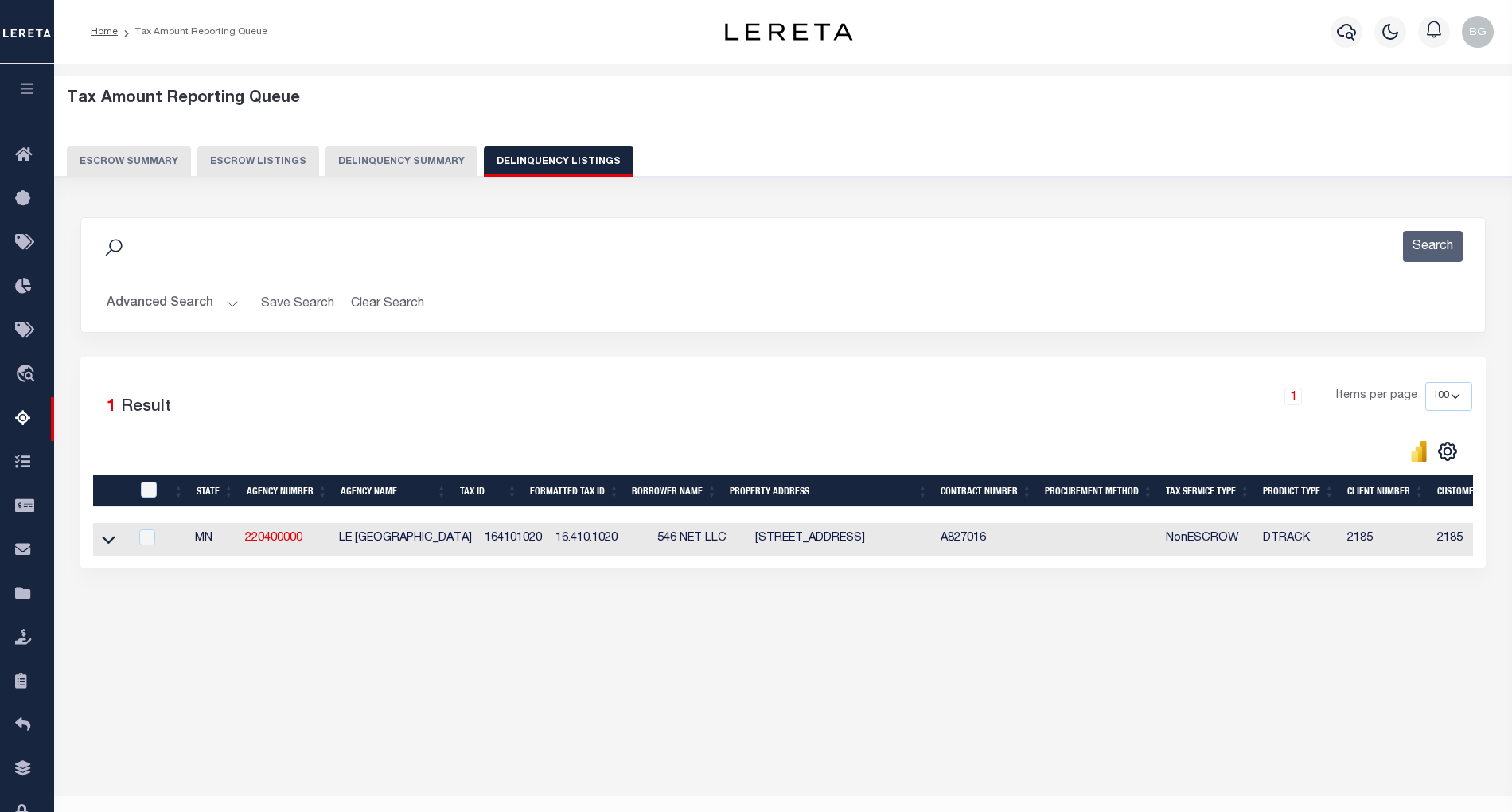
drag, startPoint x: 108, startPoint y: 544, endPoint x: 191, endPoint y: 564, distance: 85.4
click at [108, 544] on icon at bounding box center [109, 538] width 14 height 16
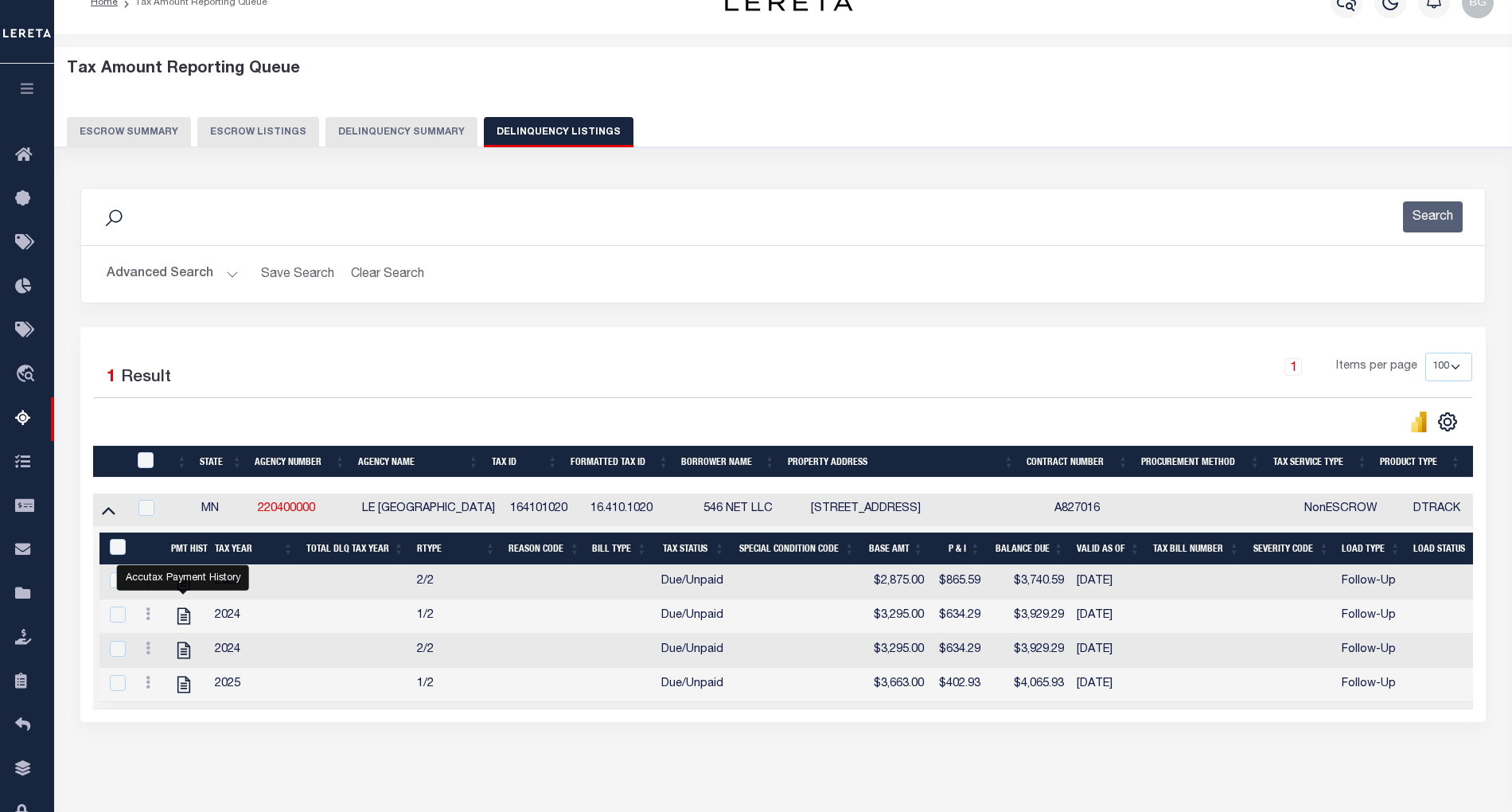
scroll to position [103, 0]
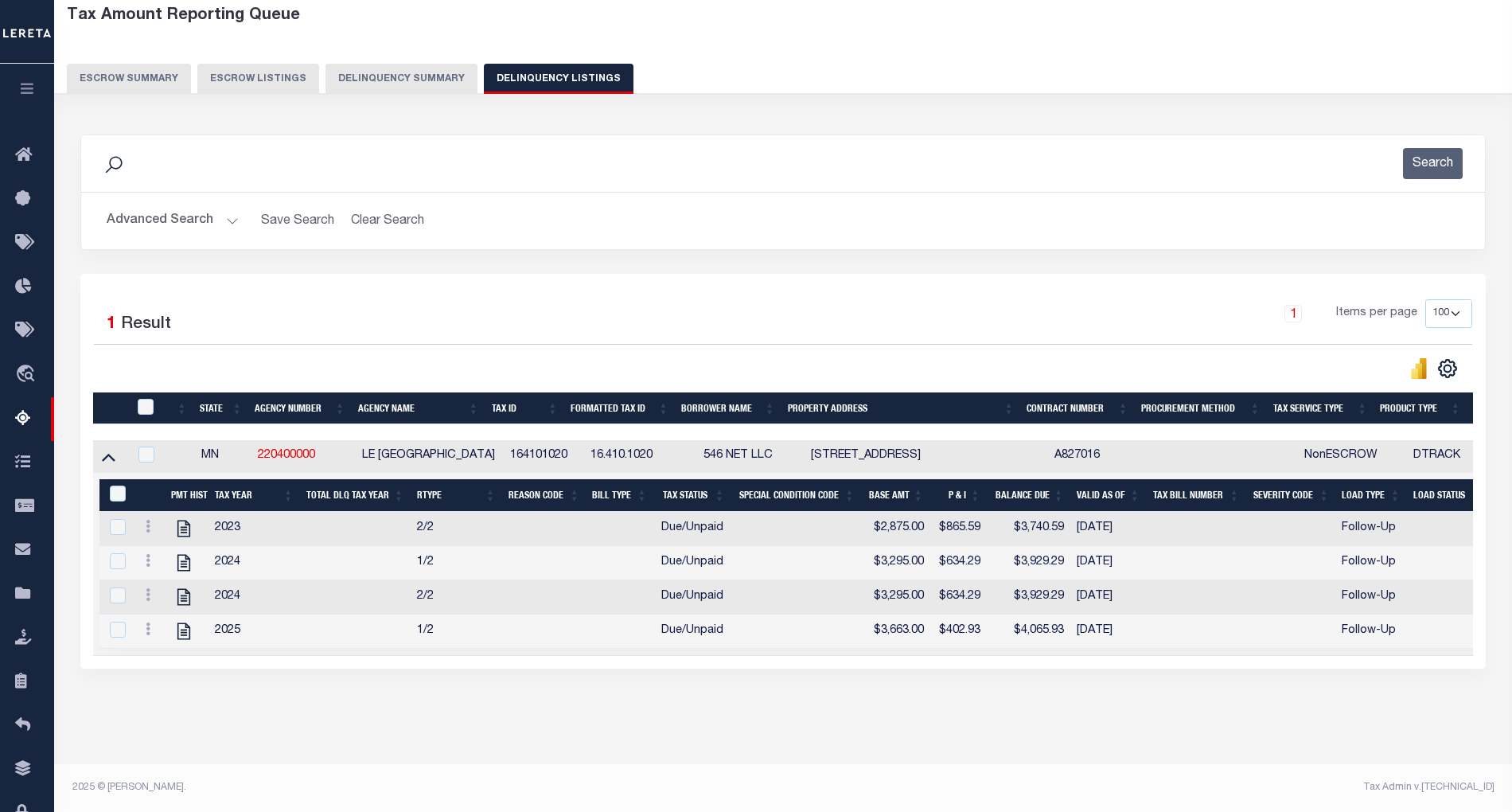
click at [227, 205] on button "Advanced Search" at bounding box center [173, 221] width 132 height 31
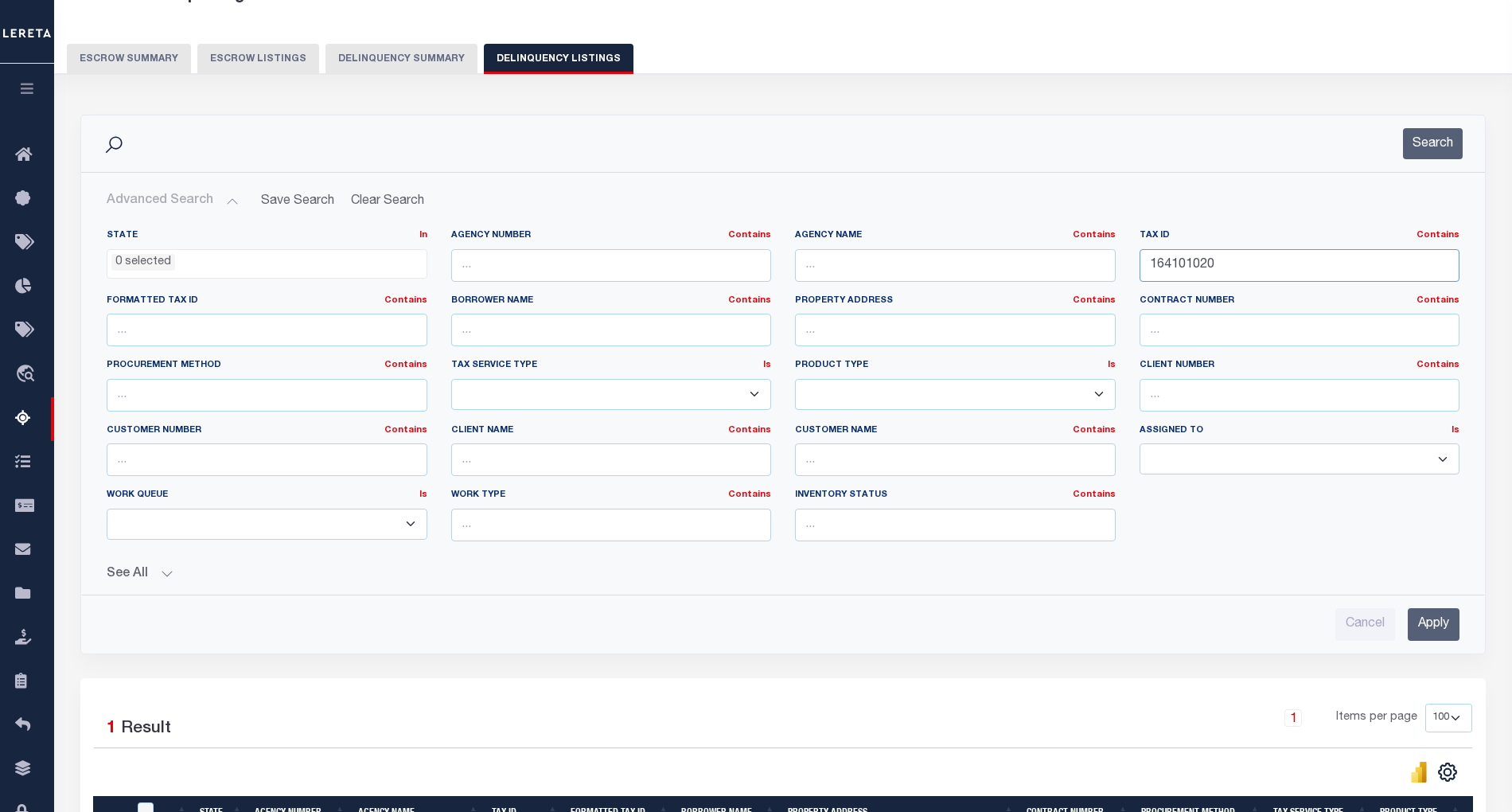
click at [1179, 263] on input "164101020" at bounding box center [1300, 266] width 321 height 33
paste input "091W01 0090"
type input "091W01 00900"
click at [1443, 633] on input "Apply" at bounding box center [1434, 625] width 52 height 33
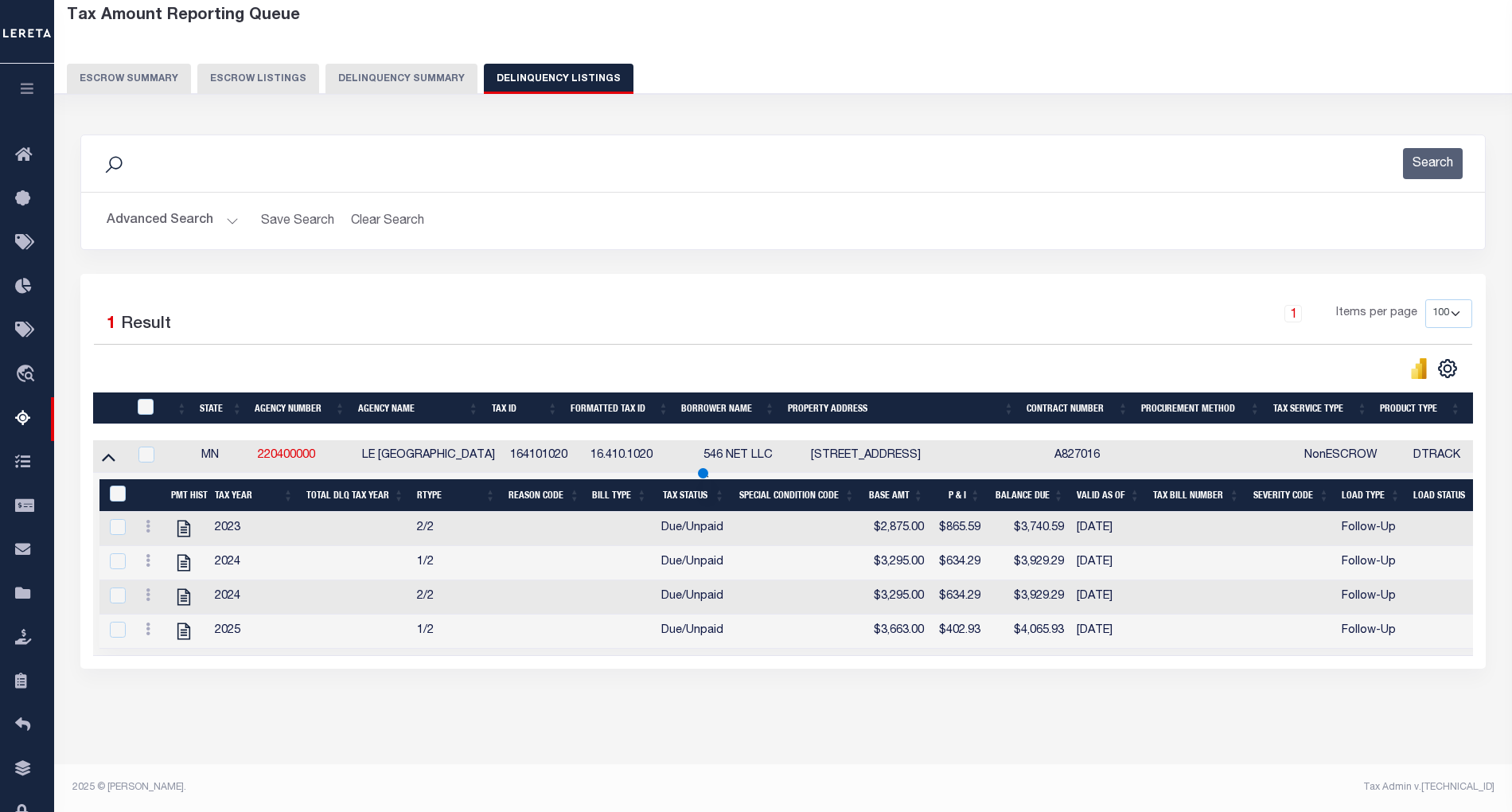
scroll to position [32, 0]
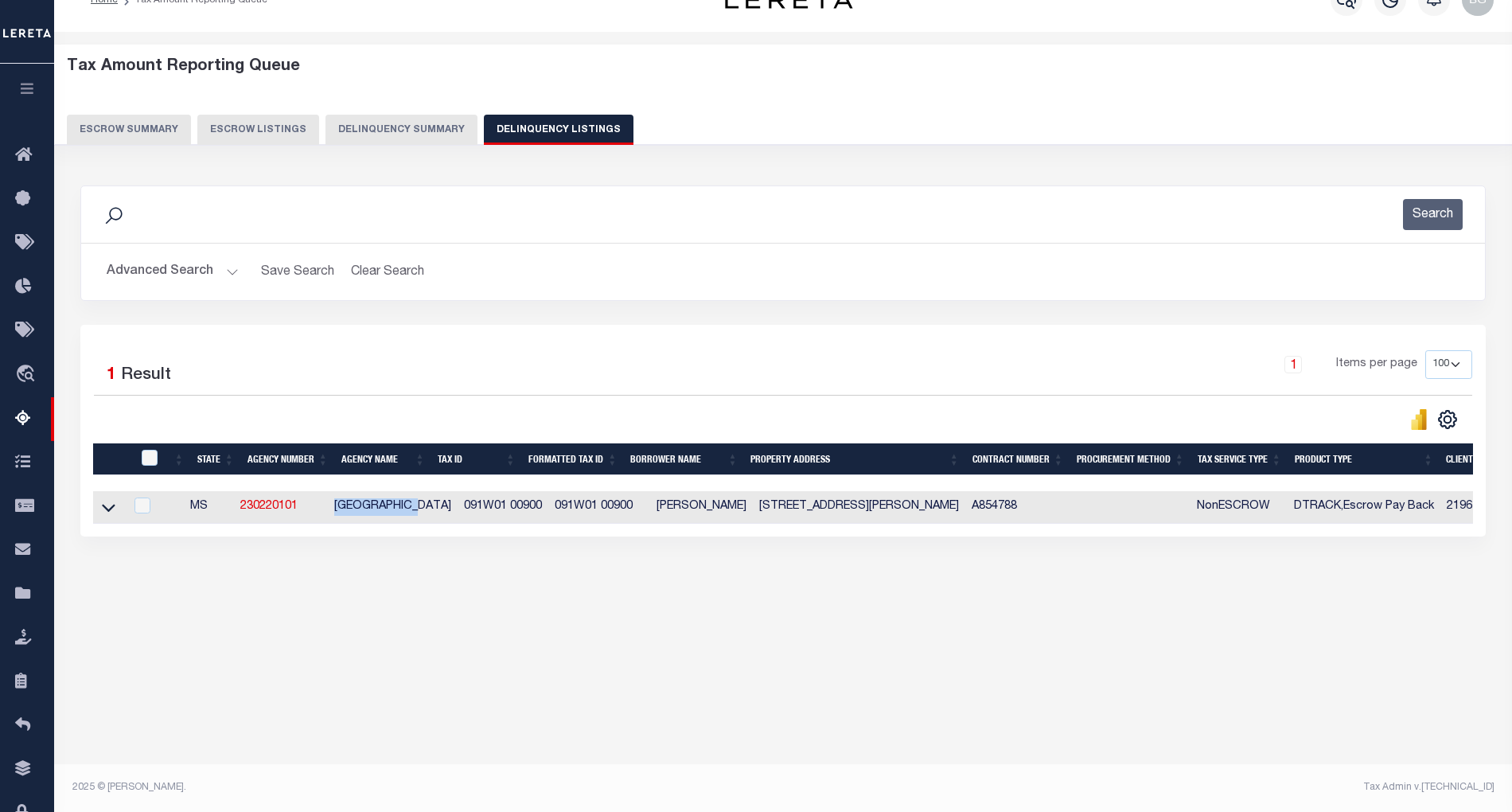
drag, startPoint x: 341, startPoint y: 513, endPoint x: 423, endPoint y: 513, distance: 82.0
click at [423, 513] on td "GRENADA CITY" at bounding box center [392, 507] width 129 height 33
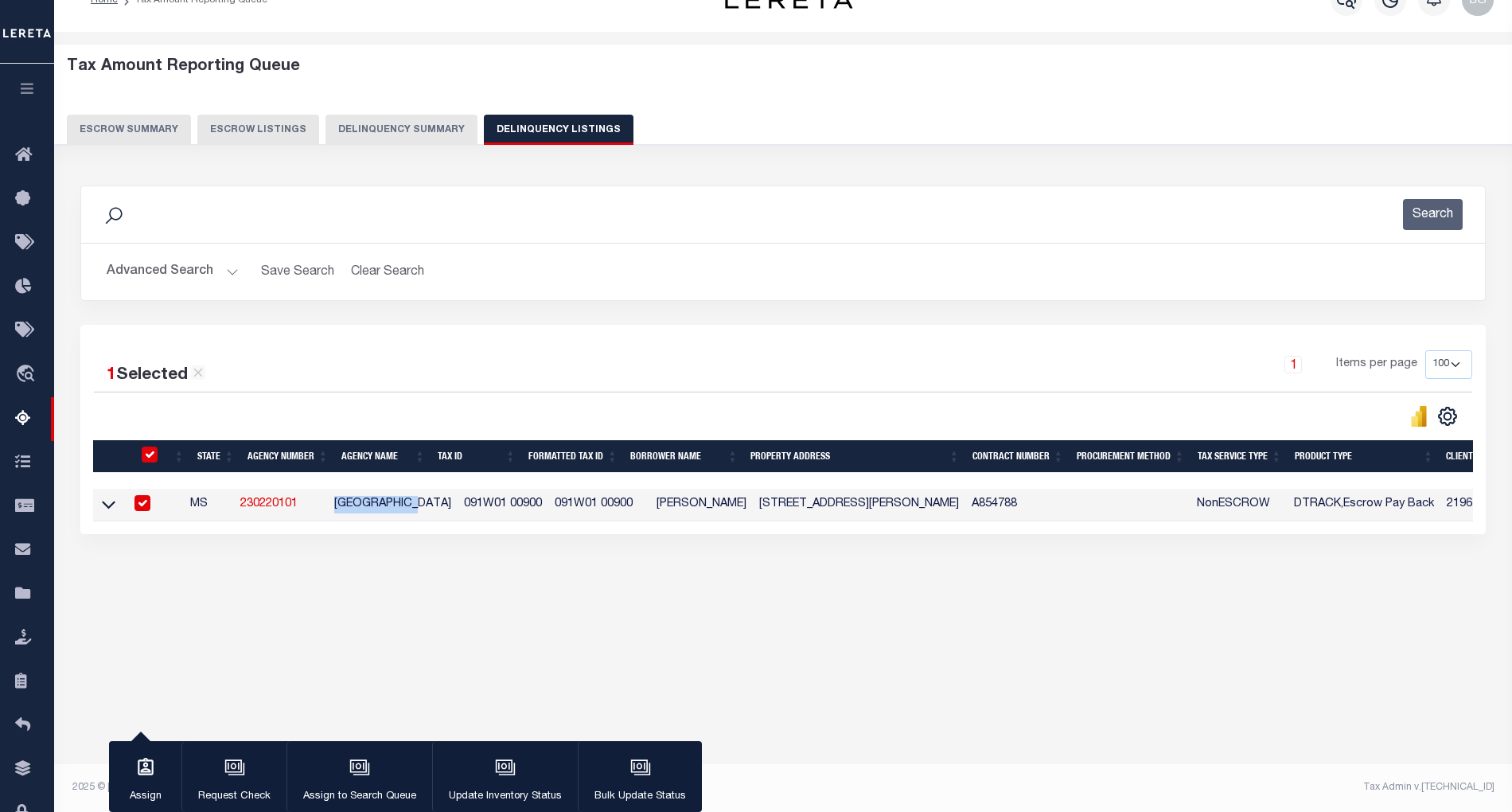
checkbox input "true"
copy td "GRENADA CITY"
click at [466, 600] on div "Tax Amount Reporting Queue Escrow Summary Escrow Listings In" at bounding box center [782, 338] width 1448 height 582
drag, startPoint x: 439, startPoint y: 508, endPoint x: 519, endPoint y: 507, distance: 80.0
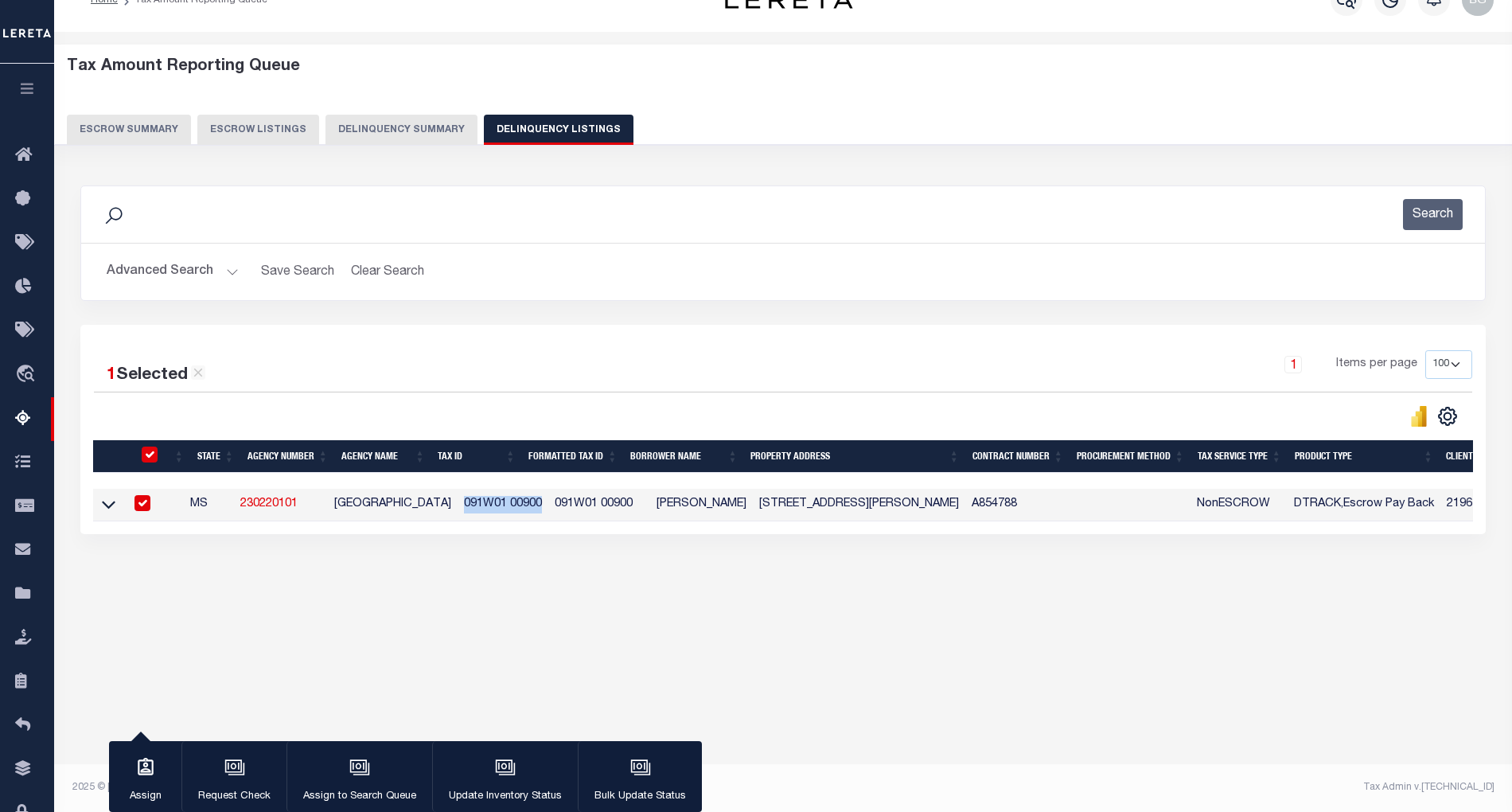
click at [519, 507] on td "091W01 00900" at bounding box center [503, 506] width 91 height 33
checkbox input "false"
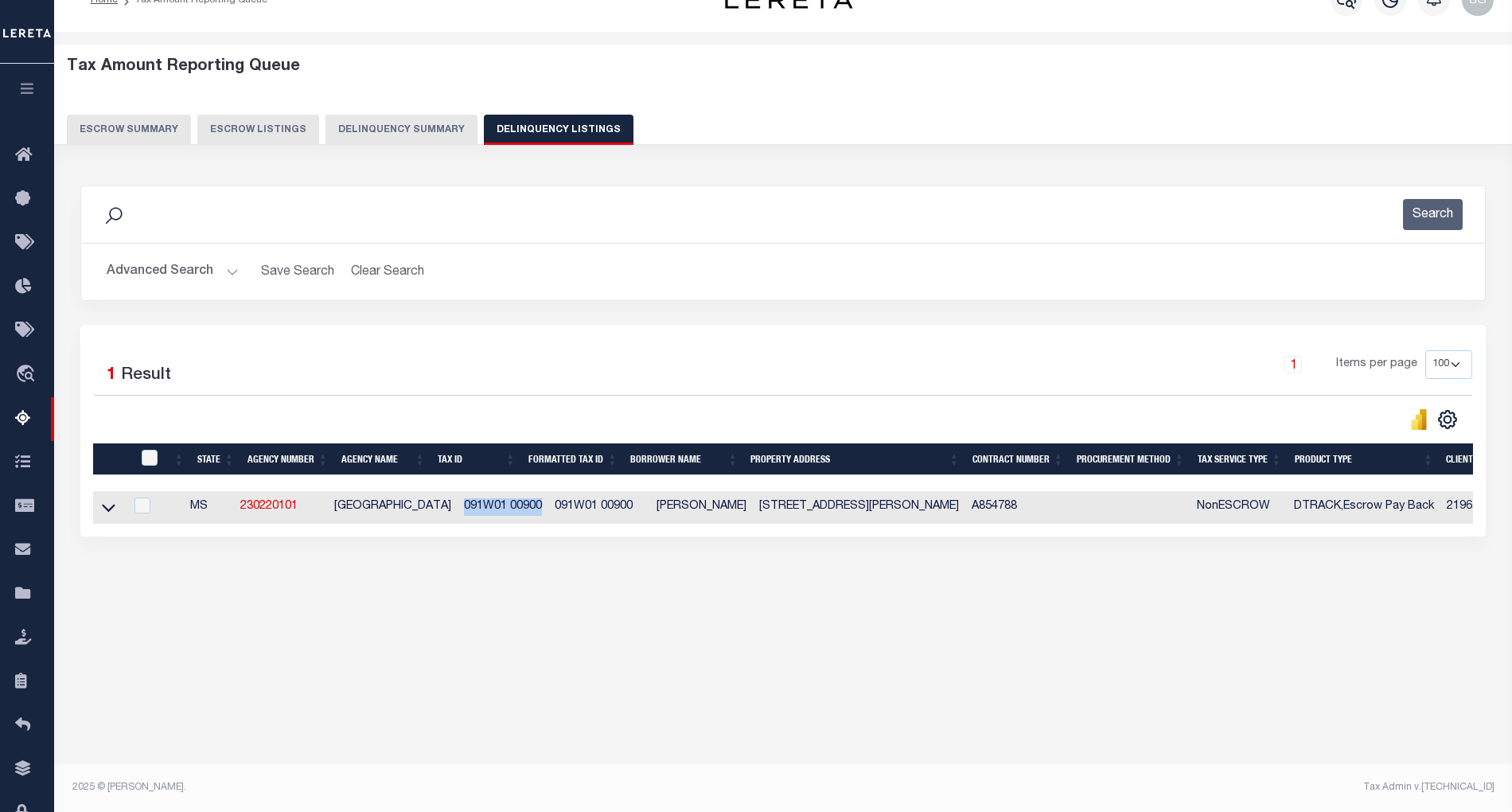
copy td "091W01 00900"
click at [634, 608] on div "Tax Amount Reporting Queue Escrow Summary Escrow Listings In" at bounding box center [782, 339] width 1448 height 584
drag, startPoint x: 629, startPoint y: 513, endPoint x: 734, endPoint y: 513, distance: 105.0
click at [734, 513] on td "WINTERS CHARLES" at bounding box center [701, 507] width 103 height 33
checkbox input "true"
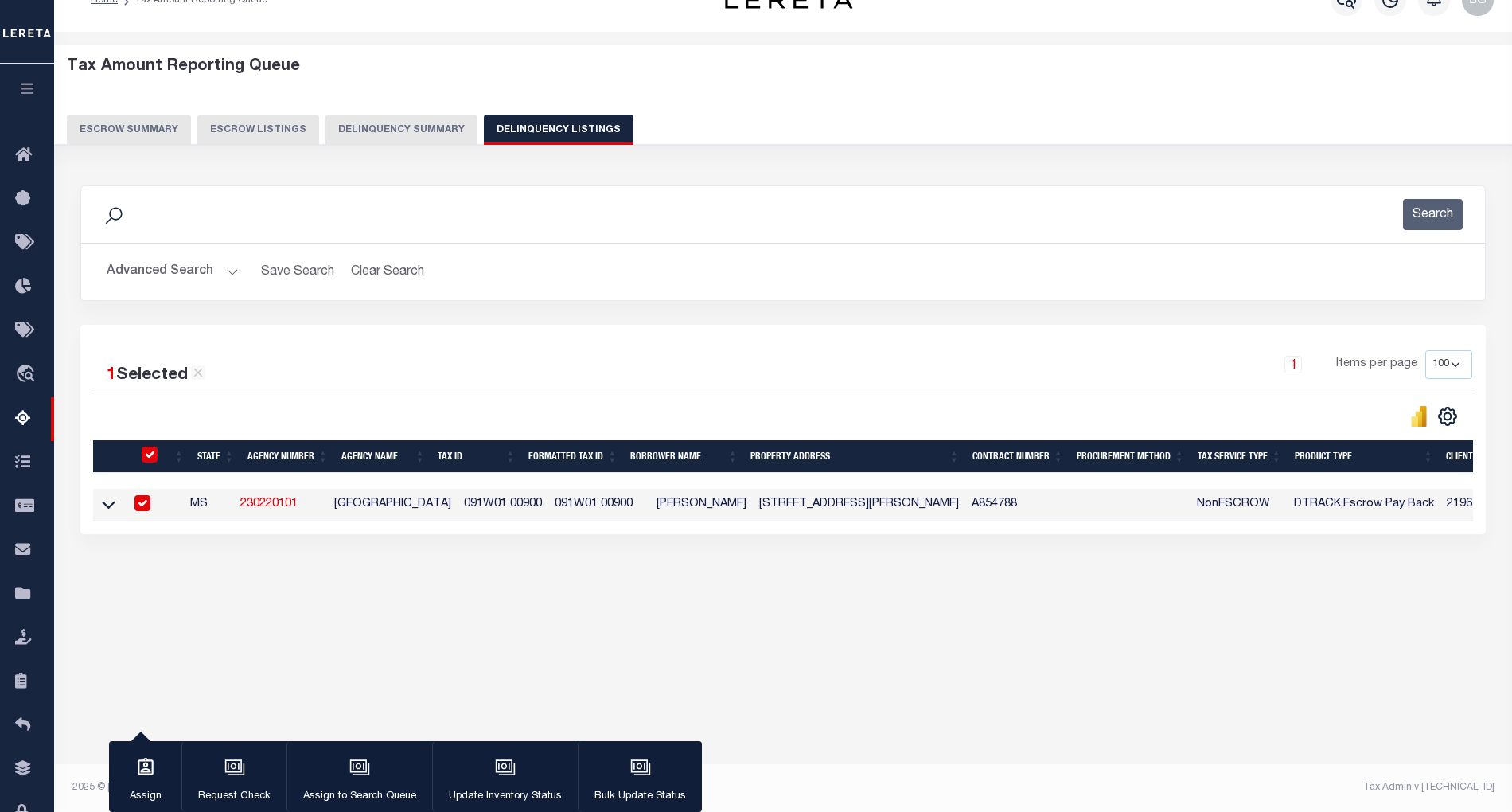
copy td "WINTERS CHARLES"
click at [150, 505] on input "checkbox" at bounding box center [142, 503] width 16 height 16
checkbox input "false"
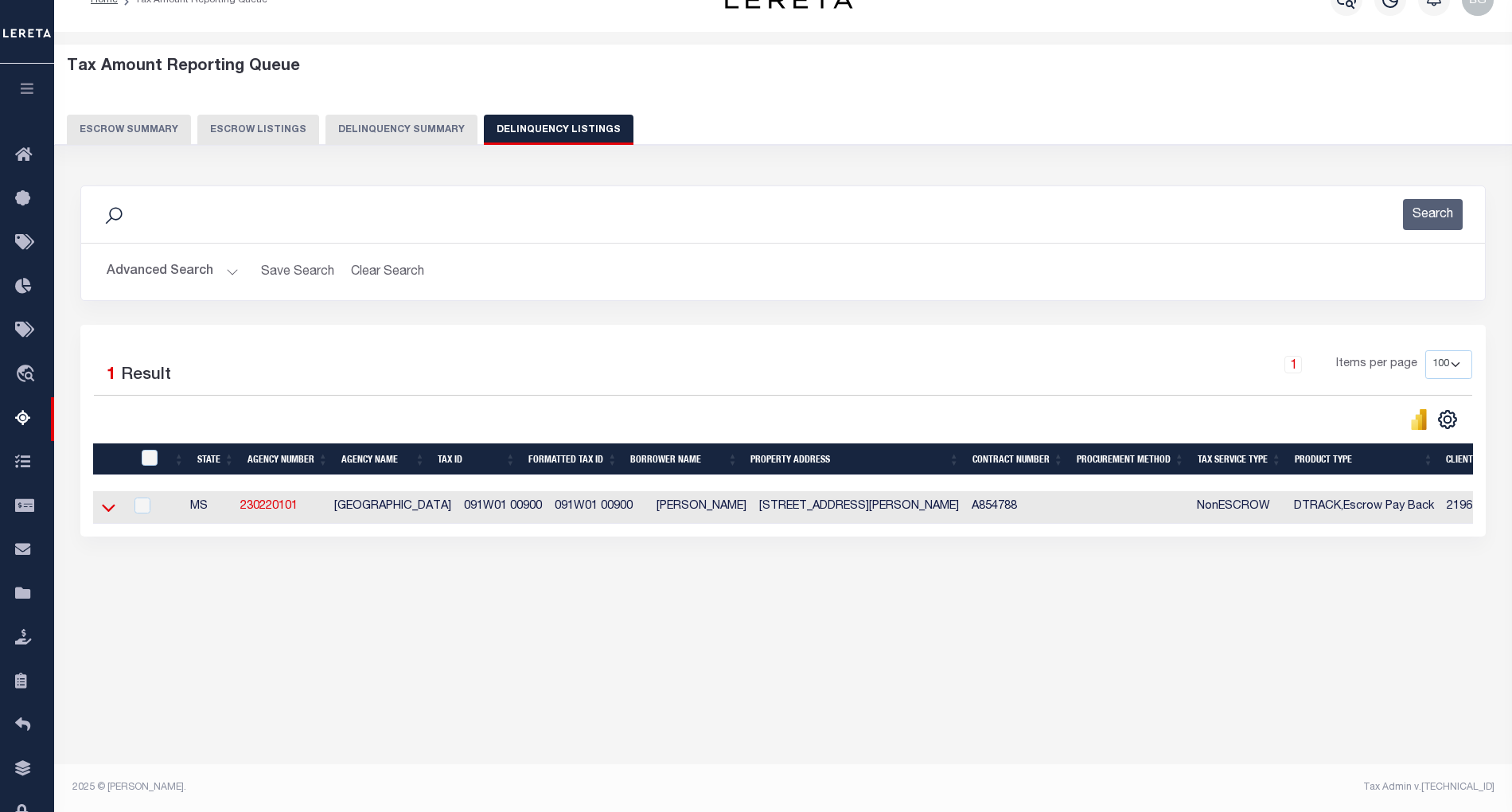
click at [112, 511] on icon at bounding box center [109, 507] width 14 height 16
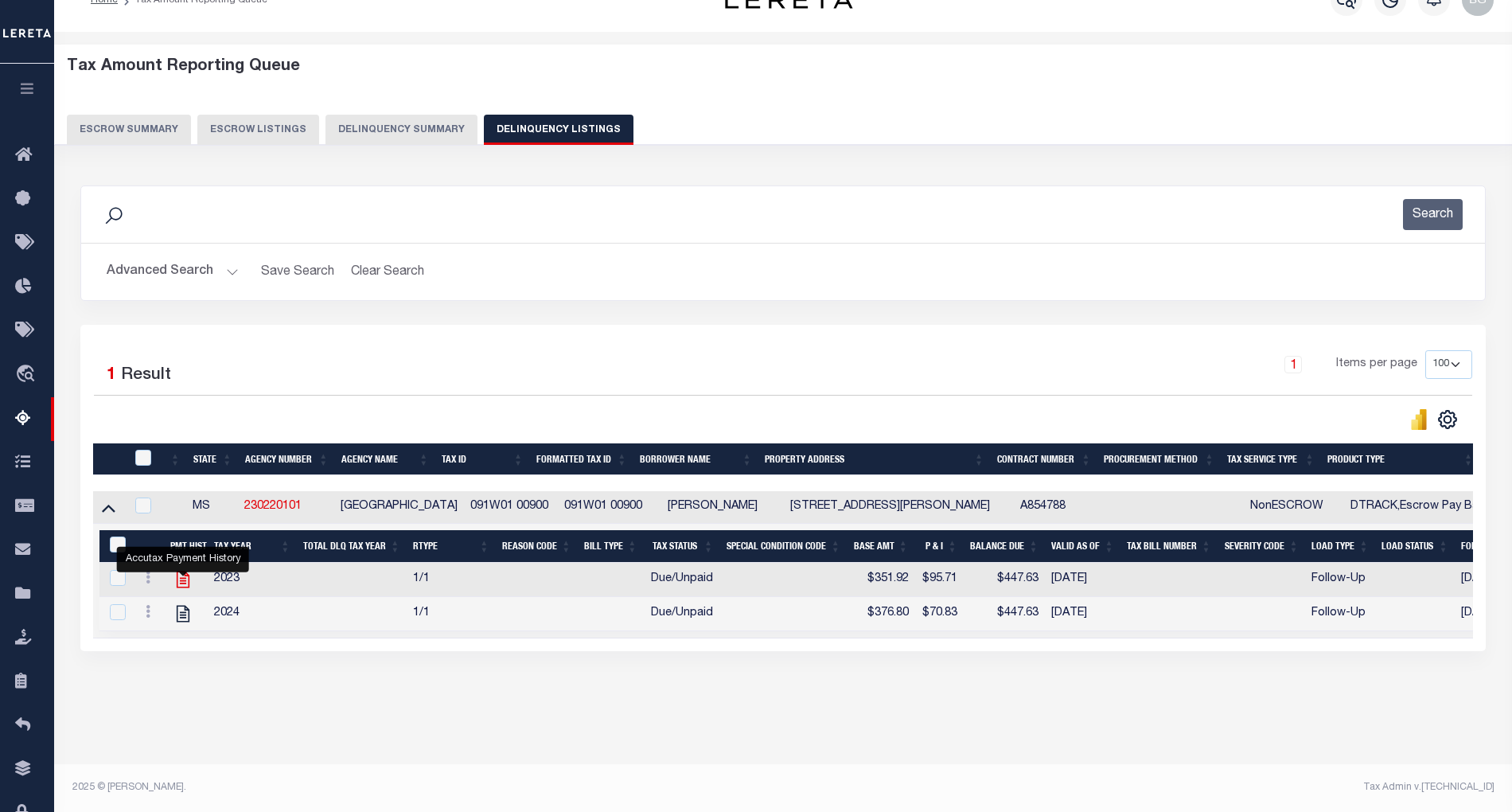
click at [185, 588] on icon "" at bounding box center [183, 580] width 13 height 16
checkbox input "true"
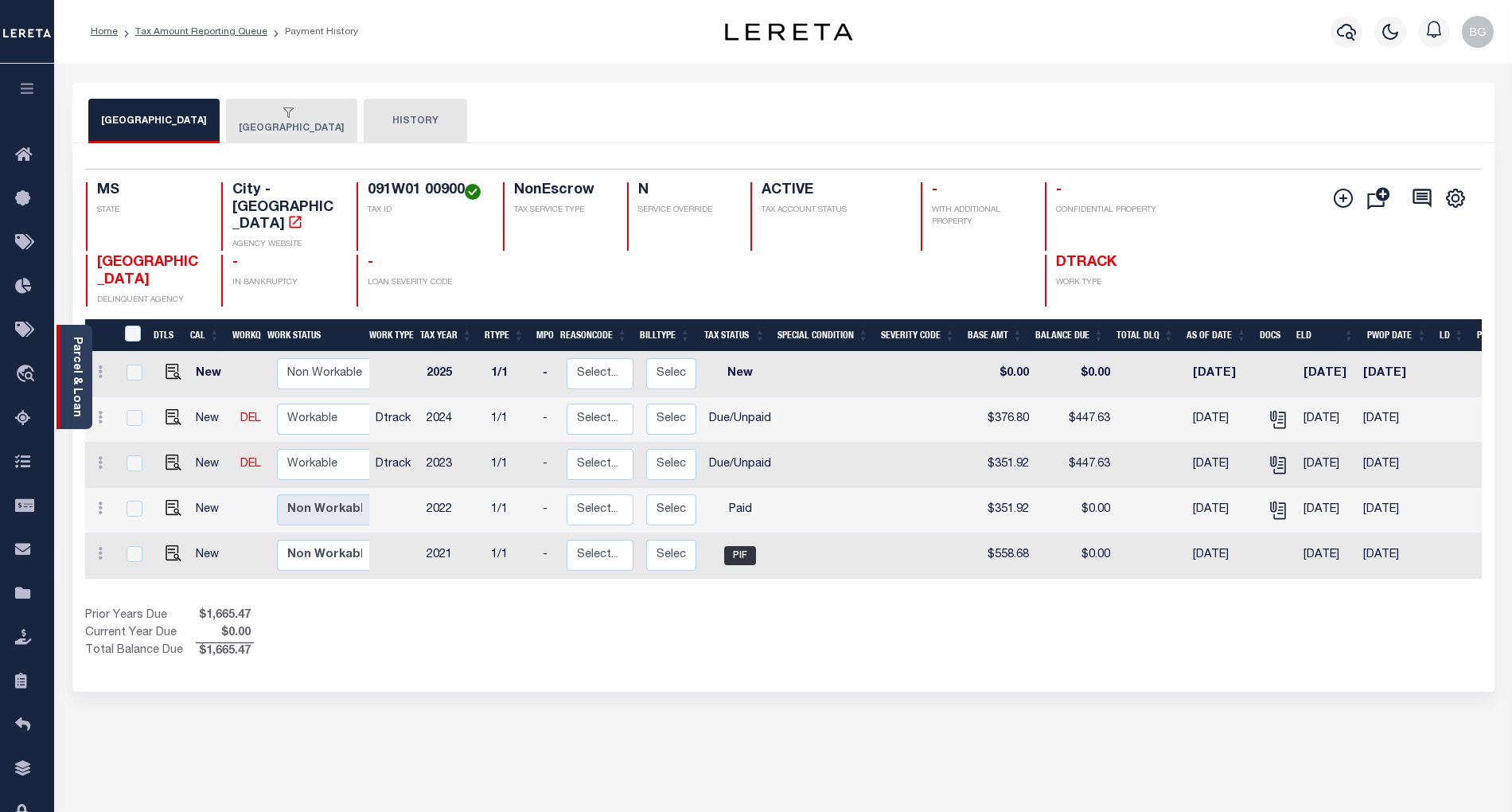
click at [78, 377] on link "Parcel & Loan" at bounding box center [76, 376] width 11 height 80
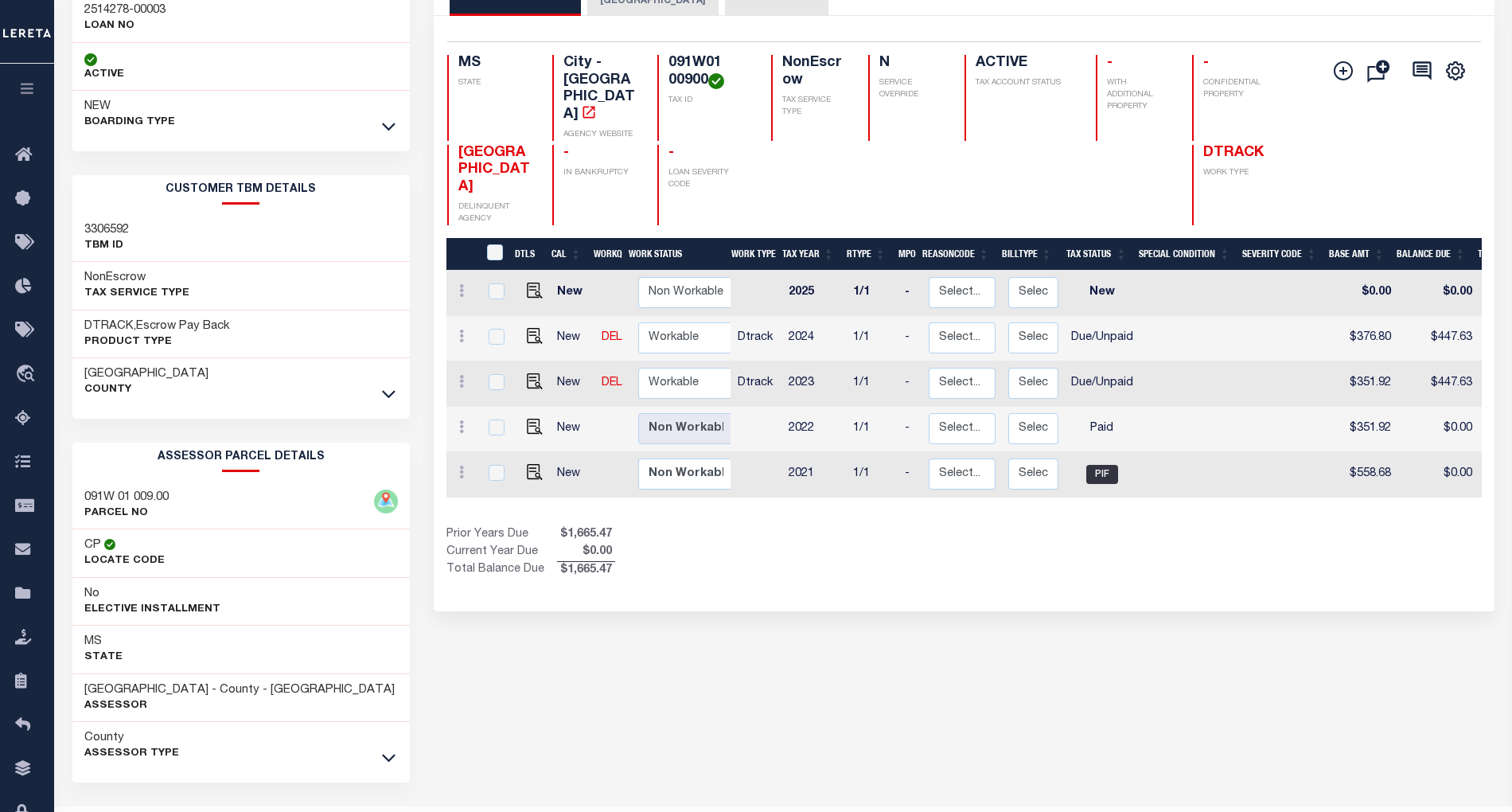
scroll to position [175, 0]
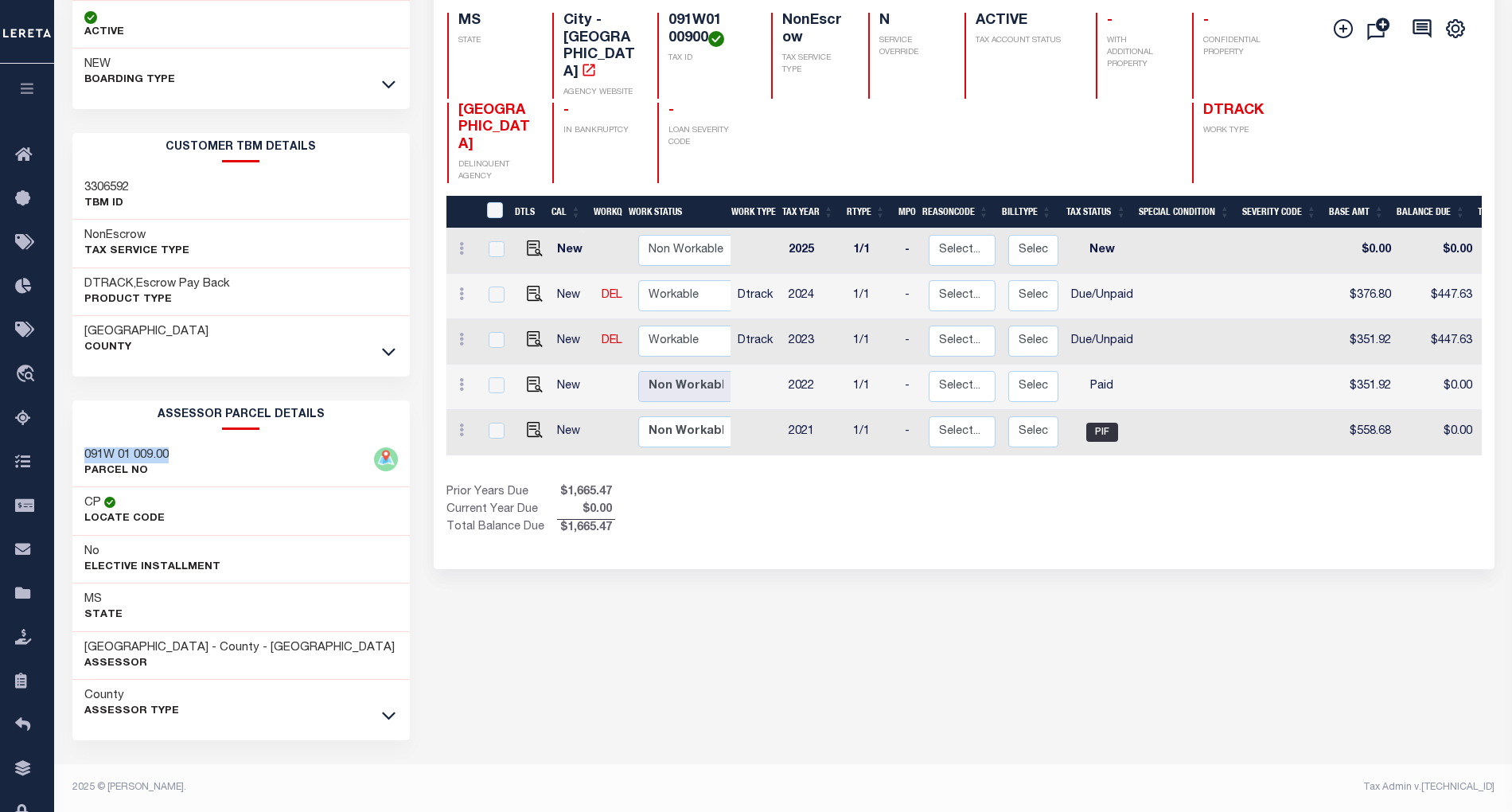
drag, startPoint x: 87, startPoint y: 454, endPoint x: 180, endPoint y: 454, distance: 93.0
click at [180, 454] on div "091W 01 009.00 PARCEL NO" at bounding box center [241, 463] width 337 height 48
copy h3 "091W 01 009.00"
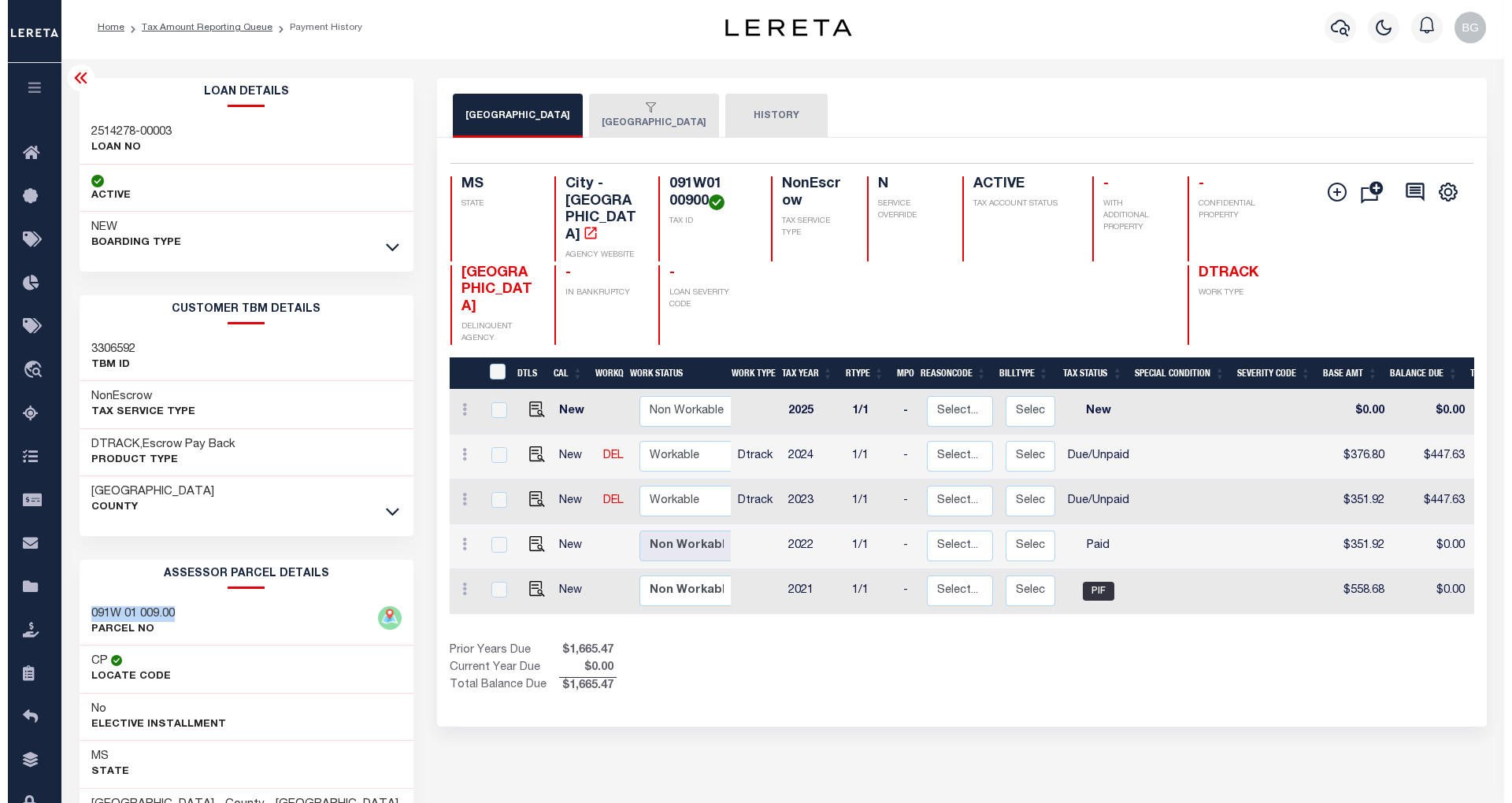
scroll to position [0, 0]
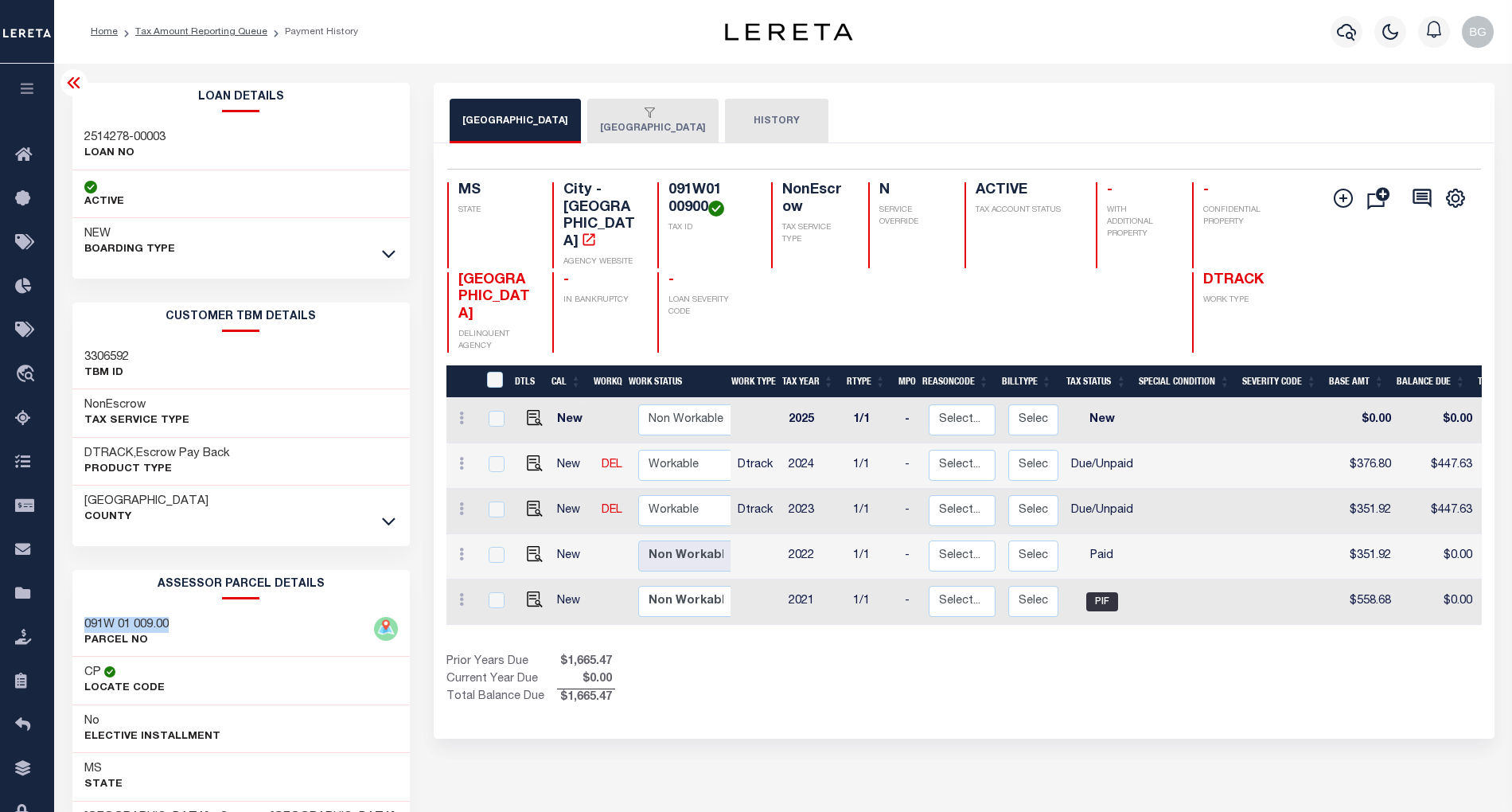
click at [78, 88] on icon at bounding box center [73, 83] width 13 height 11
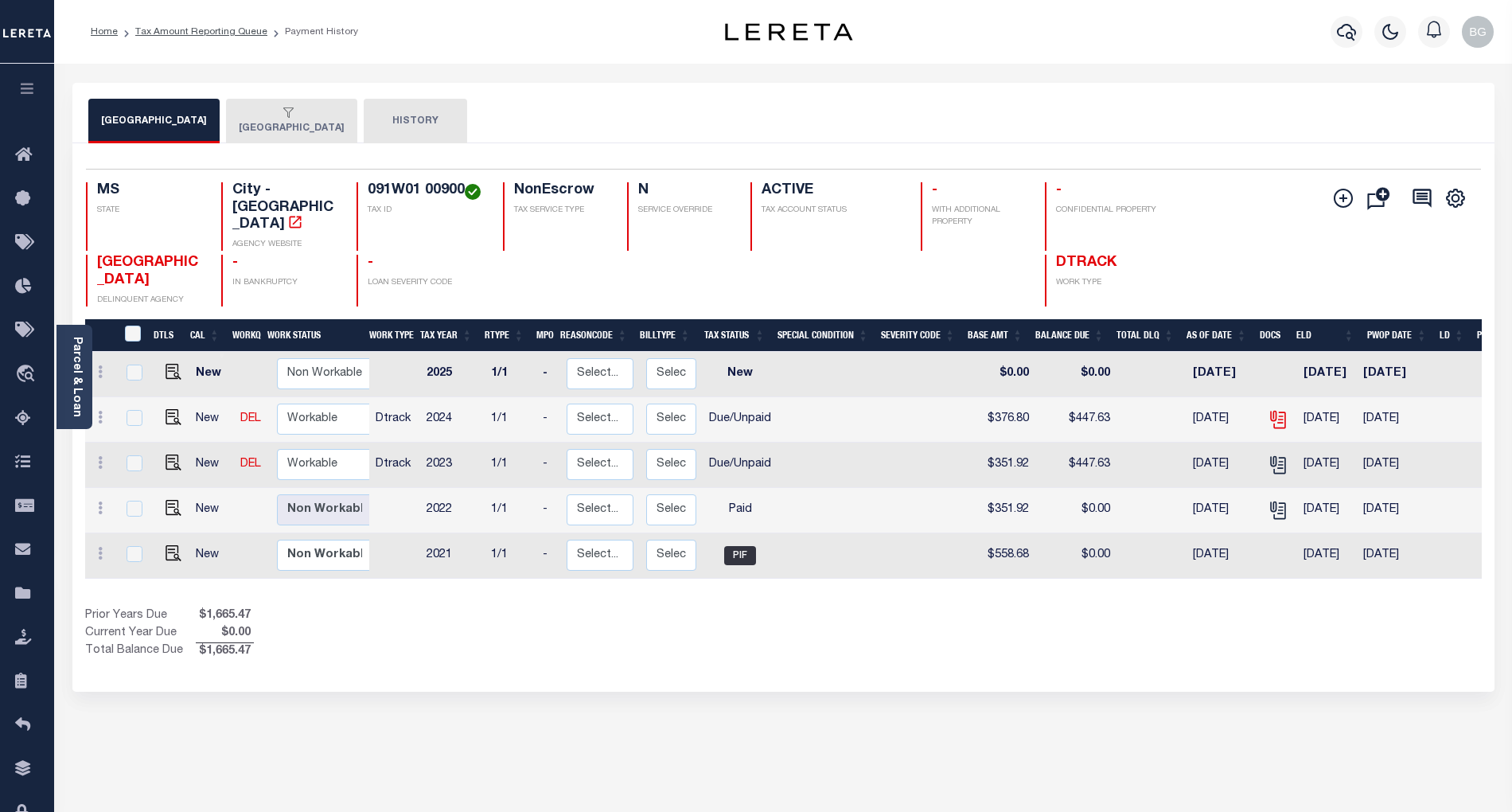
click at [1273, 409] on icon "" at bounding box center [1278, 419] width 21 height 21
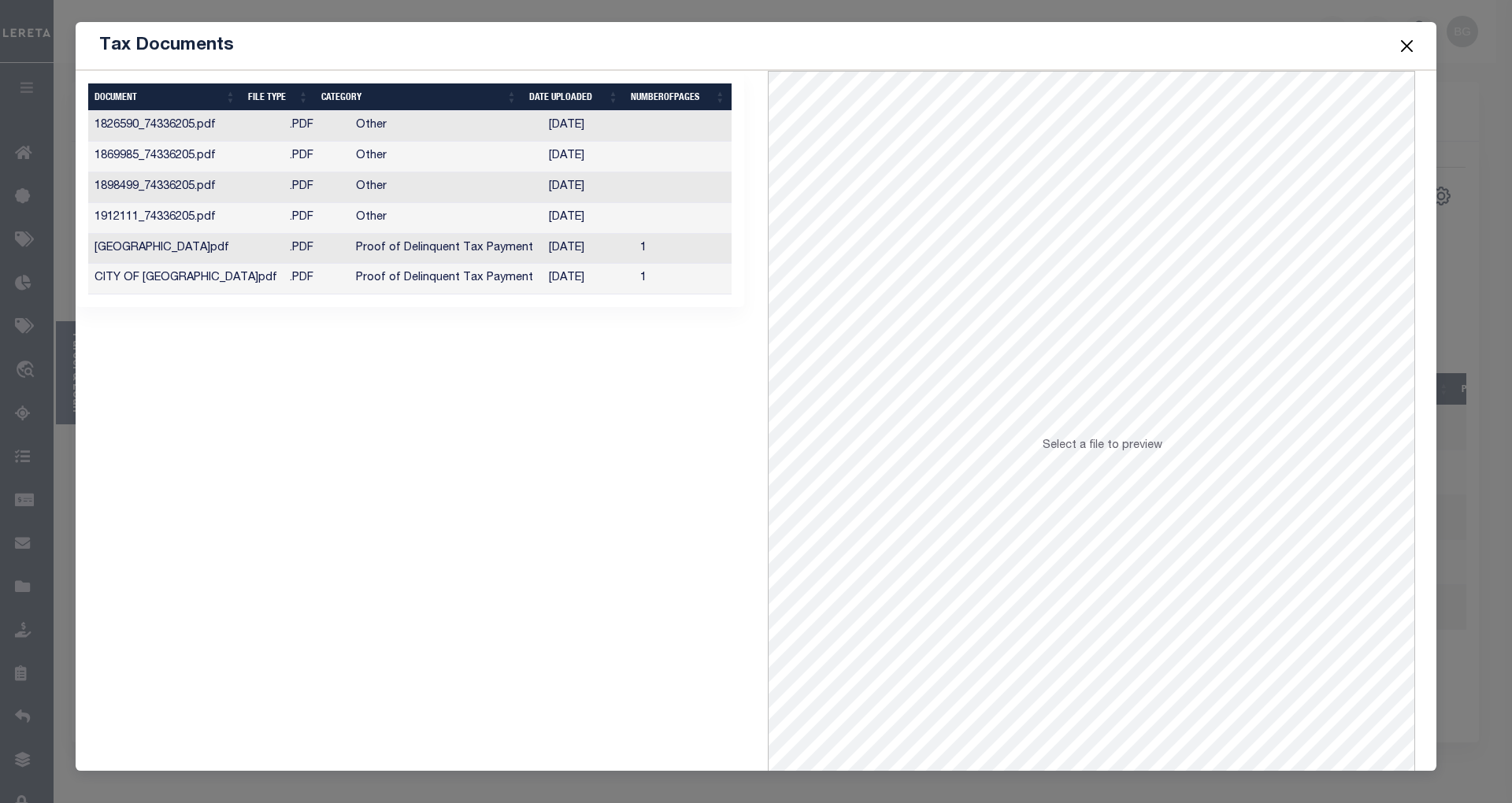
click at [468, 281] on td "Proof of Delinquent Tax Payment" at bounding box center [446, 279] width 193 height 31
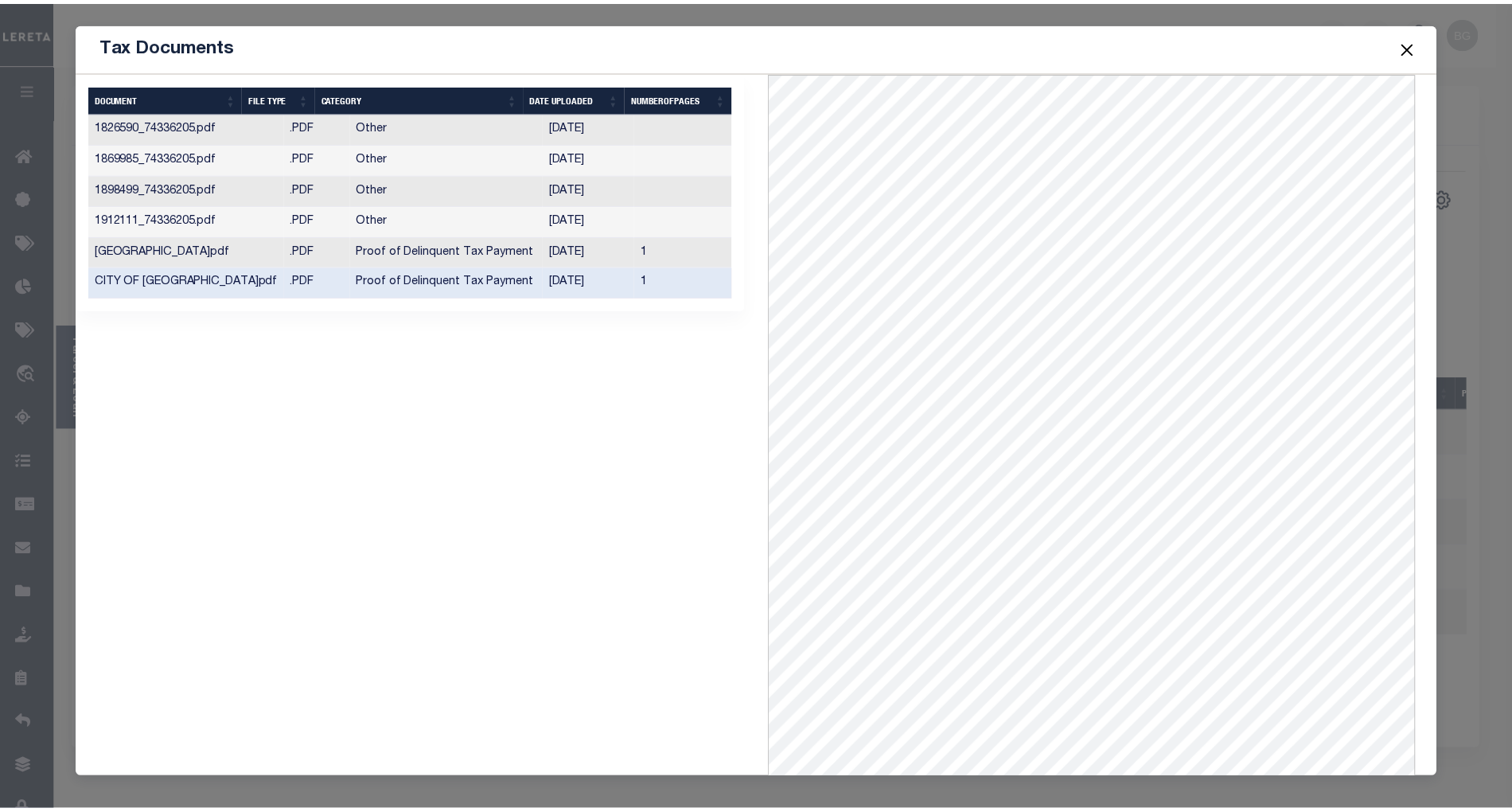
scroll to position [65, 0]
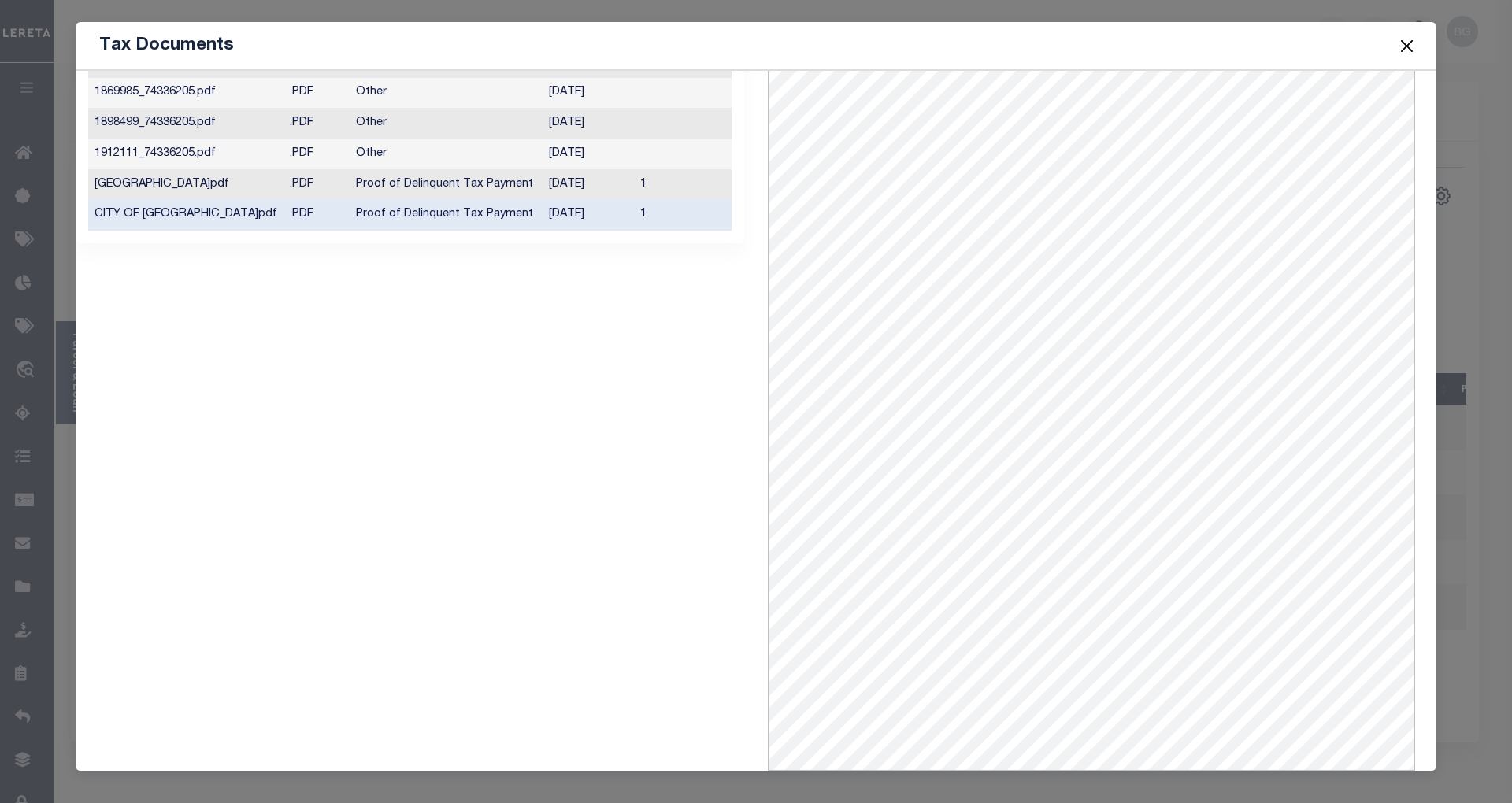
click at [1400, 45] on button "Close" at bounding box center [1407, 46] width 20 height 20
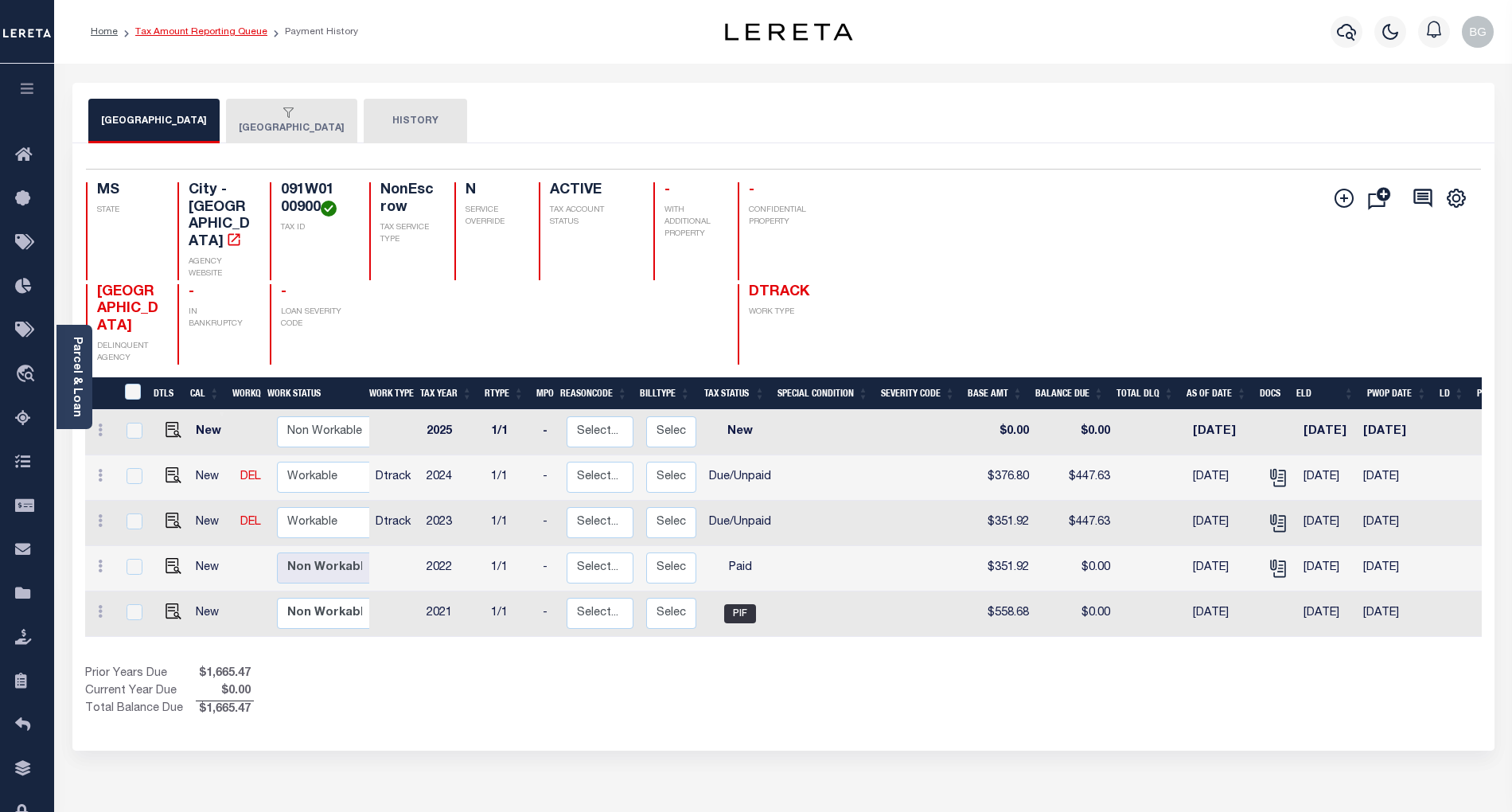
click at [194, 32] on link "Tax Amount Reporting Queue" at bounding box center [201, 31] width 132 height 9
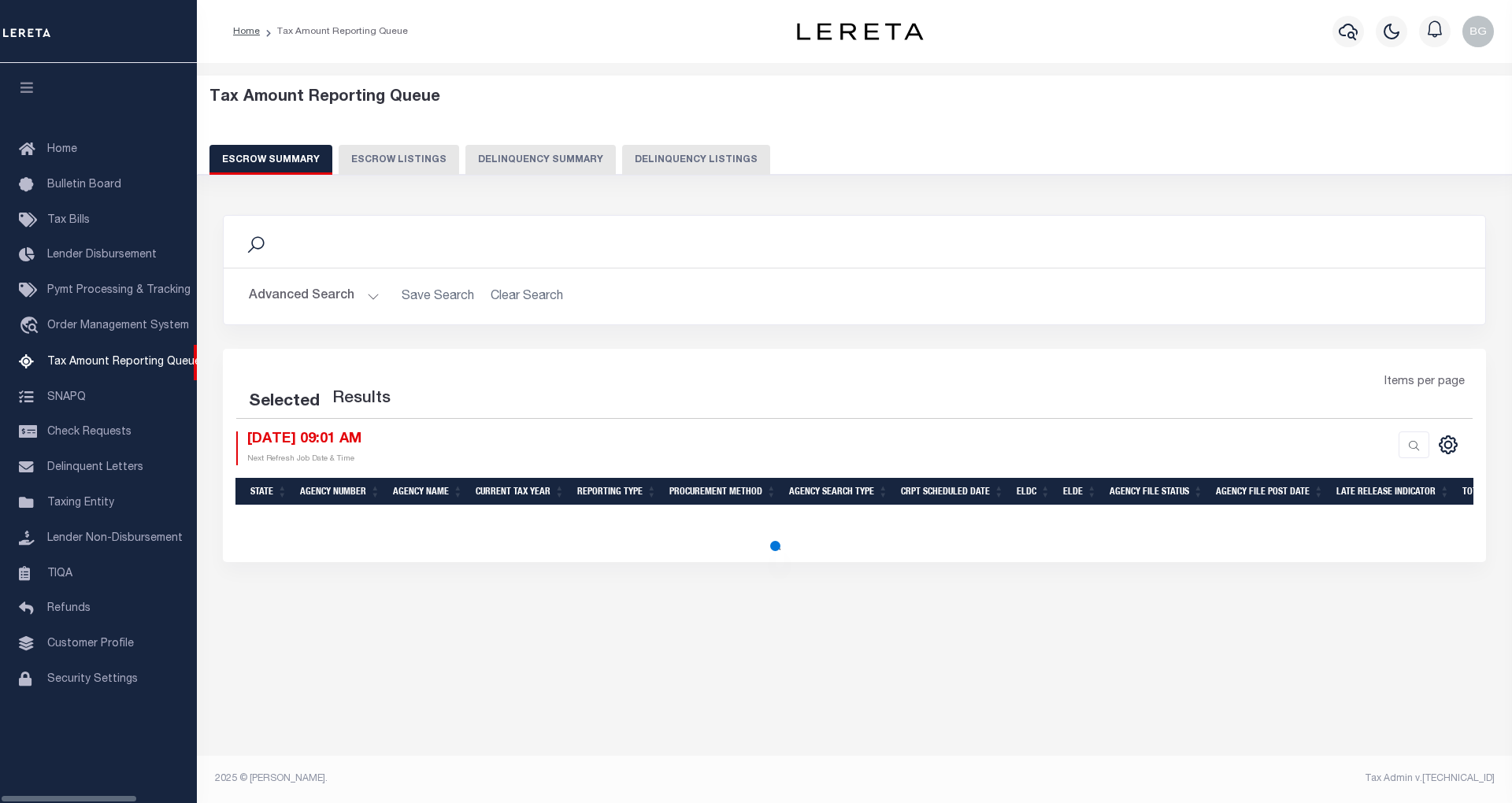
select select "100"
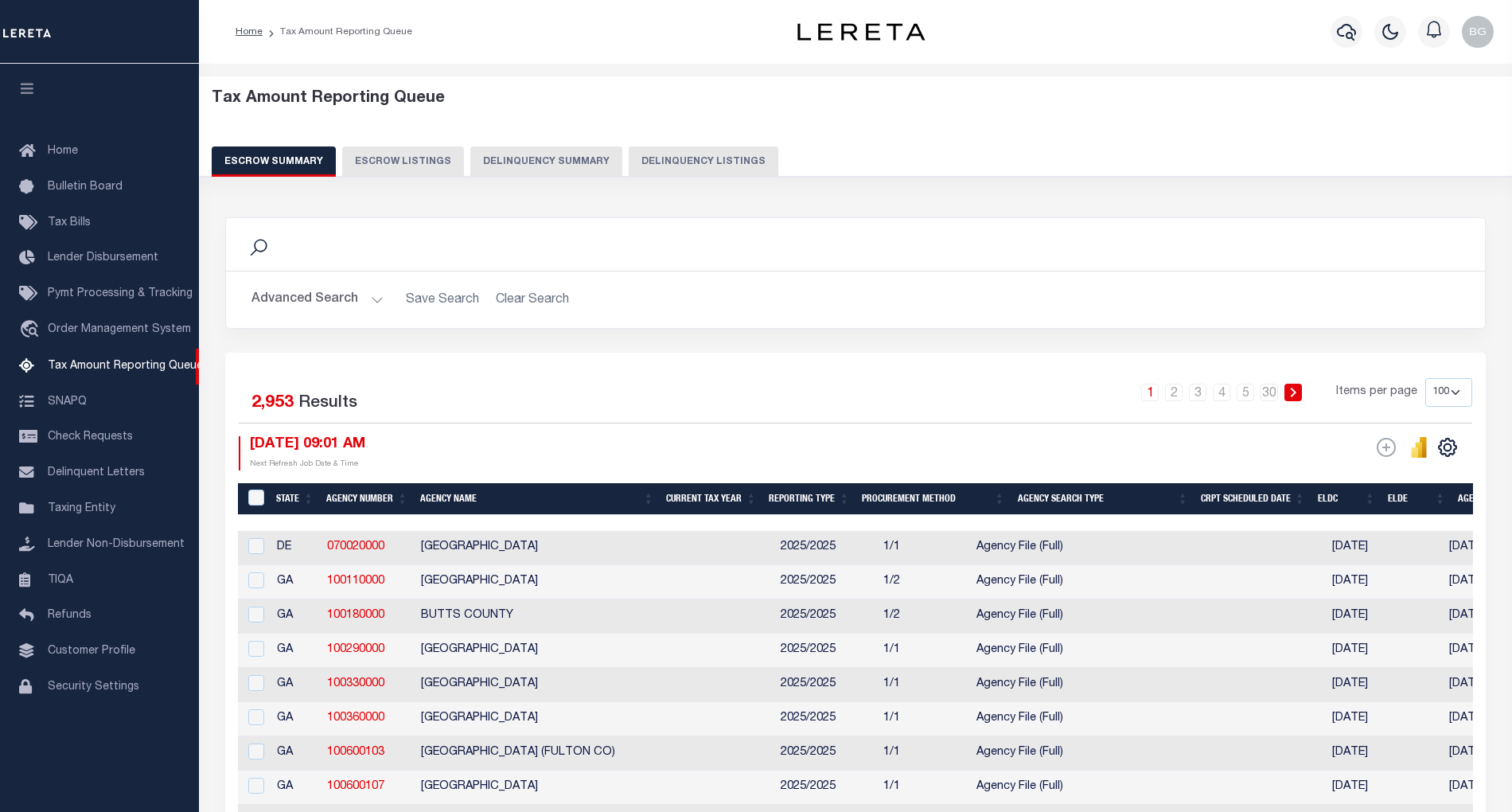
click at [681, 161] on button "Delinquency Listings" at bounding box center [703, 161] width 149 height 30
select select
select select "100"
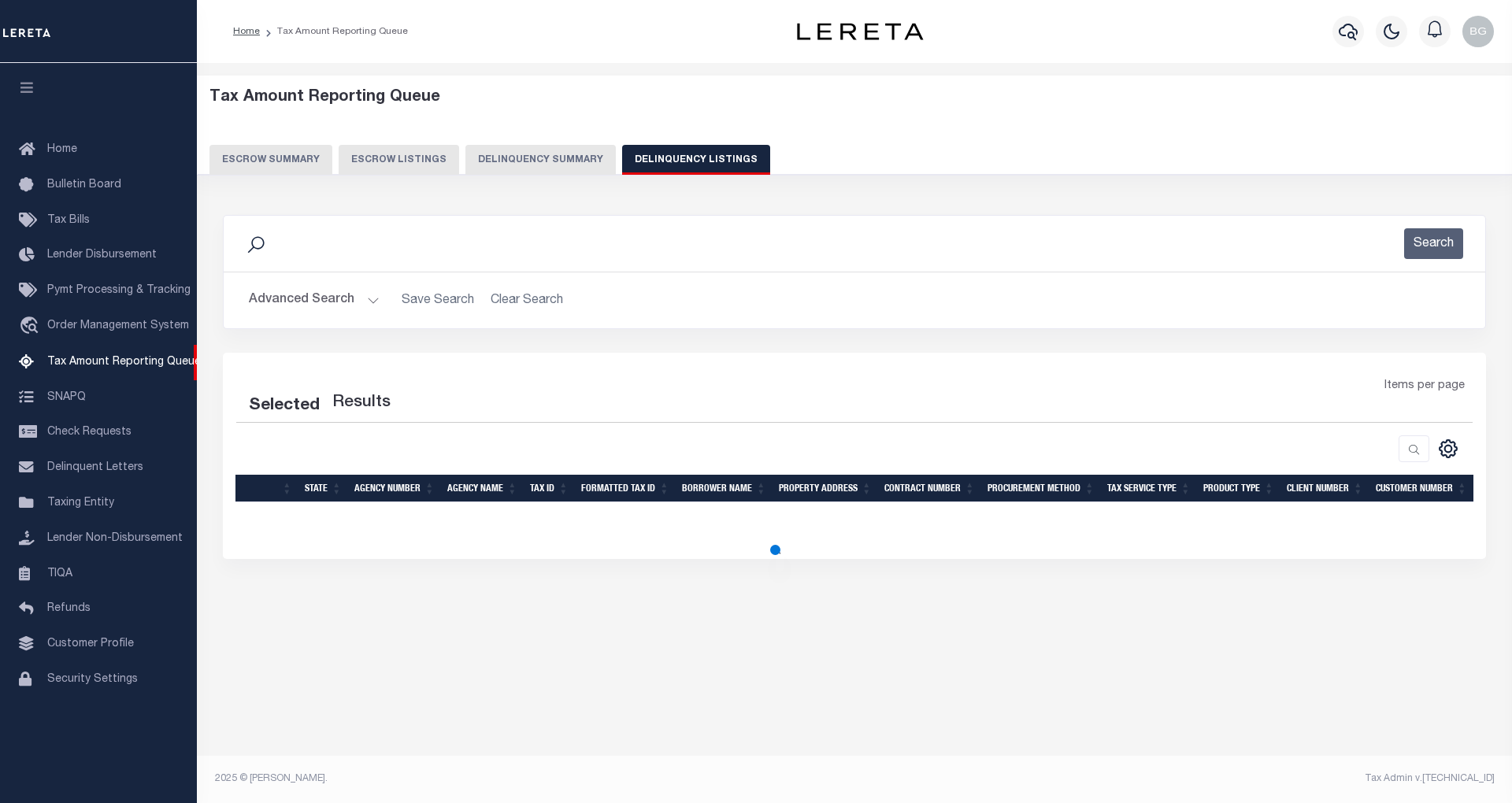
select select "100"
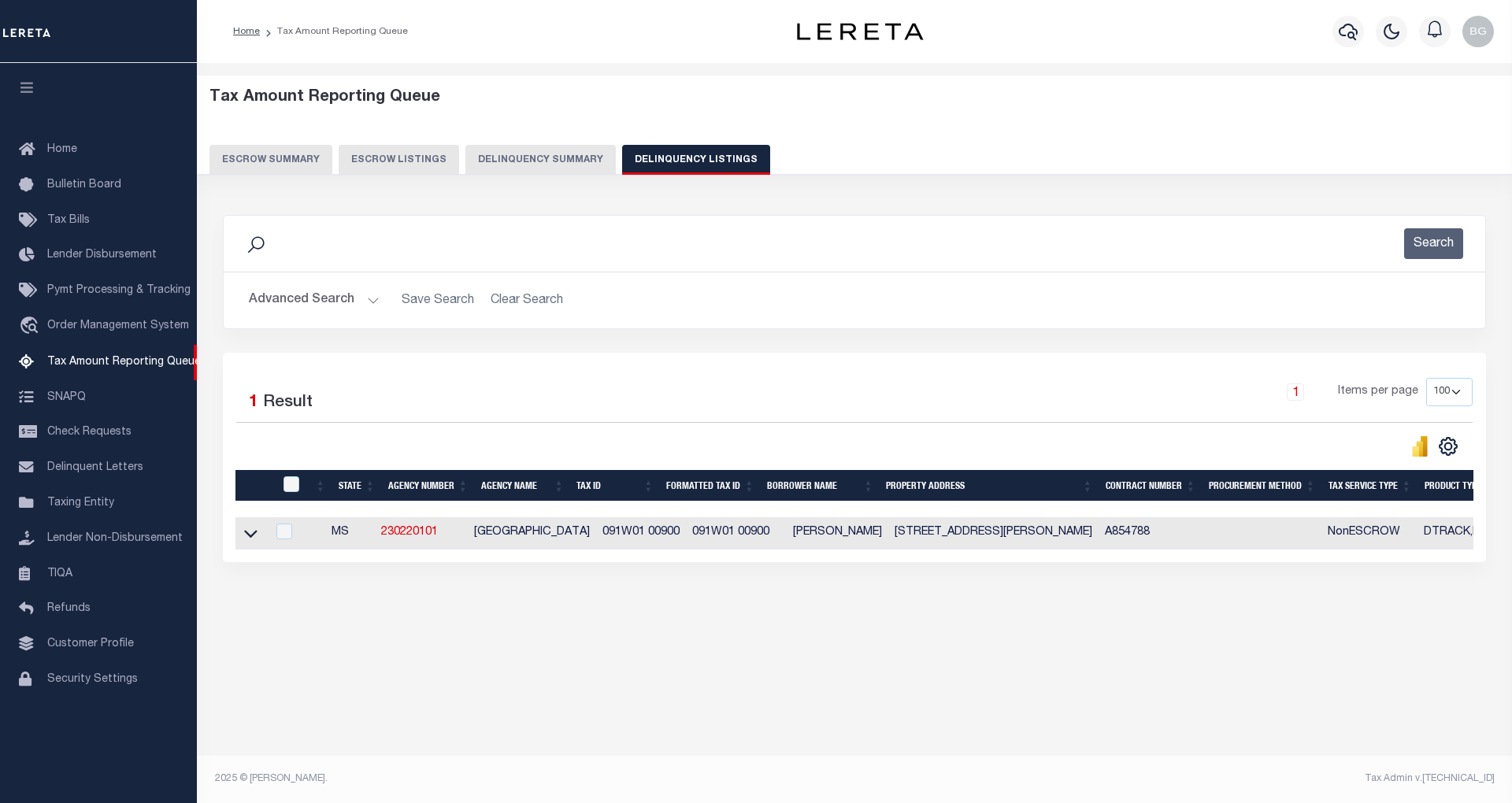
click at [369, 300] on button "Advanced Search" at bounding box center [314, 300] width 131 height 31
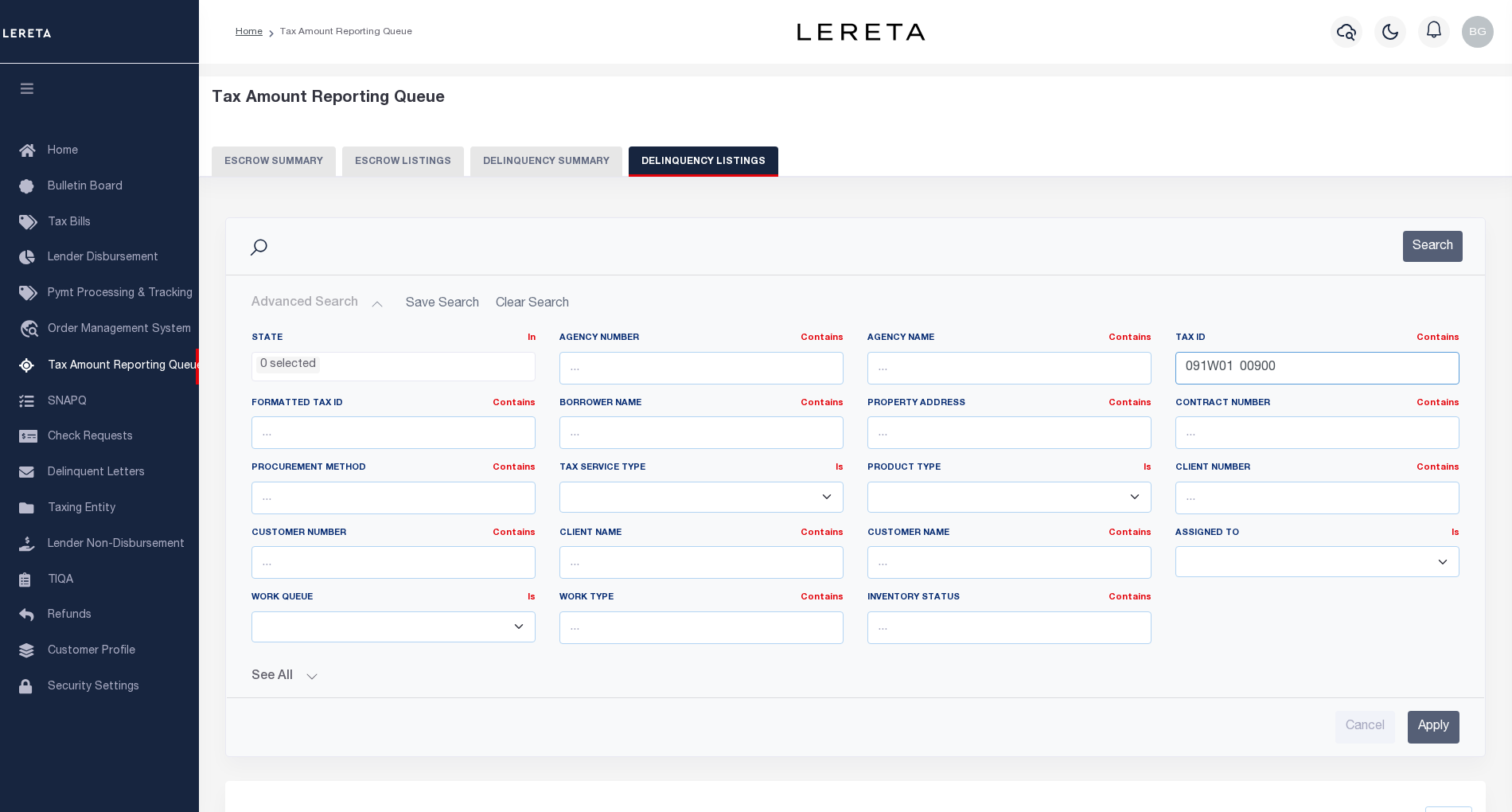
click at [1233, 371] on input "091W01 00900" at bounding box center [1317, 368] width 284 height 33
paste input "223401-123.26-1-11"
type input "223401-123.26-1-11"
click at [1434, 731] on input "Apply" at bounding box center [1434, 727] width 52 height 33
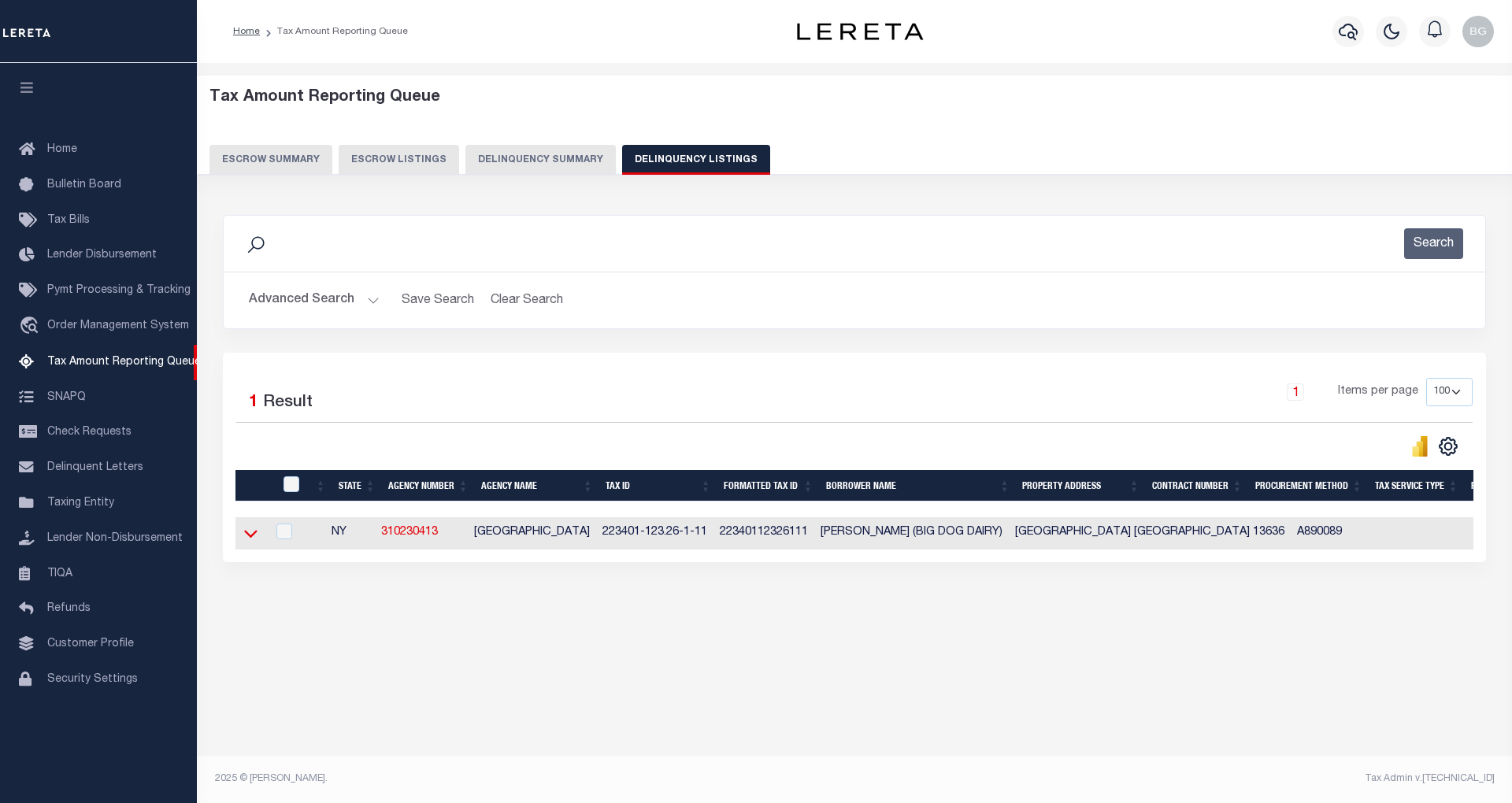
click at [250, 537] on icon at bounding box center [251, 532] width 14 height 16
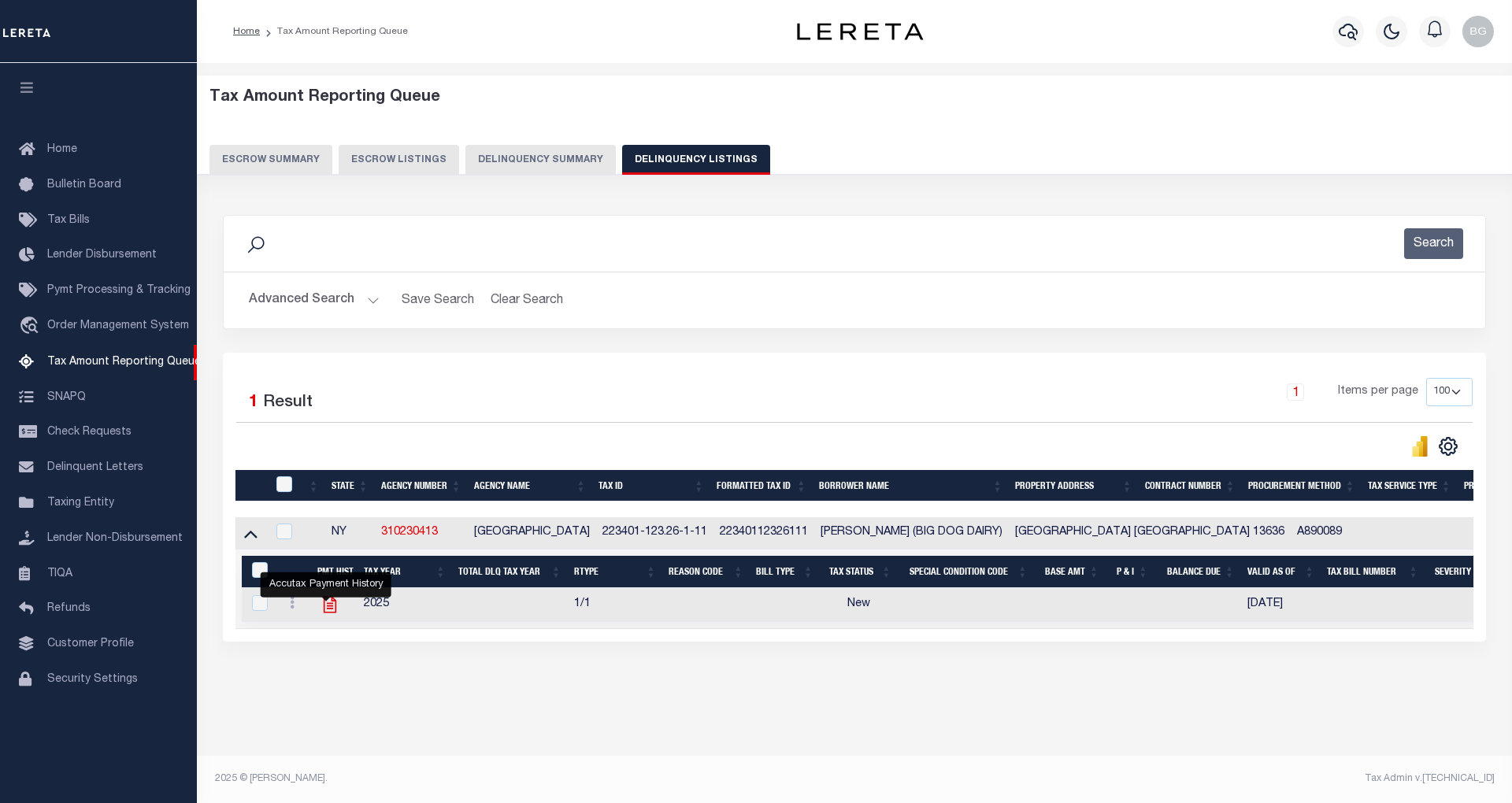
click at [326, 612] on icon "" at bounding box center [329, 604] width 13 height 16
checkbox input "true"
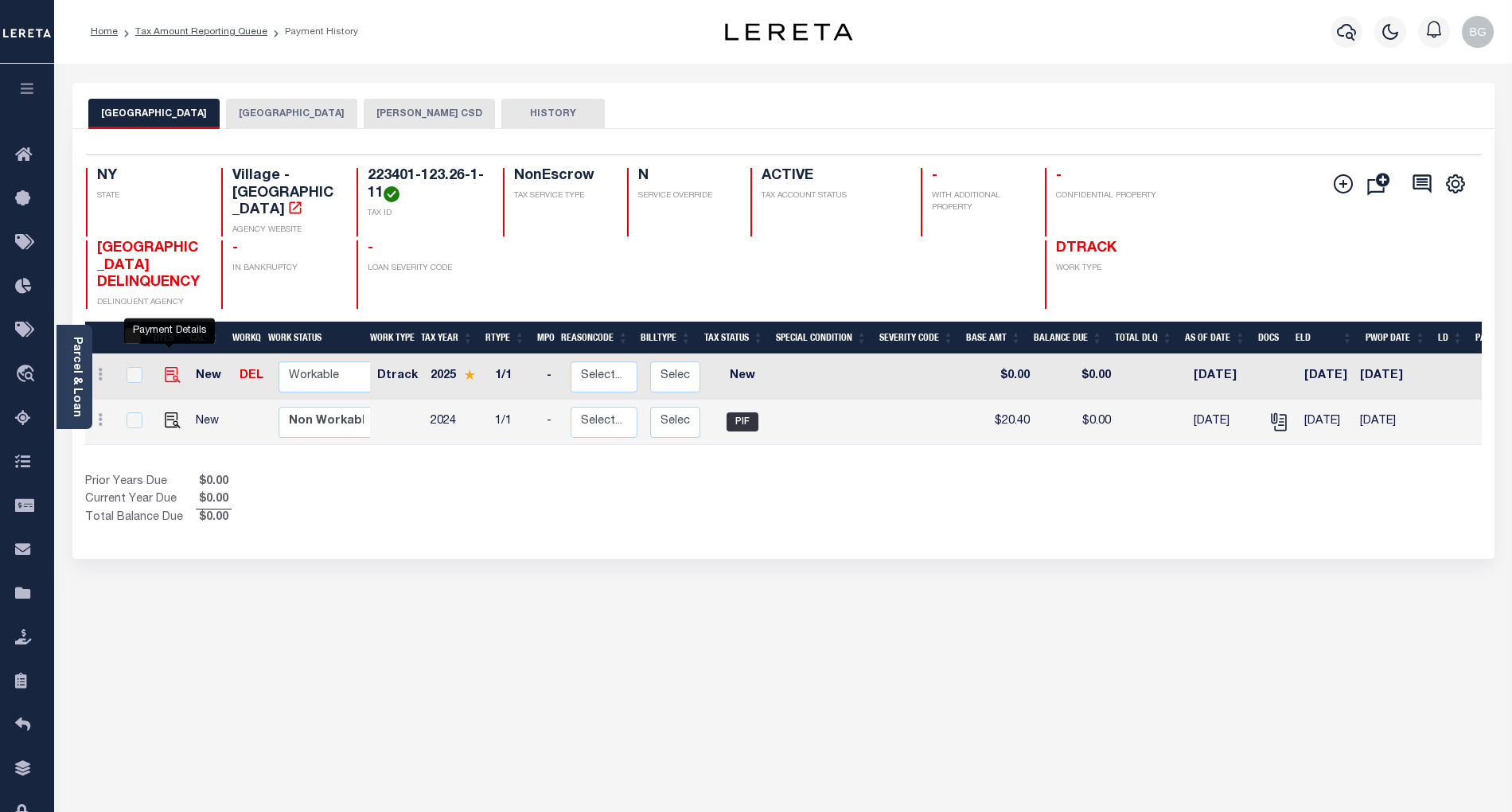
click at [169, 367] on img "" at bounding box center [173, 375] width 16 height 16
checkbox input "true"
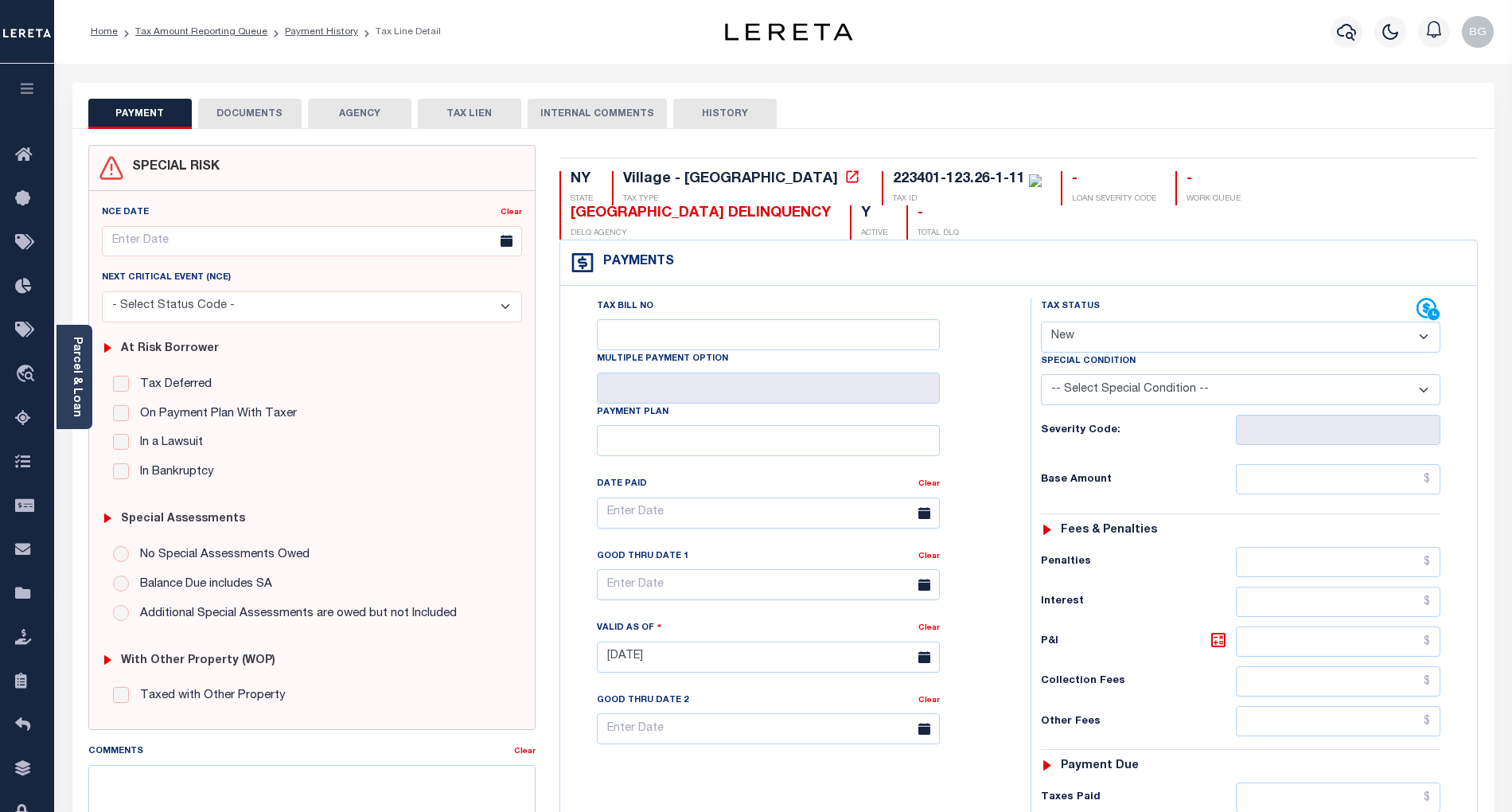
click at [1076, 341] on select "- Select Status Code - Open Due/Unpaid Paid Incomplete No Tax Due Internal Refu…" at bounding box center [1240, 337] width 399 height 31
select select "DUE"
click at [1041, 324] on select "- Select Status Code - Open Due/Unpaid Paid Incomplete No Tax Due Internal Refu…" at bounding box center [1240, 337] width 399 height 31
type input "[DATE]"
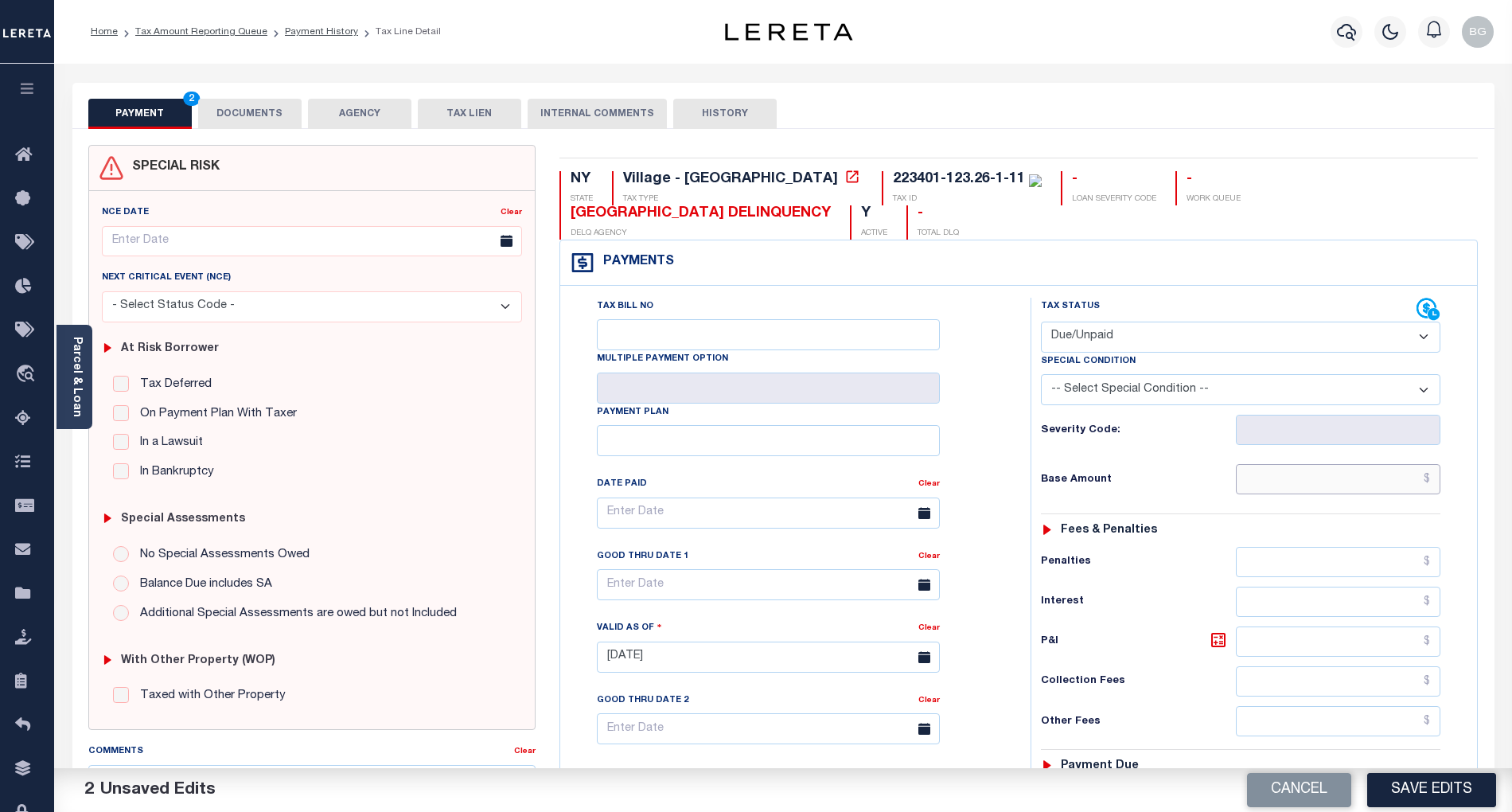
click at [1382, 476] on input "text" at bounding box center [1339, 479] width 205 height 30
type input "$22.50"
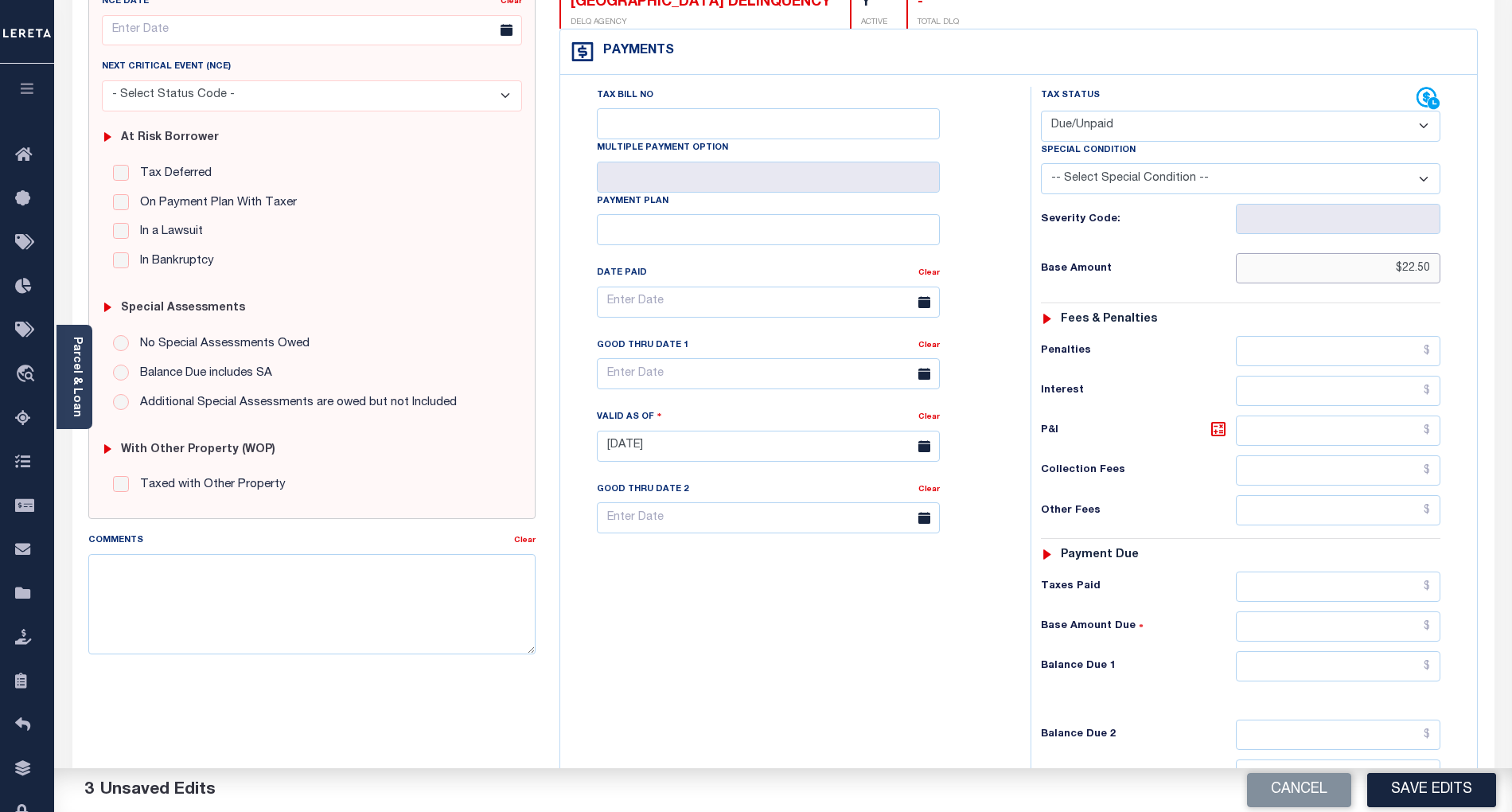
scroll to position [211, 0]
click at [1405, 670] on input "text" at bounding box center [1339, 665] width 205 height 30
type input "$25.31"
click at [1214, 433] on icon at bounding box center [1218, 428] width 9 height 9
type input "$2.81"
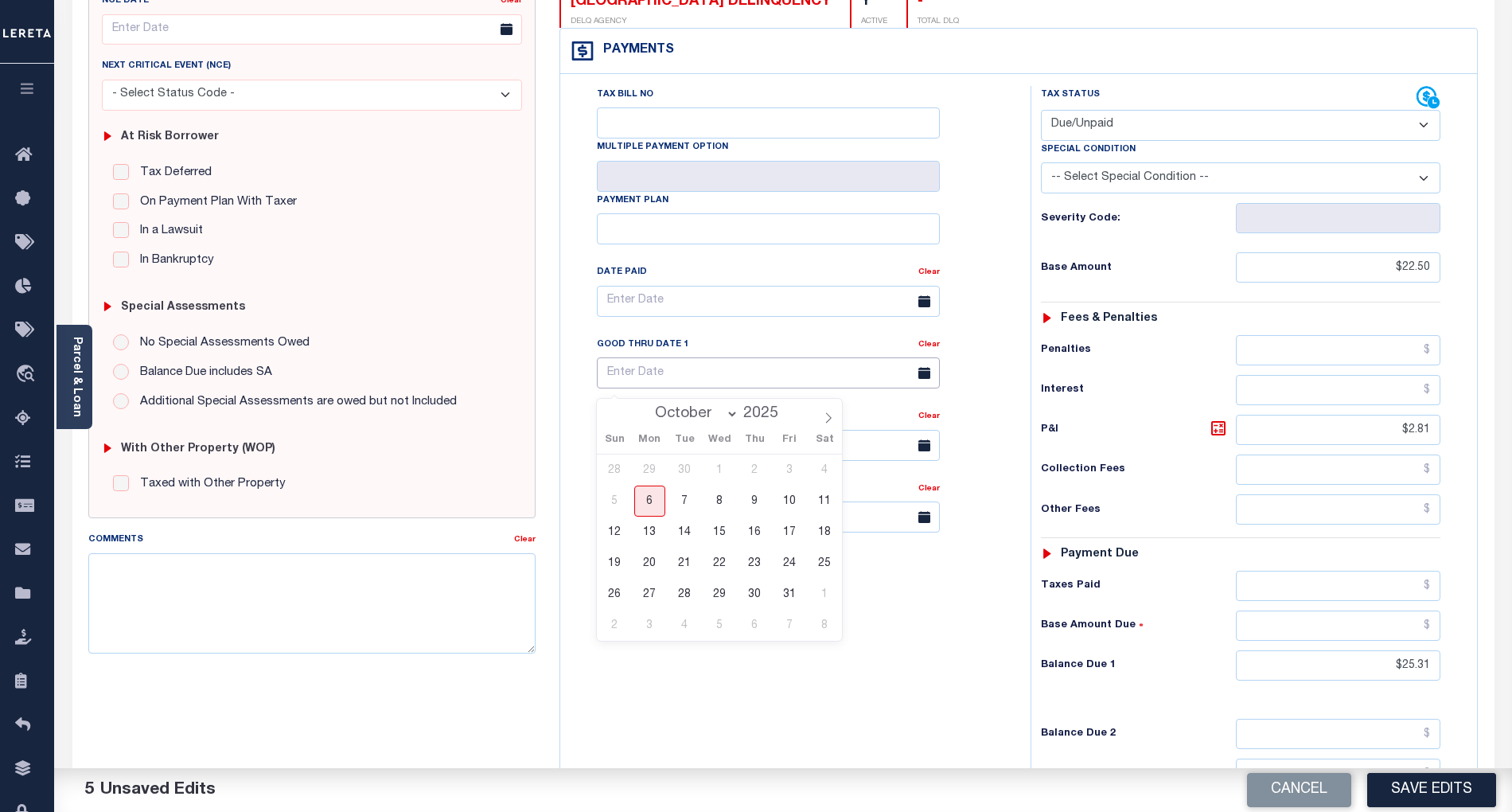
click at [660, 384] on input "text" at bounding box center [769, 373] width 343 height 31
click at [787, 588] on span "31" at bounding box center [789, 595] width 31 height 31
type input "[DATE]"
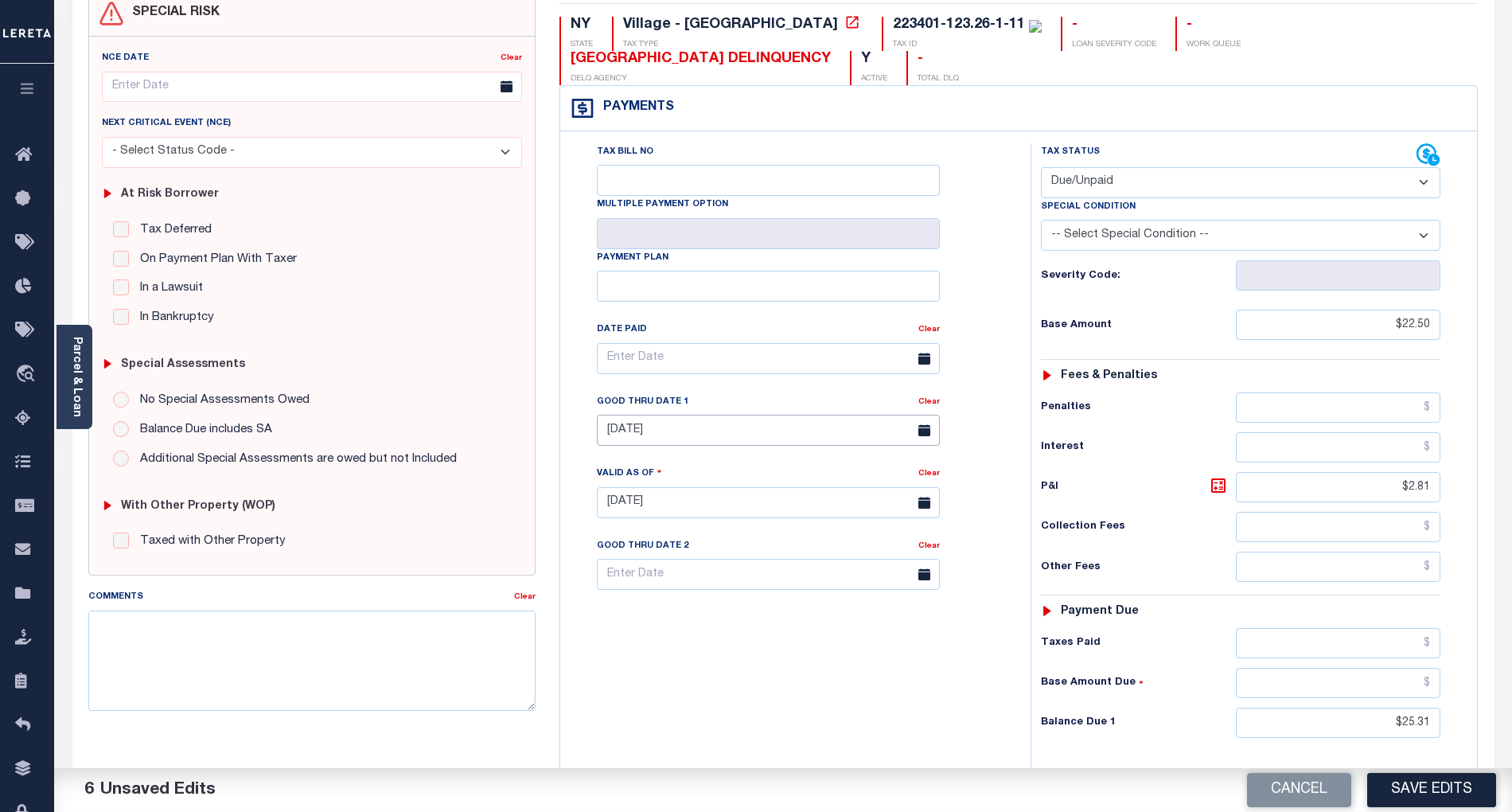
scroll to position [0, 0]
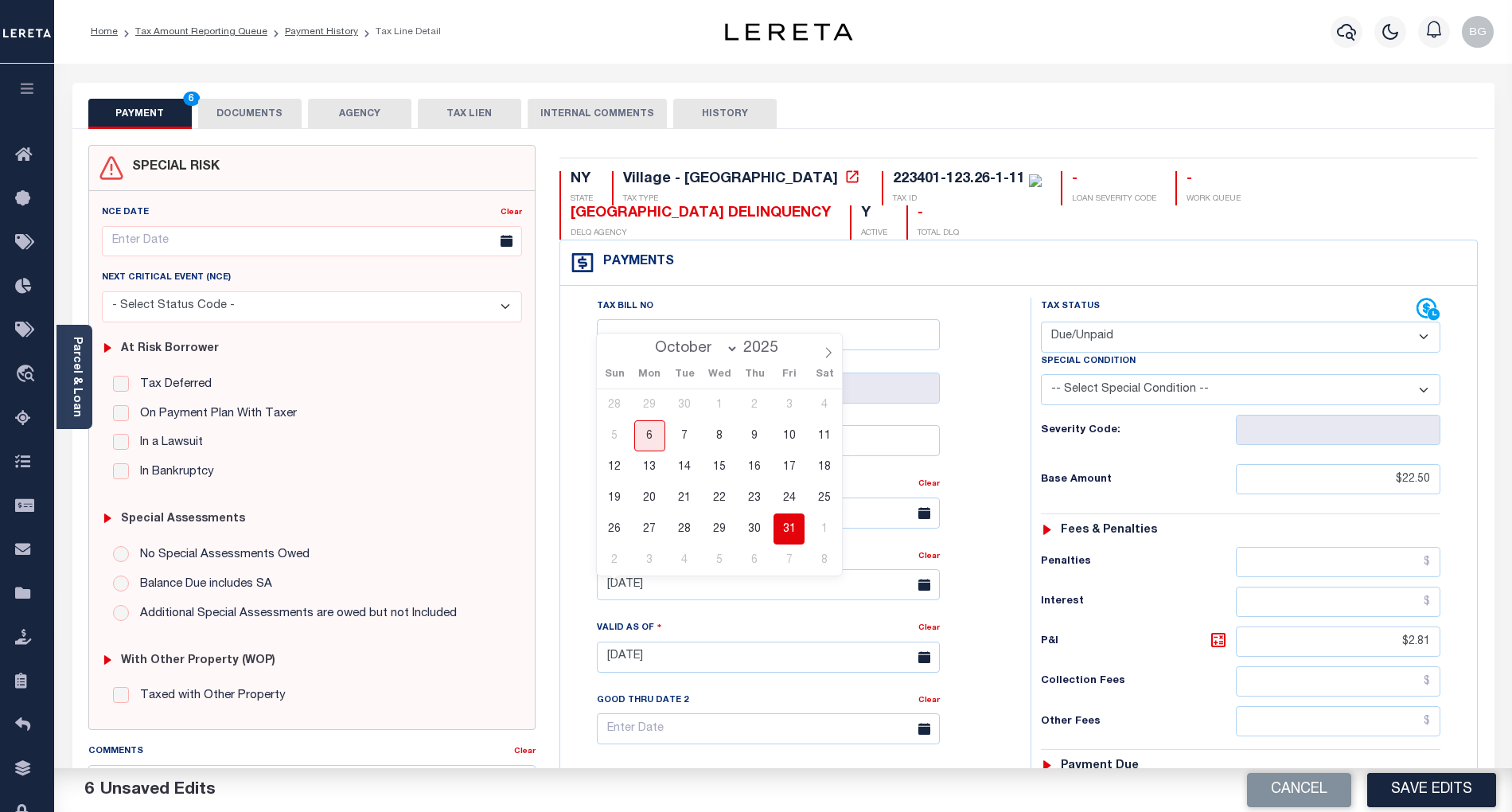
click at [262, 129] on div "SPECIAL RISK NCE Date Clear" at bounding box center [783, 659] width 1422 height 1062
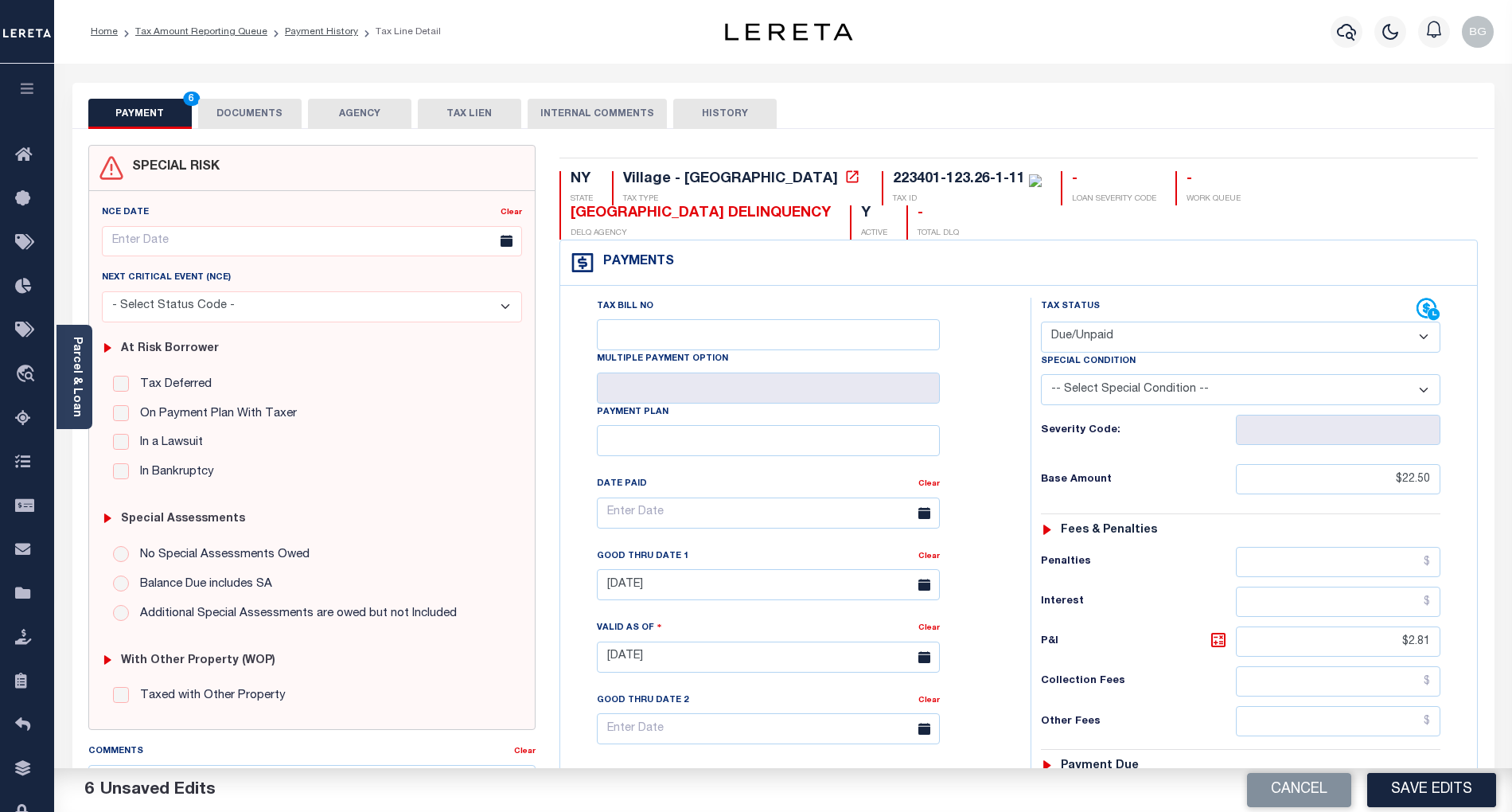
click at [252, 118] on button "DOCUMENTS" at bounding box center [250, 113] width 104 height 30
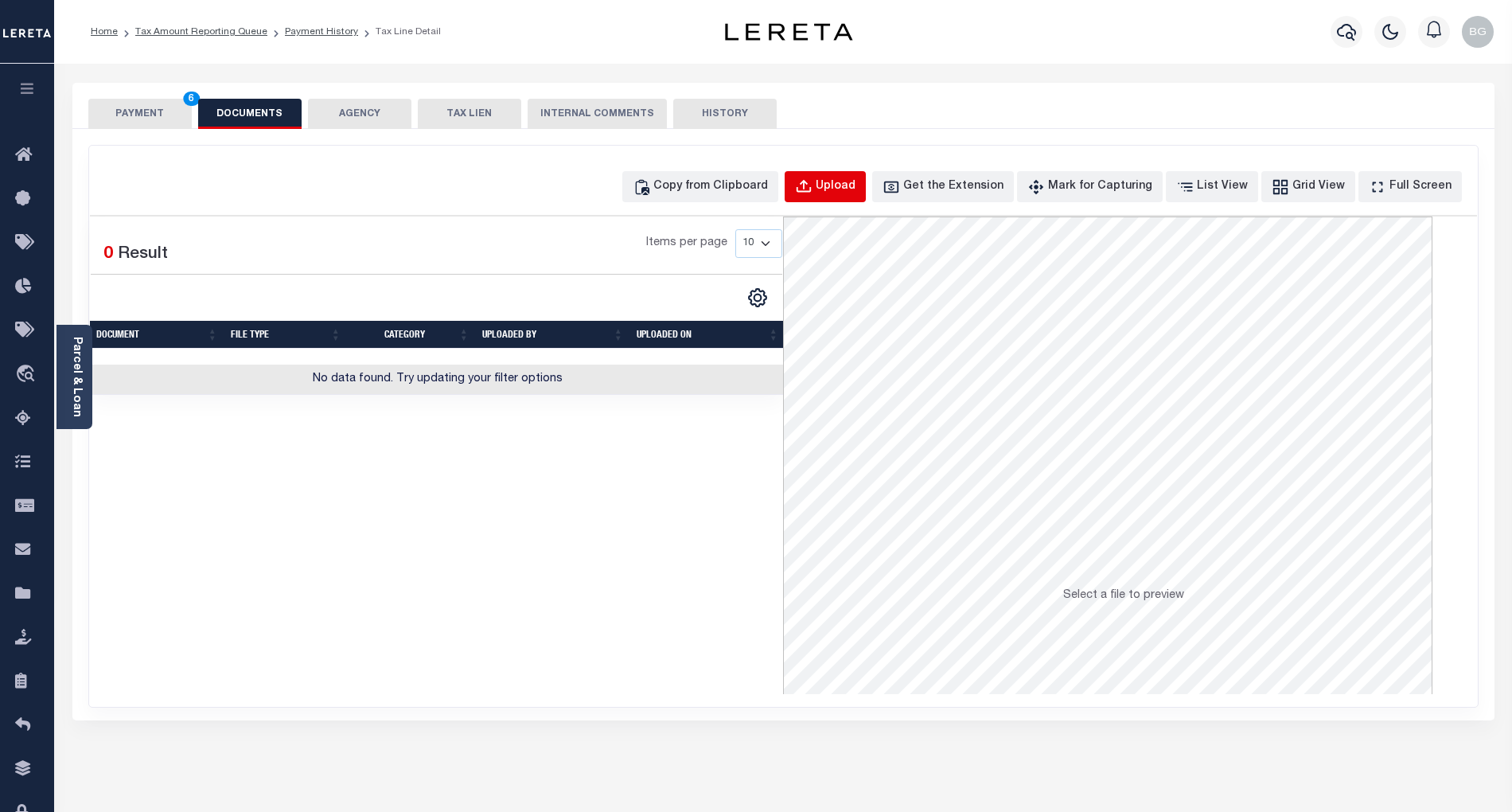
click at [856, 191] on div "Upload" at bounding box center [836, 187] width 40 height 17
select select "POP"
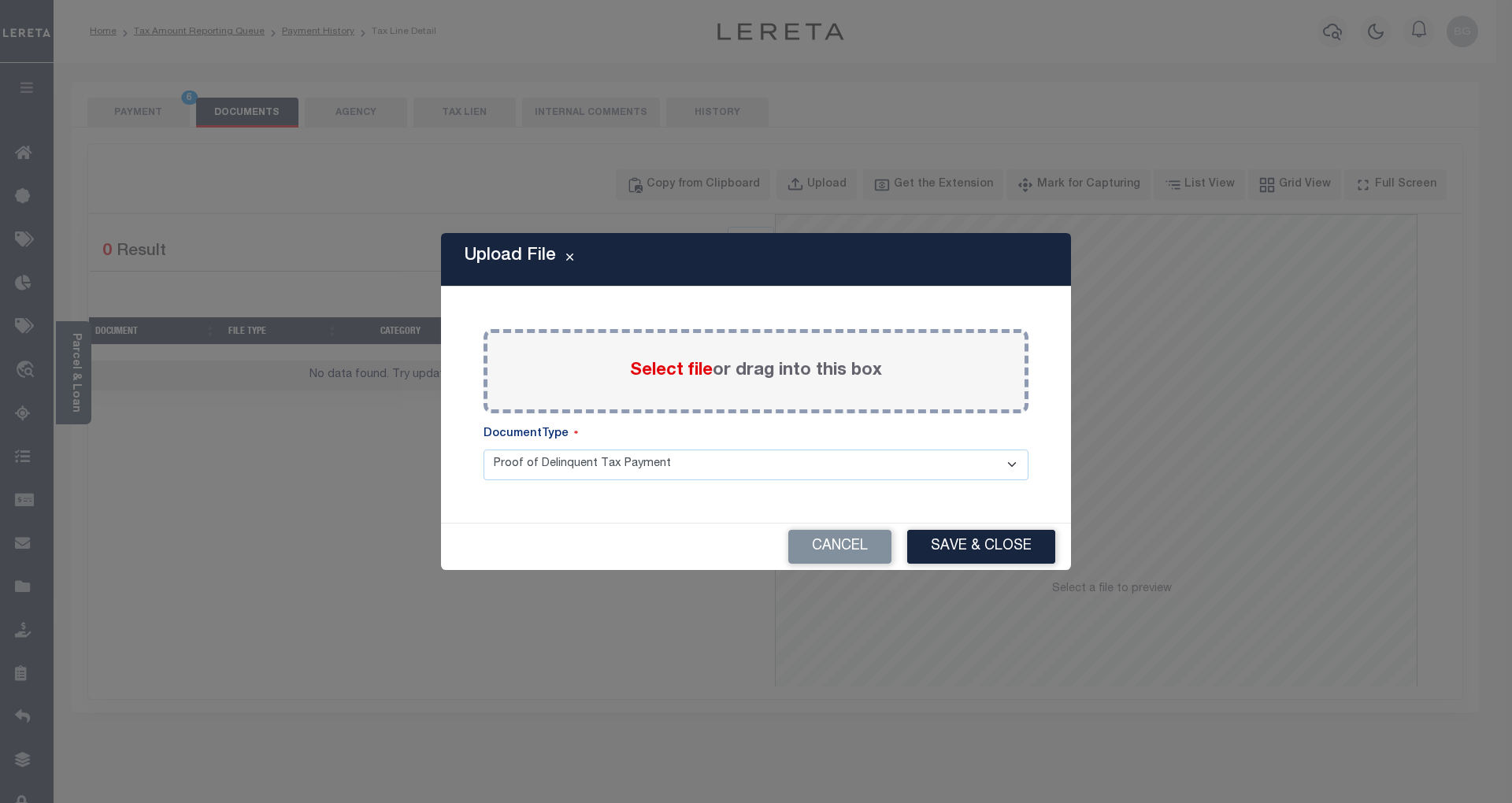
click at [666, 365] on span "Select file" at bounding box center [671, 370] width 83 height 17
click at [0, 0] on input "Select file or drag into this box" at bounding box center [0, 0] width 0 height 0
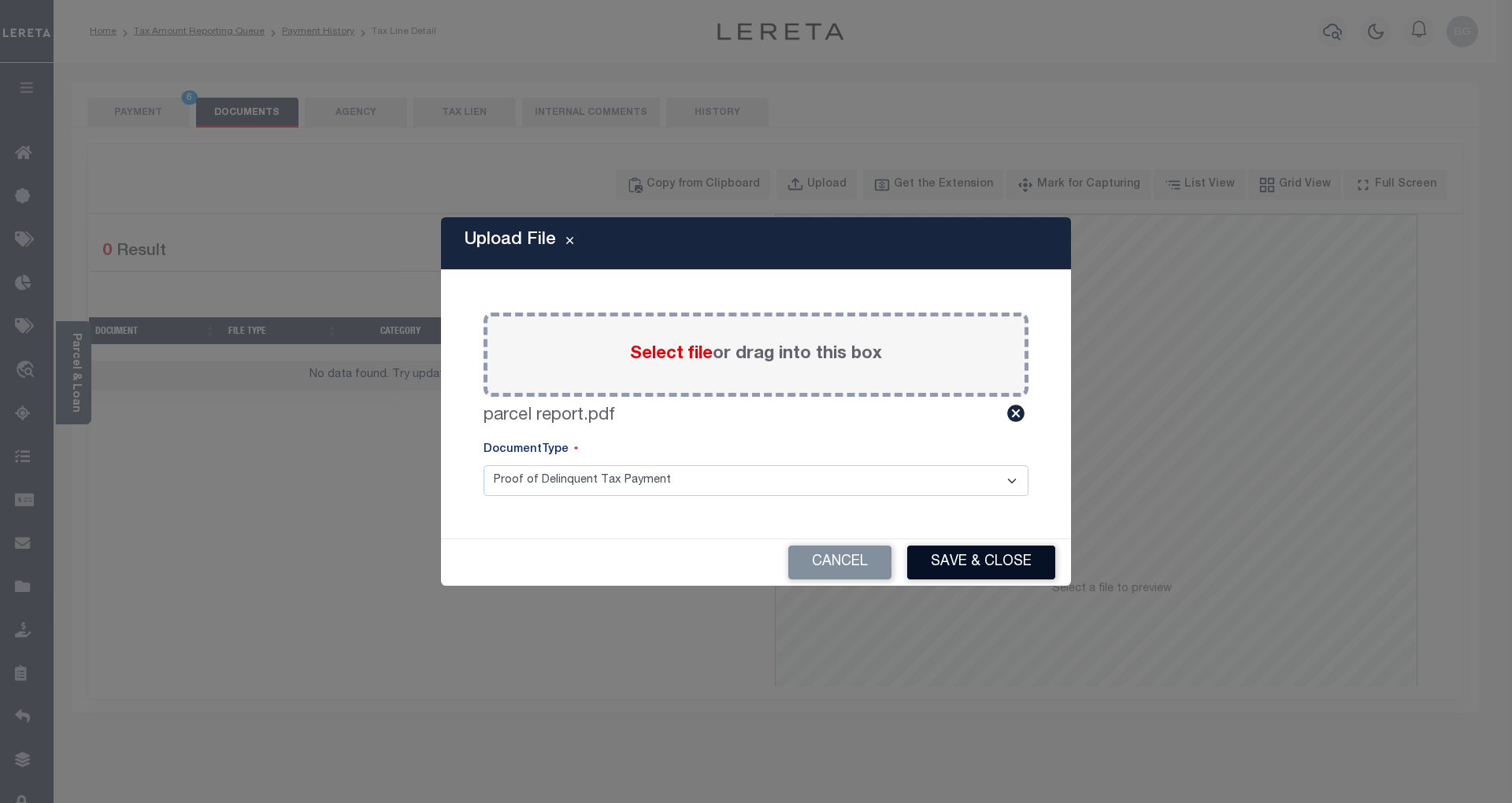
click at [998, 567] on button "Save & Close" at bounding box center [980, 562] width 148 height 34
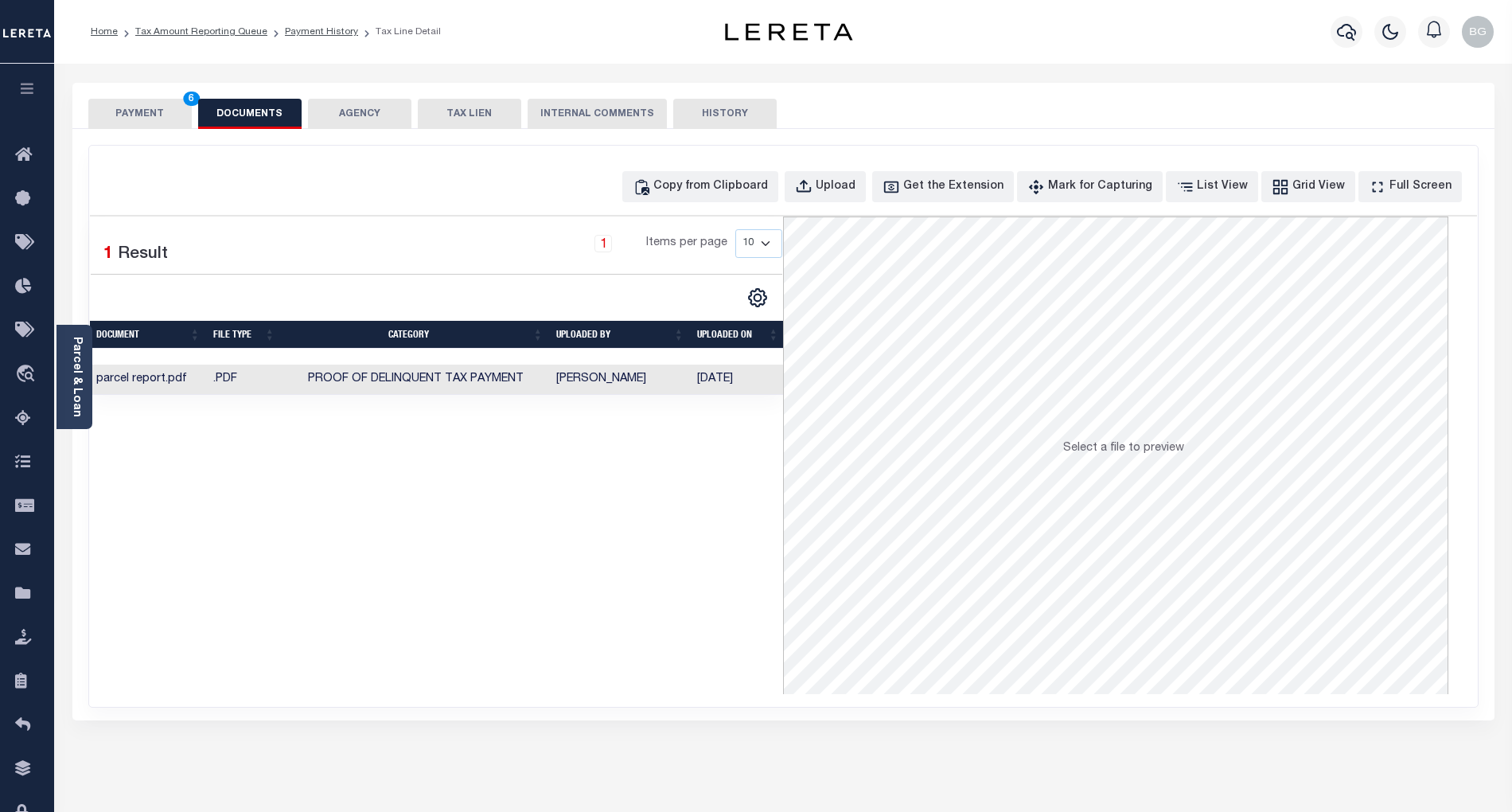
click at [153, 115] on button "PAYMENT 6" at bounding box center [140, 113] width 104 height 30
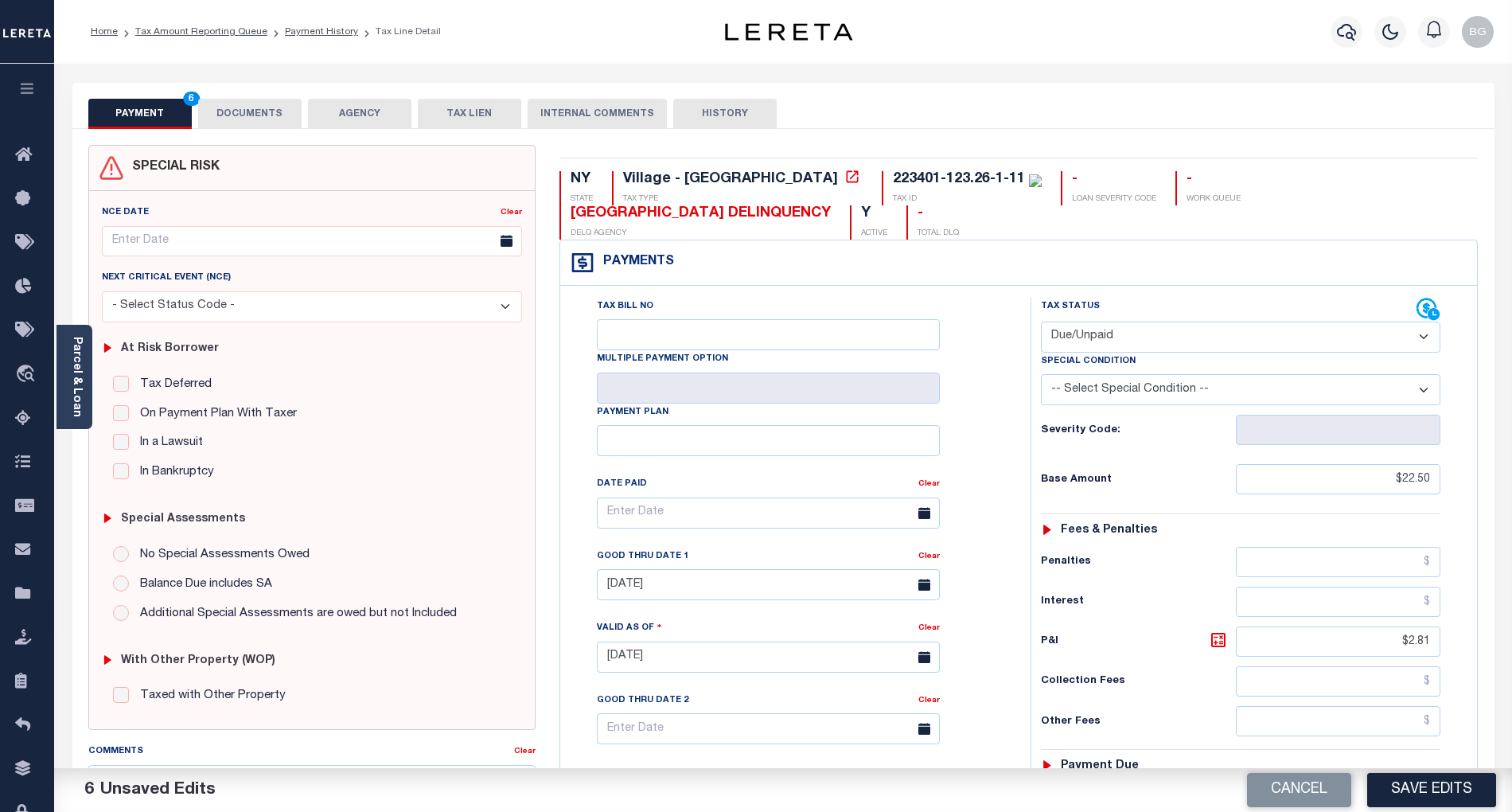
click at [248, 112] on button "DOCUMENTS" at bounding box center [250, 113] width 104 height 30
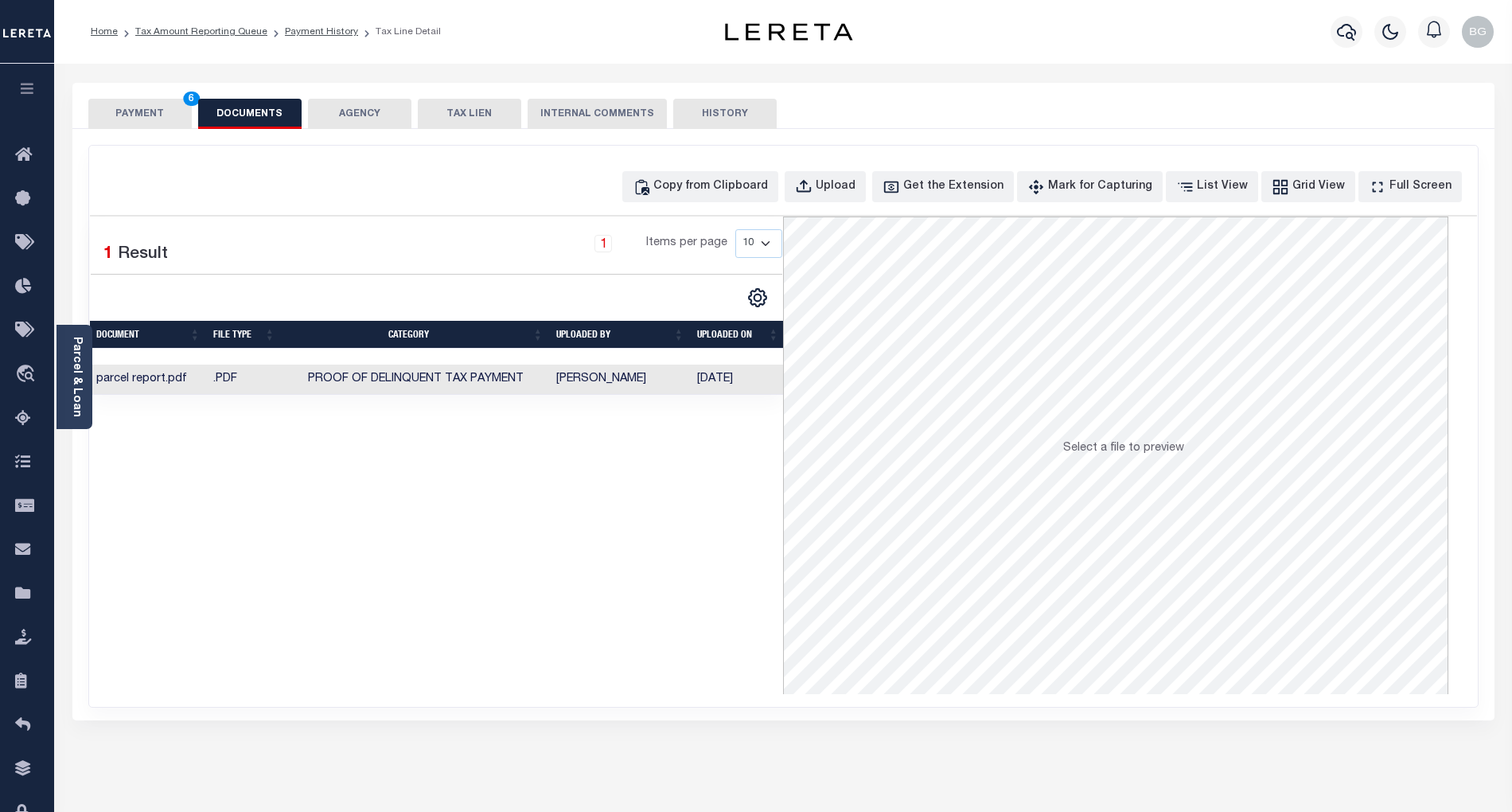
click at [624, 382] on td "Gnanendra, Bhargav" at bounding box center [620, 381] width 141 height 31
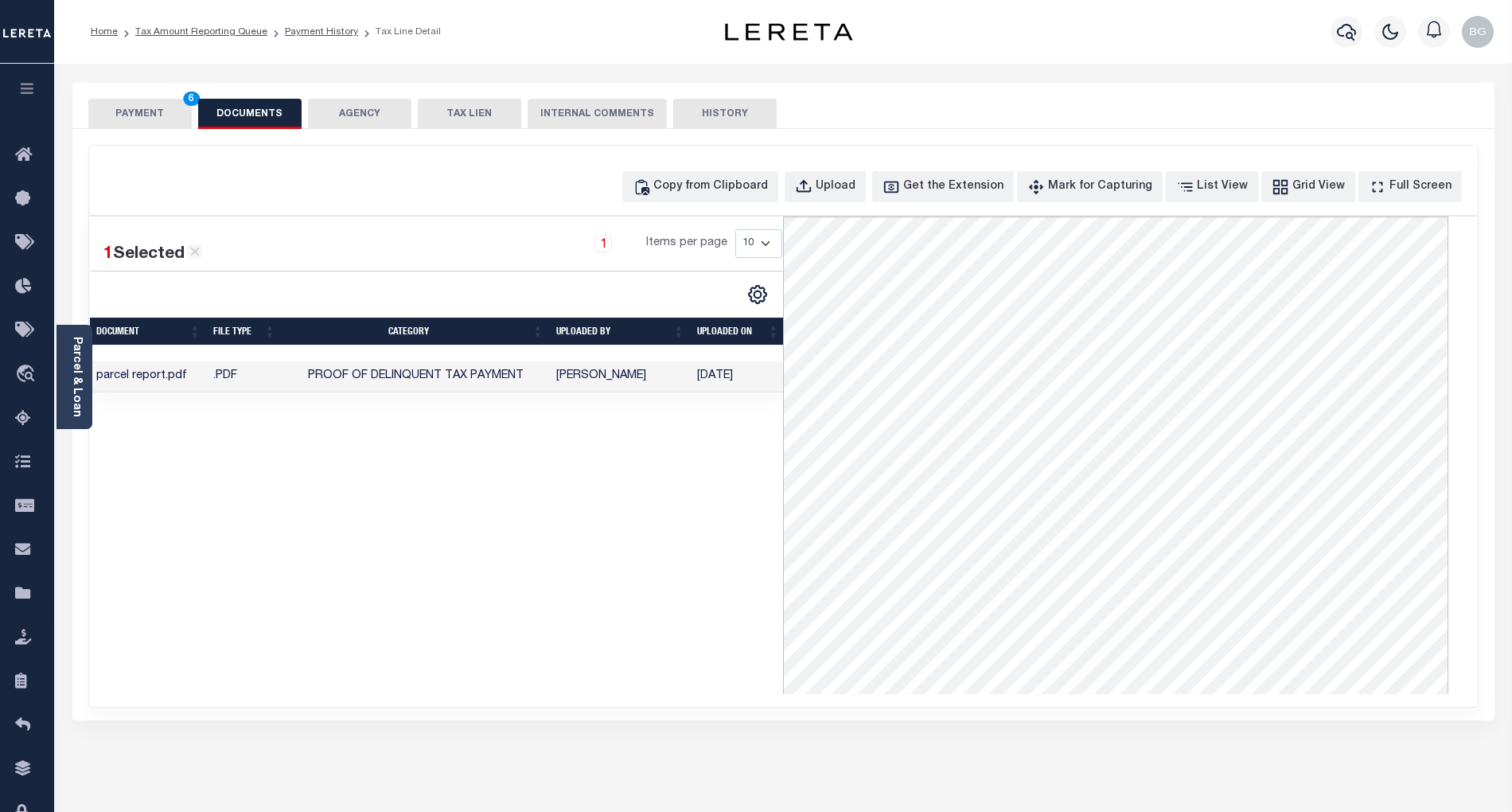
click at [138, 119] on button "PAYMENT 6" at bounding box center [140, 113] width 104 height 30
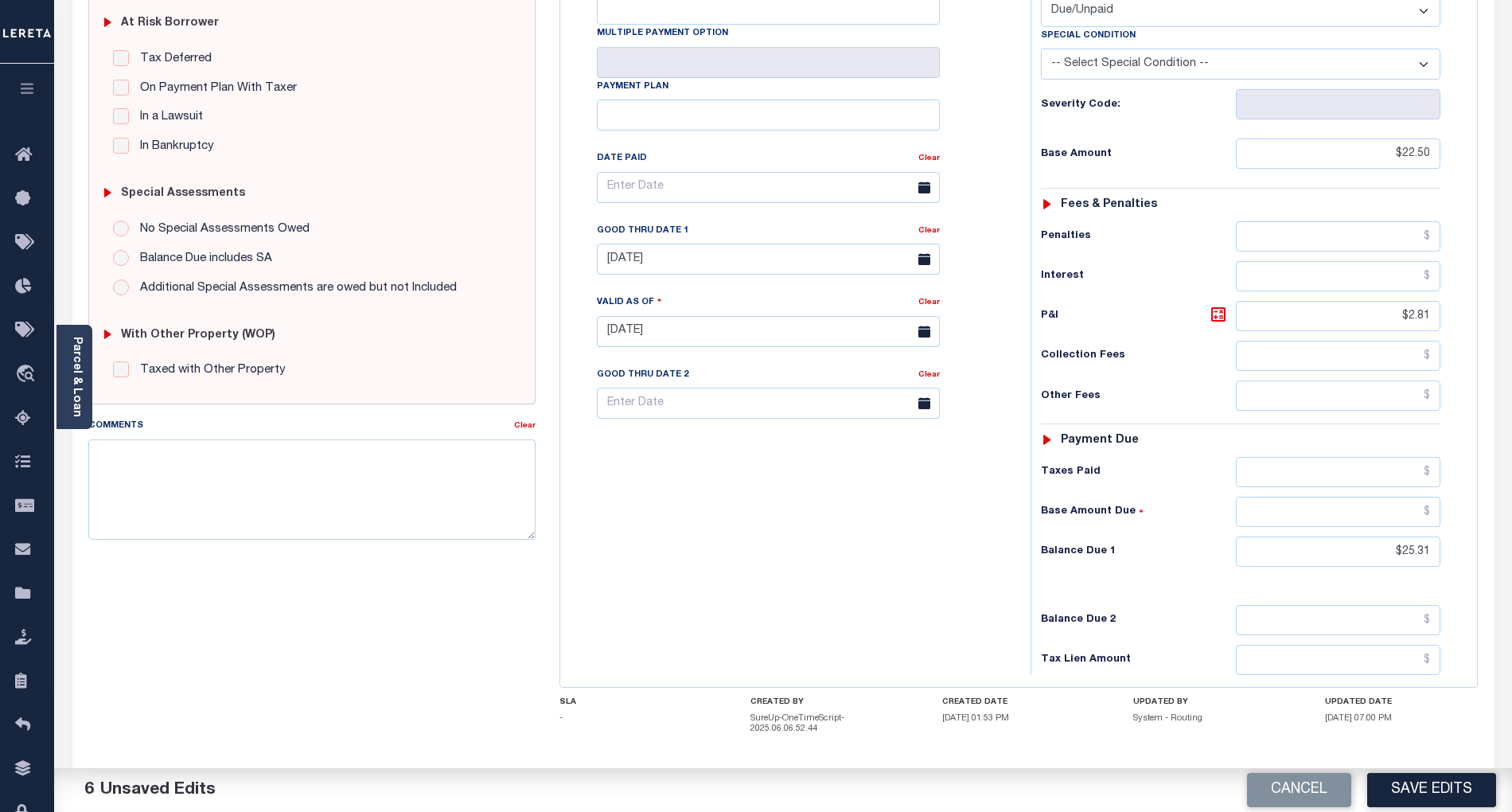
scroll to position [409, 0]
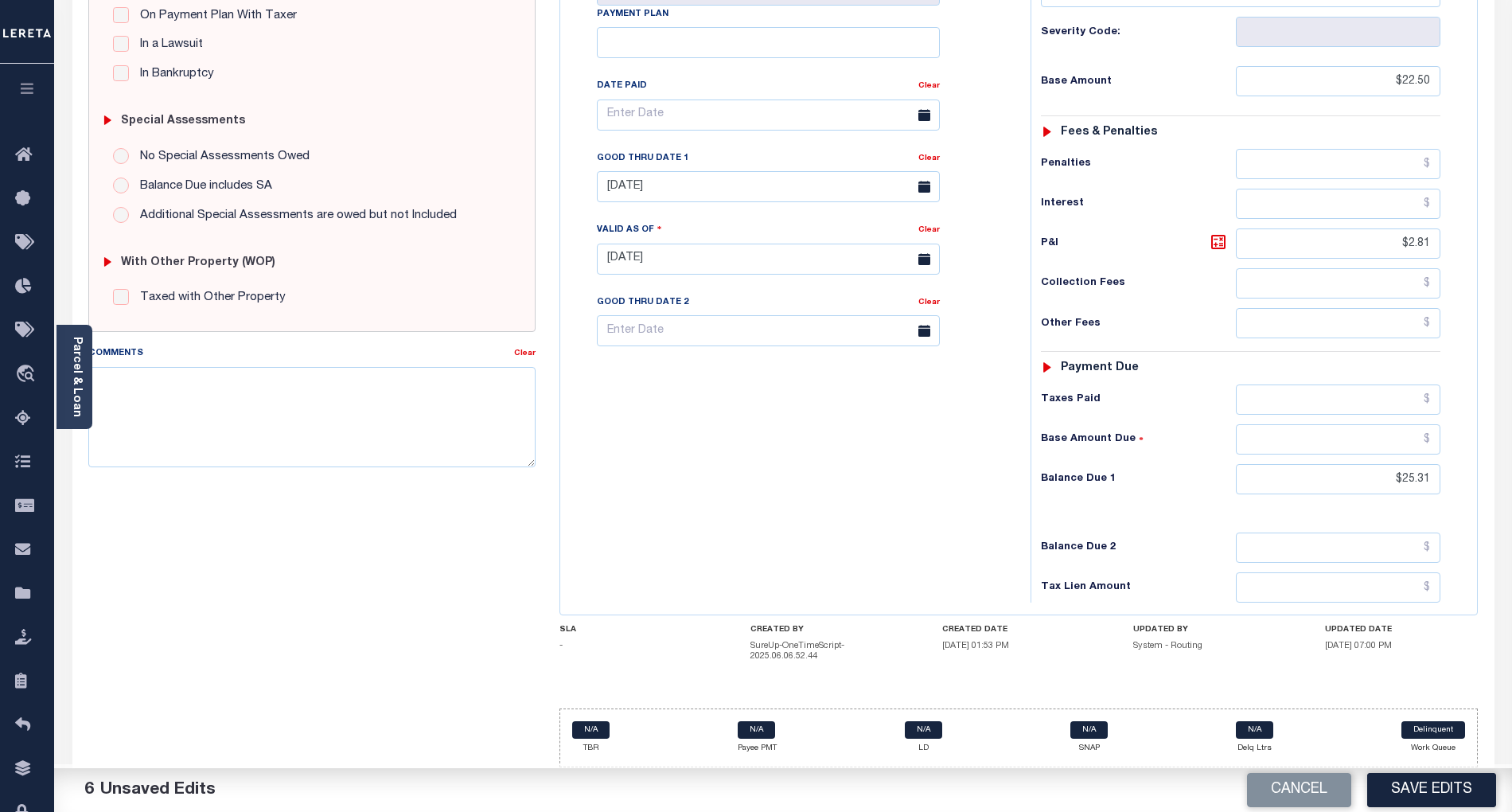
click at [1459, 788] on button "Save Edits" at bounding box center [1431, 790] width 129 height 35
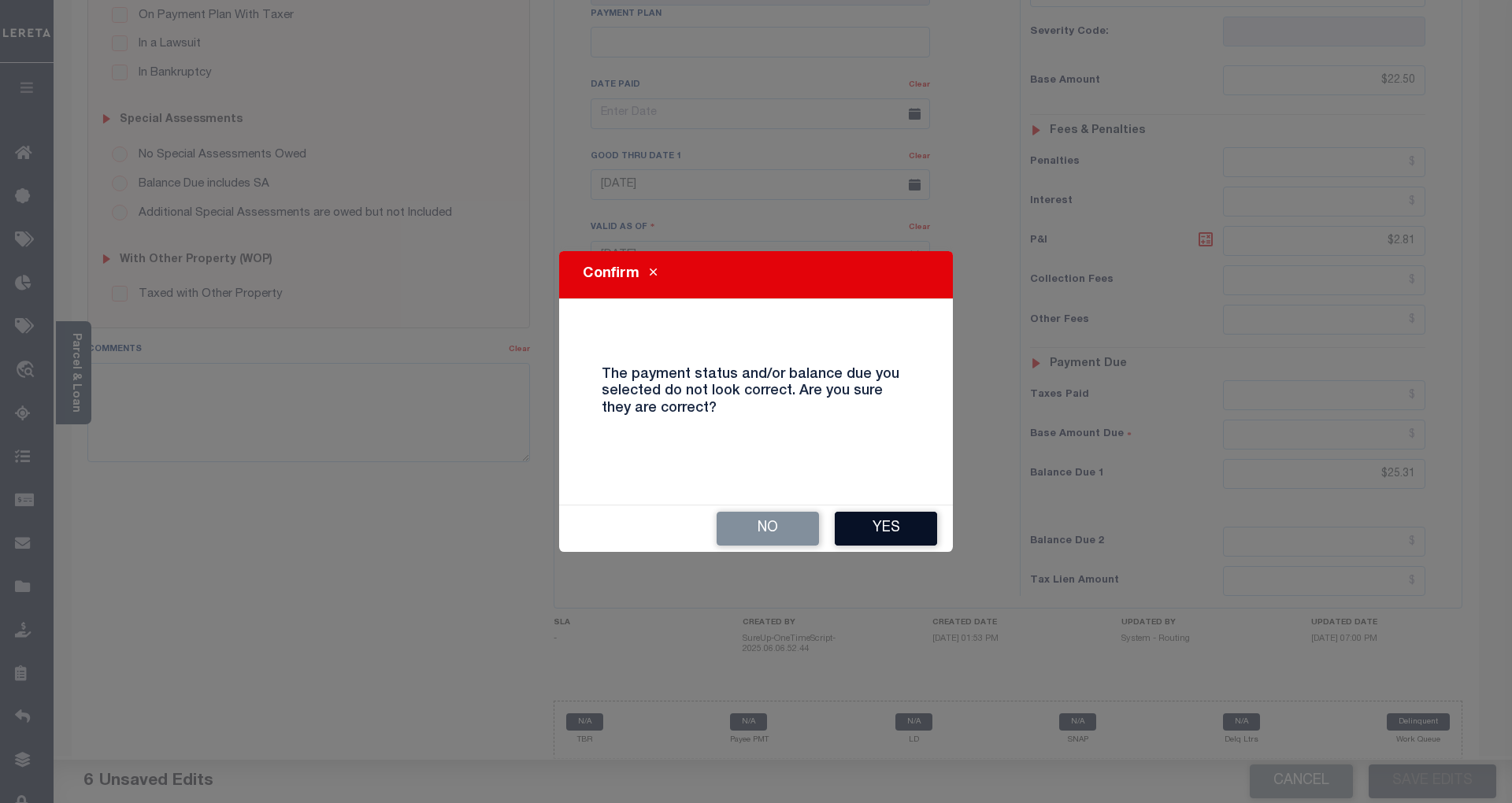
click at [896, 525] on button "Yes" at bounding box center [886, 529] width 102 height 34
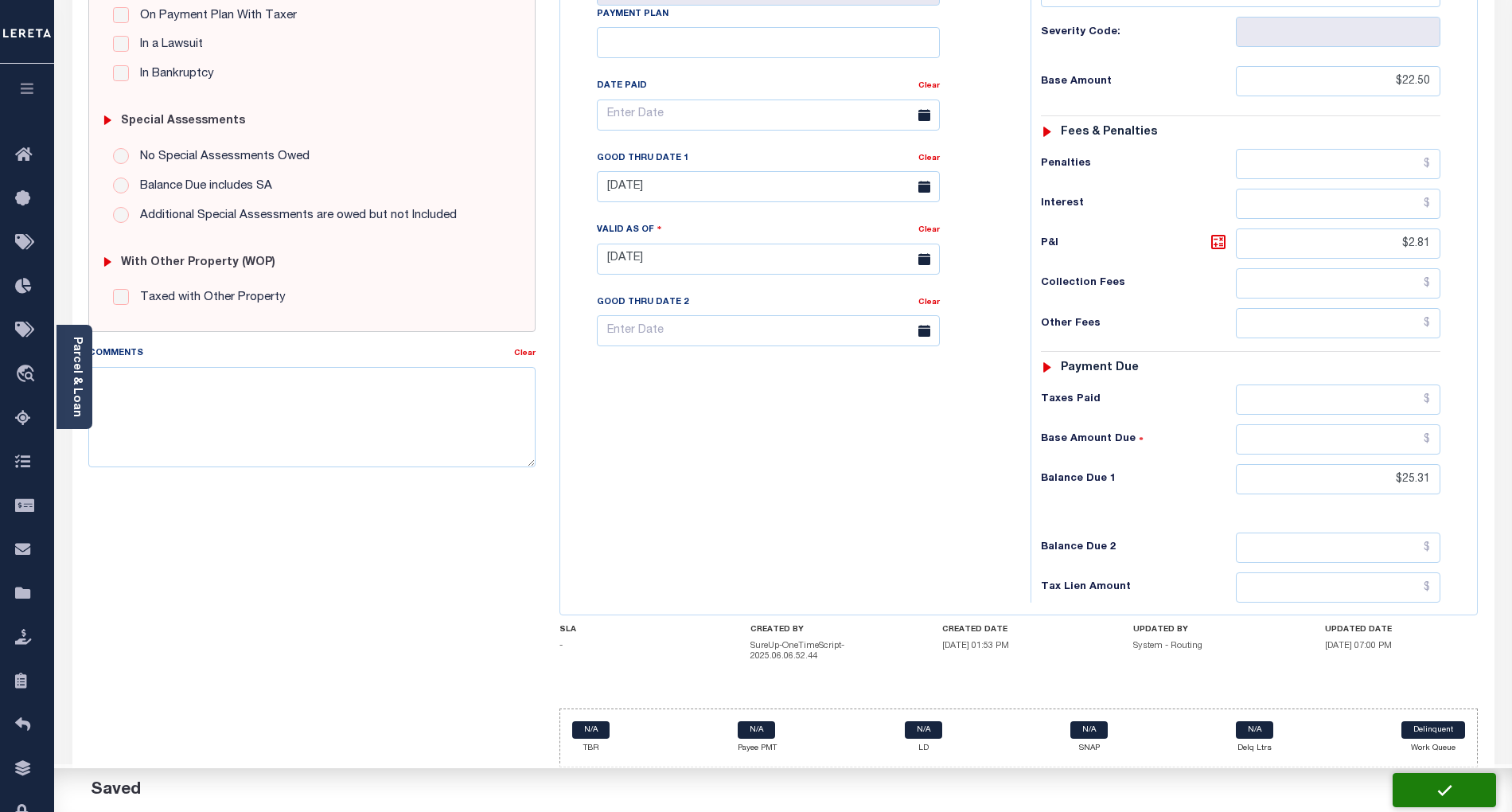
checkbox input "false"
type input "$22.5"
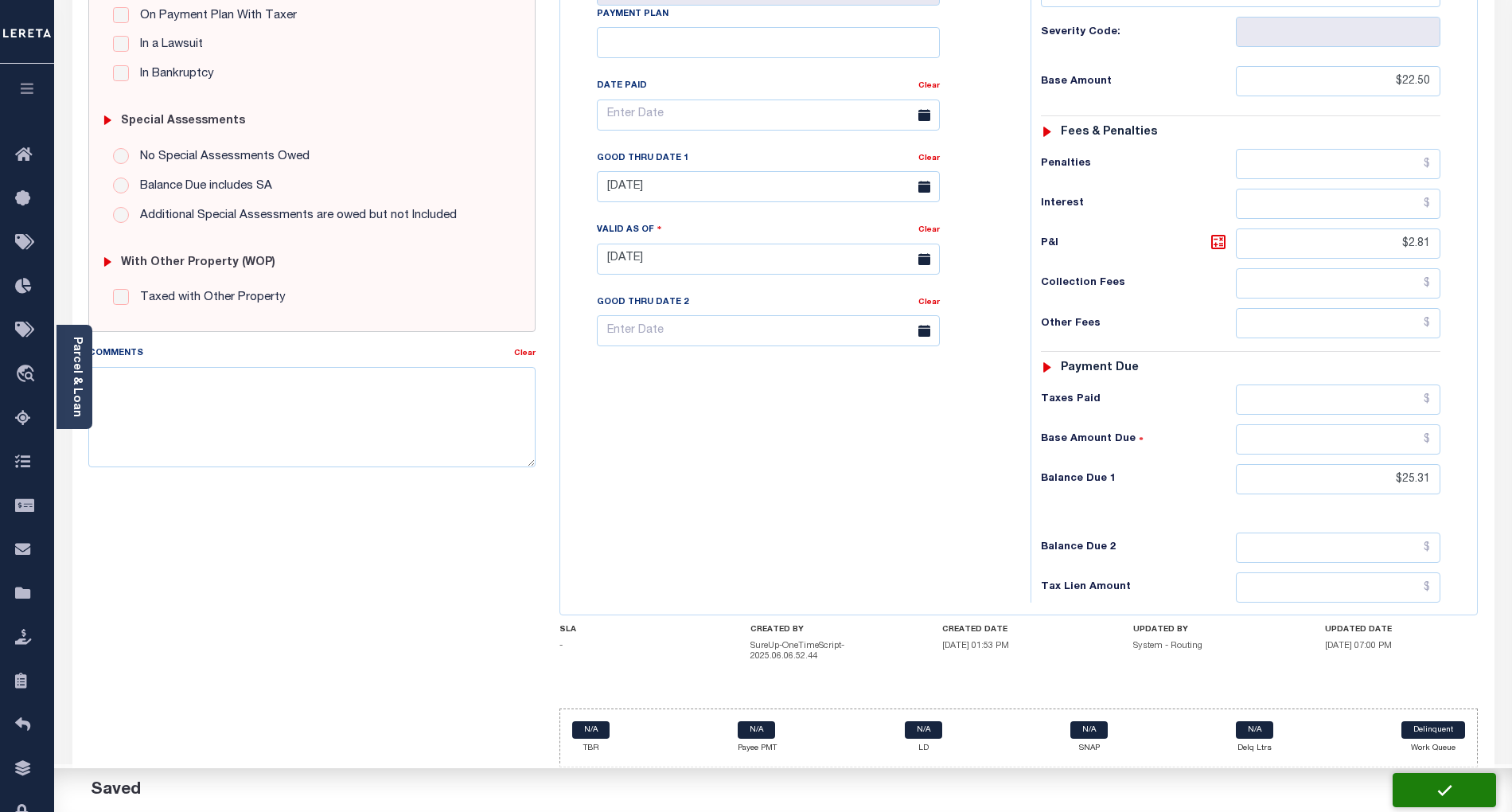
type input "$2.81"
type input "$25.31"
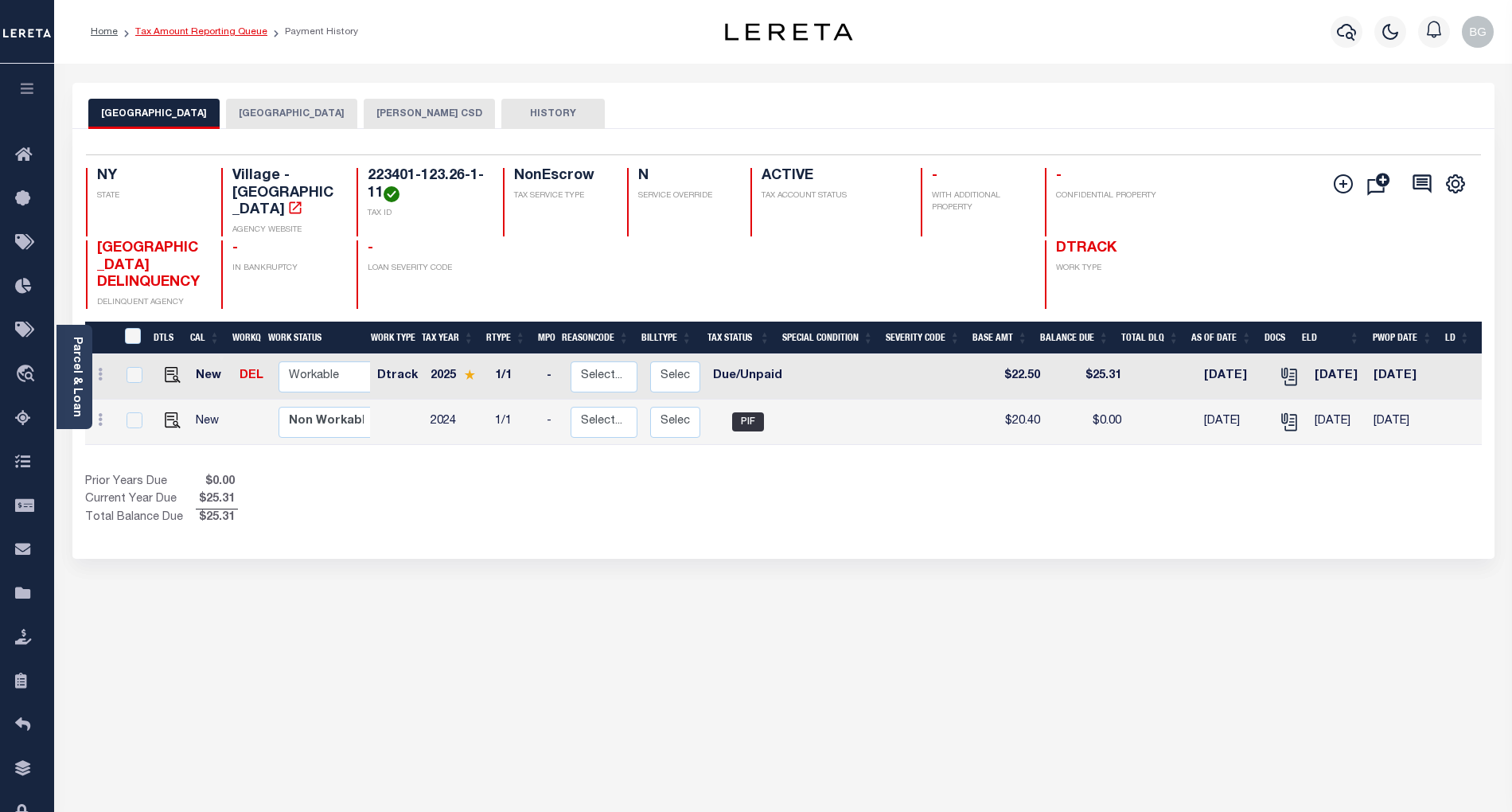
click at [199, 36] on link "Tax Amount Reporting Queue" at bounding box center [201, 31] width 132 height 9
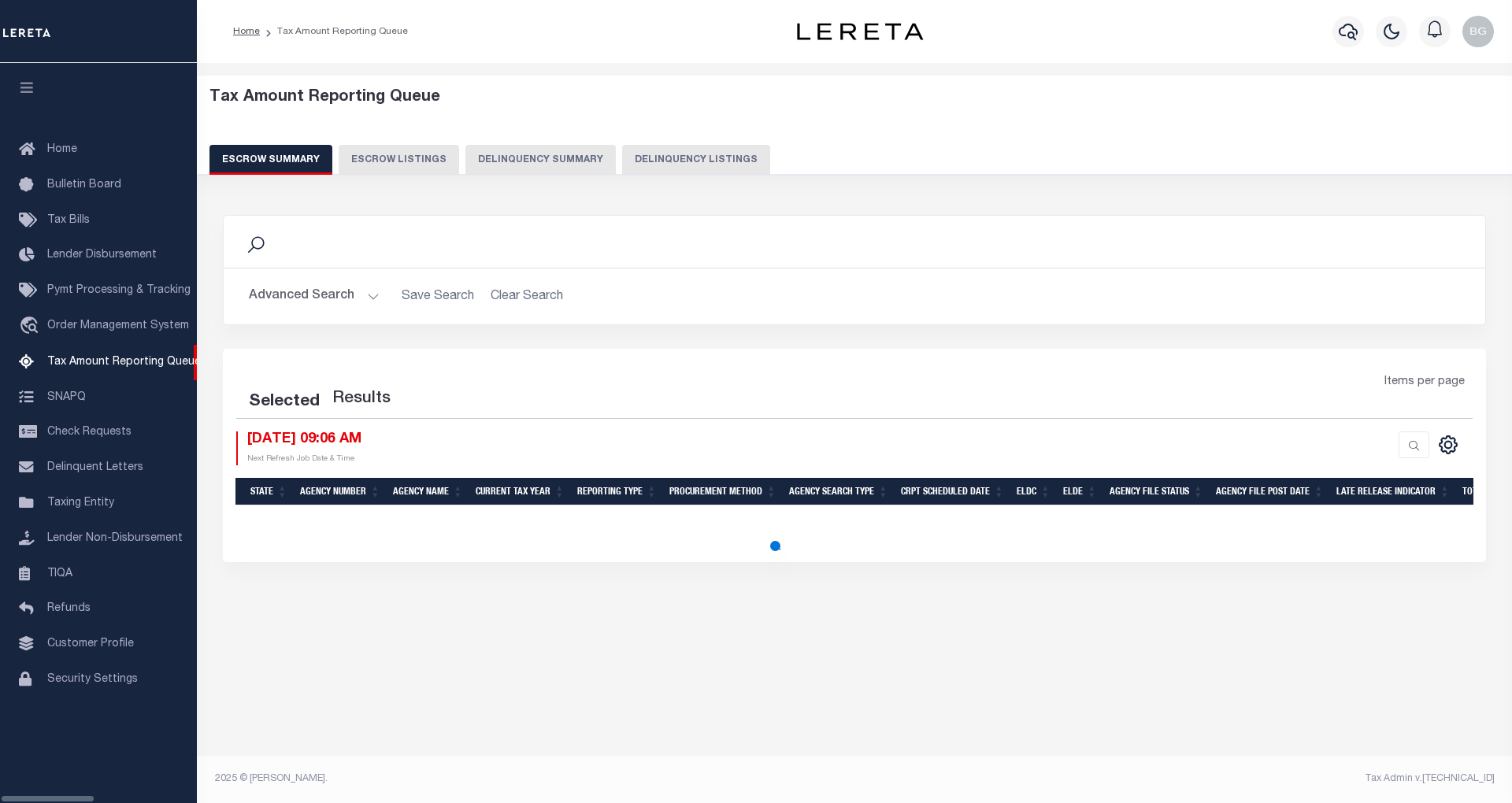
select select "100"
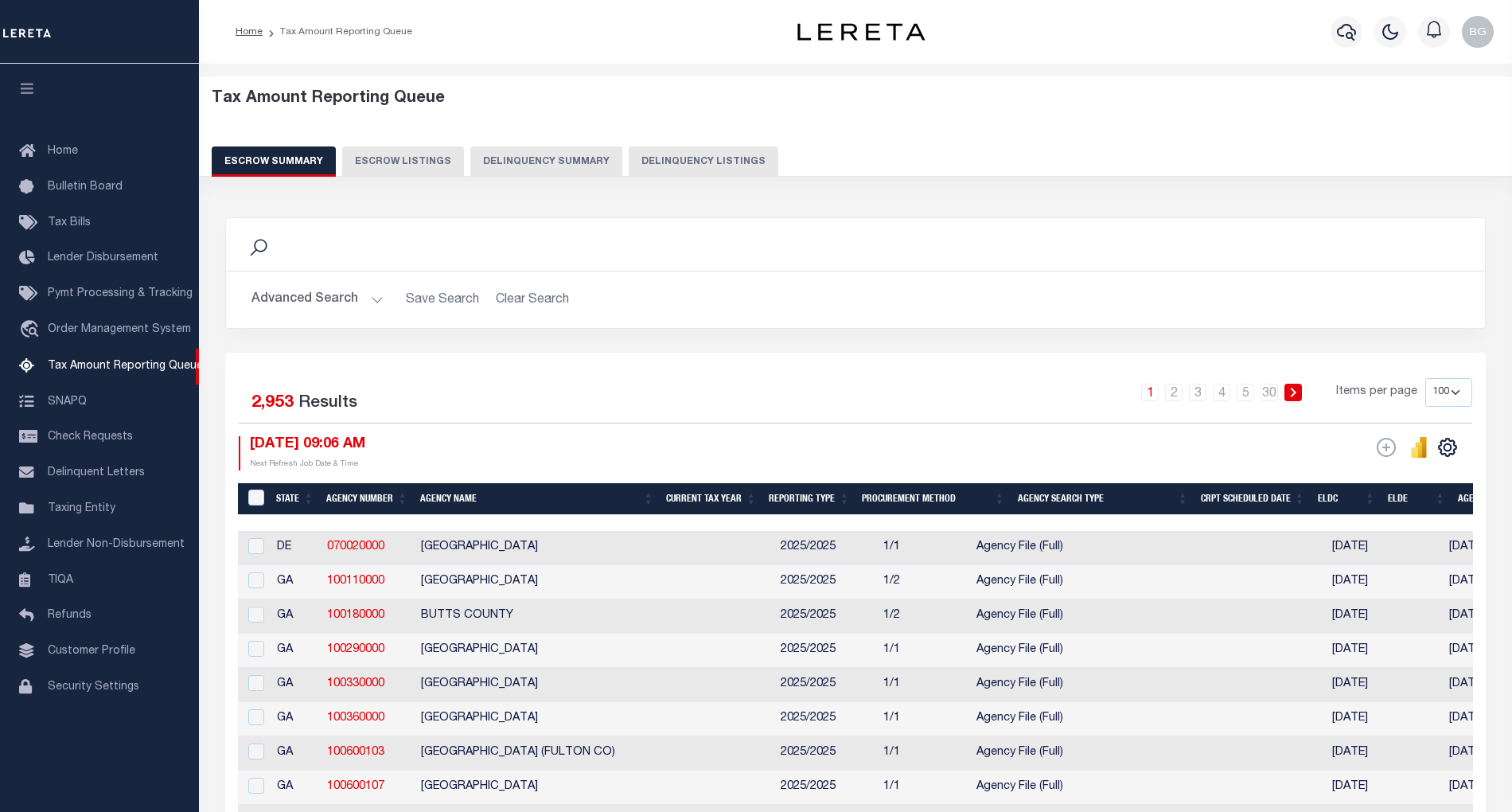
click at [691, 161] on button "Delinquency Listings" at bounding box center [703, 161] width 149 height 30
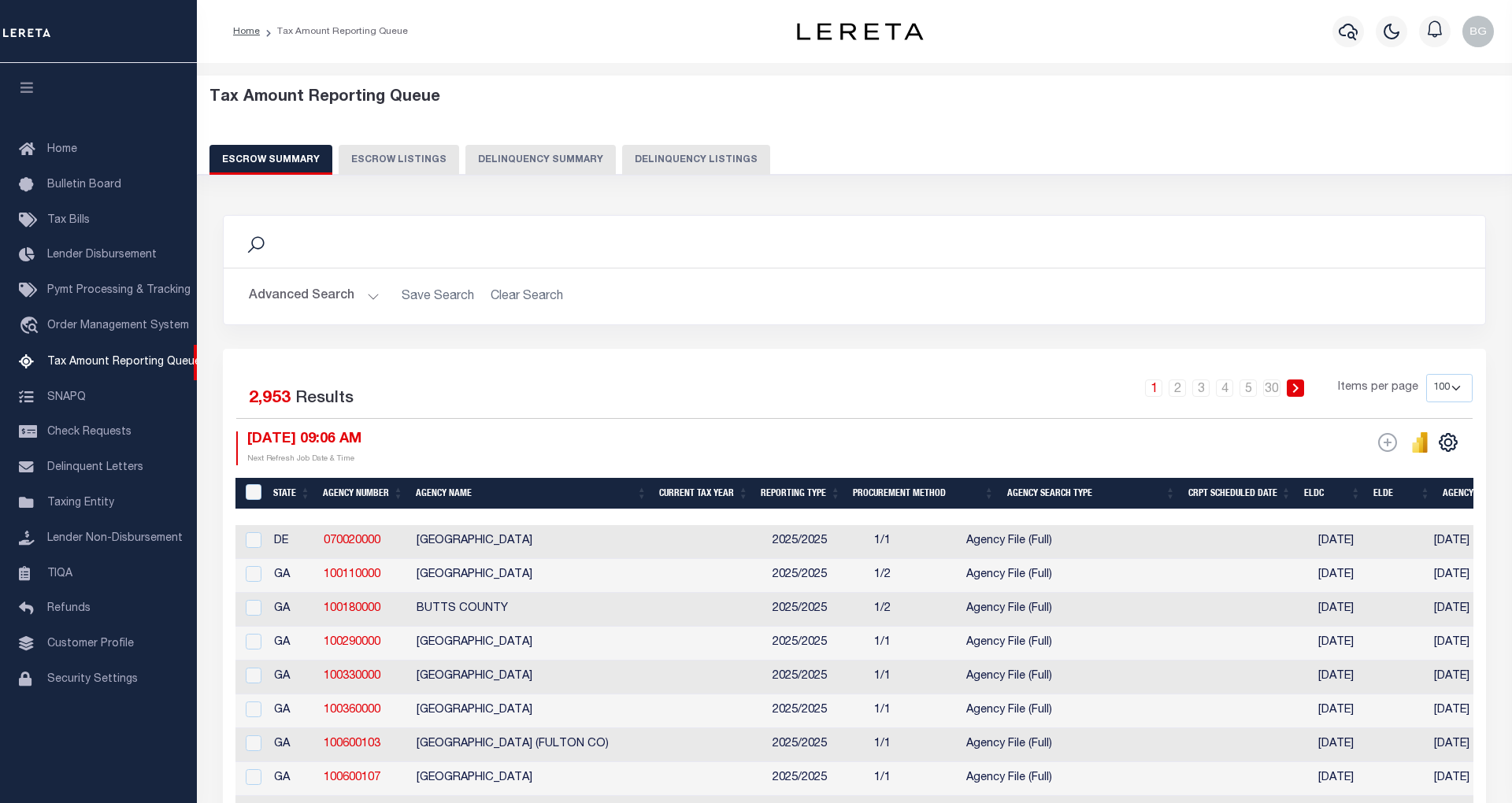
select select "100"
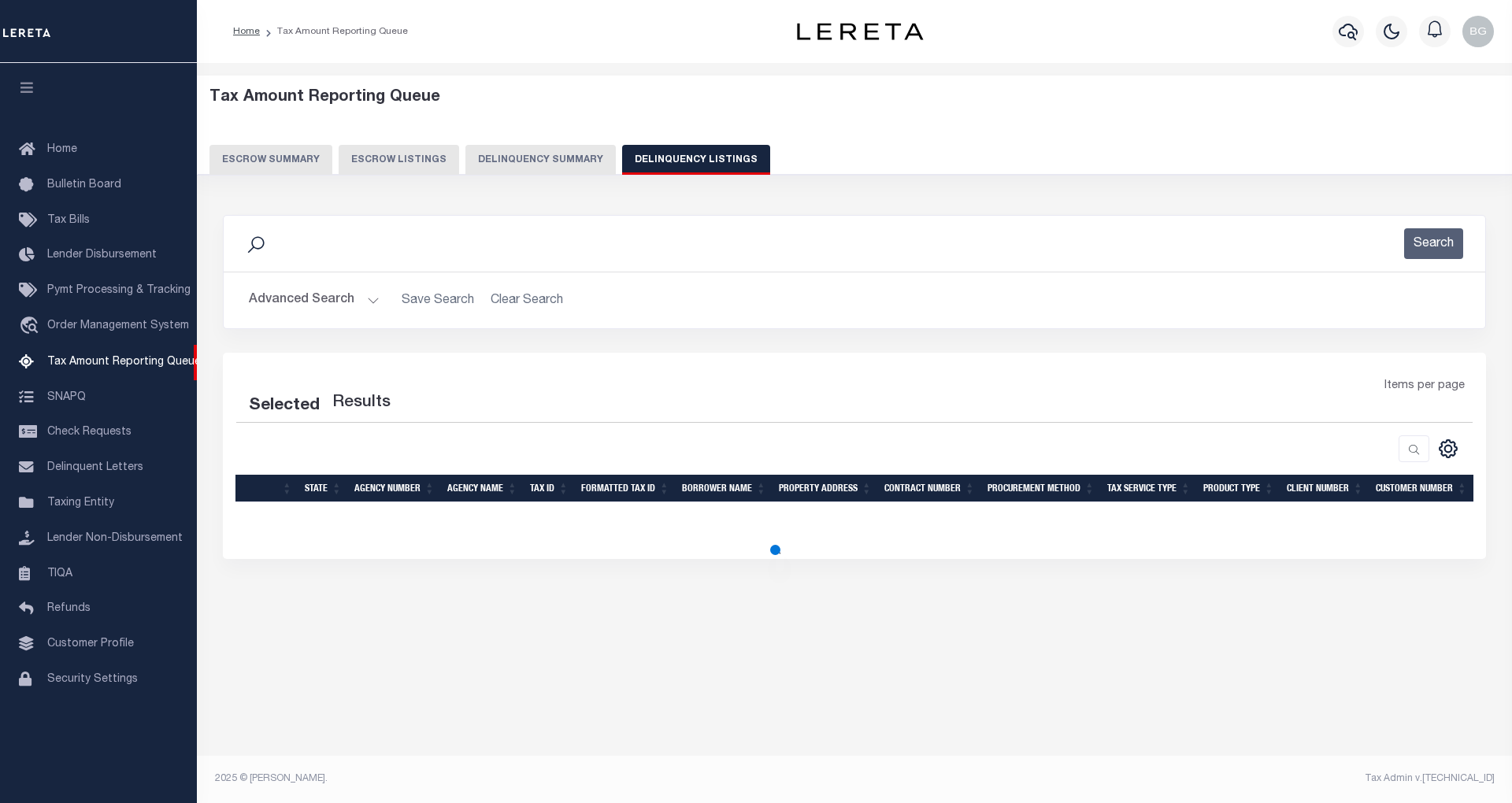
select select "100"
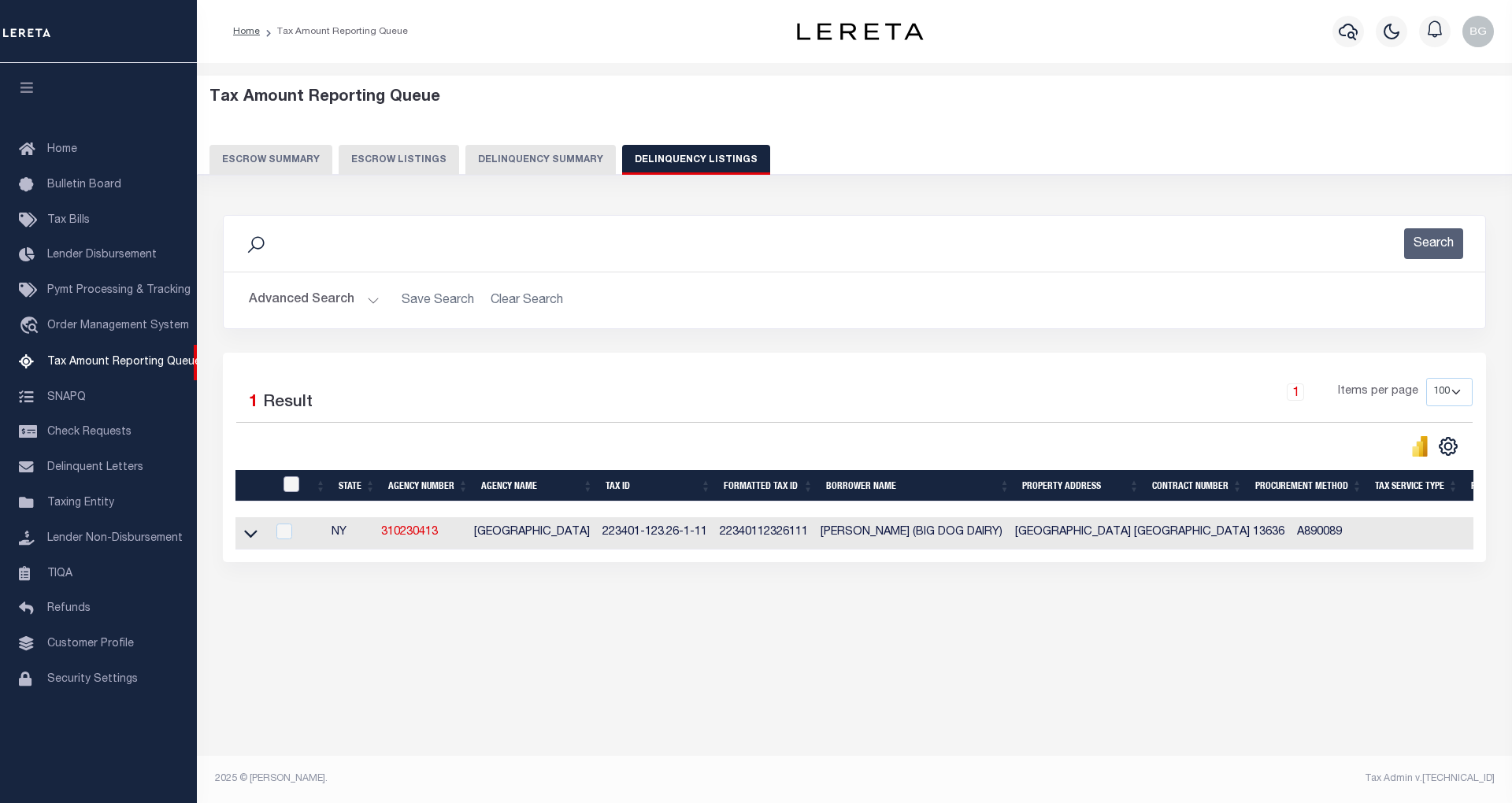
click at [294, 485] on input "checkbox" at bounding box center [291, 484] width 15 height 15
checkbox input "true"
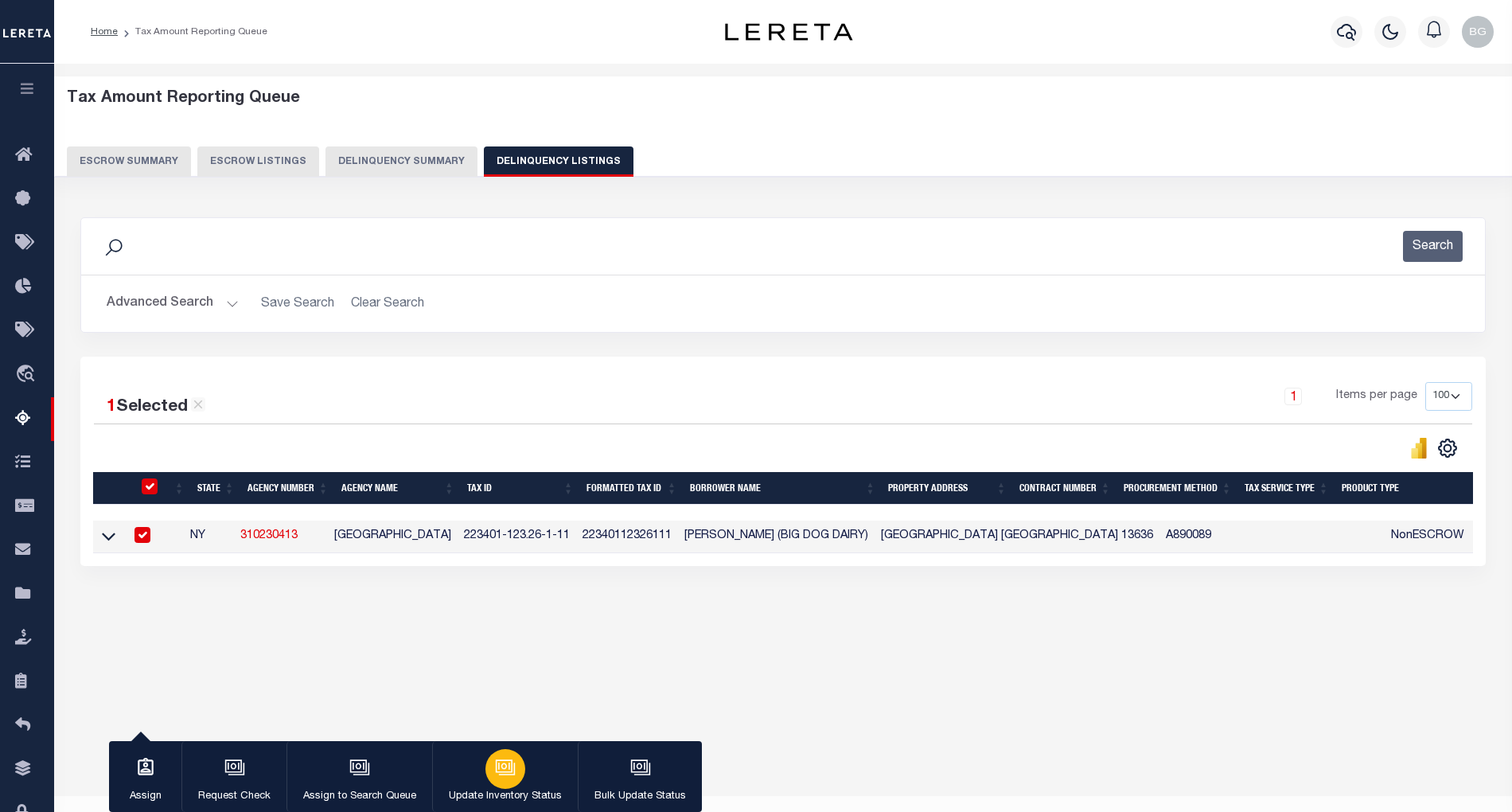
click at [499, 769] on icon "button" at bounding box center [505, 768] width 21 height 21
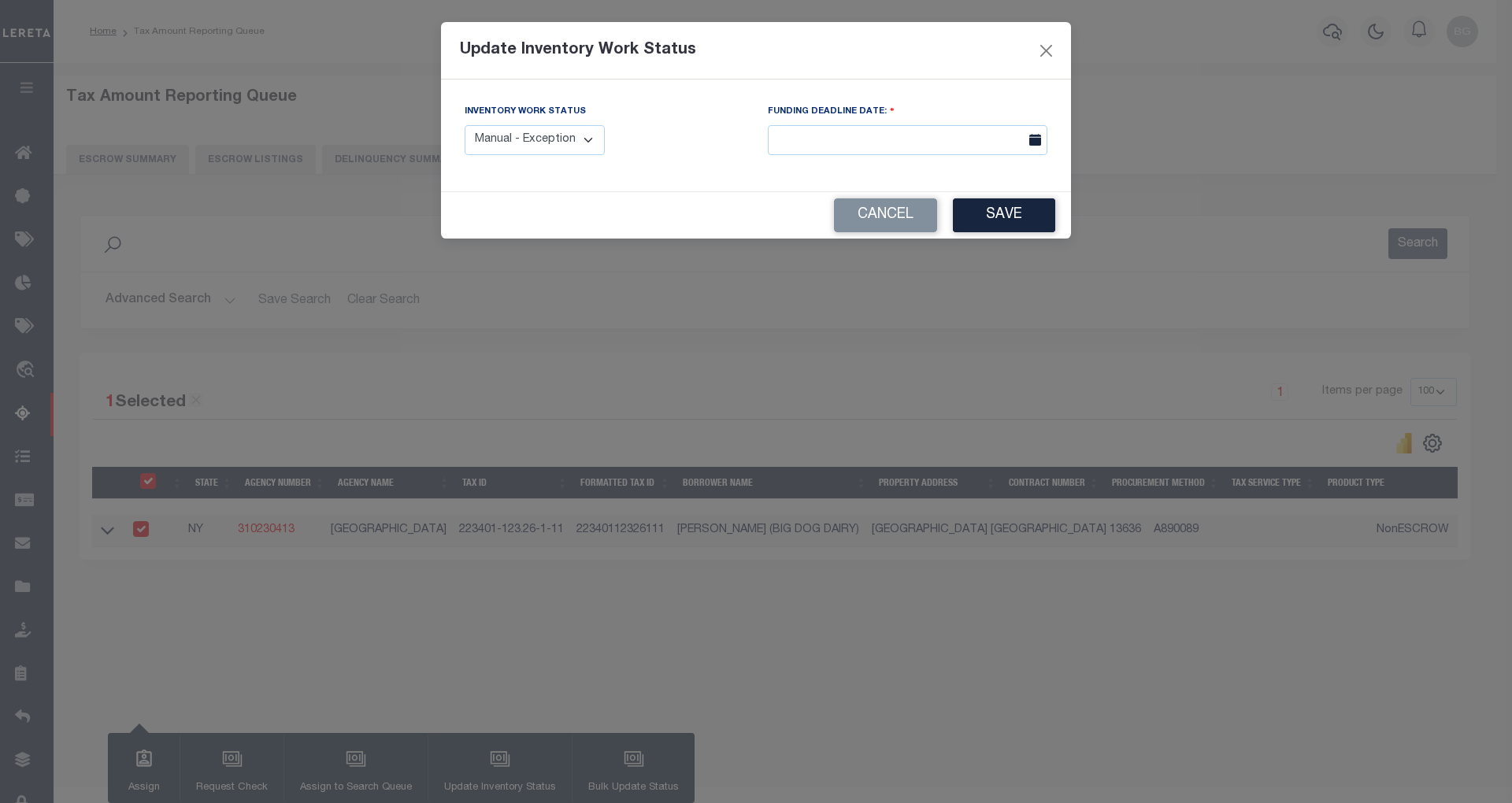
click at [584, 140] on select "Manual - Exception Pended - Awaiting Search Late Add Exception Completed" at bounding box center [534, 141] width 140 height 31
select select "4"
click at [464, 125] on select "Manual - Exception Pended - Awaiting Search Late Add Exception Completed" at bounding box center [534, 141] width 140 height 31
click at [986, 218] on button "Save" at bounding box center [1004, 216] width 102 height 34
